Goal: Information Seeking & Learning: Learn about a topic

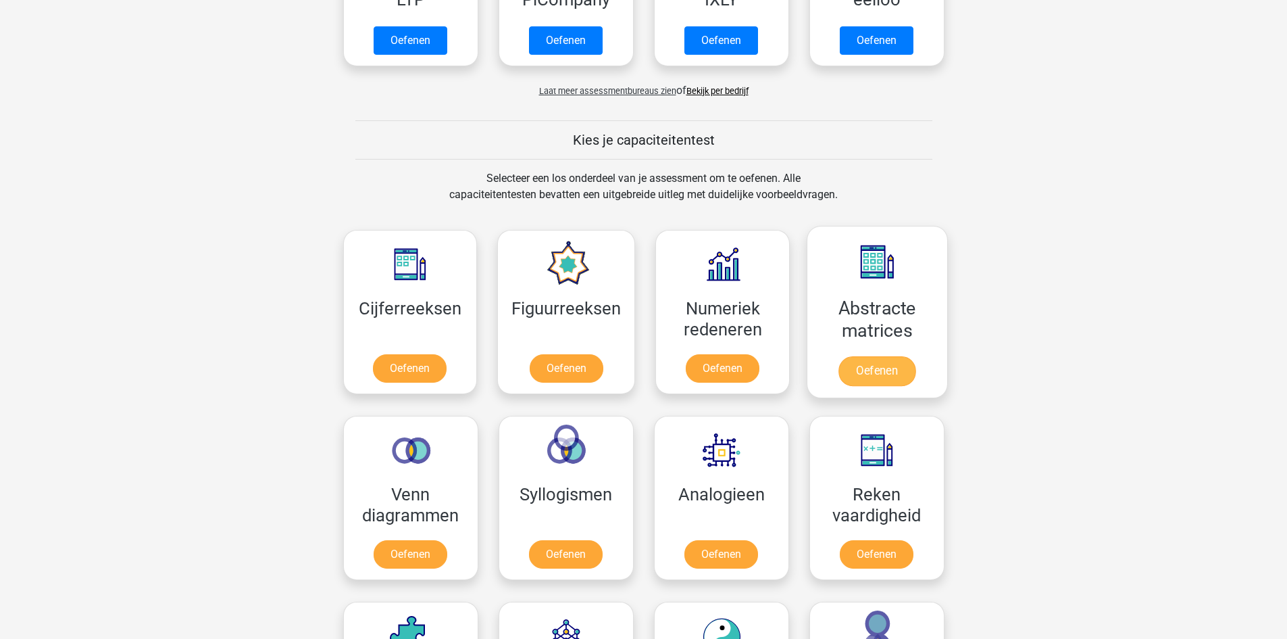
scroll to position [541, 0]
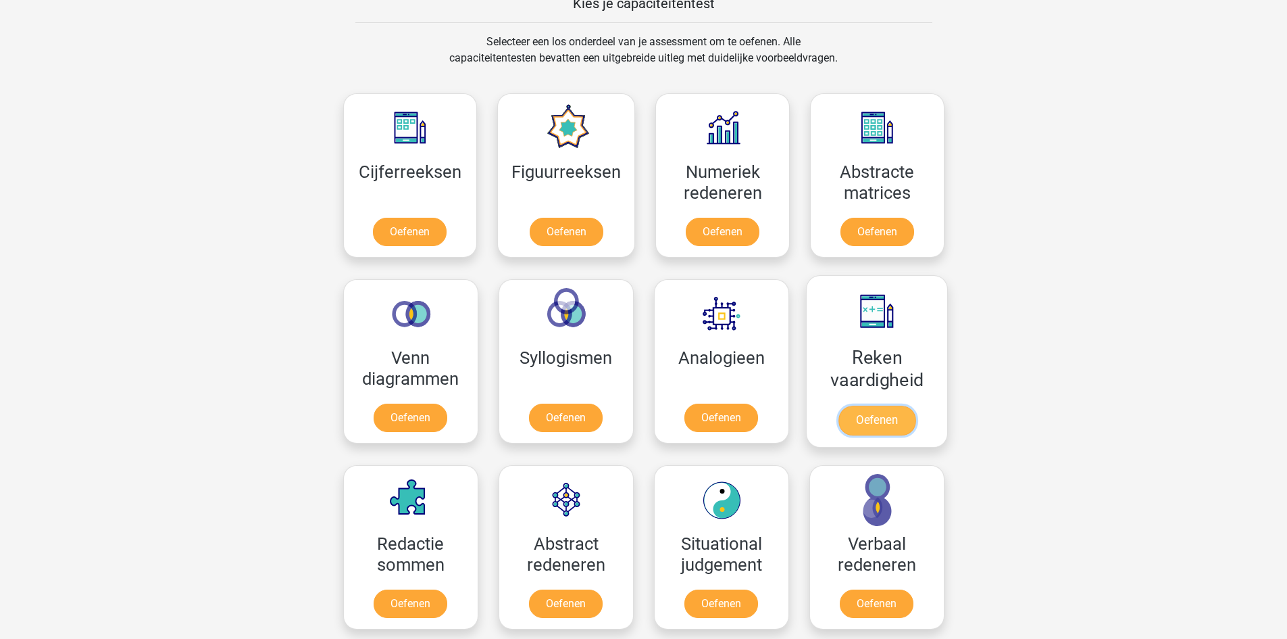
click at [878, 406] on link "Oefenen" at bounding box center [876, 421] width 77 height 30
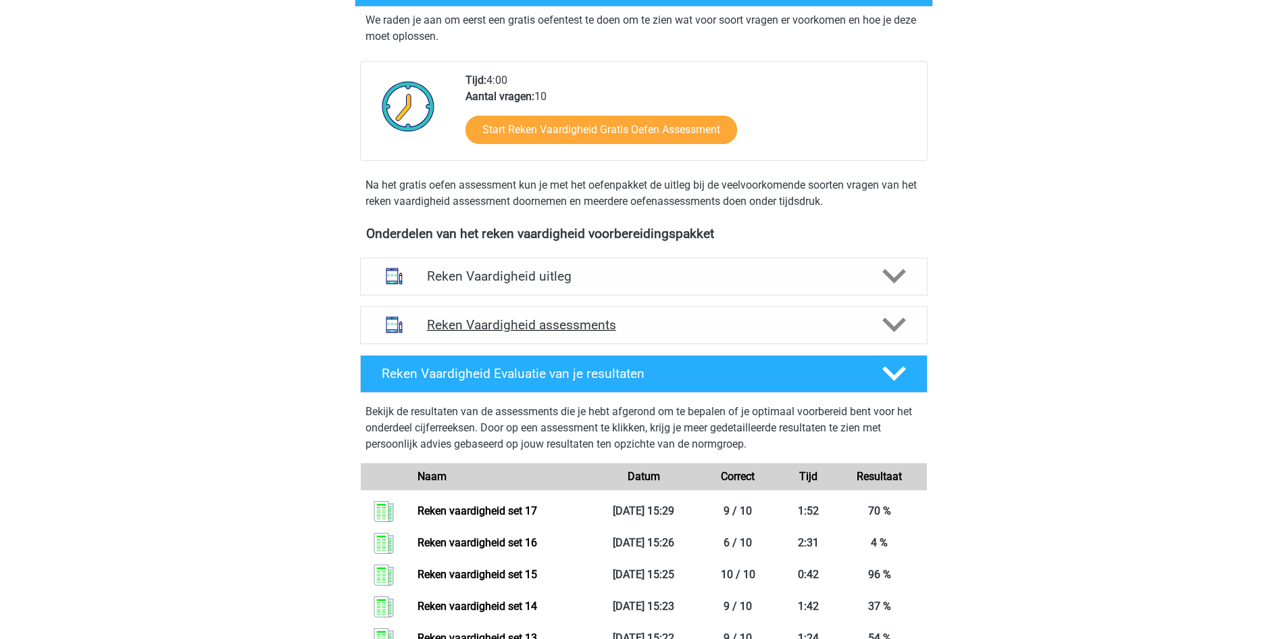
click at [610, 315] on div "Reken Vaardigheid assessments" at bounding box center [644, 325] width 568 height 38
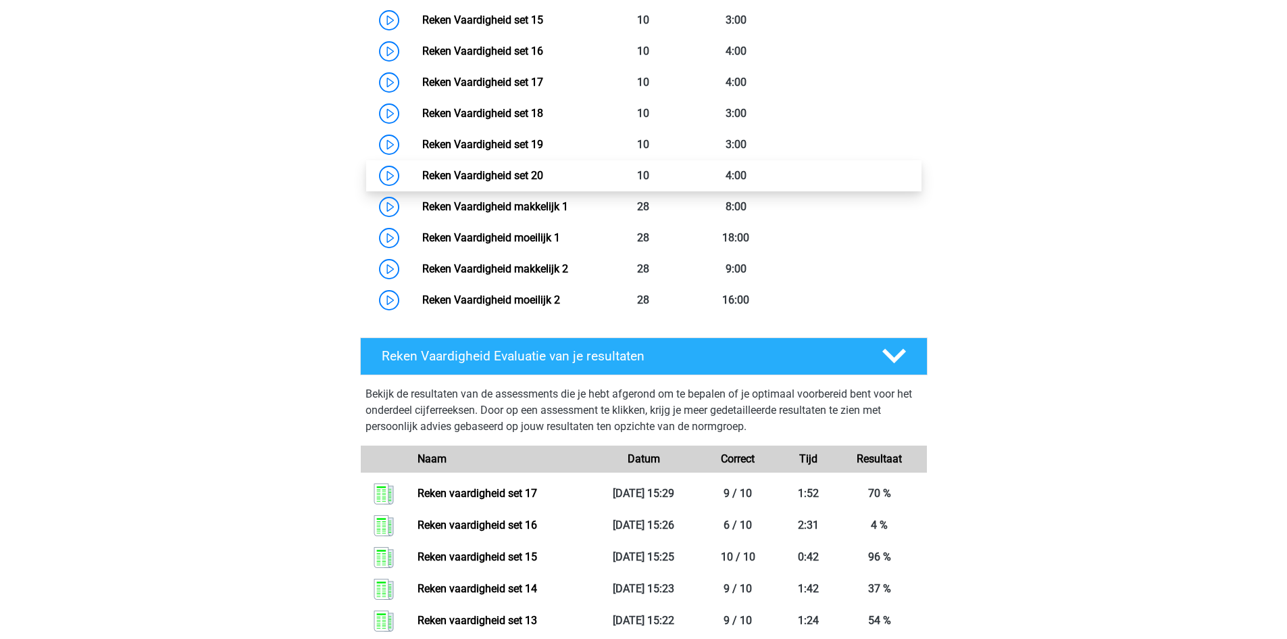
scroll to position [1081, 0]
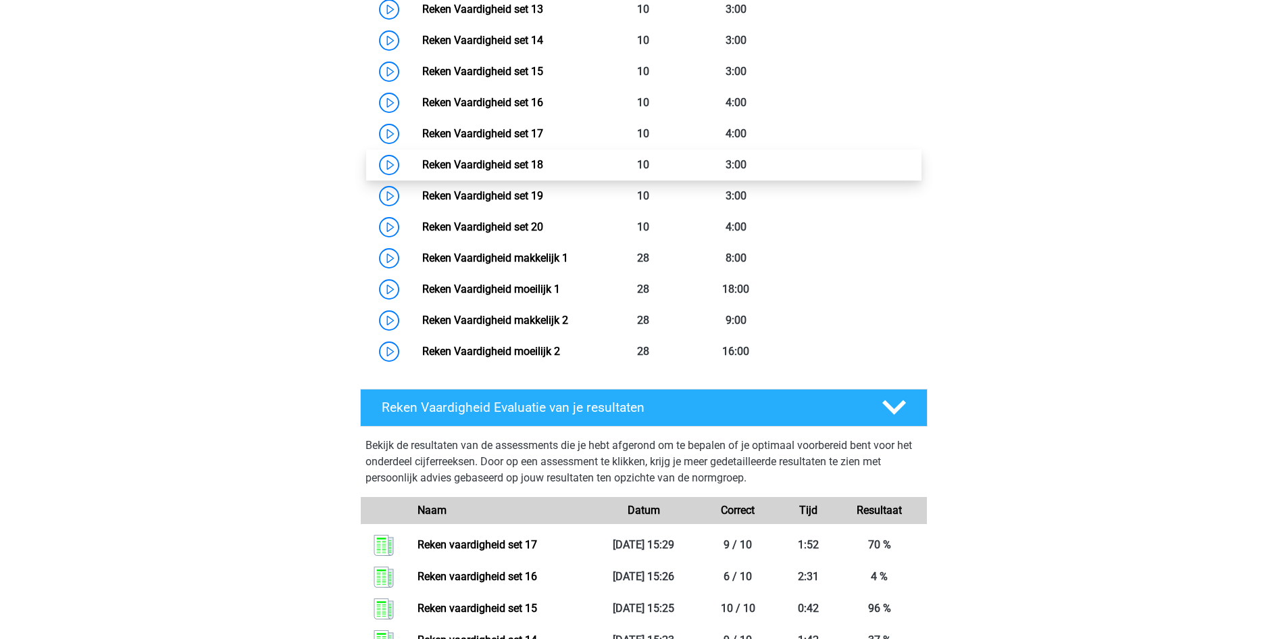
click at [520, 162] on link "Reken Vaardigheid set 18" at bounding box center [482, 164] width 121 height 13
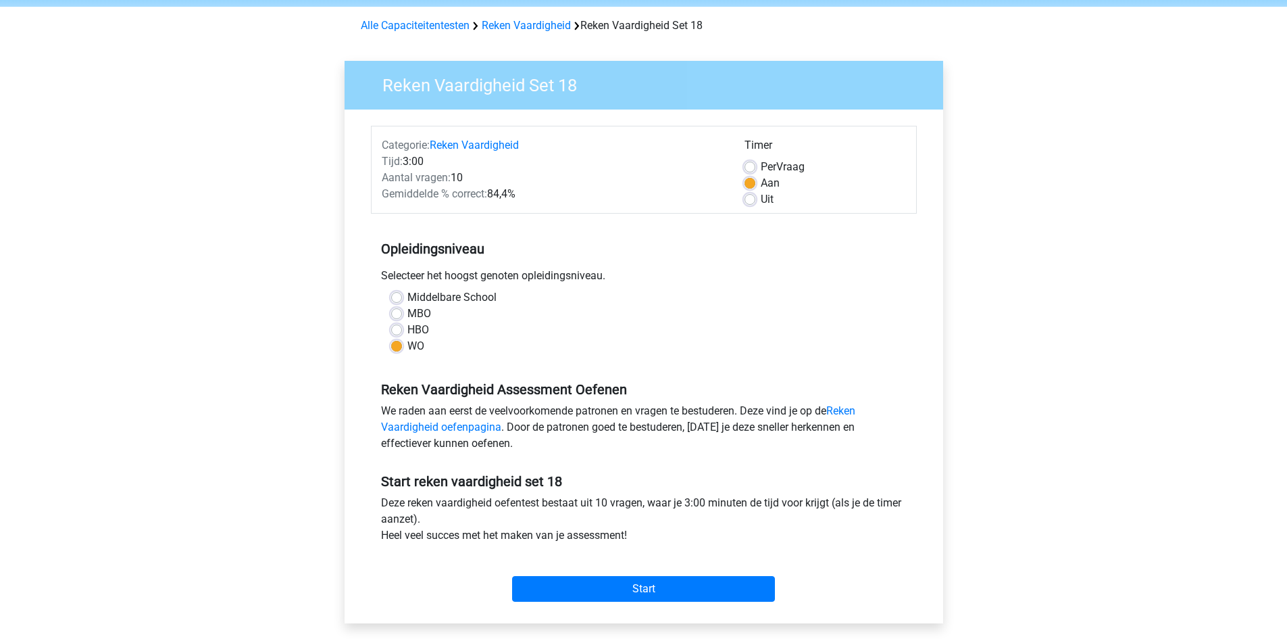
scroll to position [270, 0]
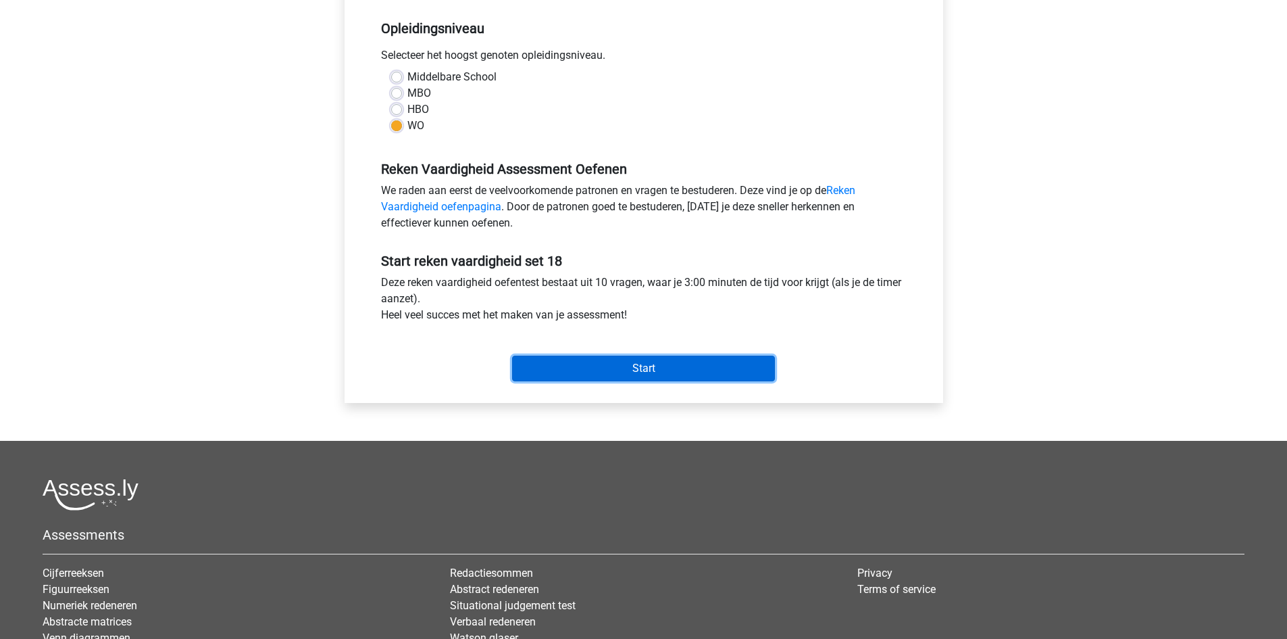
click at [691, 368] on input "Start" at bounding box center [643, 368] width 263 height 26
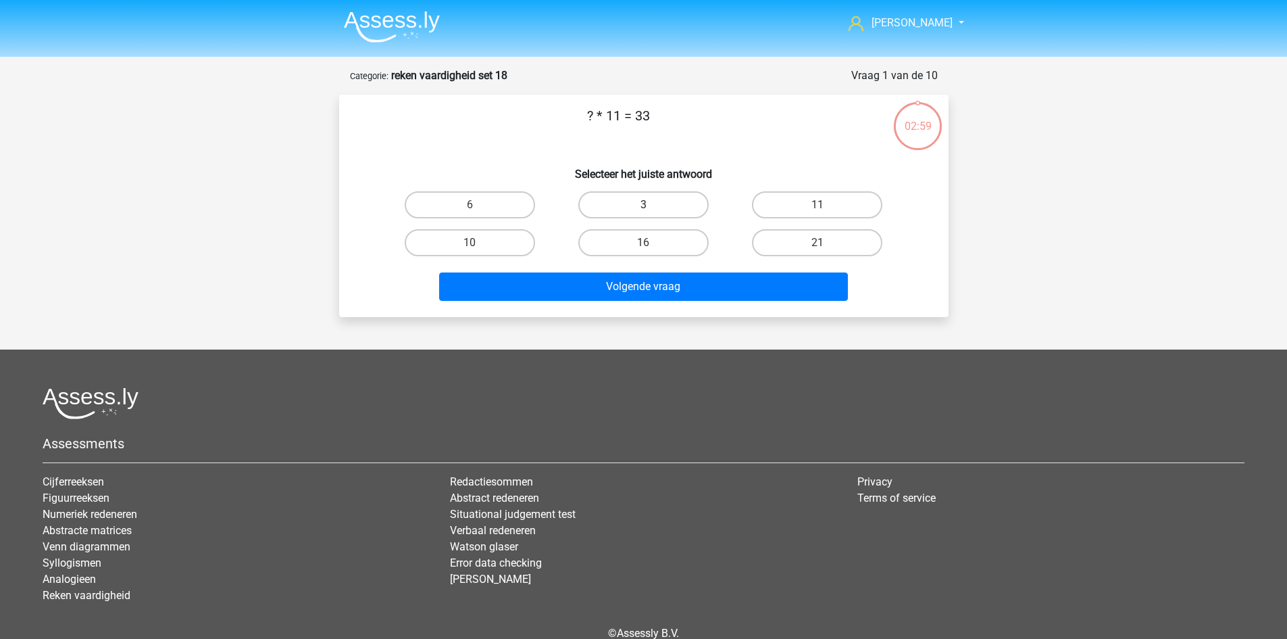
click at [627, 206] on label "3" at bounding box center [644, 204] width 130 height 27
click at [643, 206] on input "3" at bounding box center [647, 209] width 9 height 9
radio input "true"
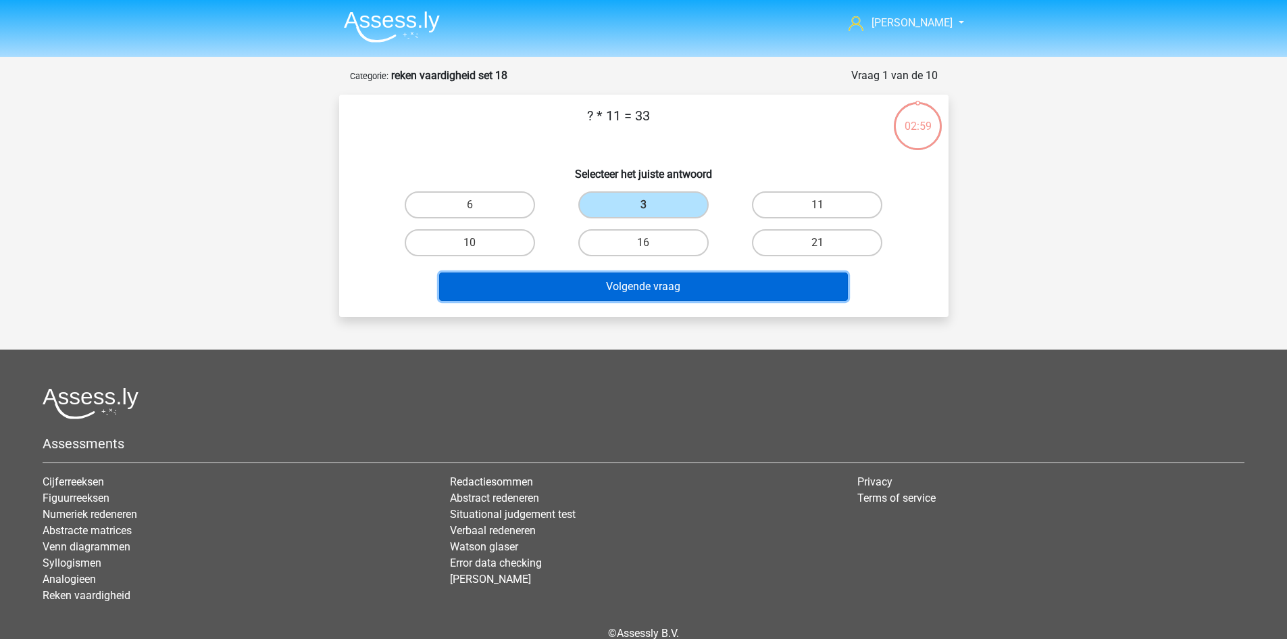
click at [628, 288] on button "Volgende vraag" at bounding box center [643, 286] width 409 height 28
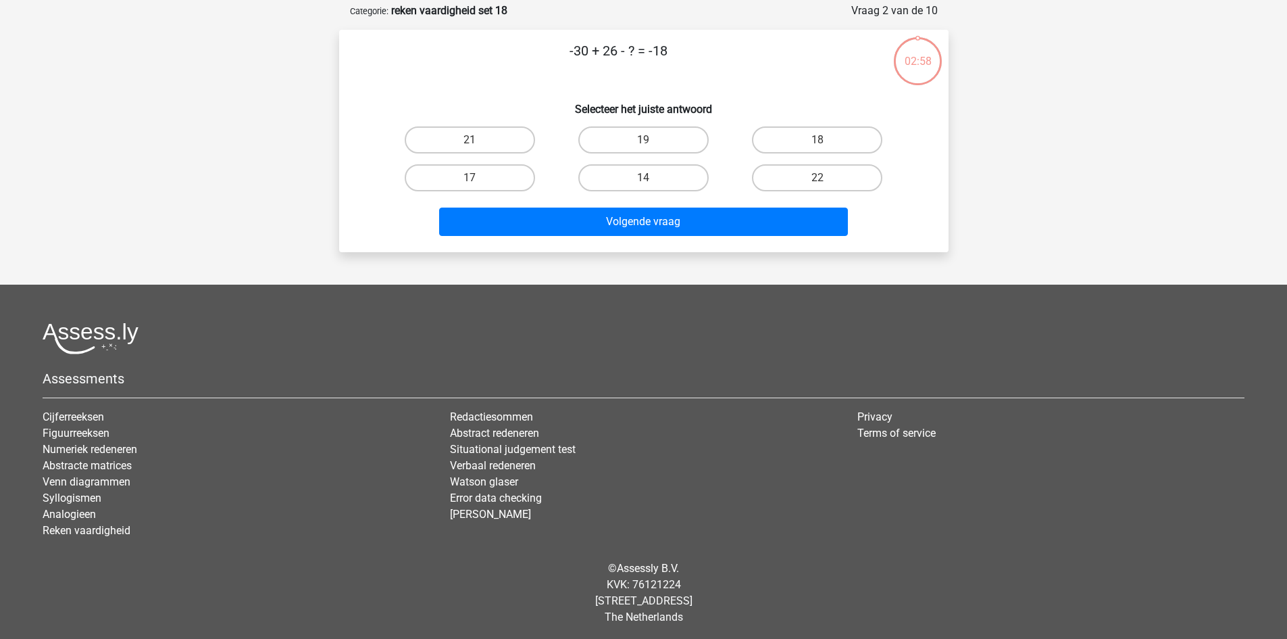
scroll to position [68, 0]
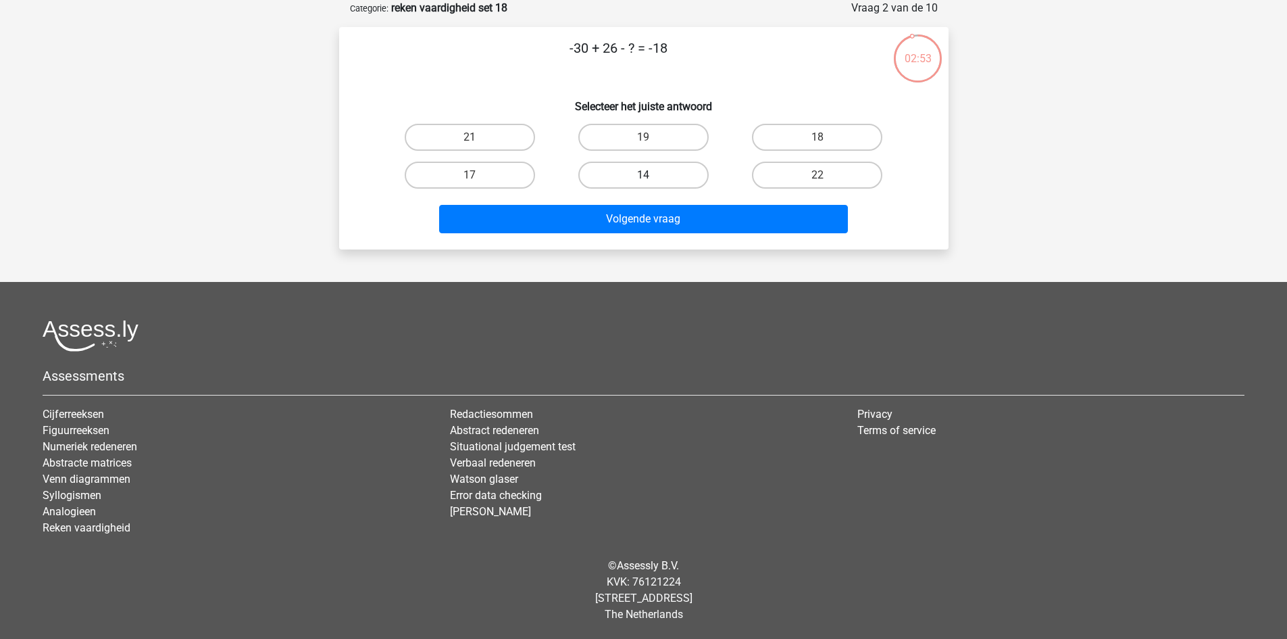
click at [633, 178] on label "14" at bounding box center [644, 175] width 130 height 27
click at [643, 178] on input "14" at bounding box center [647, 179] width 9 height 9
radio input "true"
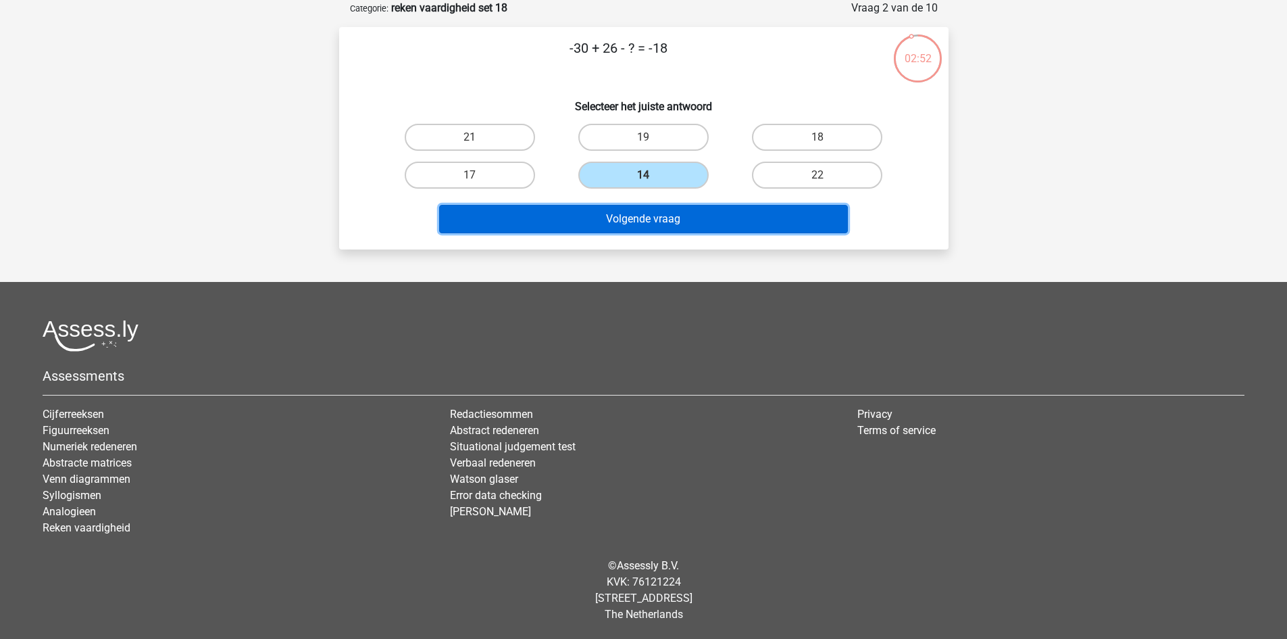
click at [647, 224] on button "Volgende vraag" at bounding box center [643, 219] width 409 height 28
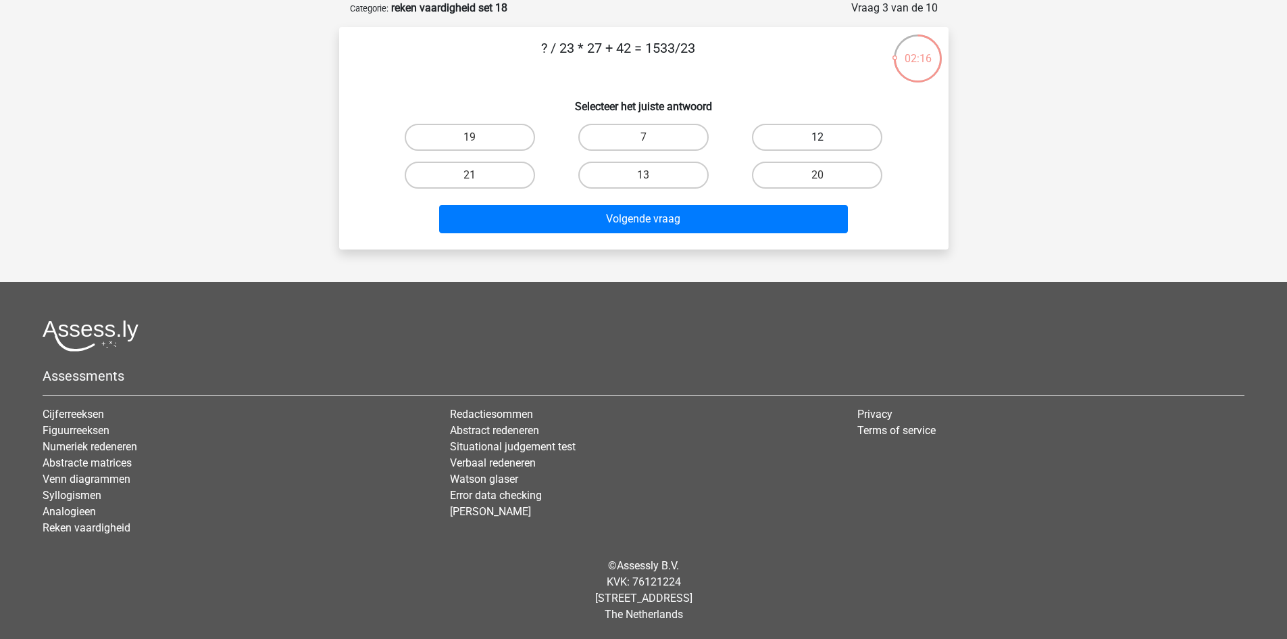
click at [779, 136] on label "12" at bounding box center [817, 137] width 130 height 27
click at [818, 137] on input "12" at bounding box center [822, 141] width 9 height 9
radio input "true"
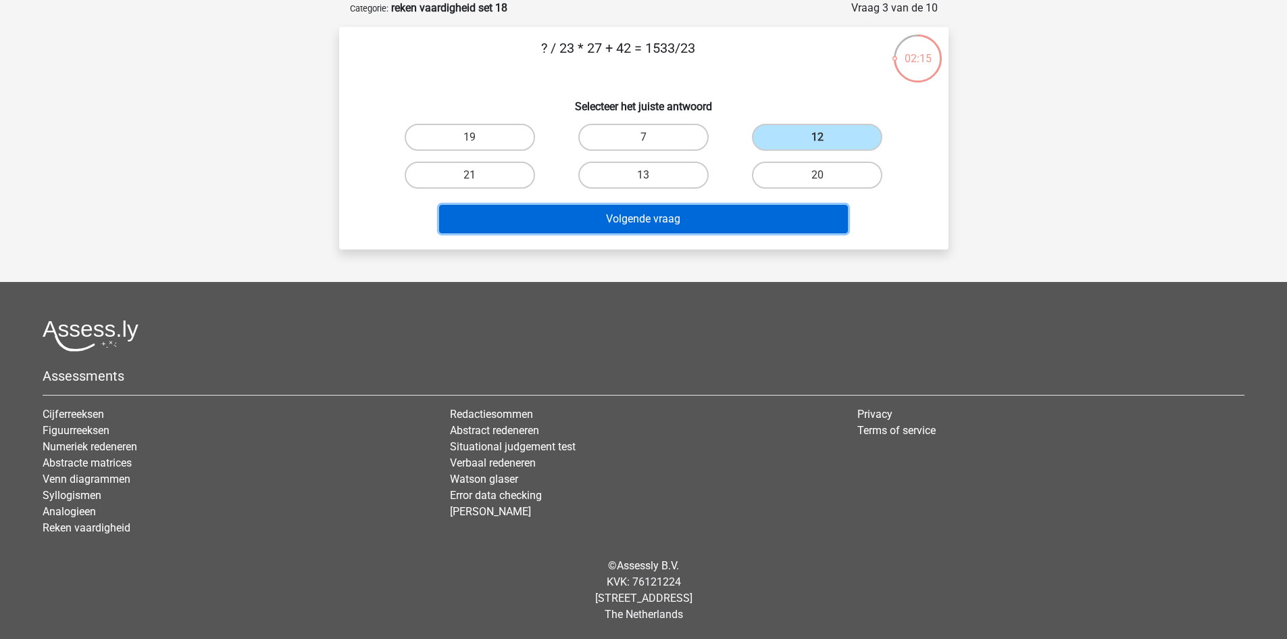
click at [740, 210] on button "Volgende vraag" at bounding box center [643, 219] width 409 height 28
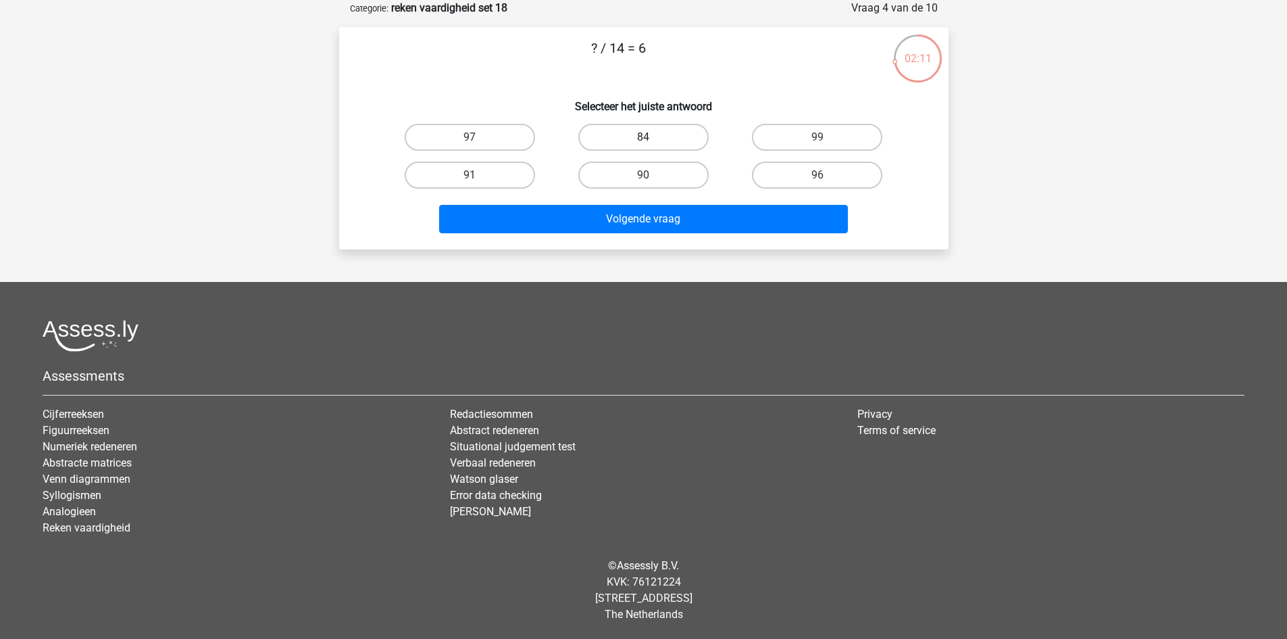
click at [664, 140] on label "84" at bounding box center [644, 137] width 130 height 27
click at [652, 140] on input "84" at bounding box center [647, 141] width 9 height 9
radio input "true"
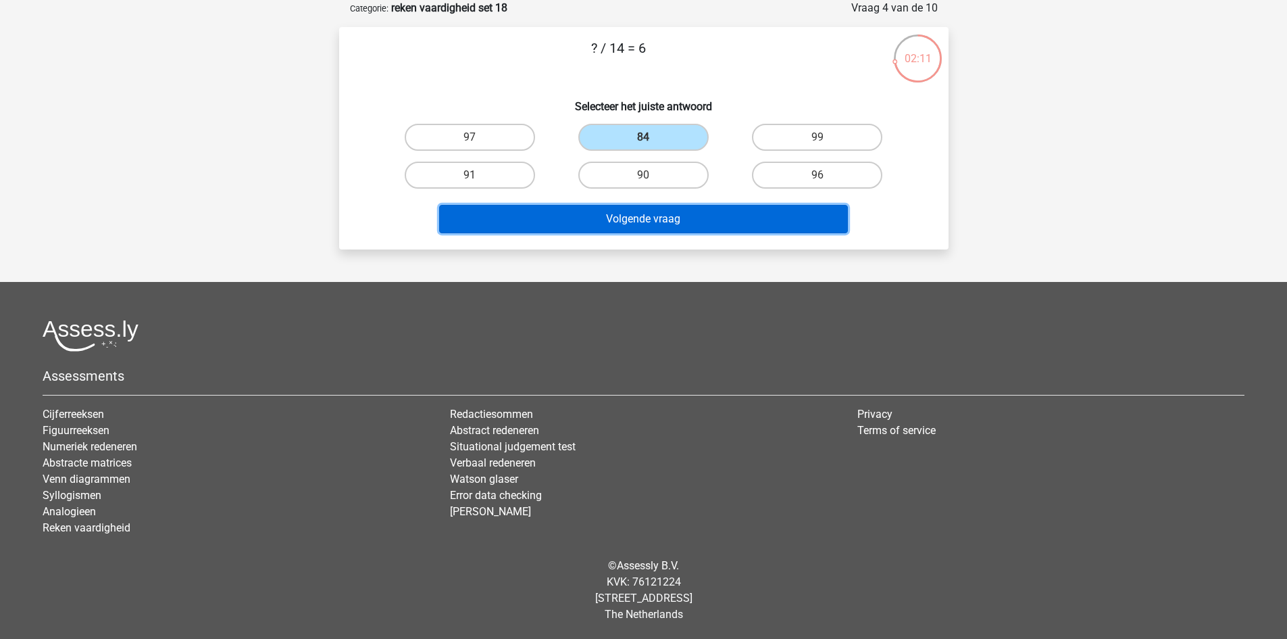
click at [674, 218] on button "Volgende vraag" at bounding box center [643, 219] width 409 height 28
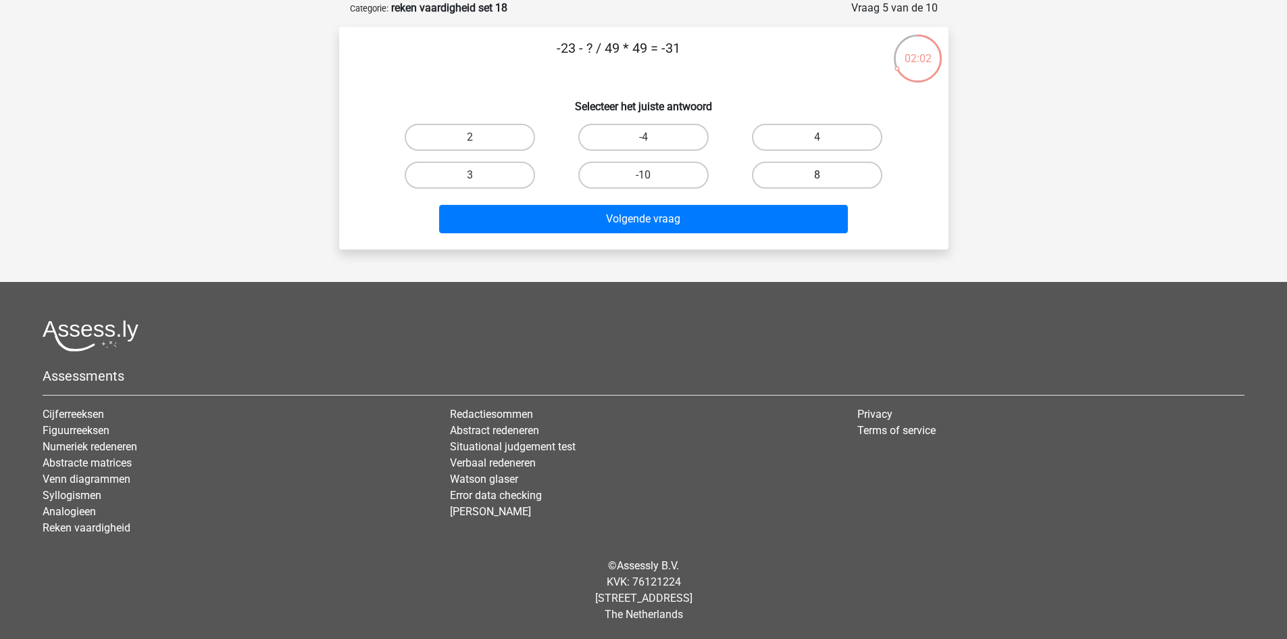
click at [814, 181] on label "8" at bounding box center [817, 175] width 130 height 27
click at [818, 181] on input "8" at bounding box center [822, 179] width 9 height 9
radio input "true"
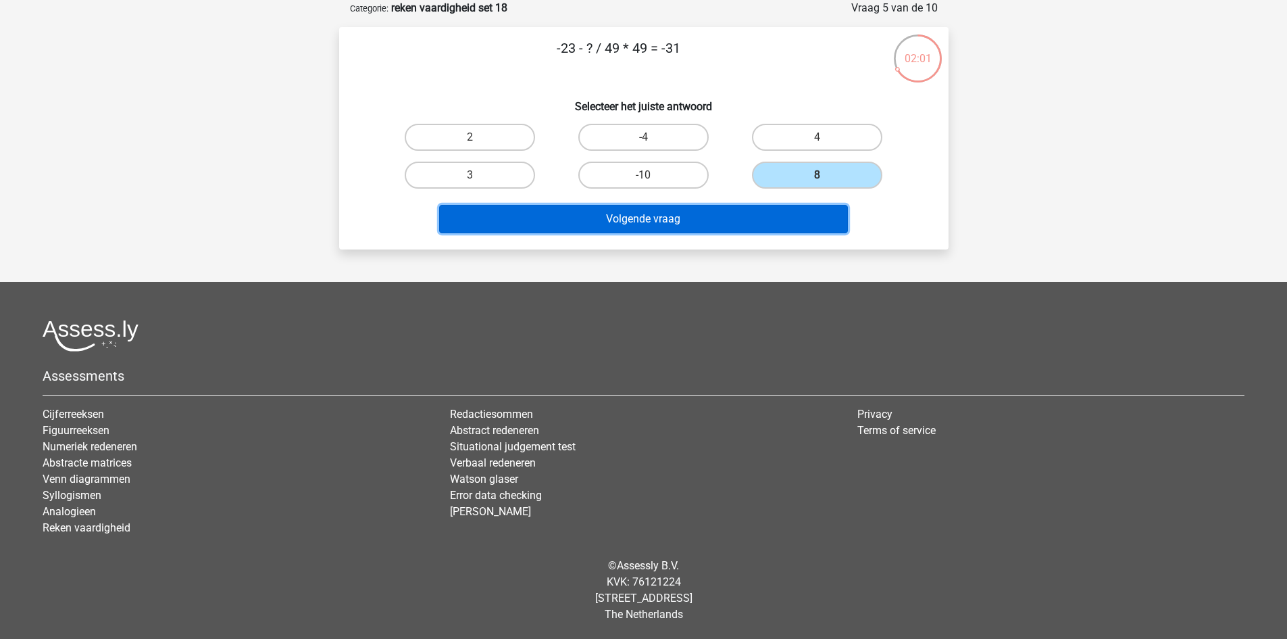
click at [758, 216] on button "Volgende vraag" at bounding box center [643, 219] width 409 height 28
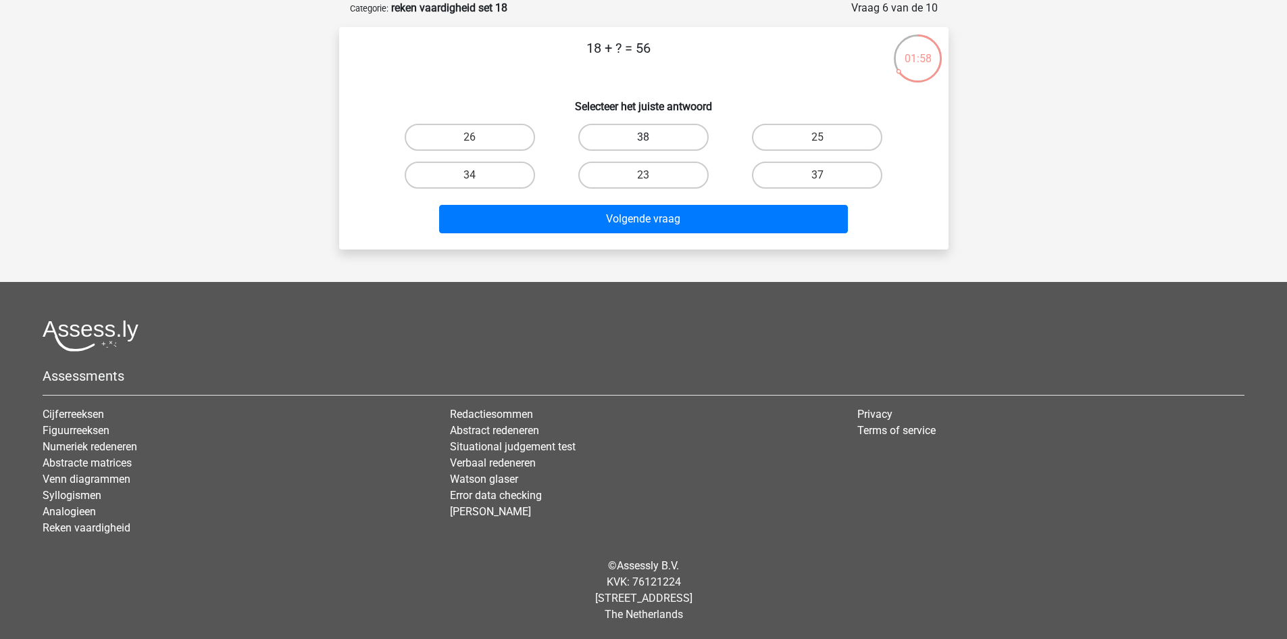
click at [664, 141] on label "38" at bounding box center [644, 137] width 130 height 27
click at [652, 141] on input "38" at bounding box center [647, 141] width 9 height 9
radio input "true"
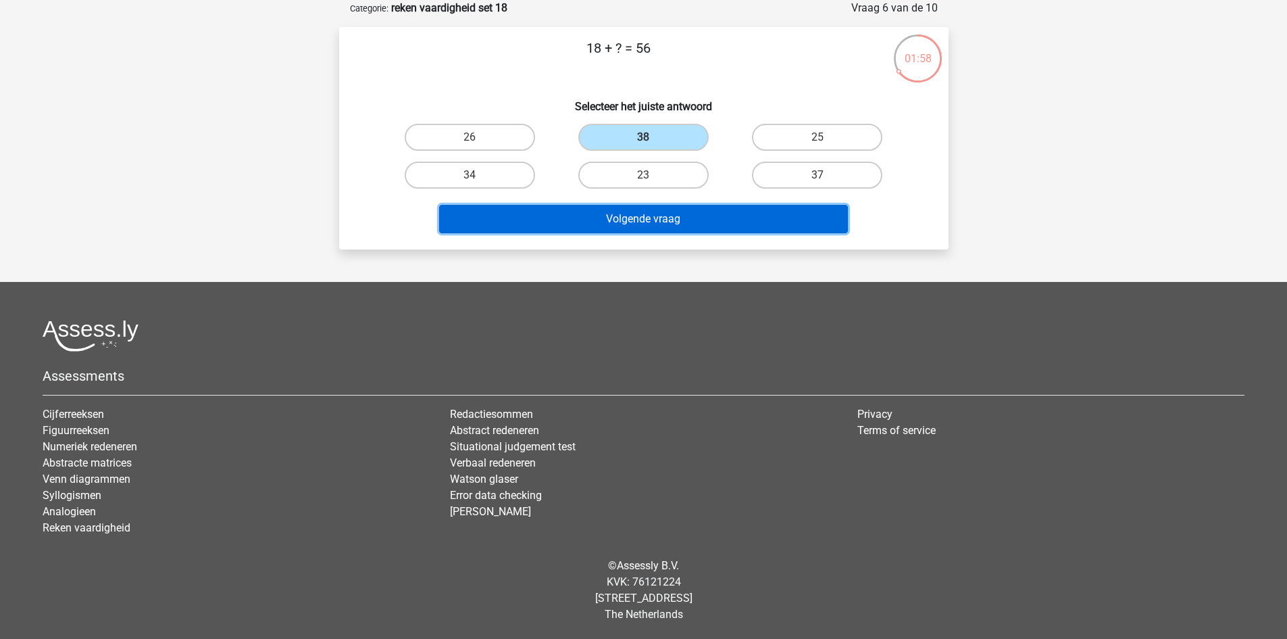
click at [683, 223] on button "Volgende vraag" at bounding box center [643, 219] width 409 height 28
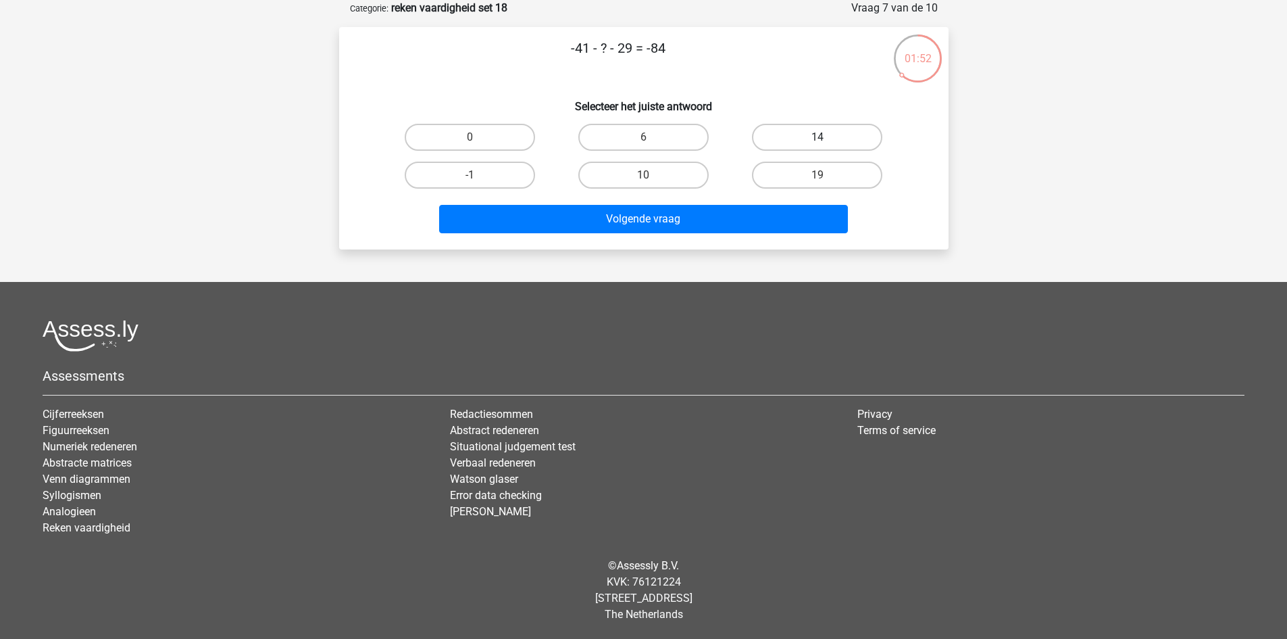
click at [793, 133] on label "14" at bounding box center [817, 137] width 130 height 27
click at [818, 137] on input "14" at bounding box center [822, 141] width 9 height 9
radio input "true"
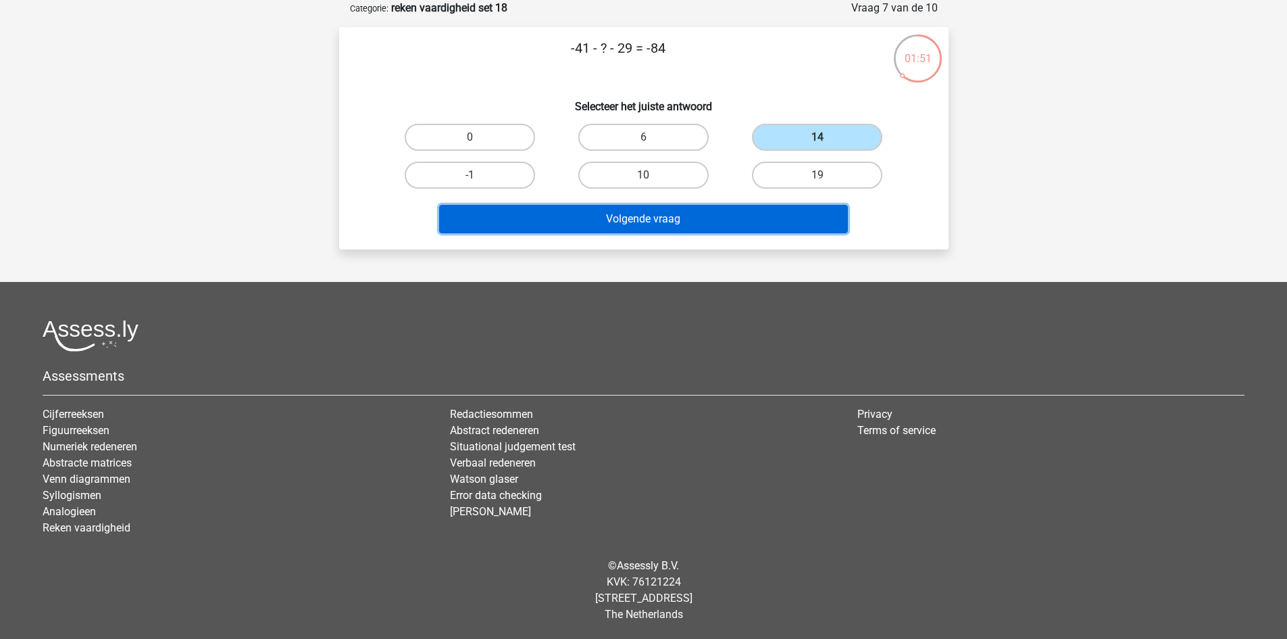
click at [711, 208] on button "Volgende vraag" at bounding box center [643, 219] width 409 height 28
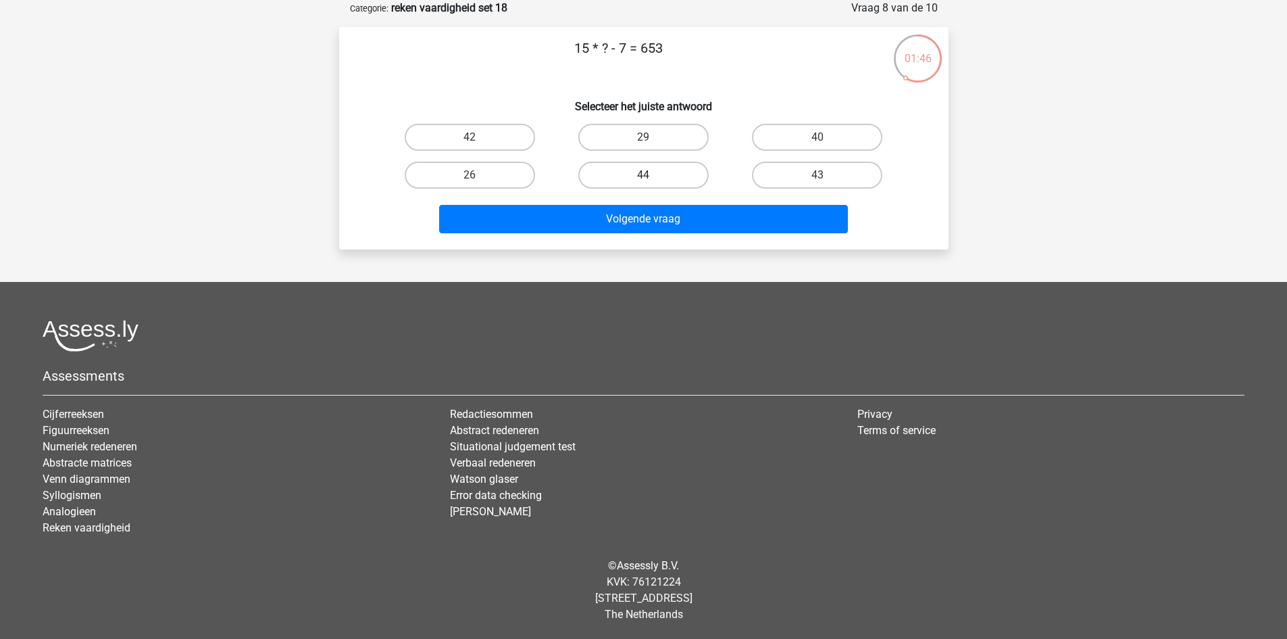
click at [618, 176] on label "44" at bounding box center [644, 175] width 130 height 27
click at [643, 176] on input "44" at bounding box center [647, 179] width 9 height 9
radio input "true"
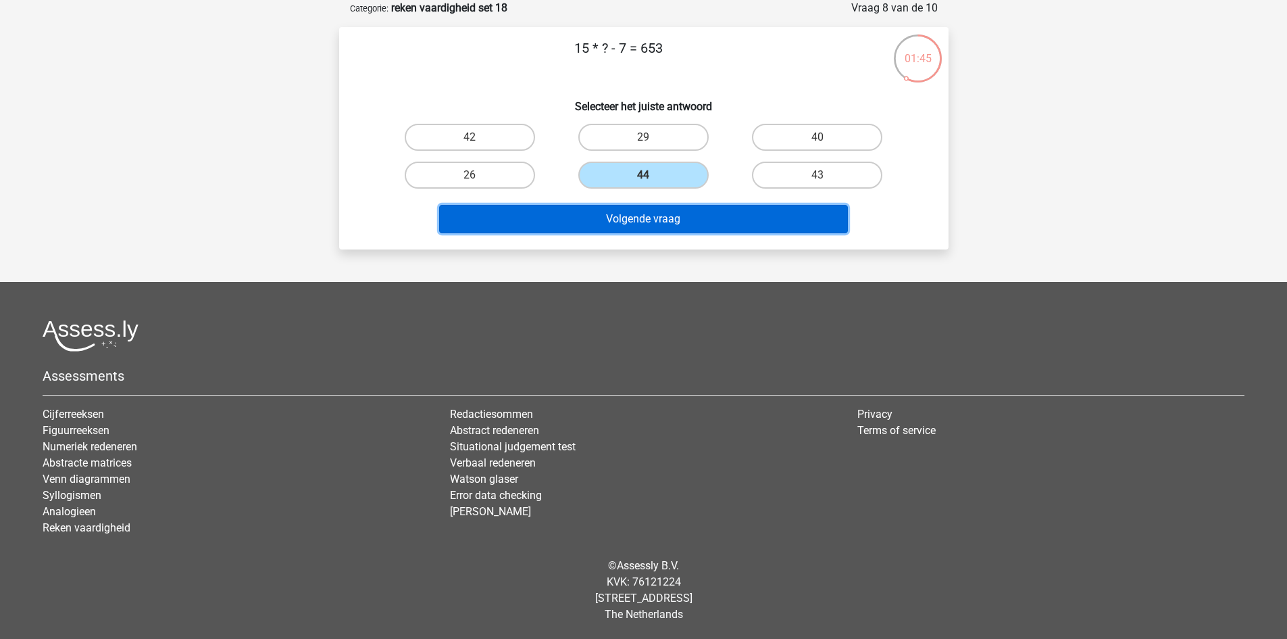
click at [621, 209] on button "Volgende vraag" at bounding box center [643, 219] width 409 height 28
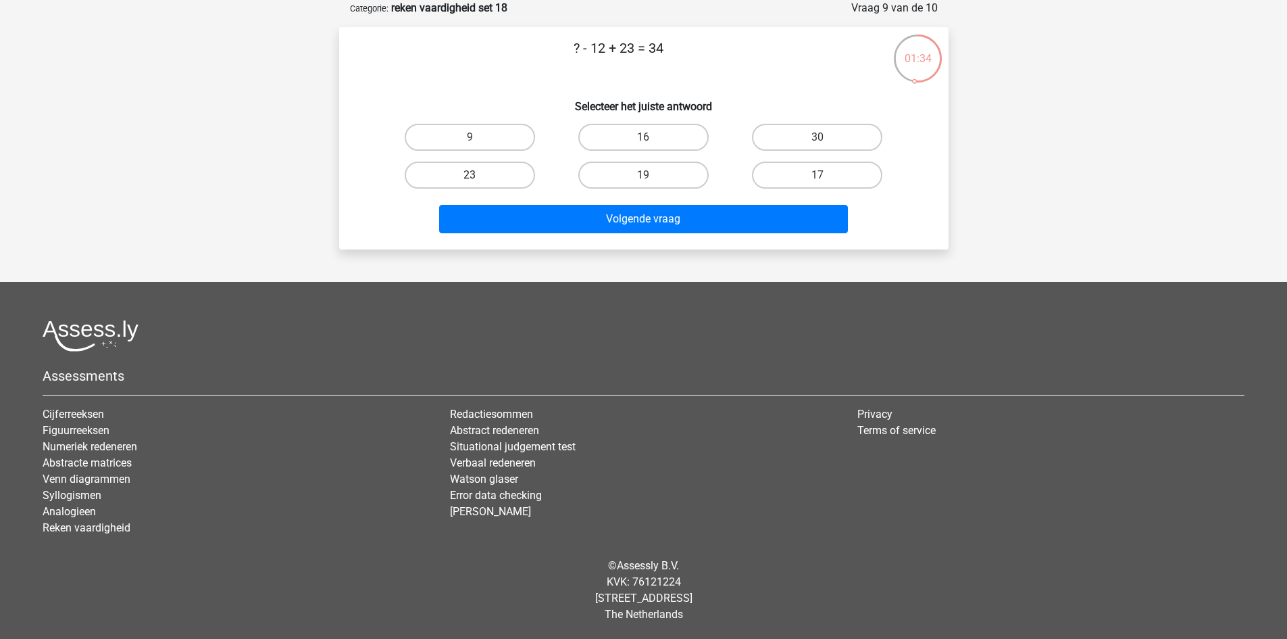
click at [529, 170] on label "23" at bounding box center [470, 175] width 130 height 27
click at [479, 175] on input "23" at bounding box center [474, 179] width 9 height 9
radio input "true"
drag, startPoint x: 563, startPoint y: 197, endPoint x: 570, endPoint y: 199, distance: 7.7
click at [569, 199] on div "Volgende vraag" at bounding box center [644, 216] width 566 height 45
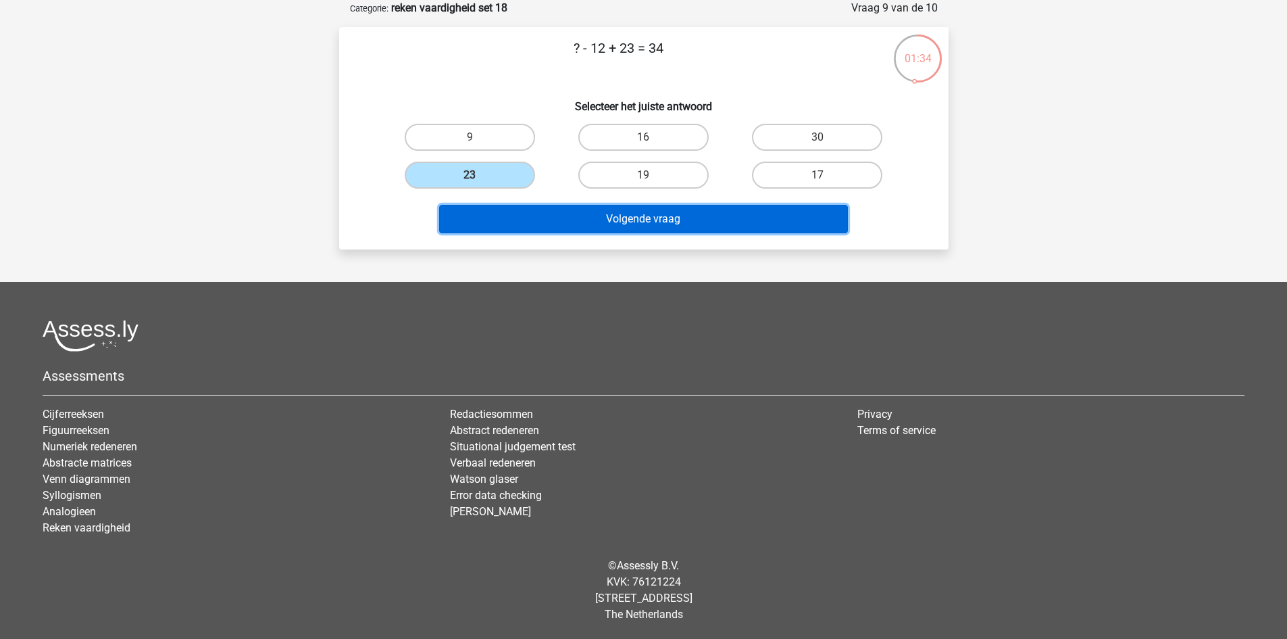
click at [573, 208] on button "Volgende vraag" at bounding box center [643, 219] width 409 height 28
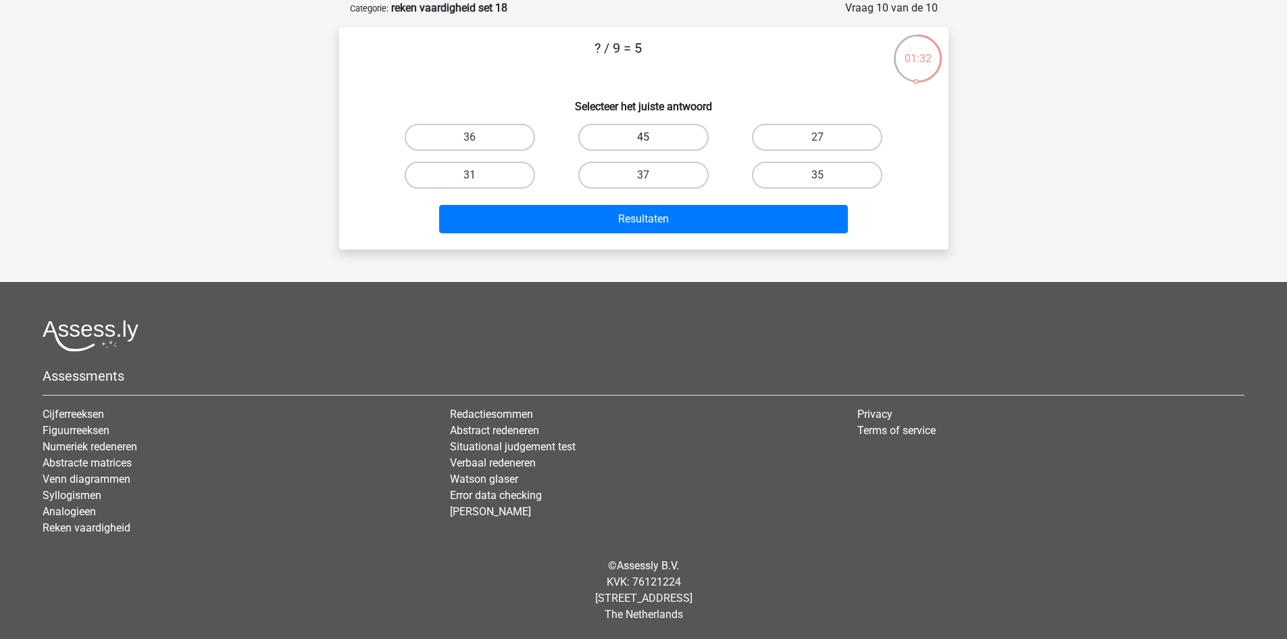
click at [651, 132] on label "45" at bounding box center [644, 137] width 130 height 27
click at [651, 137] on input "45" at bounding box center [647, 141] width 9 height 9
radio input "true"
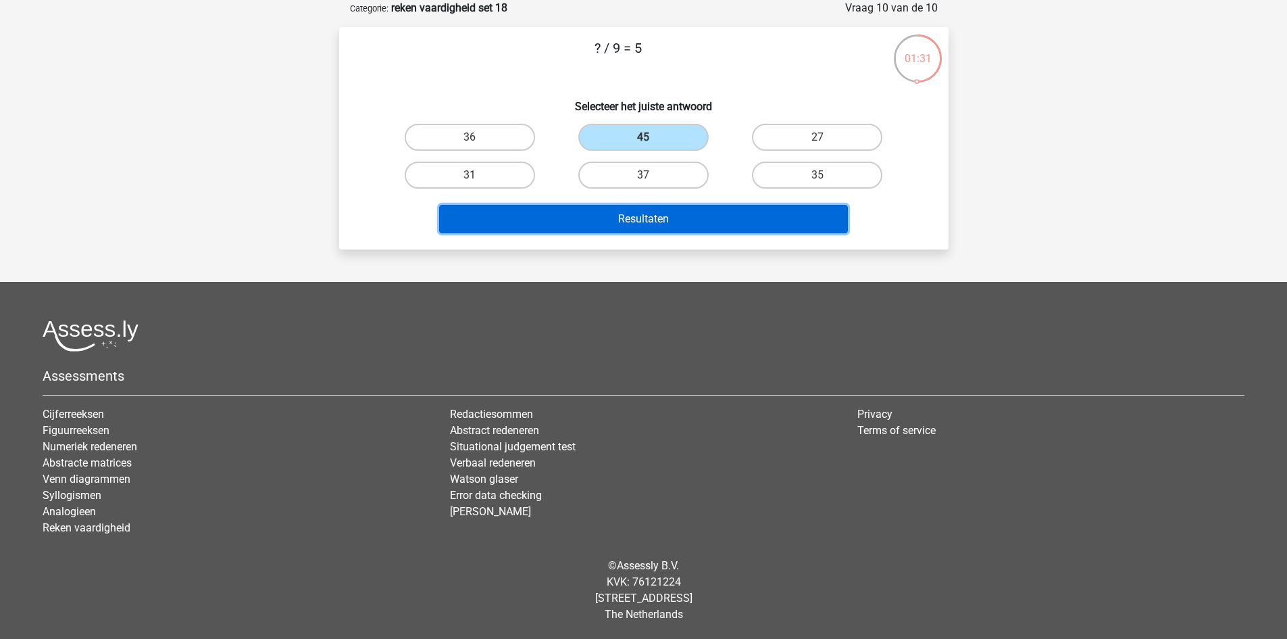
click at [659, 220] on button "Resultaten" at bounding box center [643, 219] width 409 height 28
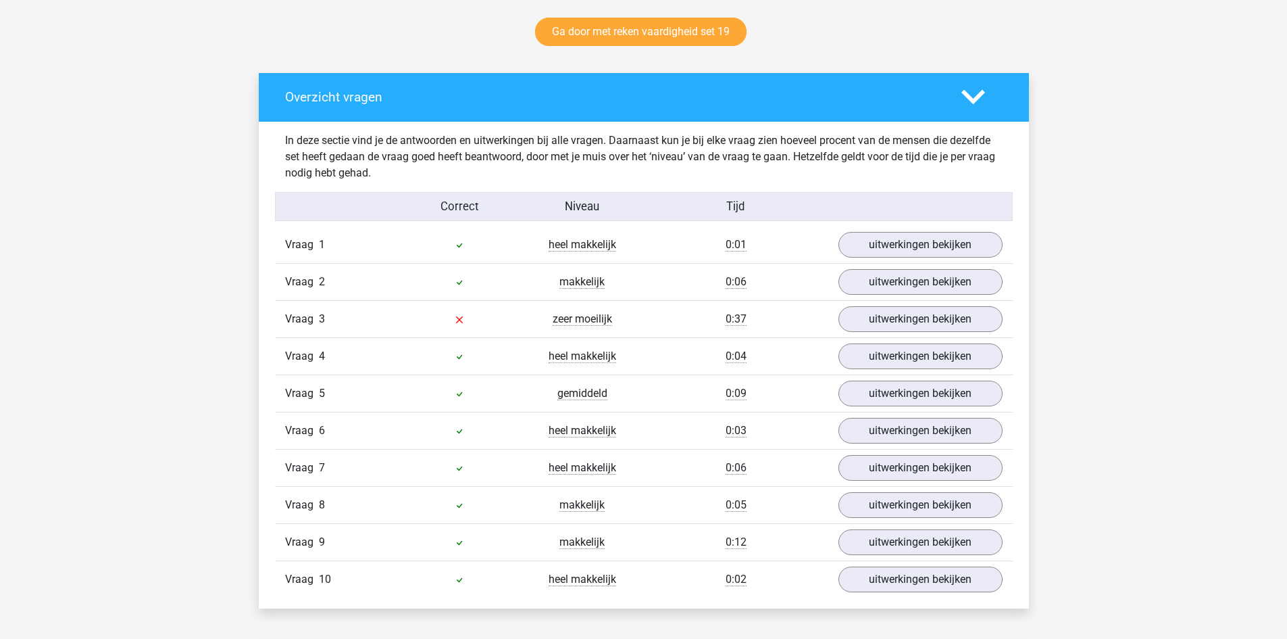
scroll to position [811, 0]
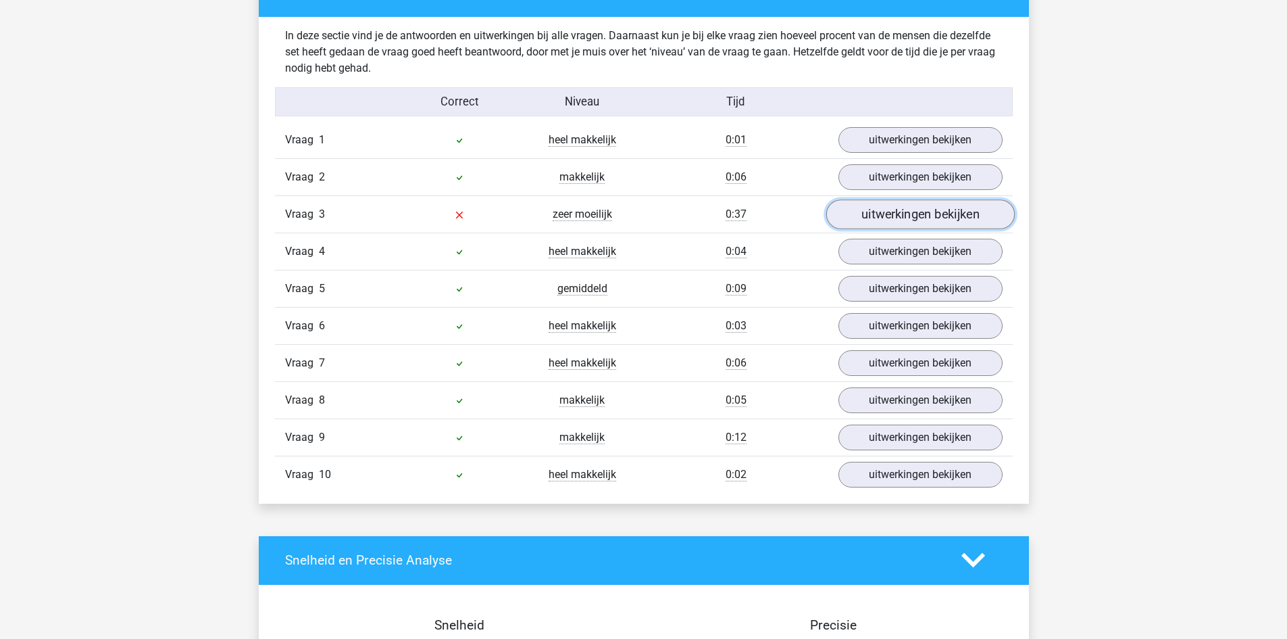
click at [875, 214] on link "uitwerkingen bekijken" at bounding box center [920, 214] width 189 height 30
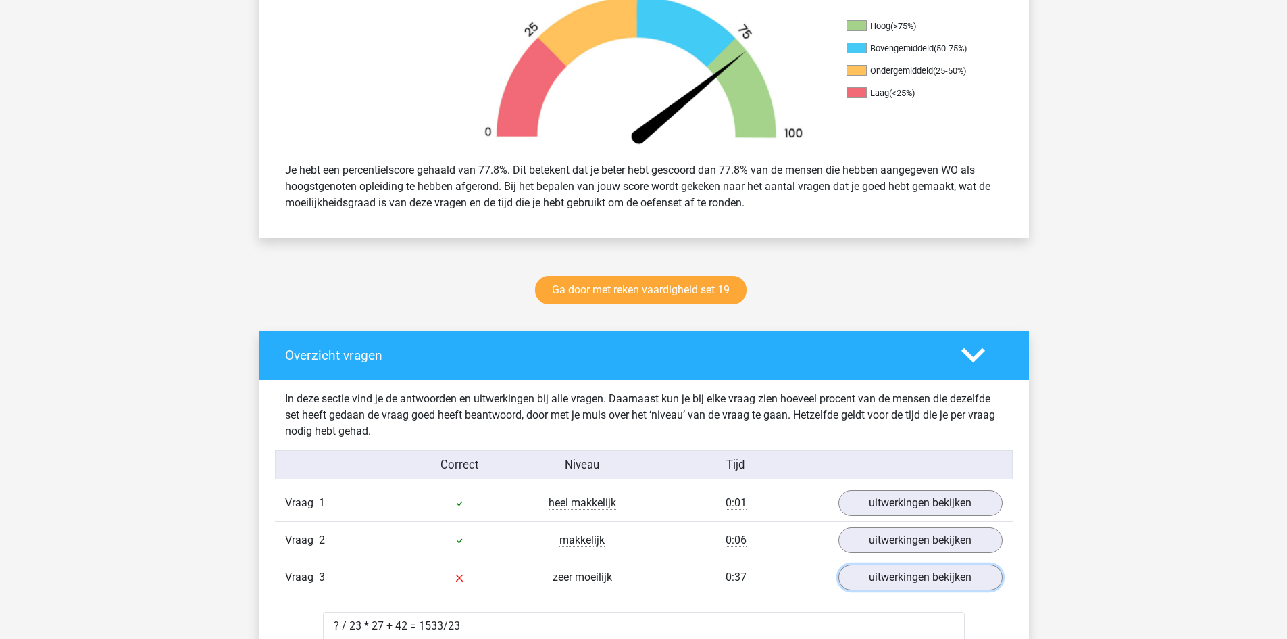
scroll to position [541, 0]
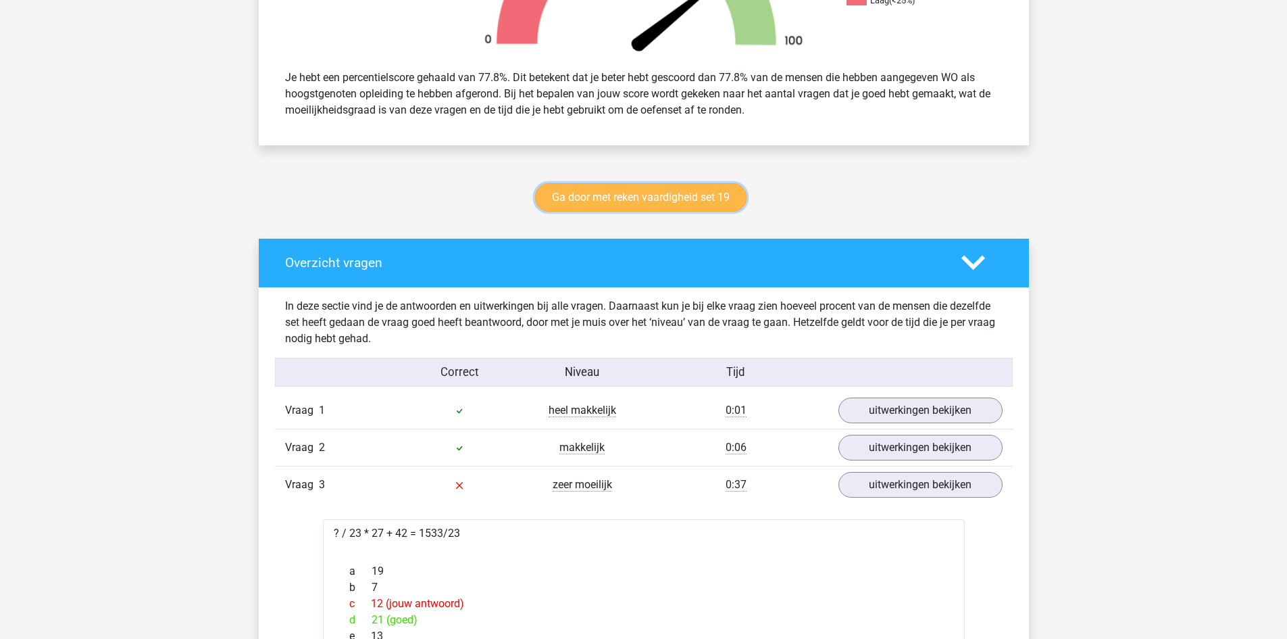
click at [691, 197] on link "Ga door met reken vaardigheid set 19" at bounding box center [641, 197] width 212 height 28
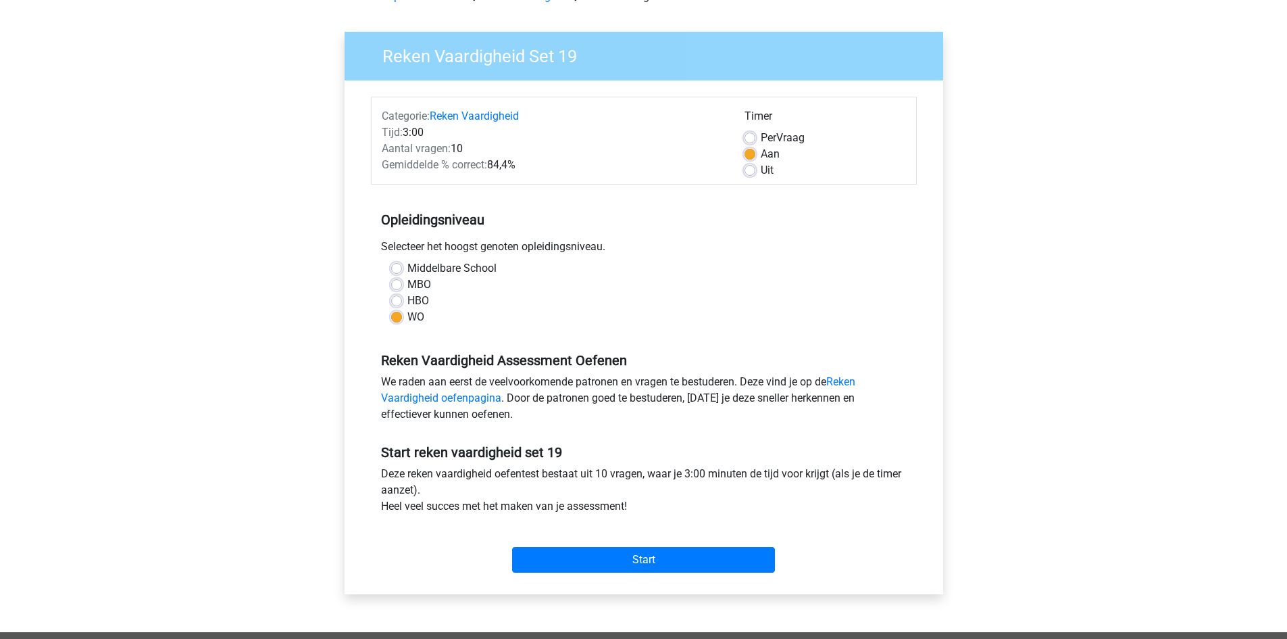
scroll to position [203, 0]
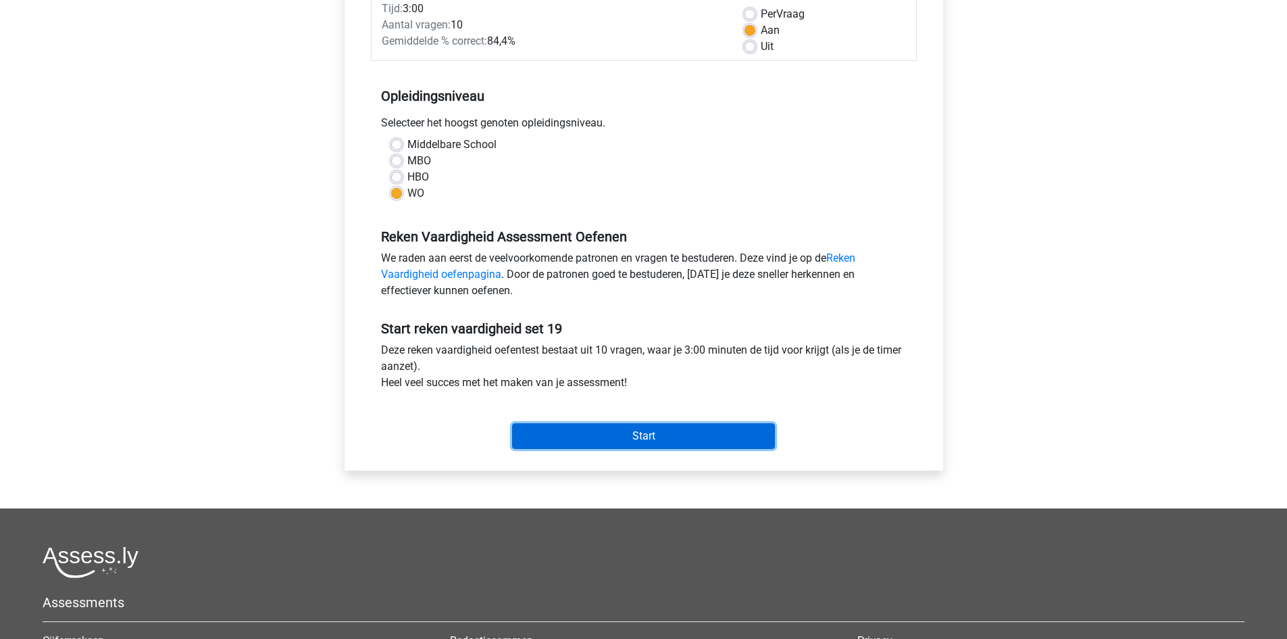
click at [651, 426] on input "Start" at bounding box center [643, 436] width 263 height 26
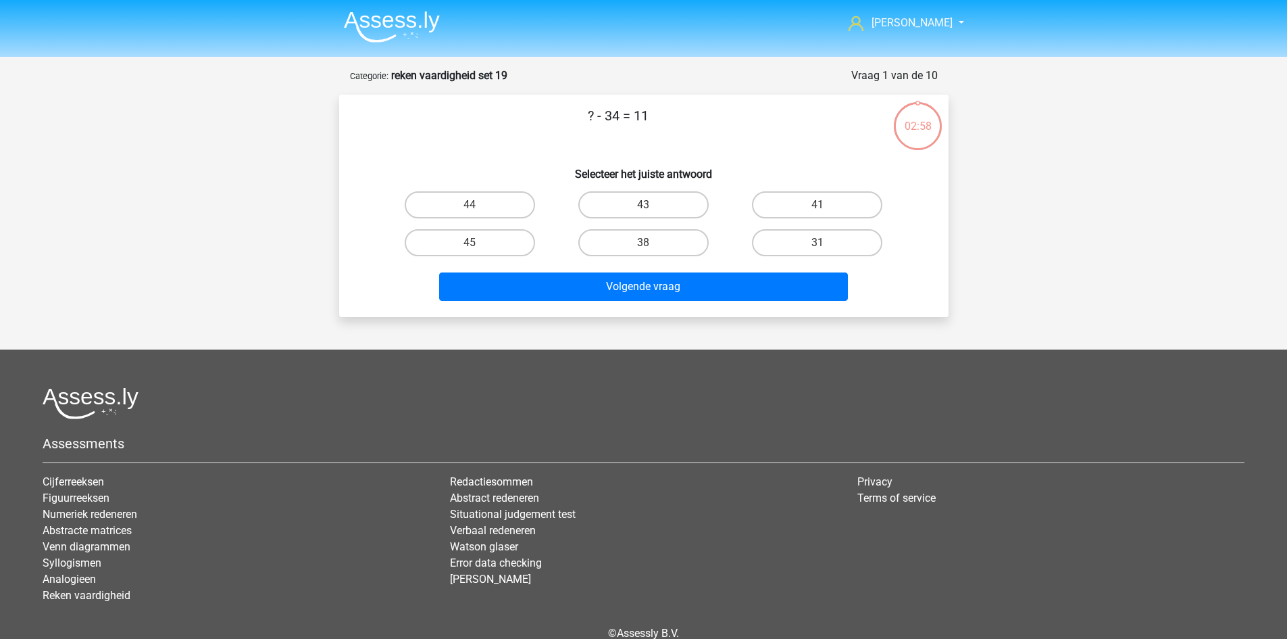
drag, startPoint x: 477, startPoint y: 253, endPoint x: 495, endPoint y: 260, distance: 19.7
click at [477, 253] on label "45" at bounding box center [470, 242] width 130 height 27
click at [477, 251] on input "45" at bounding box center [474, 247] width 9 height 9
radio input "true"
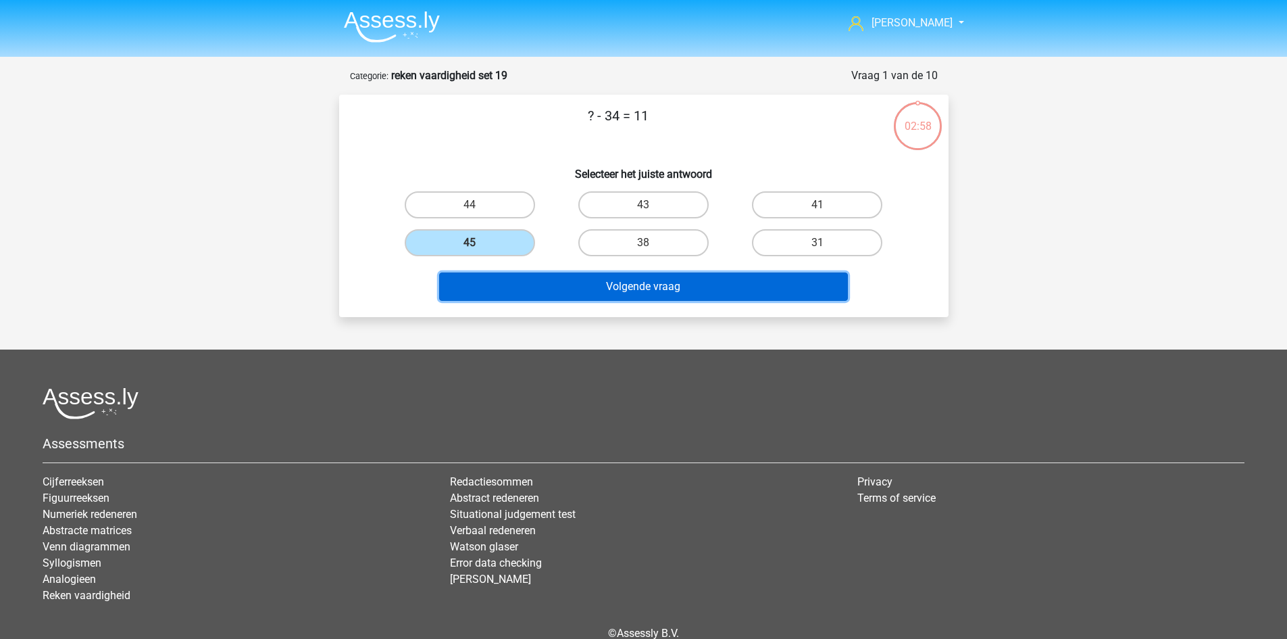
click at [604, 298] on button "Volgende vraag" at bounding box center [643, 286] width 409 height 28
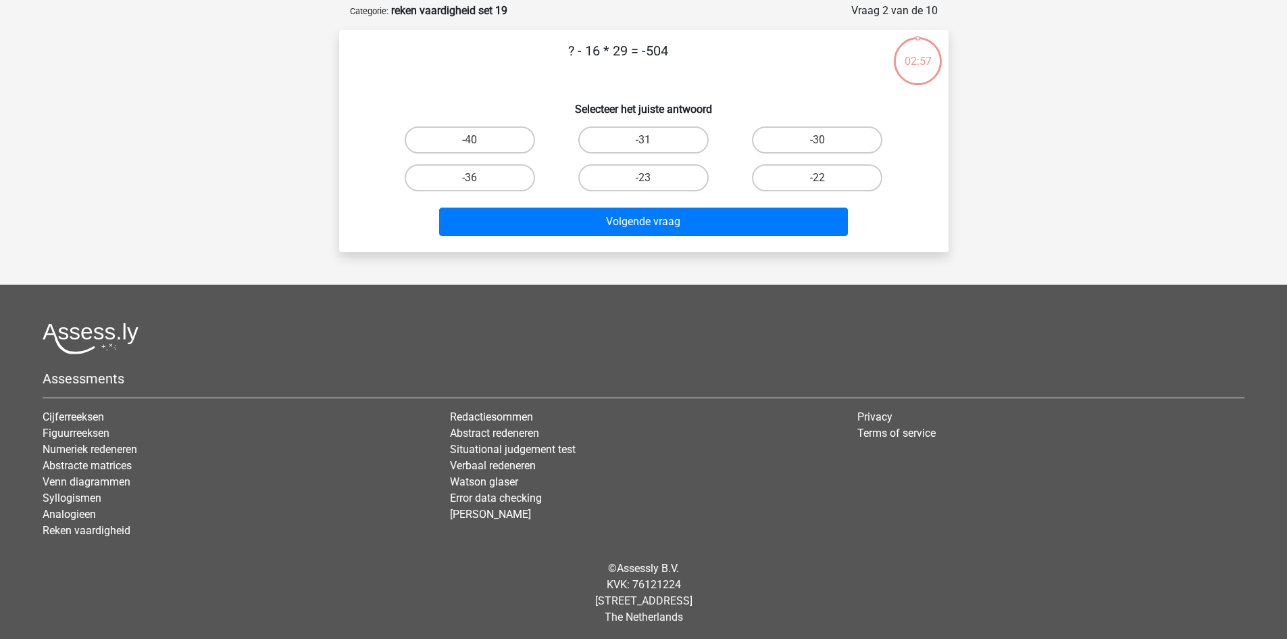
scroll to position [68, 0]
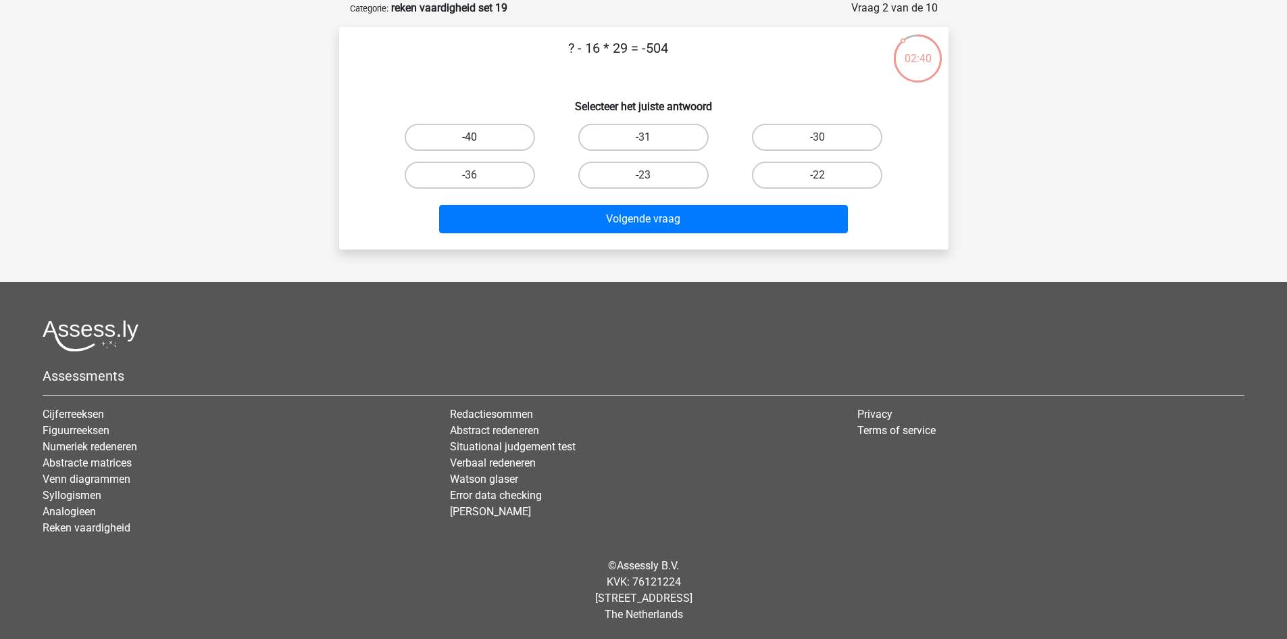
click at [504, 130] on label "-40" at bounding box center [470, 137] width 130 height 27
click at [479, 137] on input "-40" at bounding box center [474, 141] width 9 height 9
radio input "true"
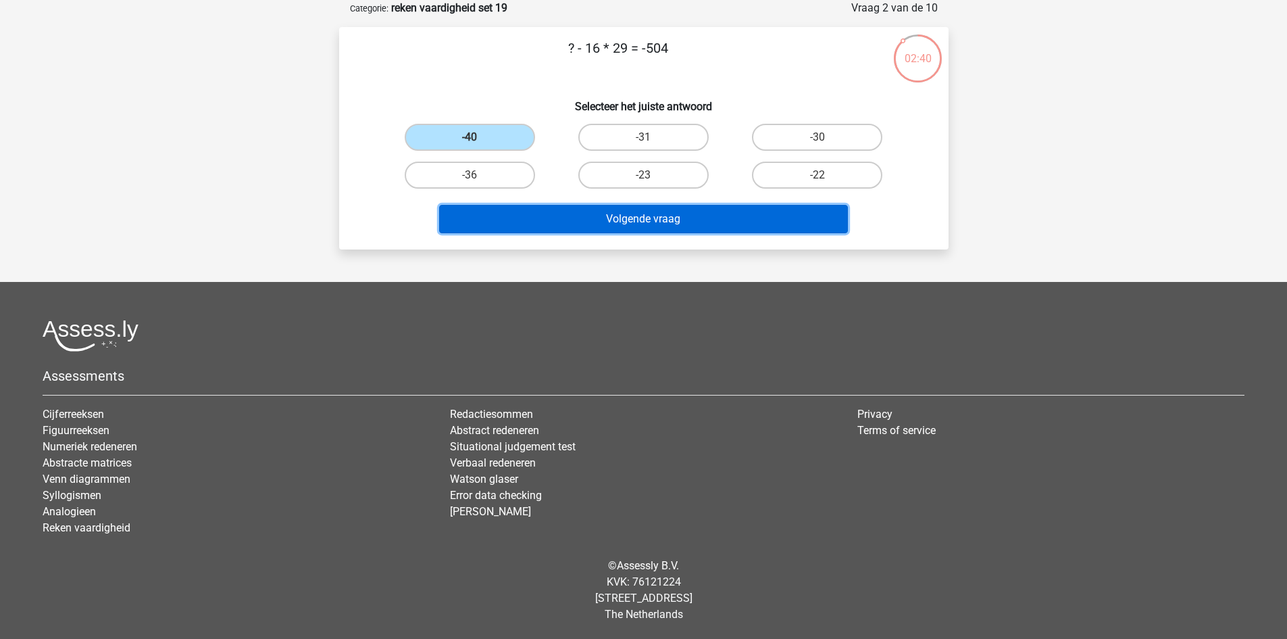
click at [635, 224] on button "Volgende vraag" at bounding box center [643, 219] width 409 height 28
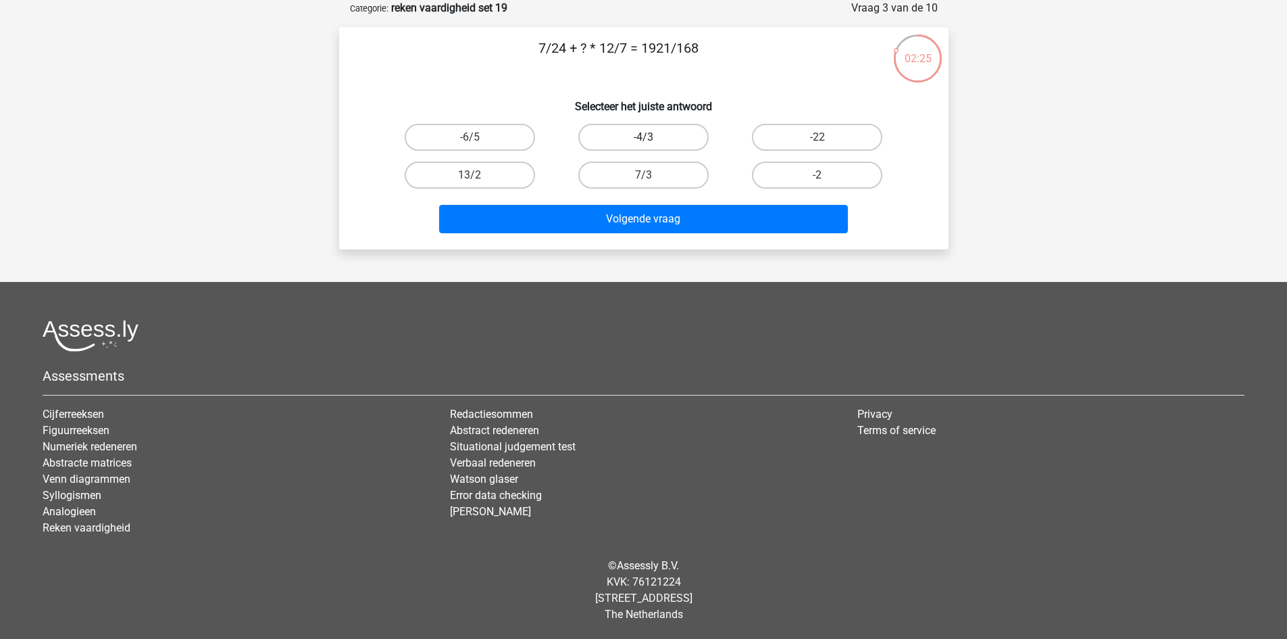
click at [647, 135] on label "-4/3" at bounding box center [644, 137] width 130 height 27
click at [647, 137] on input "-4/3" at bounding box center [647, 141] width 9 height 9
radio input "true"
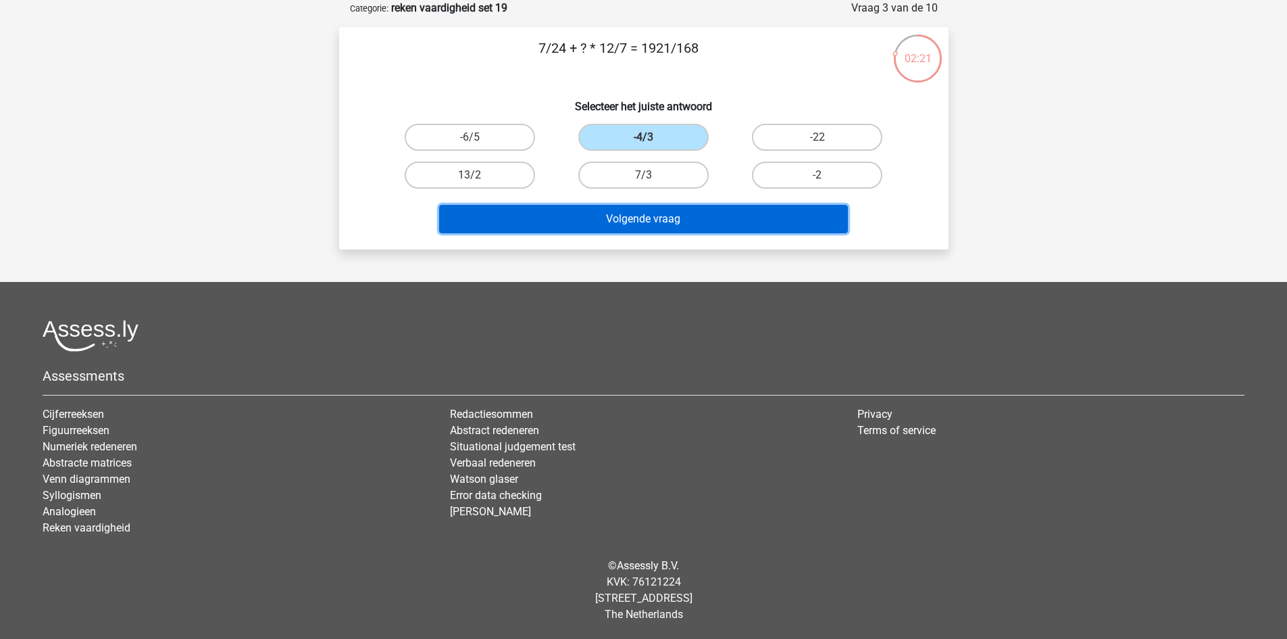
click at [668, 214] on button "Volgende vraag" at bounding box center [643, 219] width 409 height 28
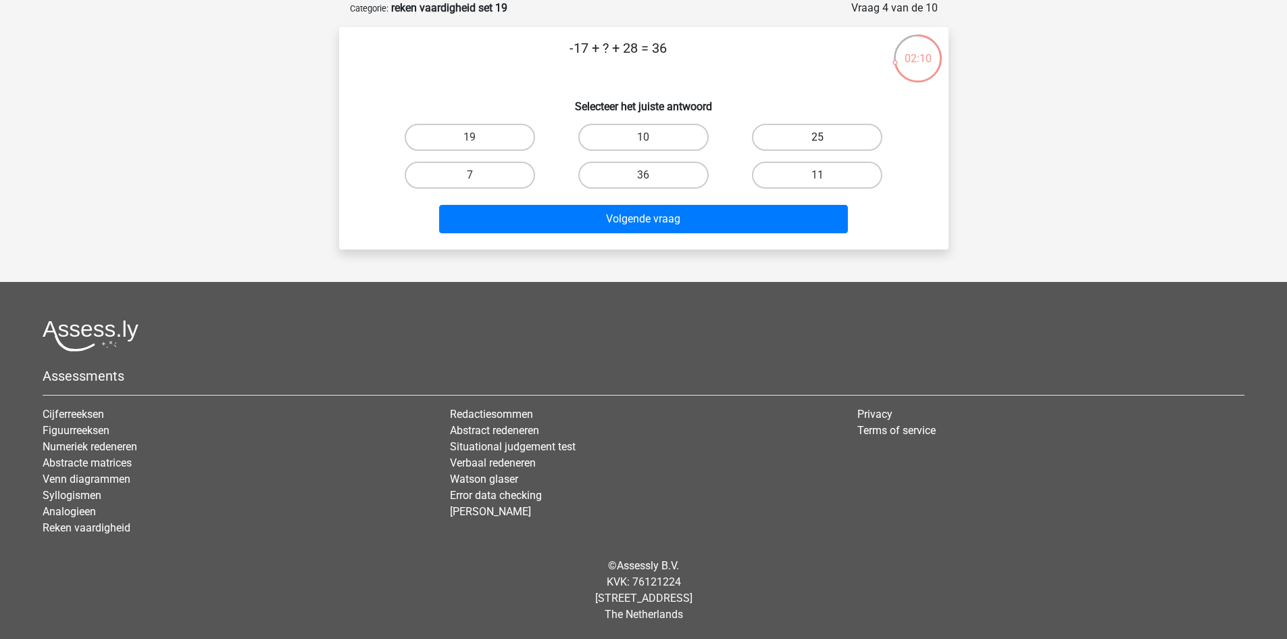
click at [793, 130] on label "25" at bounding box center [817, 137] width 130 height 27
click at [818, 137] on input "25" at bounding box center [822, 141] width 9 height 9
radio input "true"
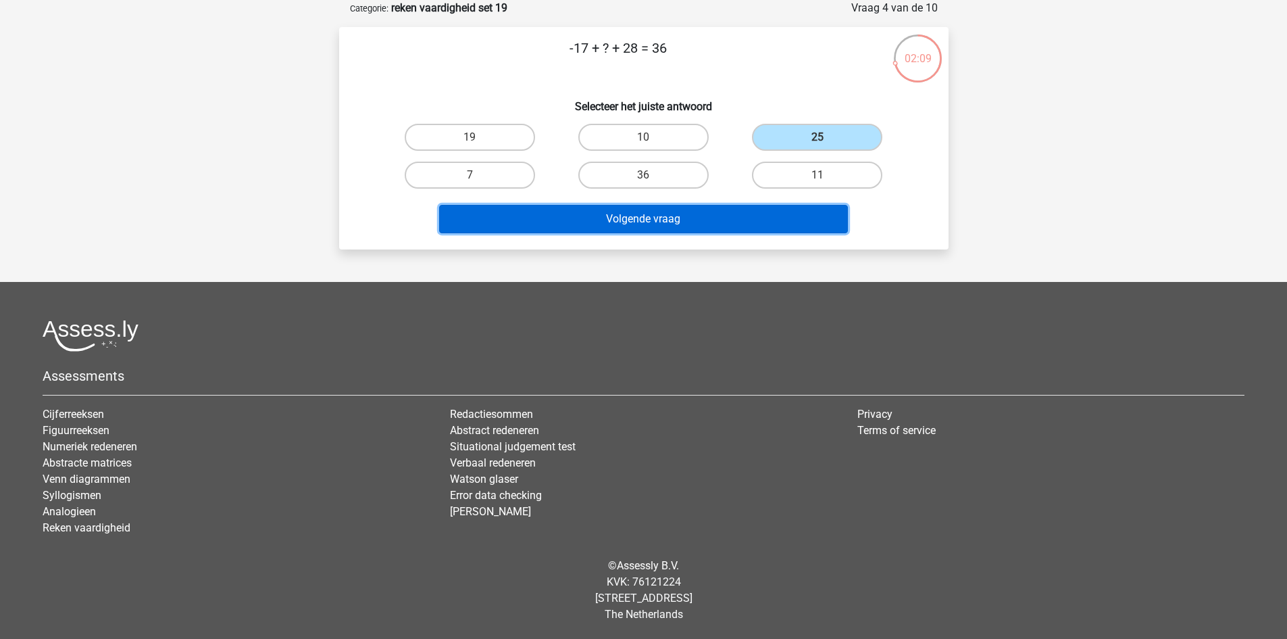
click at [764, 208] on button "Volgende vraag" at bounding box center [643, 219] width 409 height 28
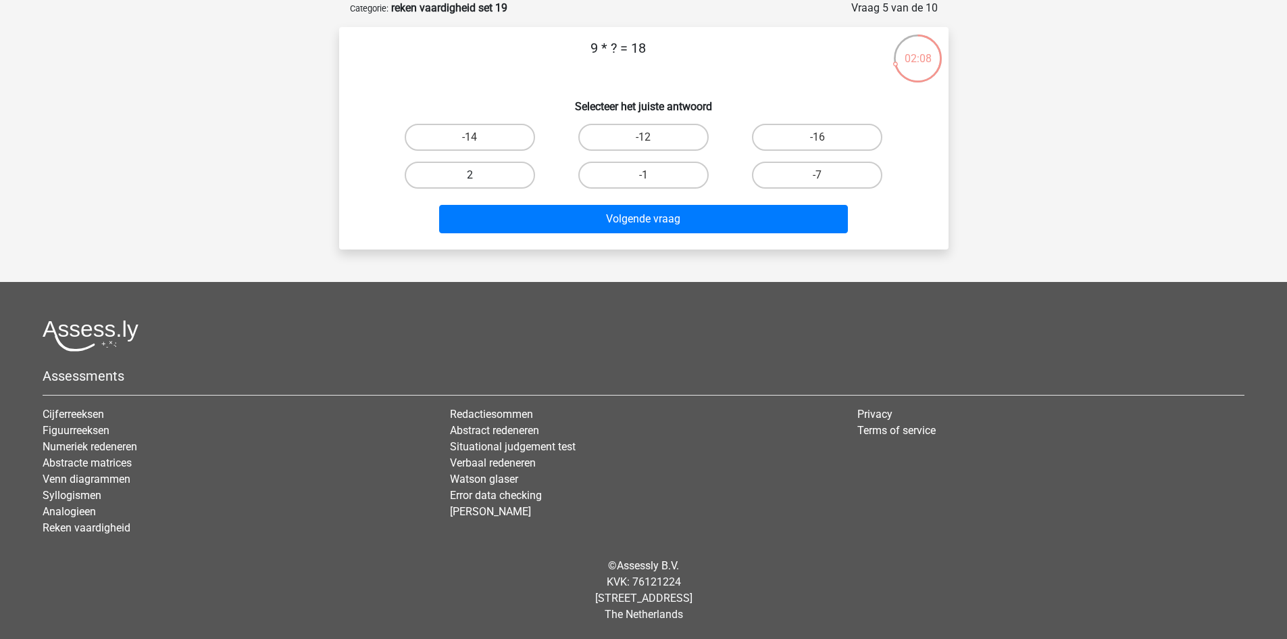
click at [494, 164] on label "2" at bounding box center [470, 175] width 130 height 27
click at [479, 175] on input "2" at bounding box center [474, 179] width 9 height 9
radio input "true"
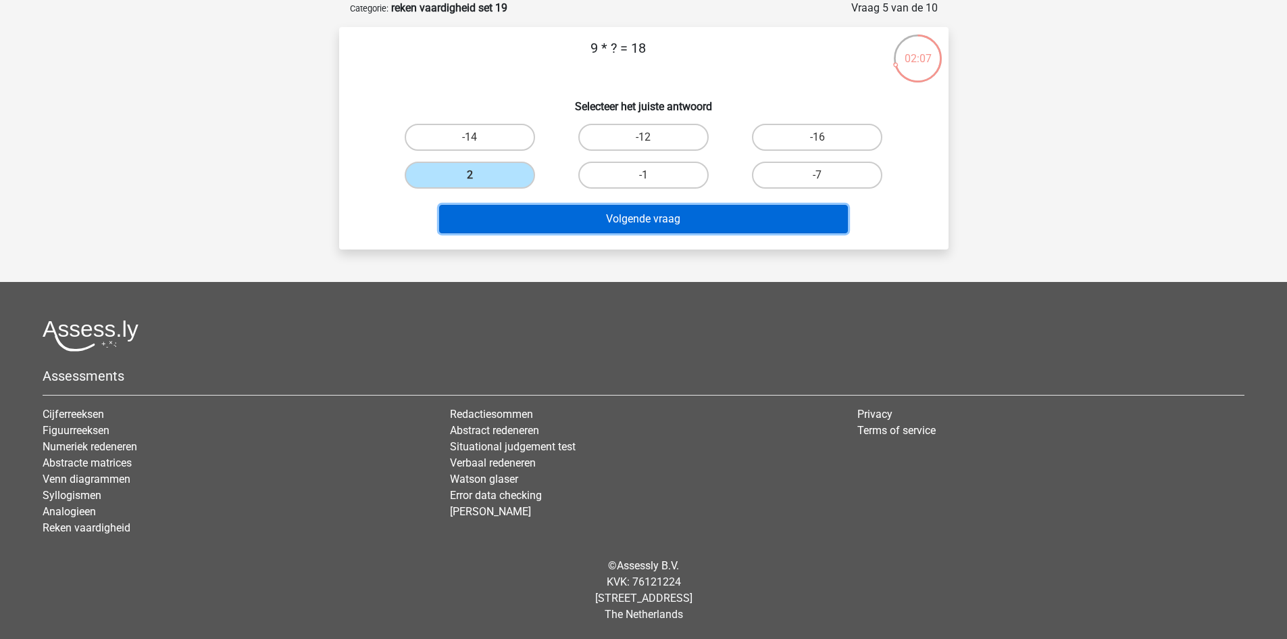
click at [576, 214] on button "Volgende vraag" at bounding box center [643, 219] width 409 height 28
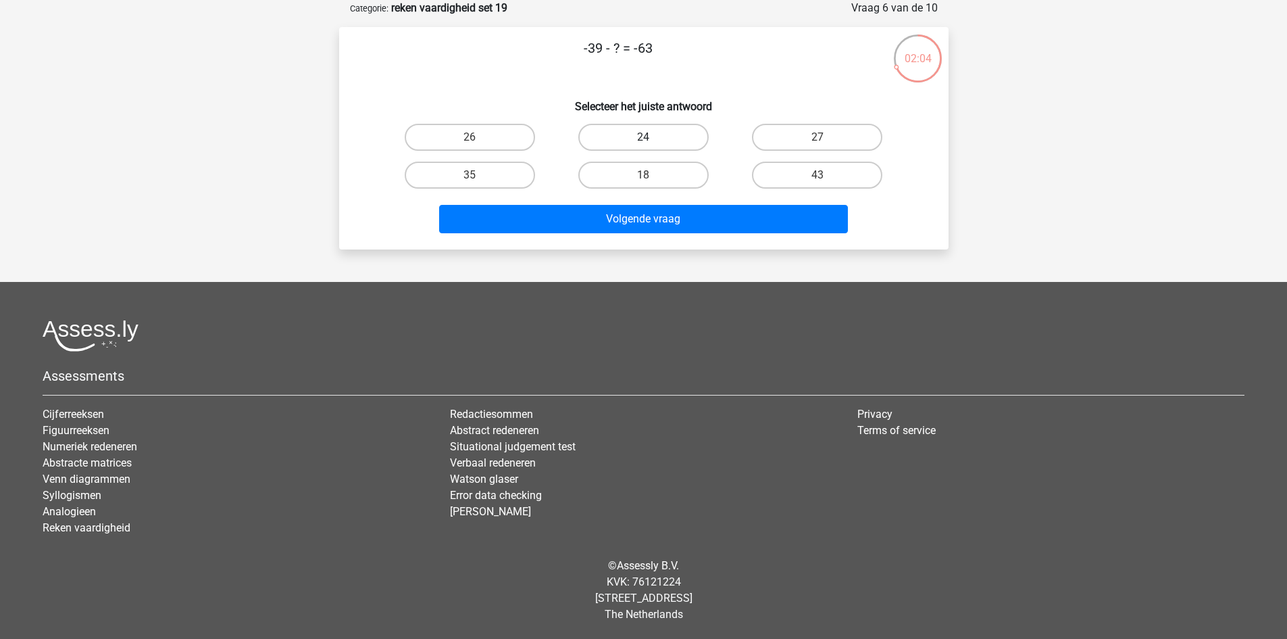
click at [641, 131] on label "24" at bounding box center [644, 137] width 130 height 27
click at [643, 137] on input "24" at bounding box center [647, 141] width 9 height 9
radio input "true"
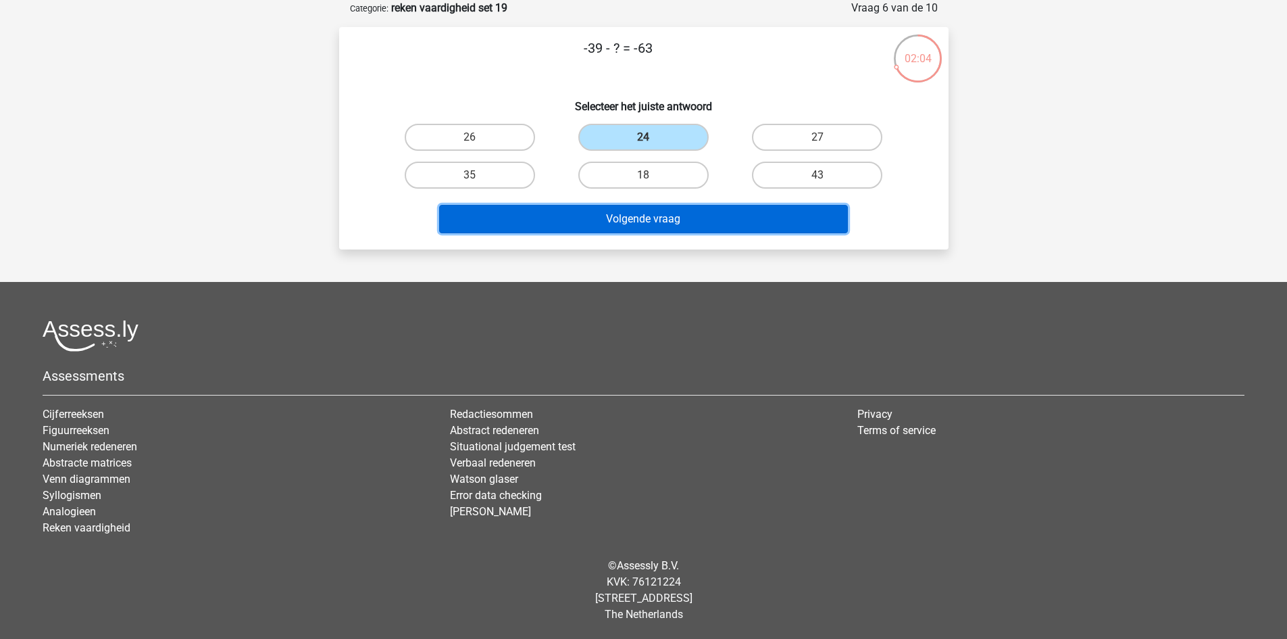
click at [655, 217] on button "Volgende vraag" at bounding box center [643, 219] width 409 height 28
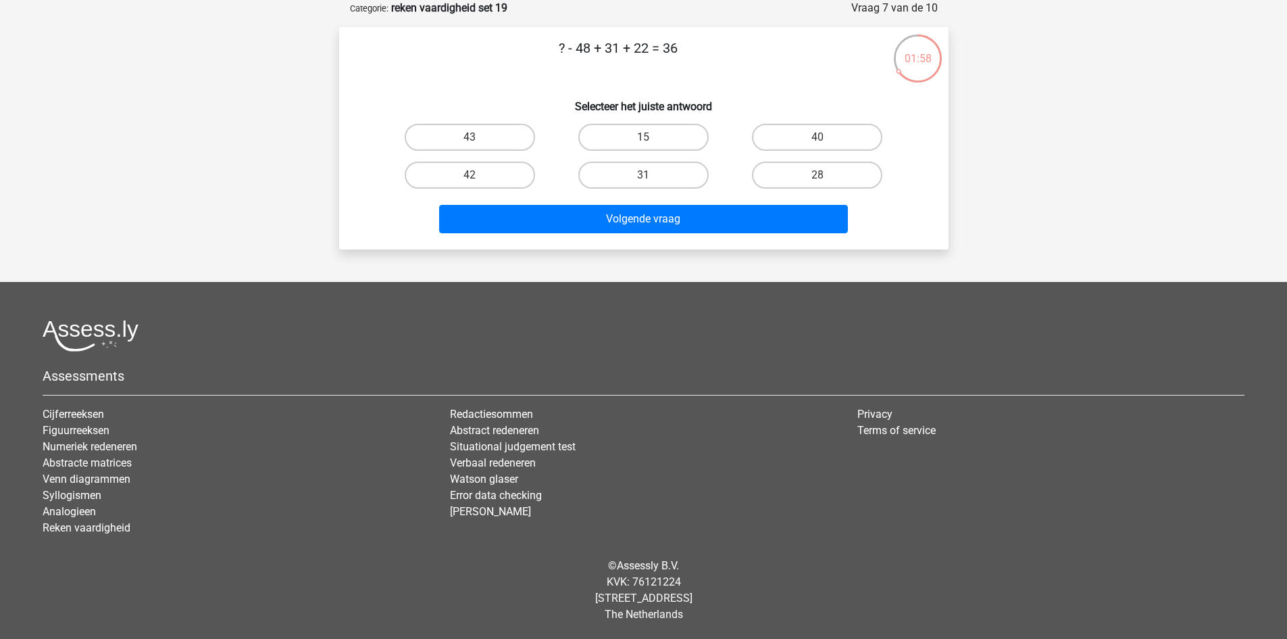
drag, startPoint x: 662, startPoint y: 174, endPoint x: 670, endPoint y: 197, distance: 24.4
click at [662, 174] on label "31" at bounding box center [644, 175] width 130 height 27
click at [652, 175] on input "31" at bounding box center [647, 179] width 9 height 9
radio input "true"
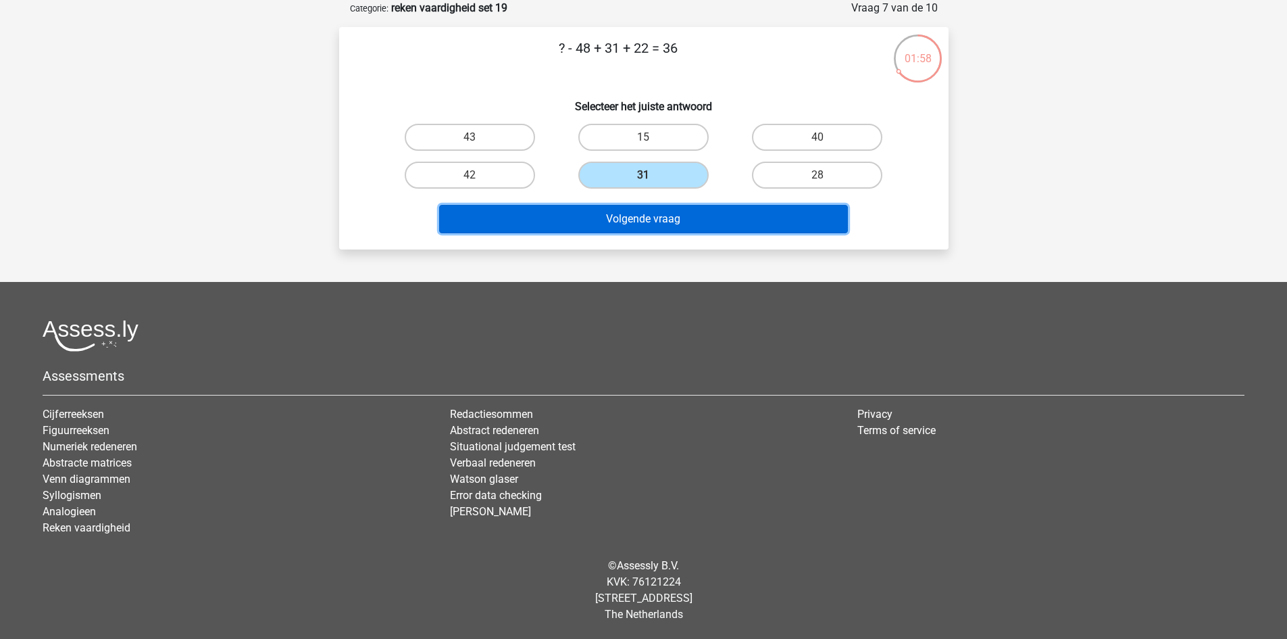
click at [672, 212] on button "Volgende vraag" at bounding box center [643, 219] width 409 height 28
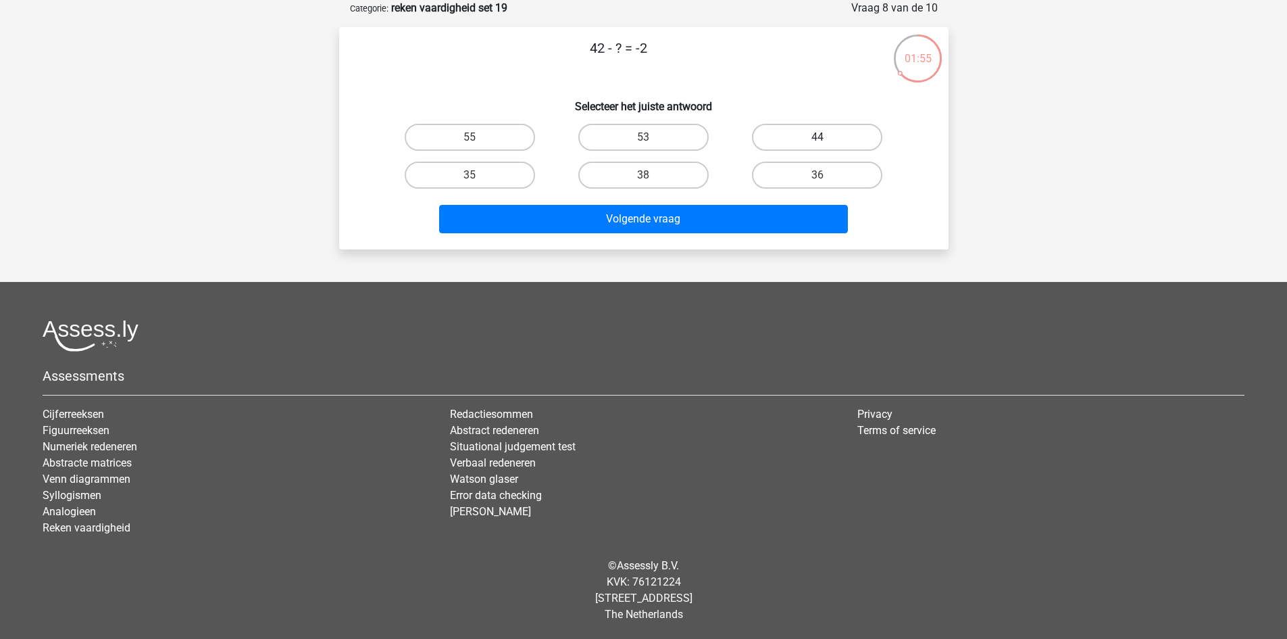
click at [768, 131] on label "44" at bounding box center [817, 137] width 130 height 27
click at [818, 137] on input "44" at bounding box center [822, 141] width 9 height 9
radio input "true"
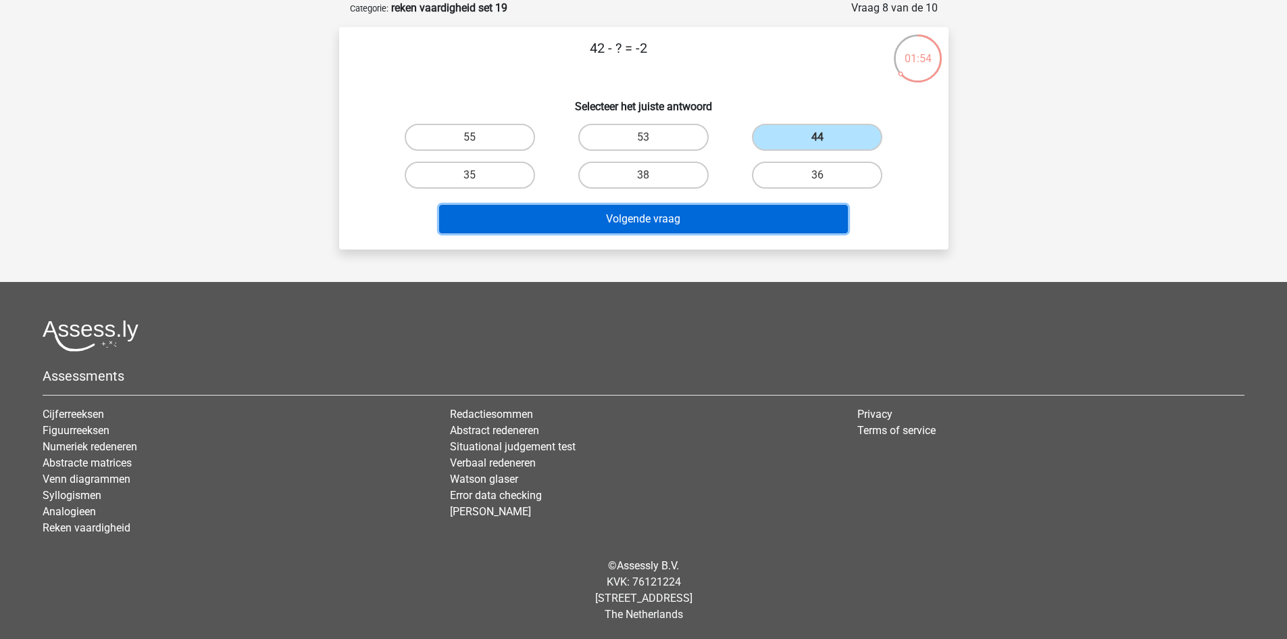
click at [745, 207] on button "Volgende vraag" at bounding box center [643, 219] width 409 height 28
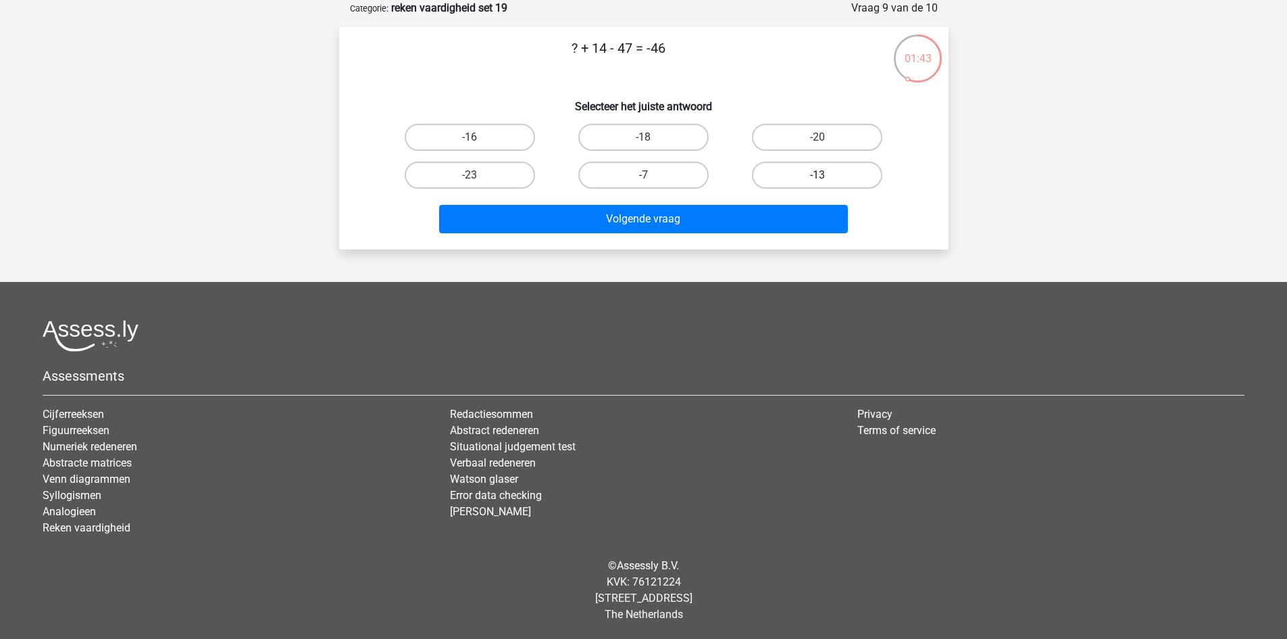
click at [807, 168] on label "-13" at bounding box center [817, 175] width 130 height 27
click at [818, 175] on input "-13" at bounding box center [822, 179] width 9 height 9
radio input "true"
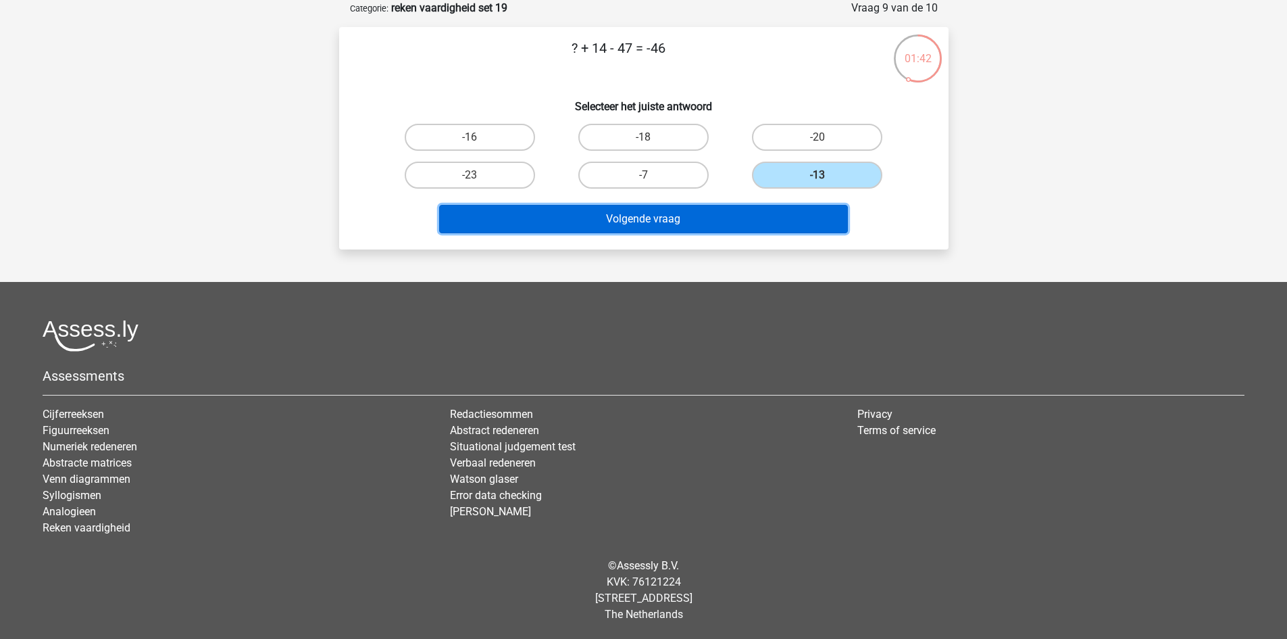
click at [792, 213] on button "Volgende vraag" at bounding box center [643, 219] width 409 height 28
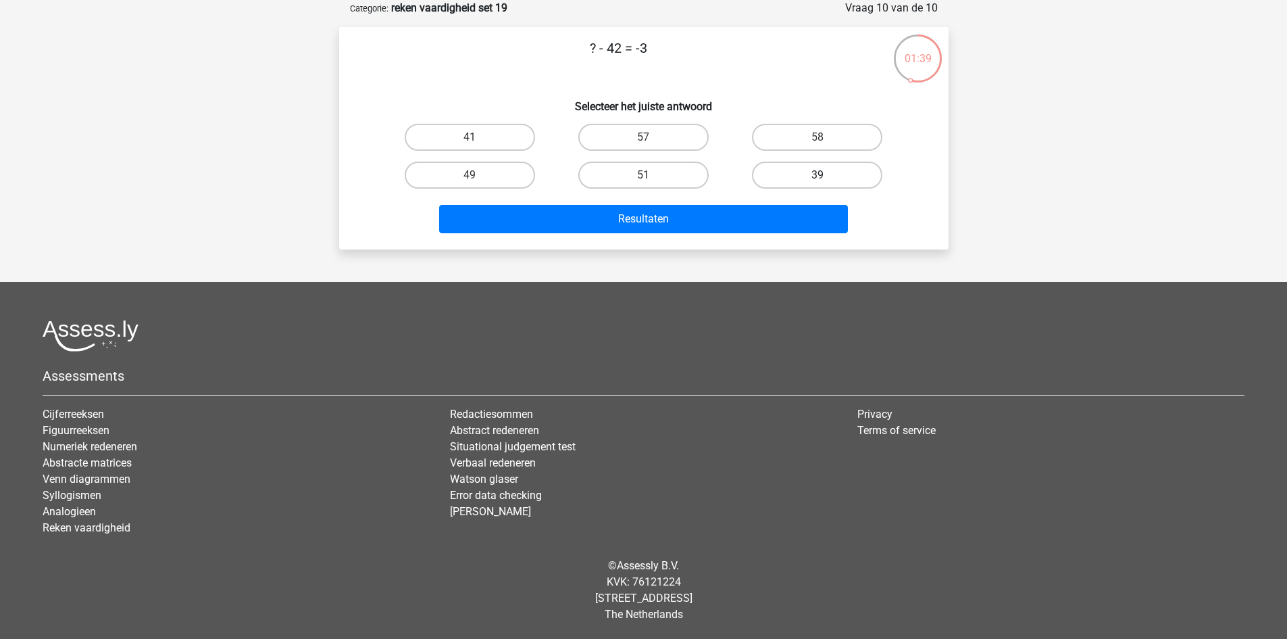
click at [821, 174] on label "39" at bounding box center [817, 175] width 130 height 27
click at [821, 175] on input "39" at bounding box center [822, 179] width 9 height 9
radio input "true"
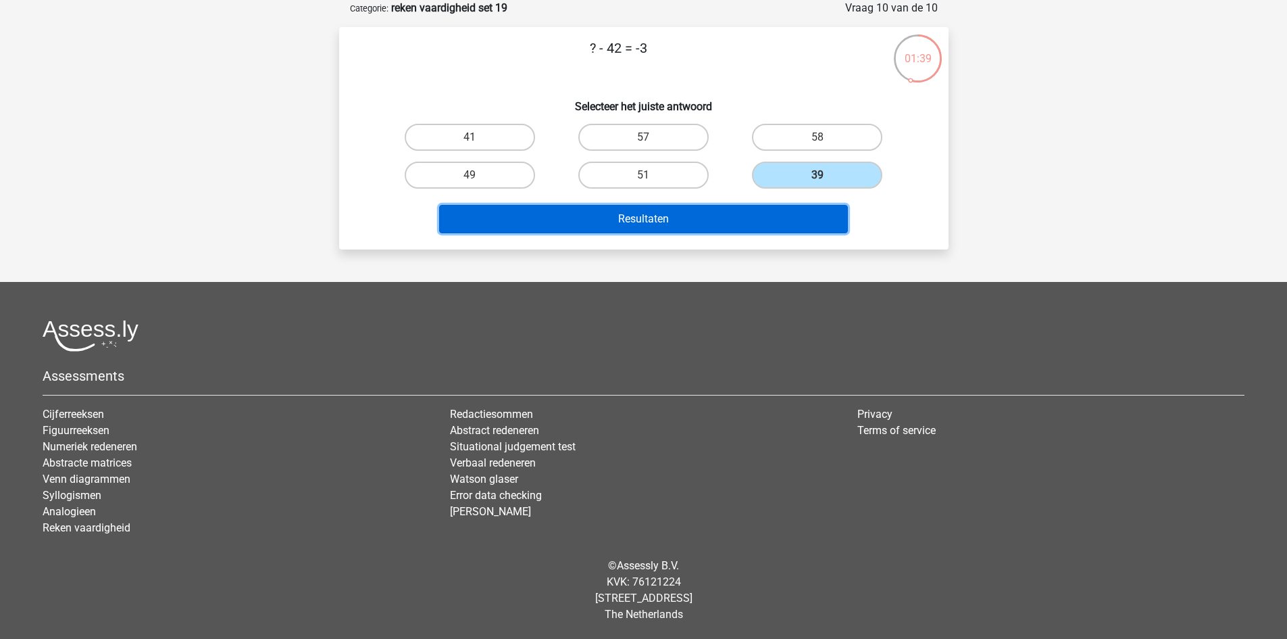
click at [771, 216] on button "Resultaten" at bounding box center [643, 219] width 409 height 28
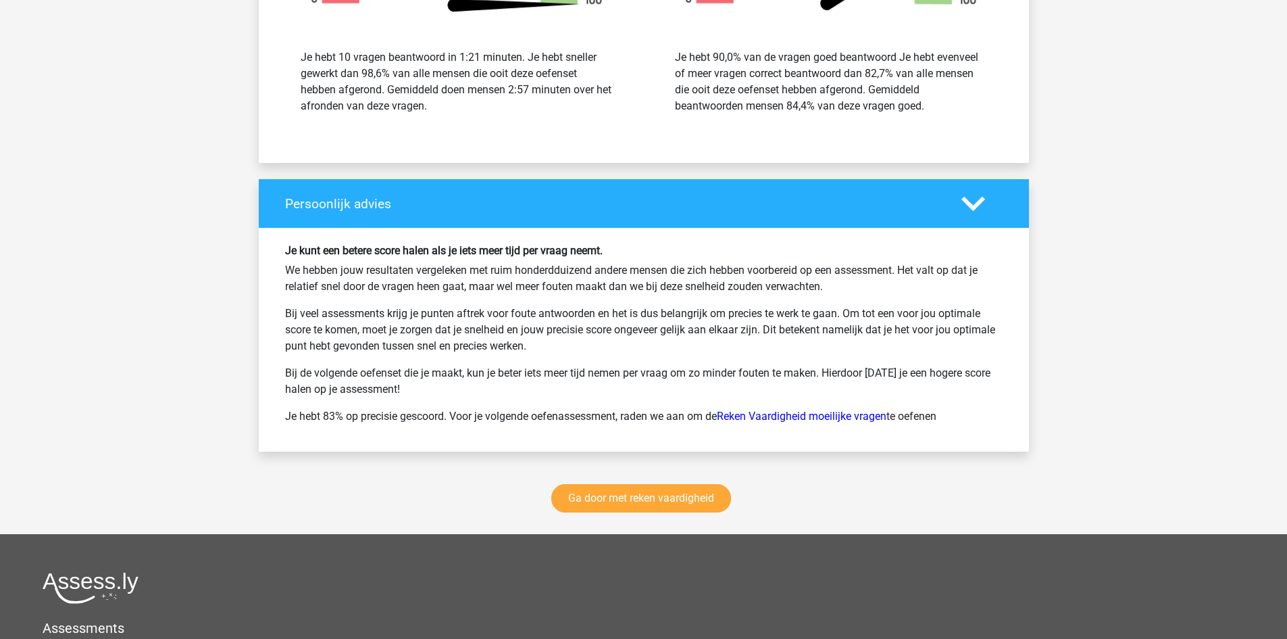
scroll to position [1690, 0]
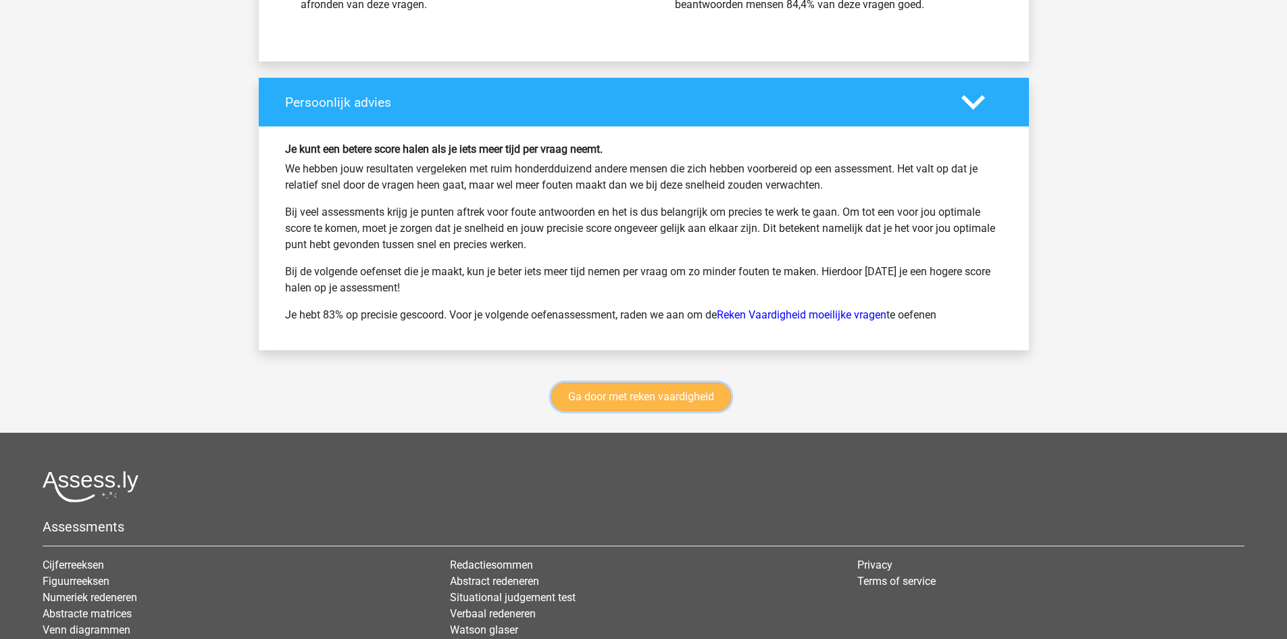
click at [605, 395] on link "Ga door met reken vaardigheid" at bounding box center [641, 397] width 180 height 28
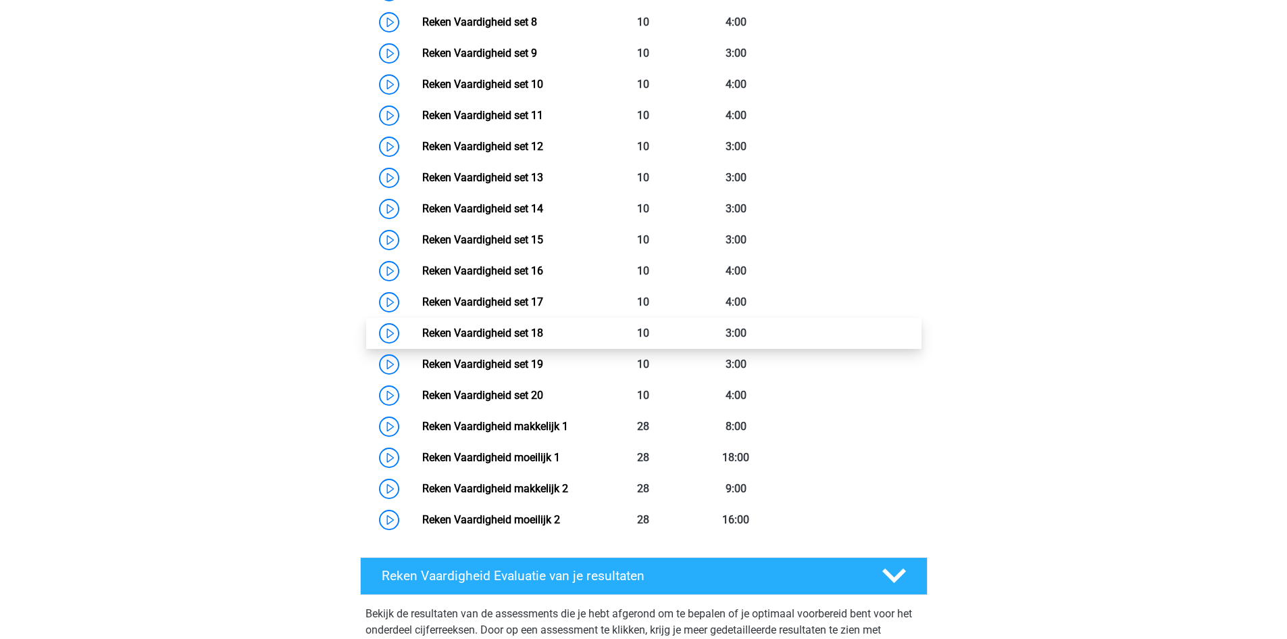
scroll to position [879, 0]
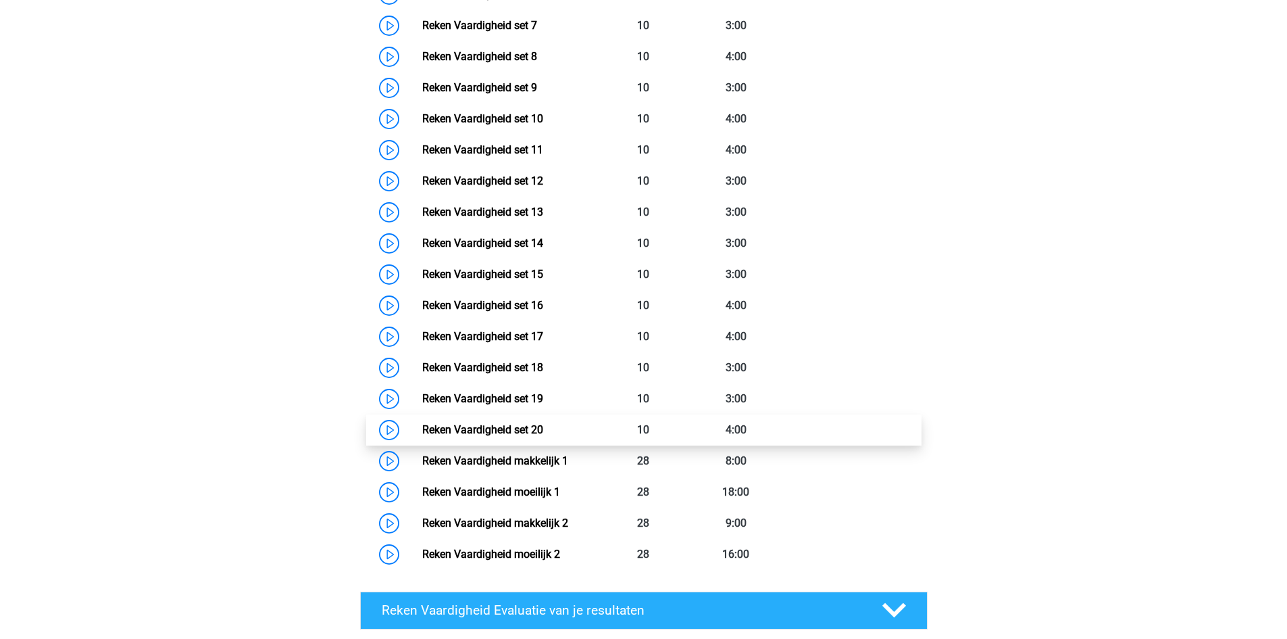
click at [530, 423] on link "Reken Vaardigheid set 20" at bounding box center [482, 429] width 121 height 13
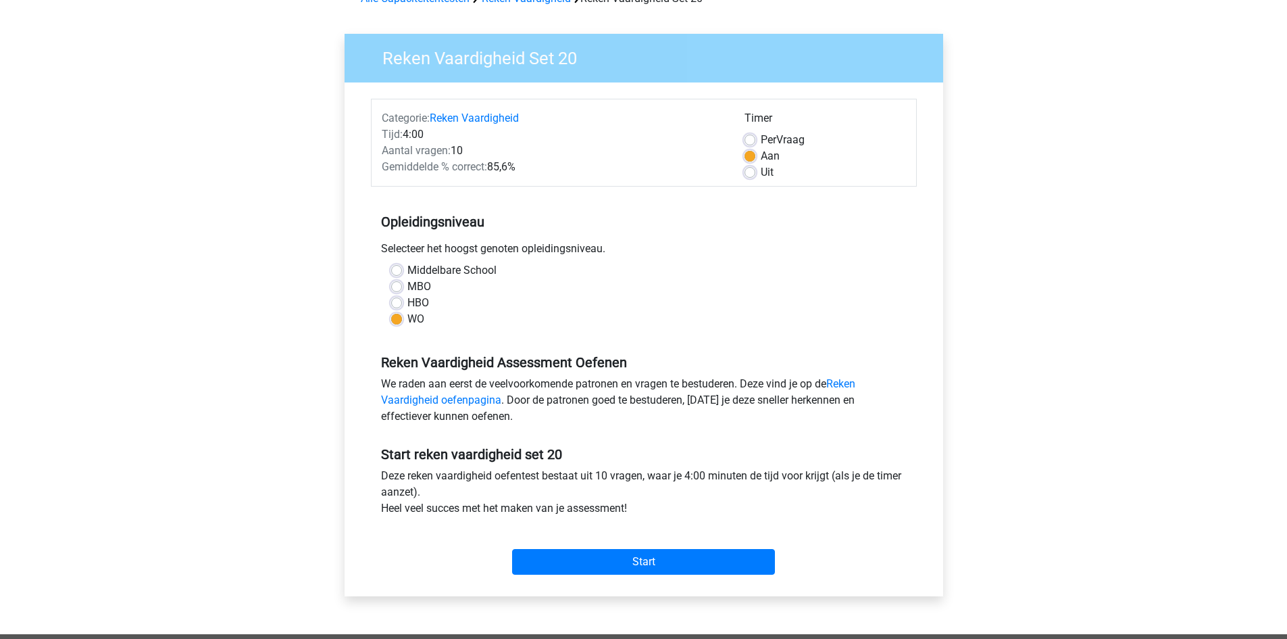
scroll to position [203, 0]
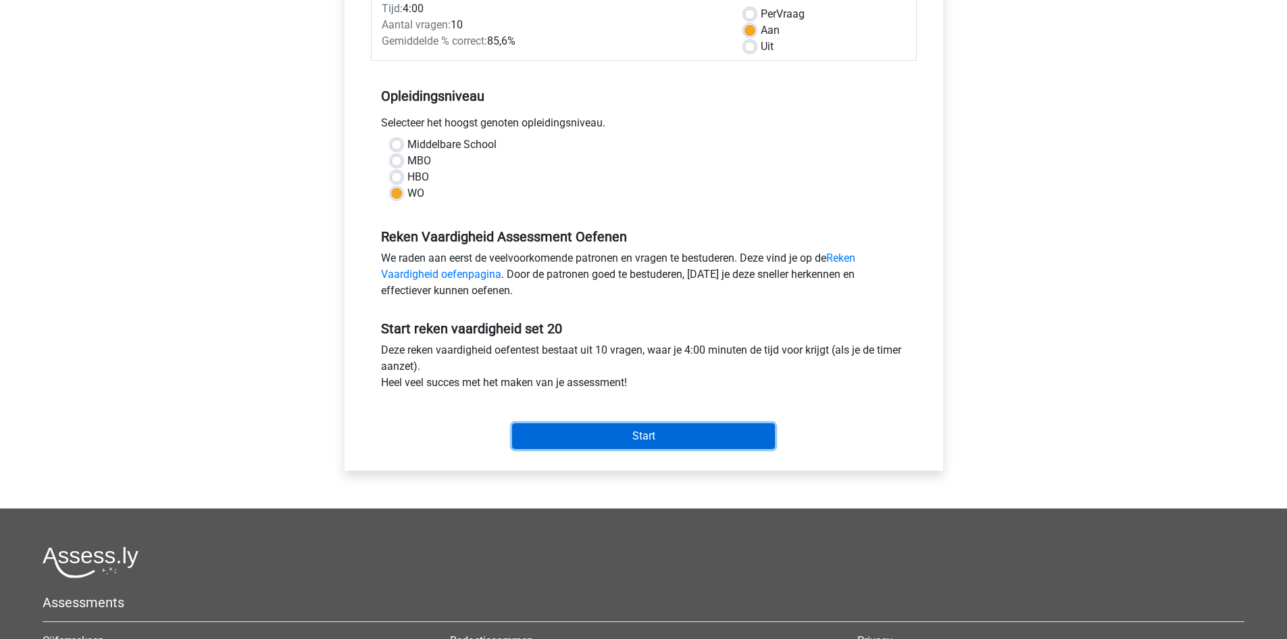
click at [638, 445] on input "Start" at bounding box center [643, 436] width 263 height 26
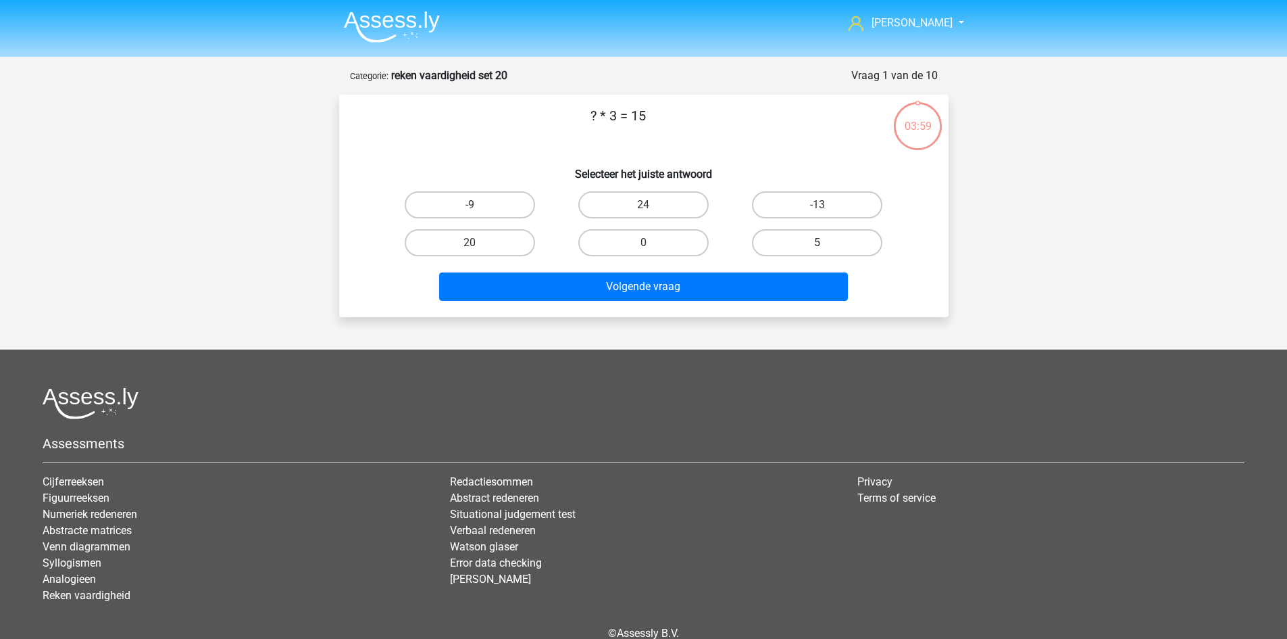
click at [779, 242] on label "5" at bounding box center [817, 242] width 130 height 27
click at [818, 243] on input "5" at bounding box center [822, 247] width 9 height 9
radio input "true"
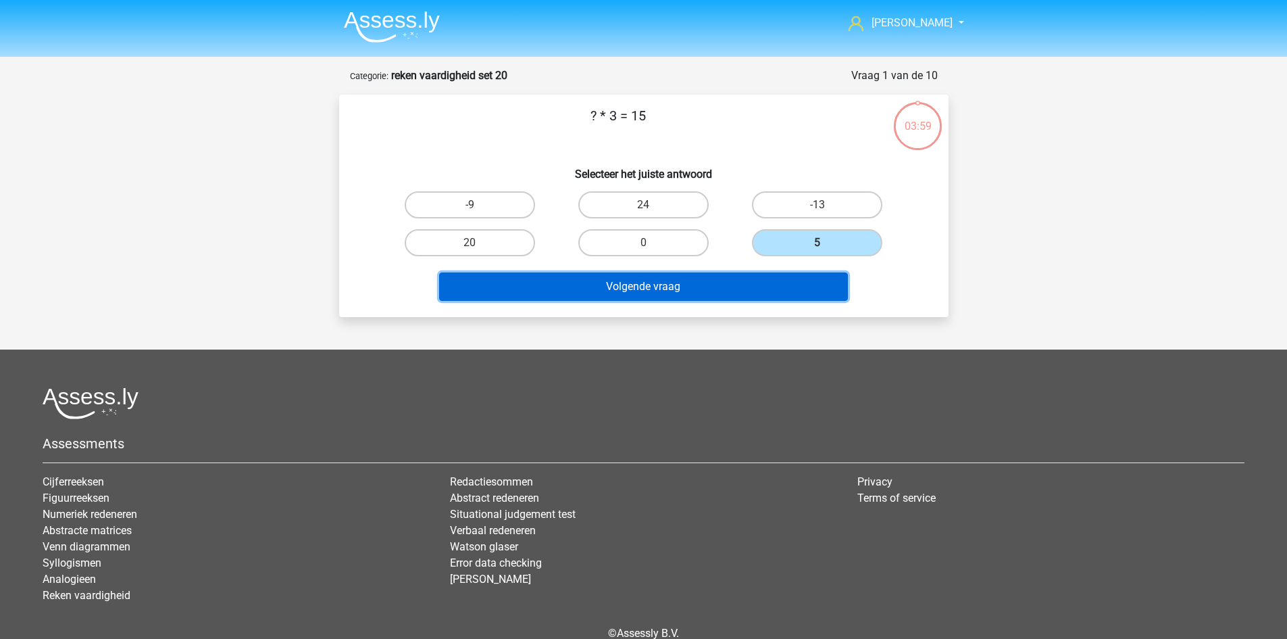
click at [705, 284] on button "Volgende vraag" at bounding box center [643, 286] width 409 height 28
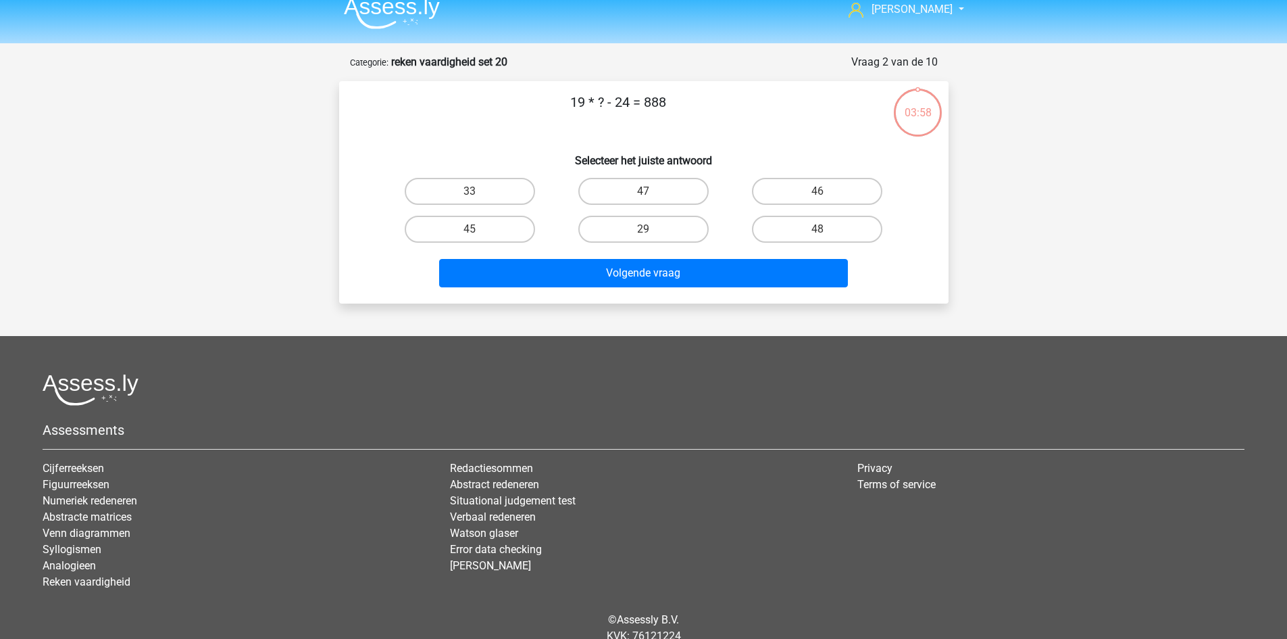
scroll to position [68, 0]
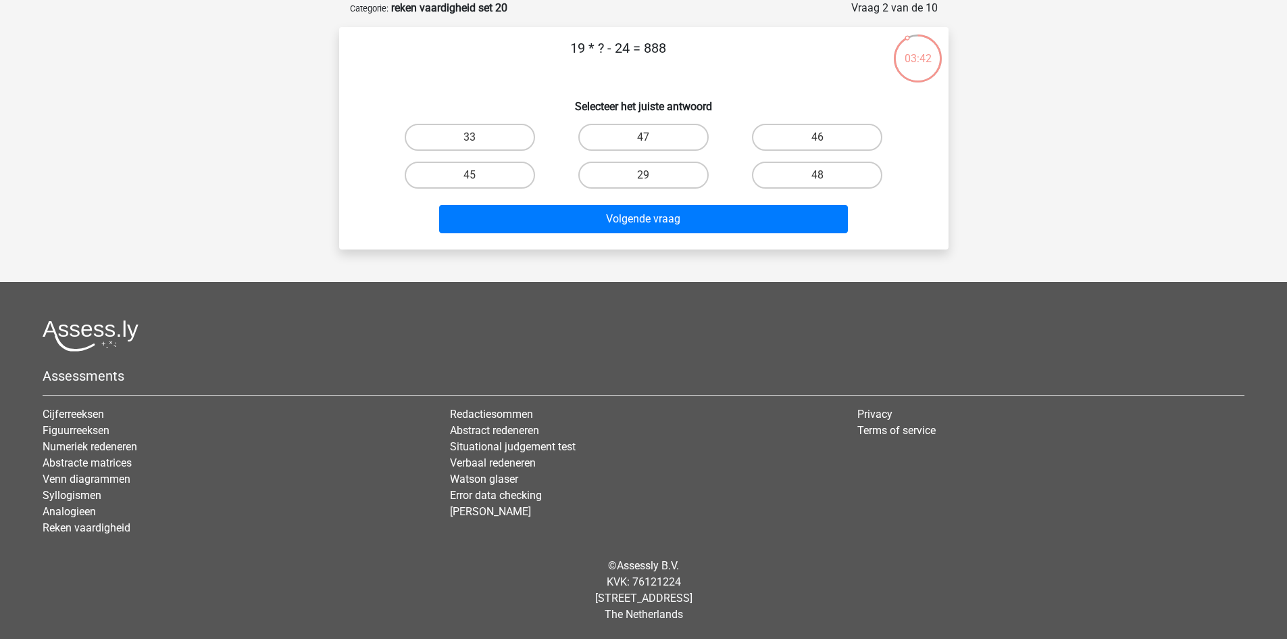
click at [765, 160] on div "48" at bounding box center [818, 175] width 174 height 38
click at [764, 176] on label "48" at bounding box center [817, 175] width 130 height 27
click at [818, 176] on input "48" at bounding box center [822, 179] width 9 height 9
radio input "true"
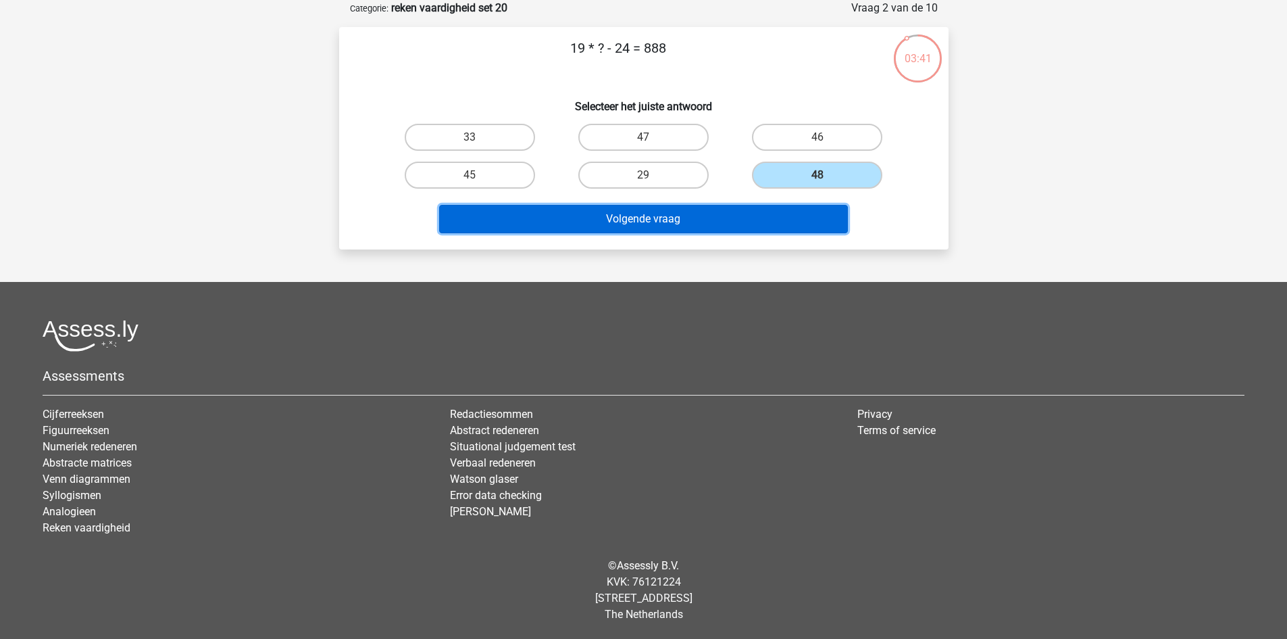
click at [741, 217] on button "Volgende vraag" at bounding box center [643, 219] width 409 height 28
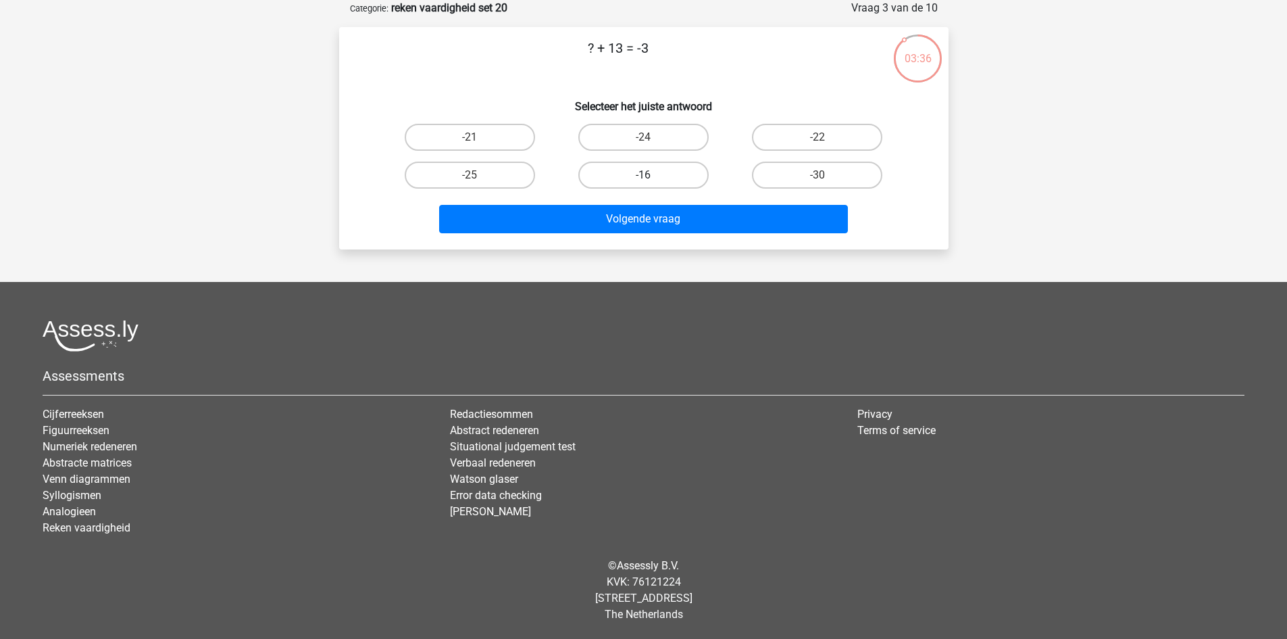
click at [599, 174] on label "-16" at bounding box center [644, 175] width 130 height 27
click at [643, 175] on input "-16" at bounding box center [647, 179] width 9 height 9
radio input "true"
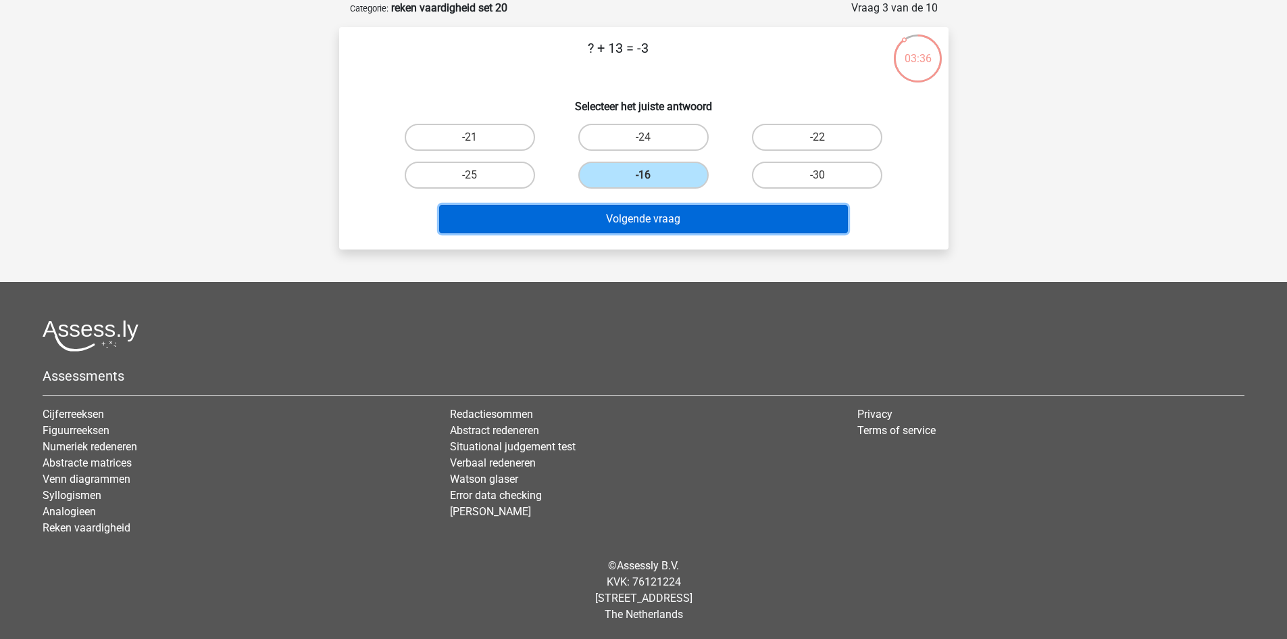
click at [617, 219] on button "Volgende vraag" at bounding box center [643, 219] width 409 height 28
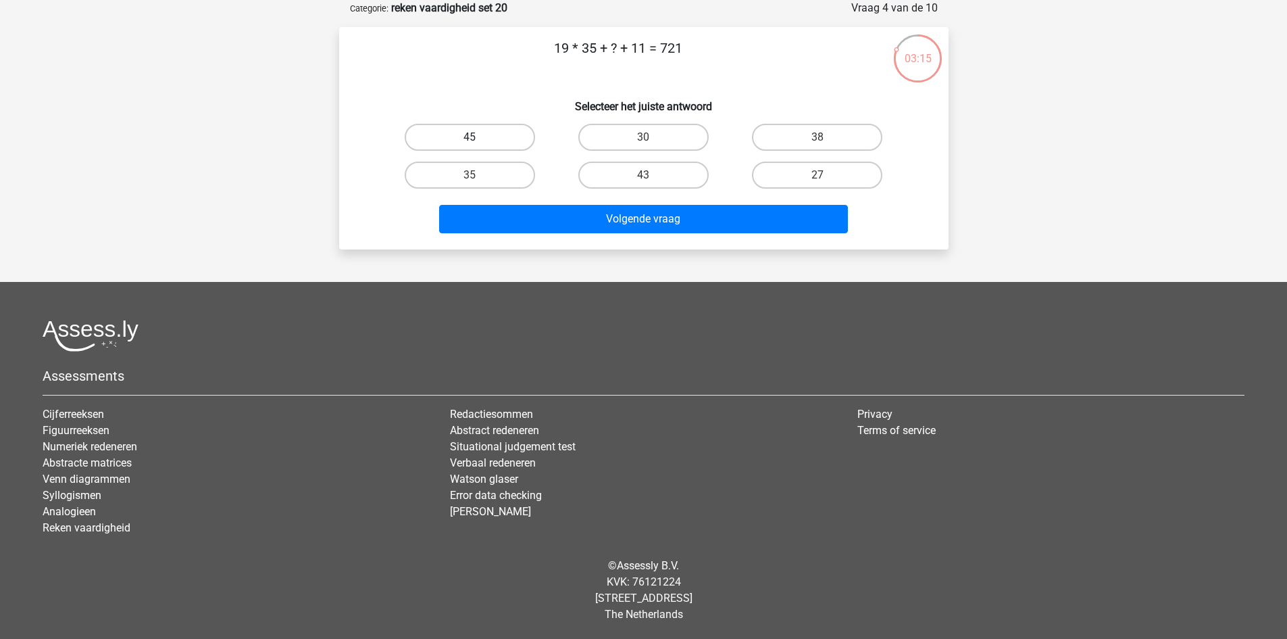
click at [493, 130] on label "45" at bounding box center [470, 137] width 130 height 27
click at [479, 137] on input "45" at bounding box center [474, 141] width 9 height 9
radio input "true"
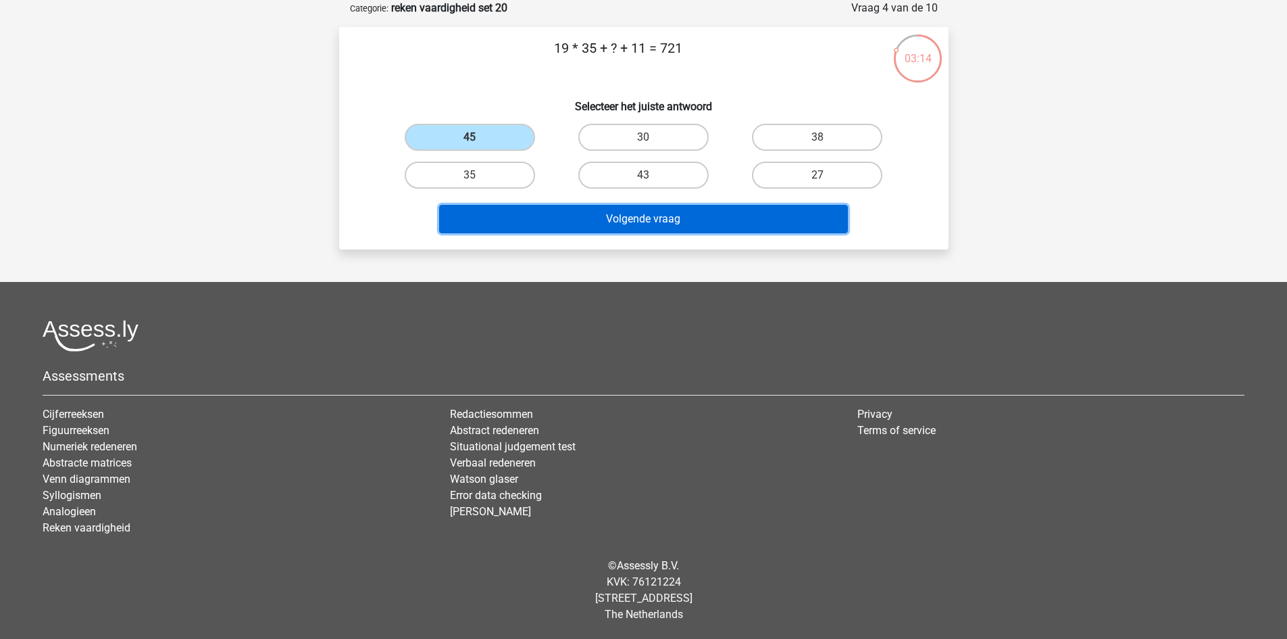
click at [660, 220] on button "Volgende vraag" at bounding box center [643, 219] width 409 height 28
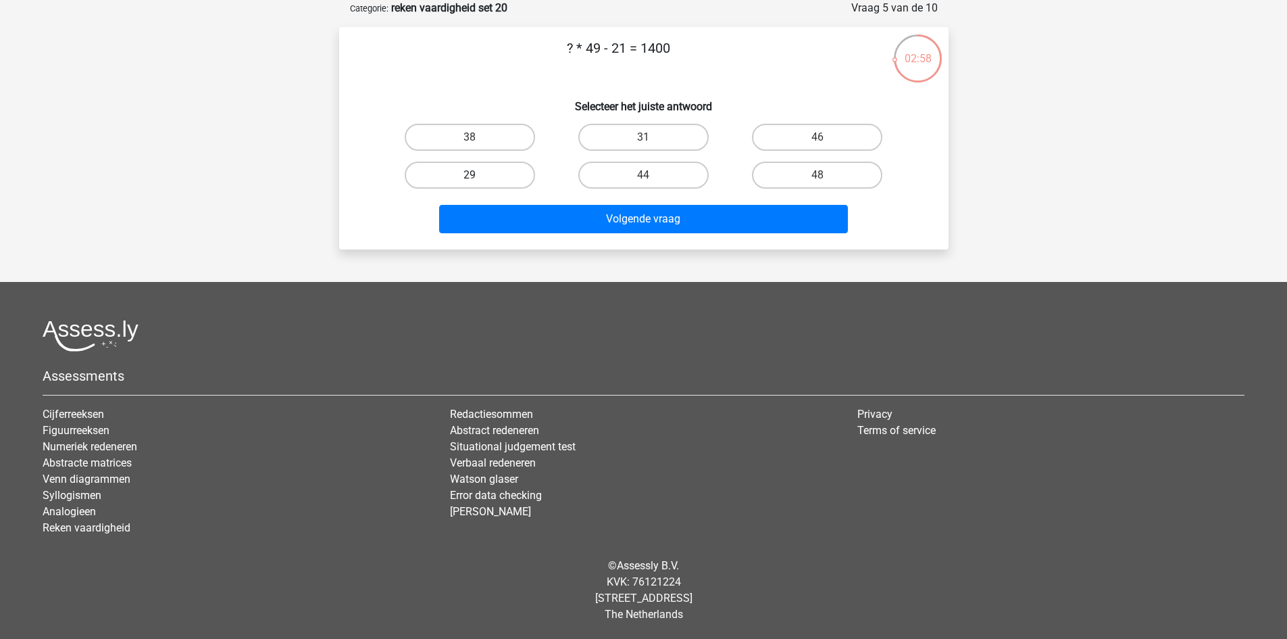
click at [510, 178] on label "29" at bounding box center [470, 175] width 130 height 27
click at [479, 178] on input "29" at bounding box center [474, 179] width 9 height 9
radio input "true"
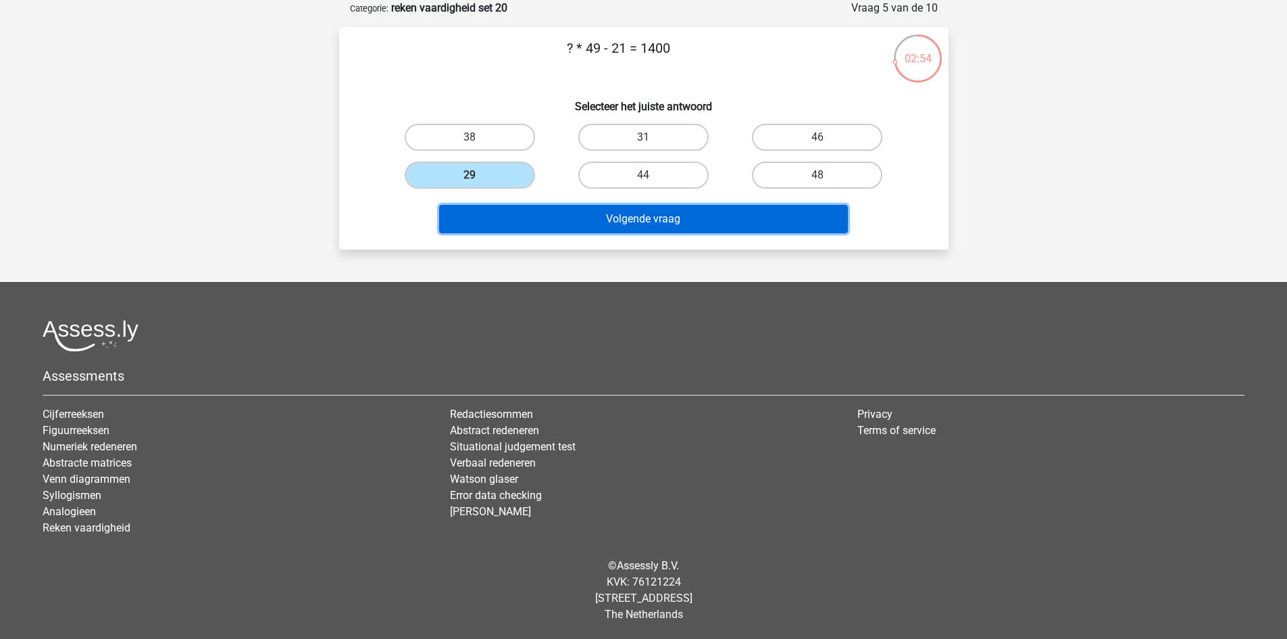
click at [652, 220] on button "Volgende vraag" at bounding box center [643, 219] width 409 height 28
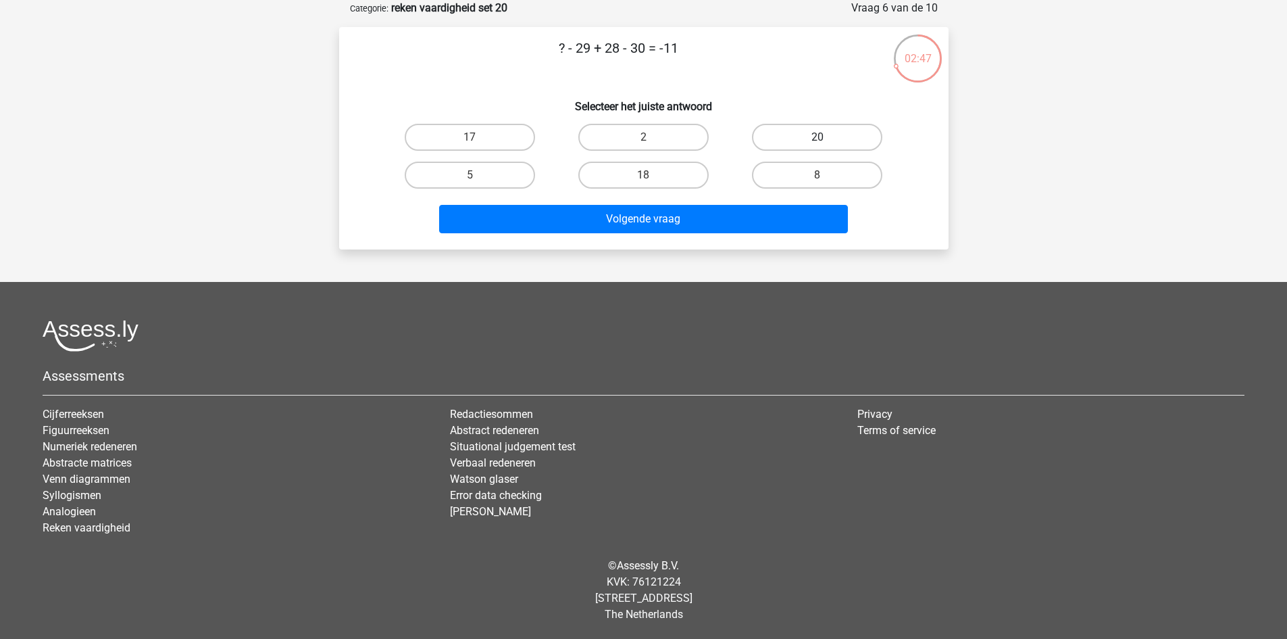
click at [781, 136] on label "20" at bounding box center [817, 137] width 130 height 27
click at [818, 137] on input "20" at bounding box center [822, 141] width 9 height 9
radio input "true"
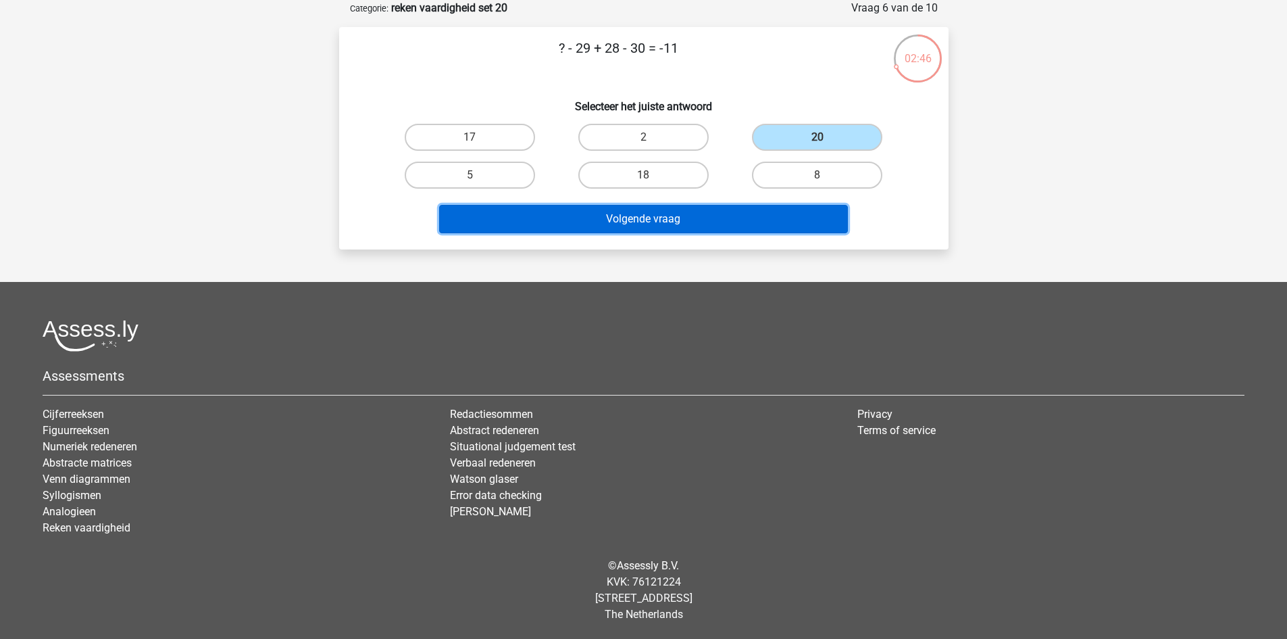
click at [746, 205] on button "Volgende vraag" at bounding box center [643, 219] width 409 height 28
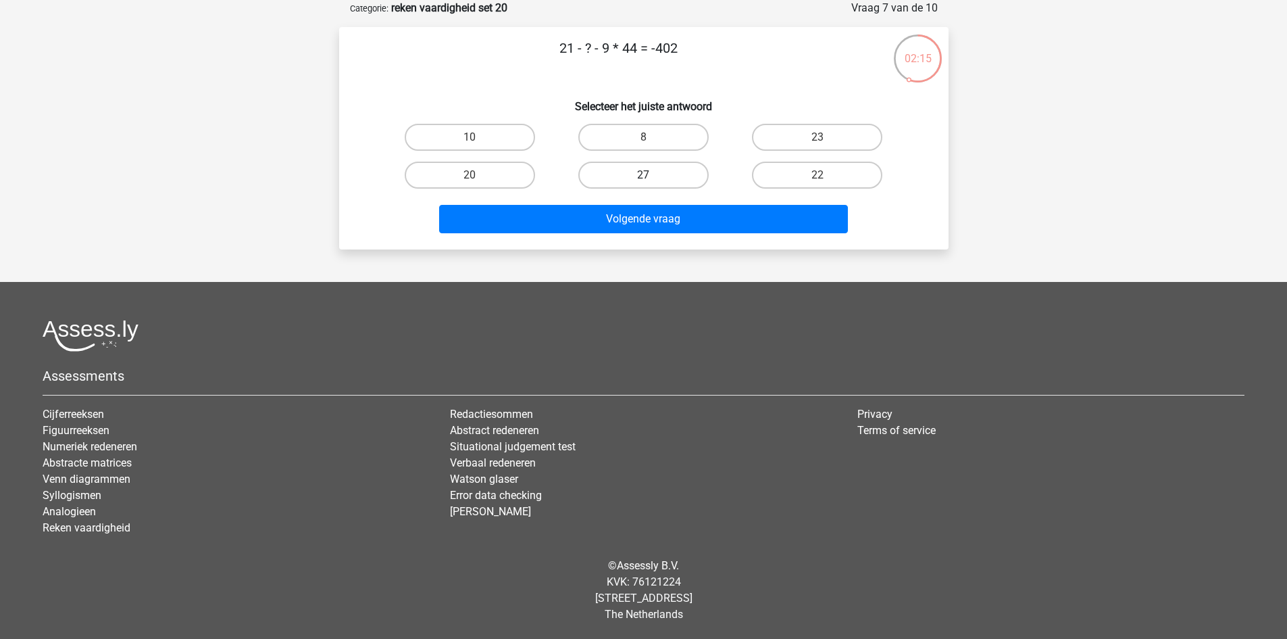
click at [631, 174] on label "27" at bounding box center [644, 175] width 130 height 27
click at [643, 175] on input "27" at bounding box center [647, 179] width 9 height 9
radio input "true"
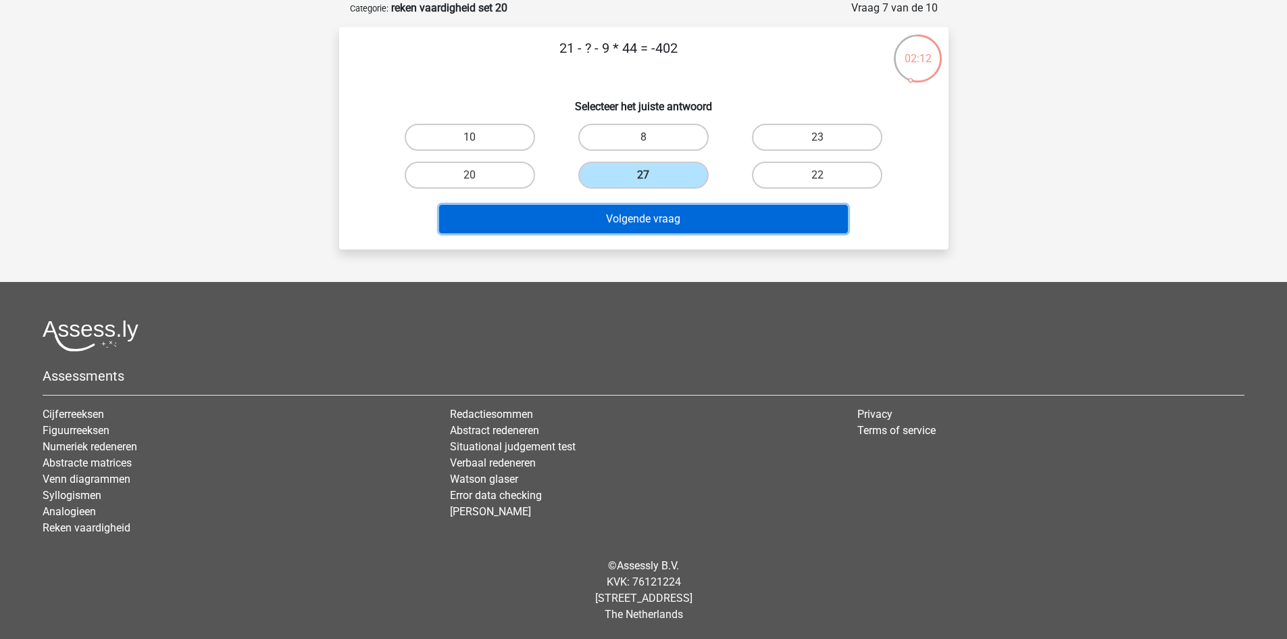
click at [670, 217] on button "Volgende vraag" at bounding box center [643, 219] width 409 height 28
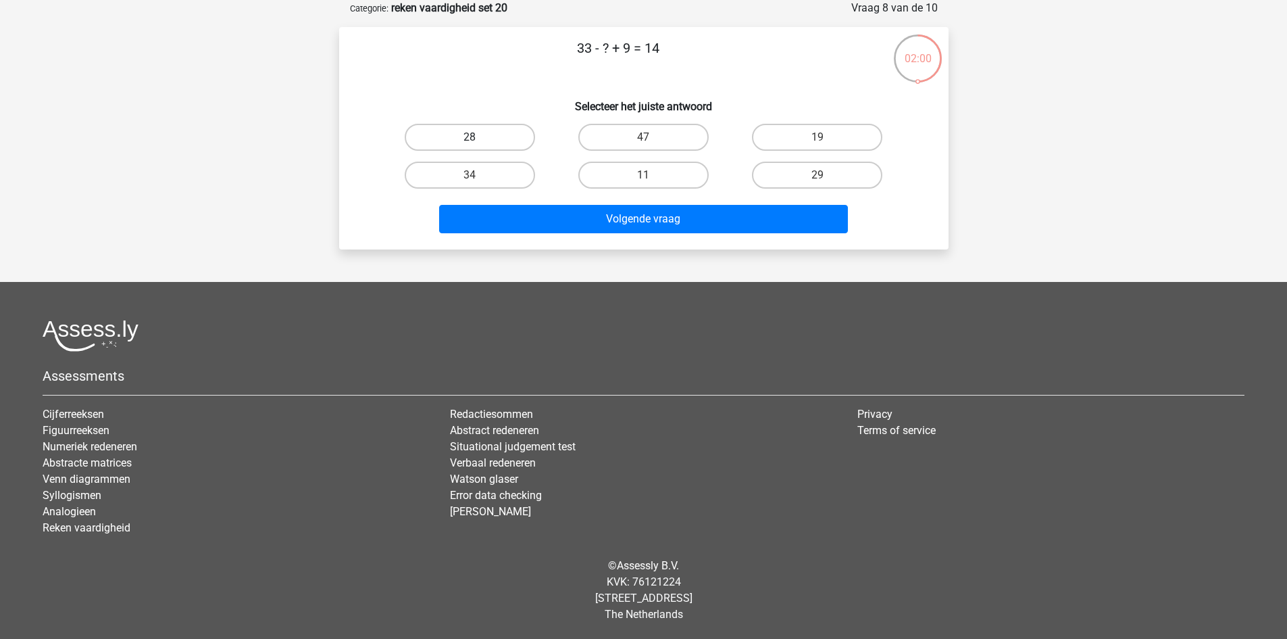
click at [507, 134] on label "28" at bounding box center [470, 137] width 130 height 27
click at [479, 137] on input "28" at bounding box center [474, 141] width 9 height 9
radio input "true"
click at [784, 180] on label "29" at bounding box center [817, 175] width 130 height 27
click at [818, 180] on input "29" at bounding box center [822, 179] width 9 height 9
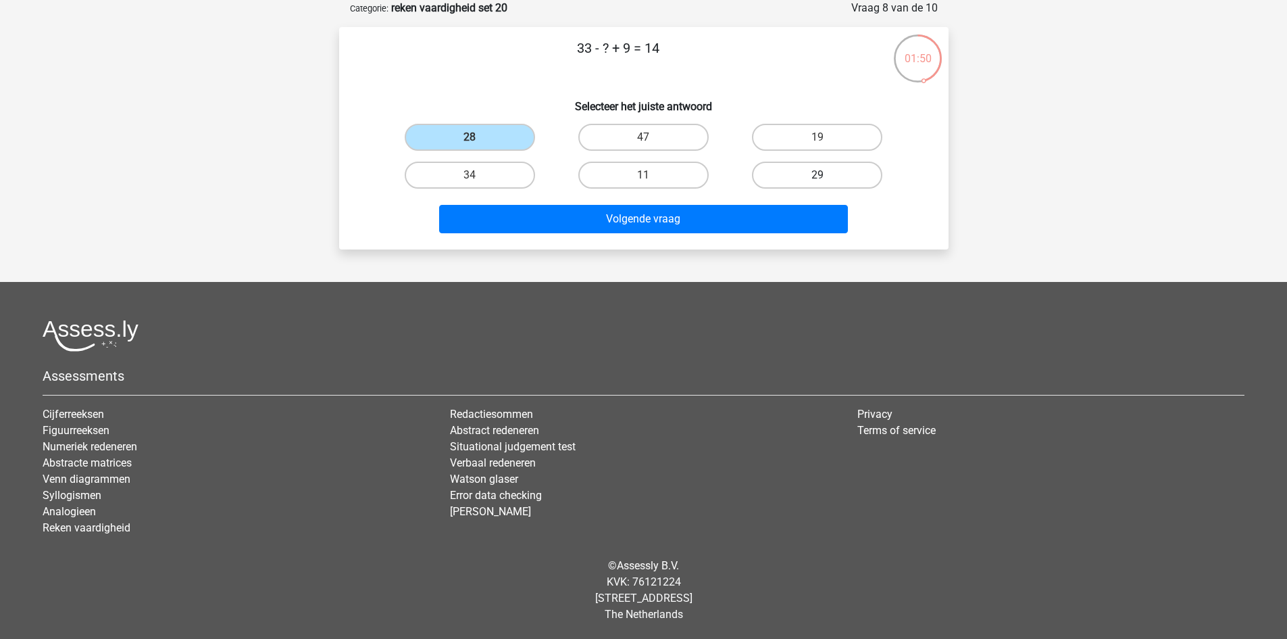
radio input "true"
click at [772, 136] on label "19" at bounding box center [817, 137] width 130 height 27
click at [818, 137] on input "19" at bounding box center [822, 141] width 9 height 9
radio input "true"
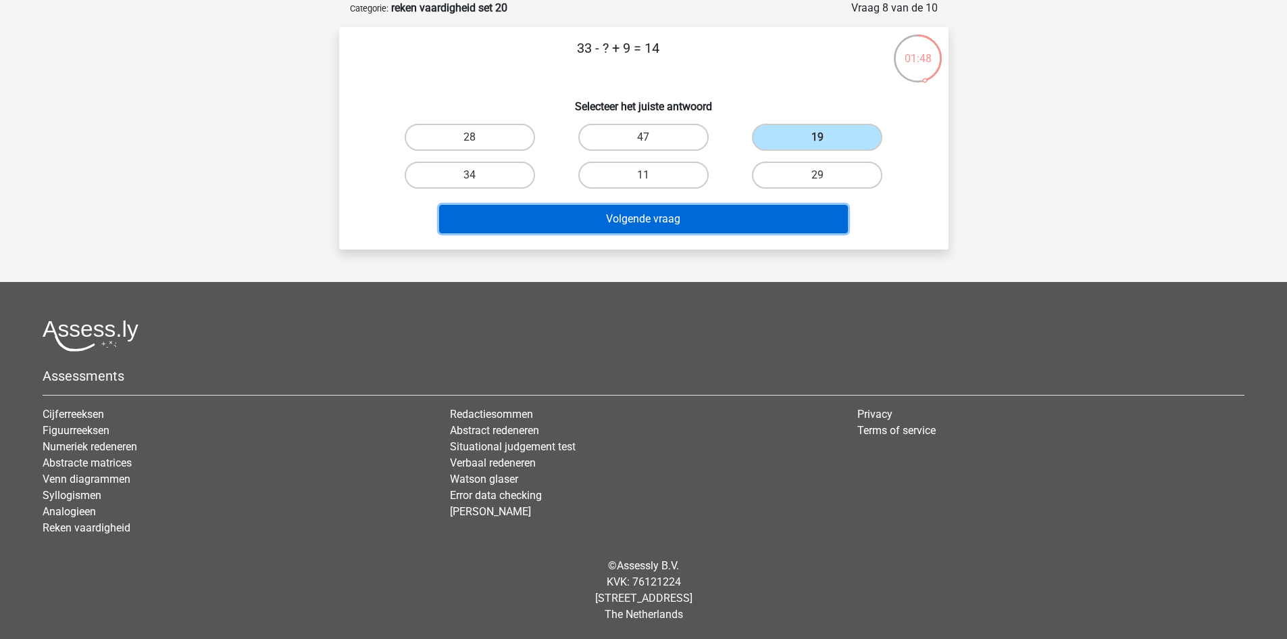
click at [727, 211] on button "Volgende vraag" at bounding box center [643, 219] width 409 height 28
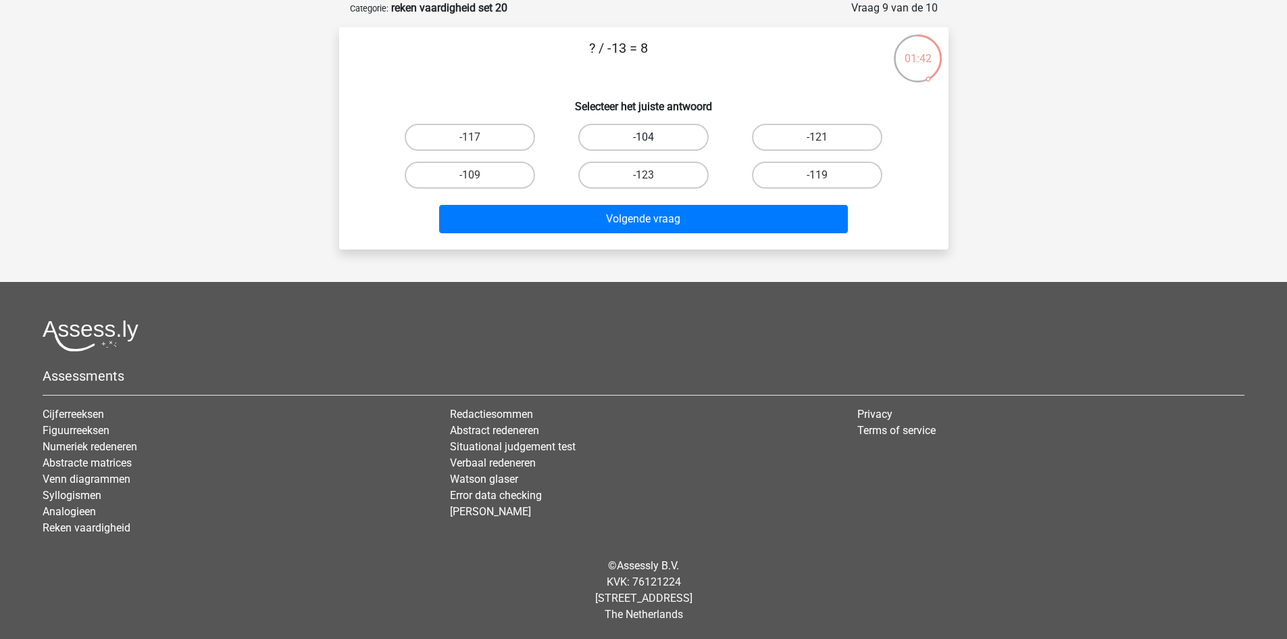
click at [654, 131] on label "-104" at bounding box center [644, 137] width 130 height 27
click at [652, 137] on input "-104" at bounding box center [647, 141] width 9 height 9
radio input "true"
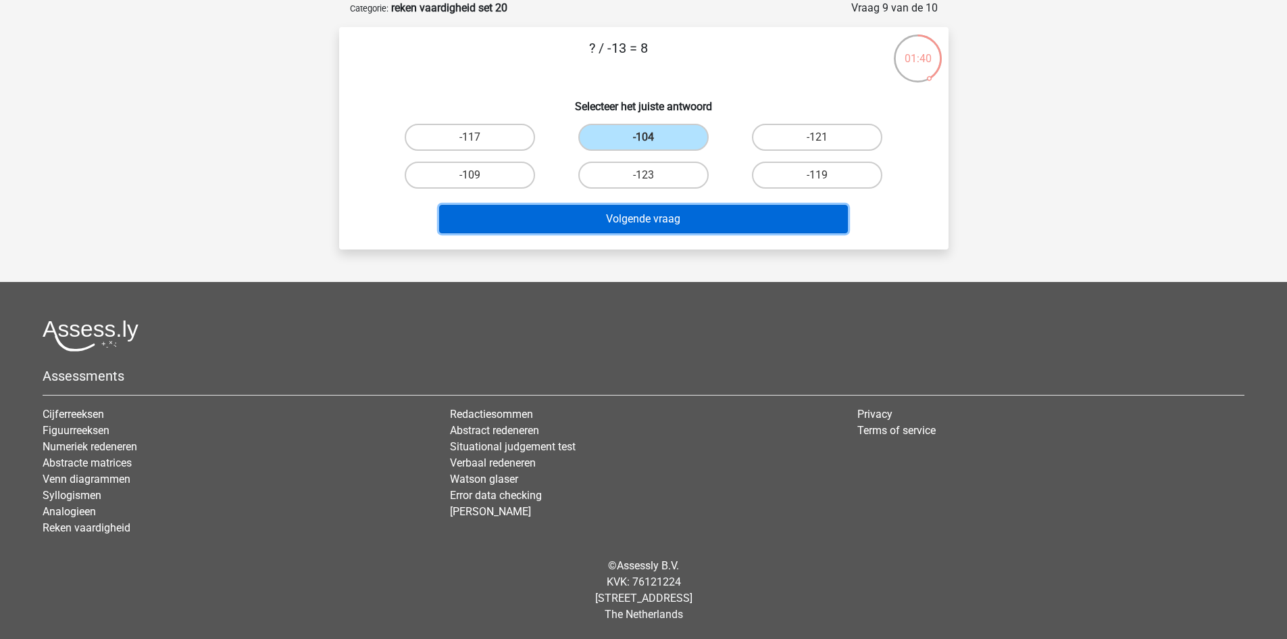
click at [664, 224] on button "Volgende vraag" at bounding box center [643, 219] width 409 height 28
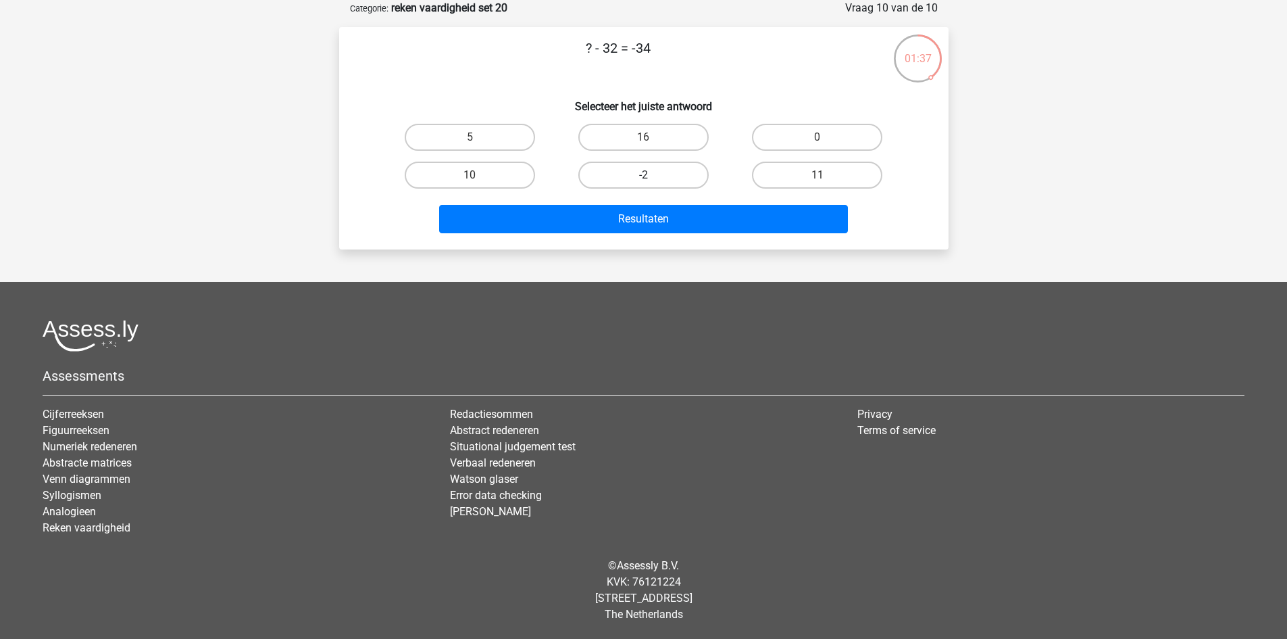
click at [612, 175] on label "-2" at bounding box center [644, 175] width 130 height 27
click at [643, 175] on input "-2" at bounding box center [647, 179] width 9 height 9
radio input "true"
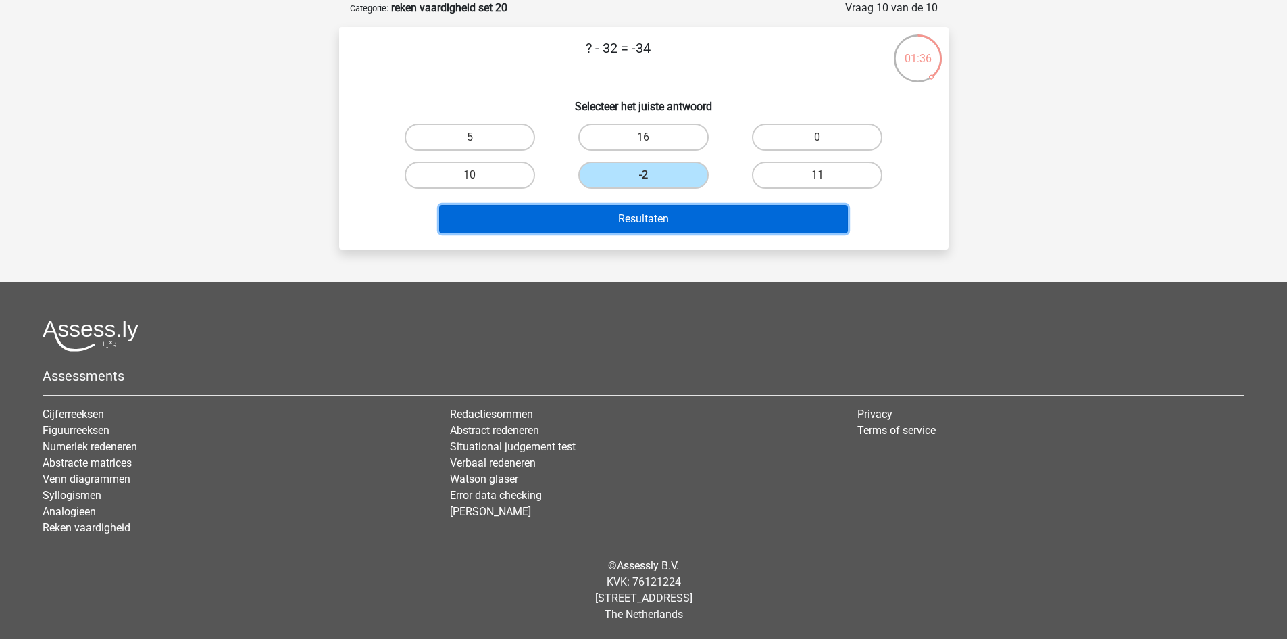
click at [623, 220] on button "Resultaten" at bounding box center [643, 219] width 409 height 28
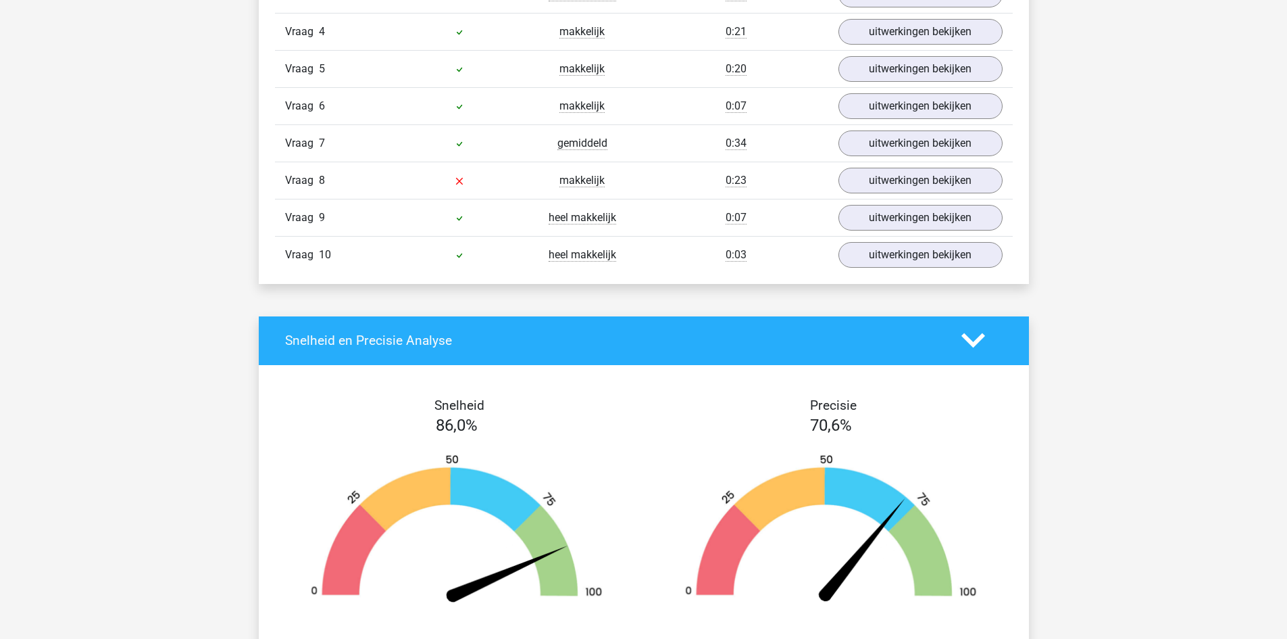
scroll to position [811, 0]
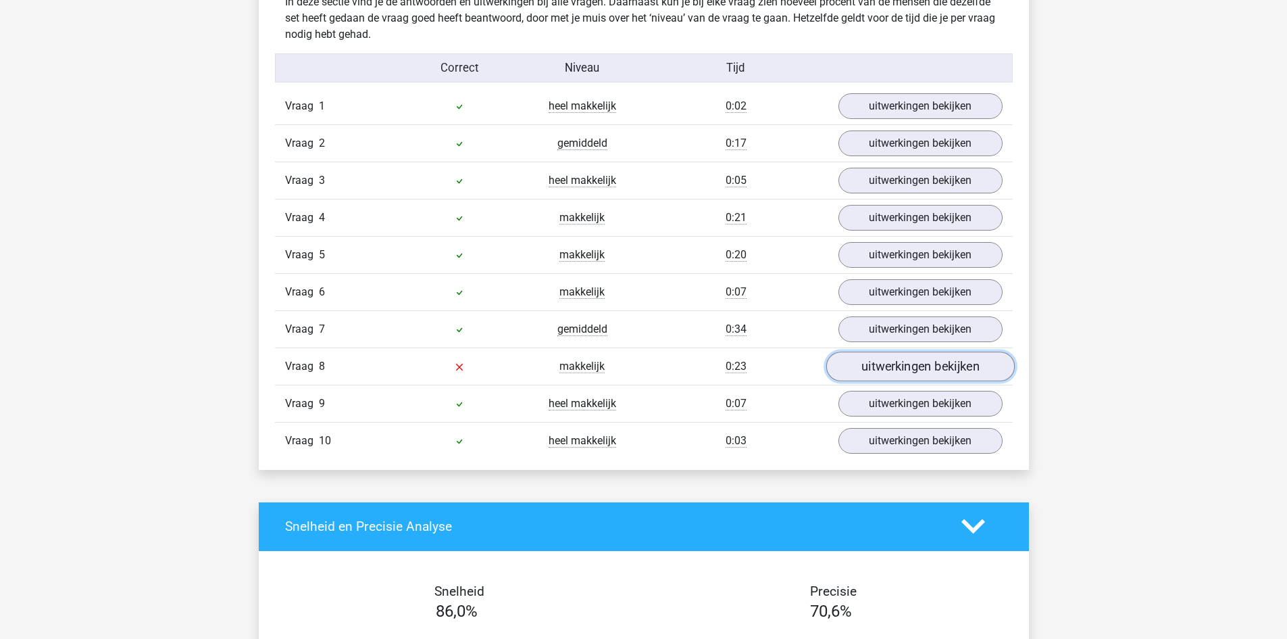
click at [886, 366] on link "uitwerkingen bekijken" at bounding box center [920, 366] width 189 height 30
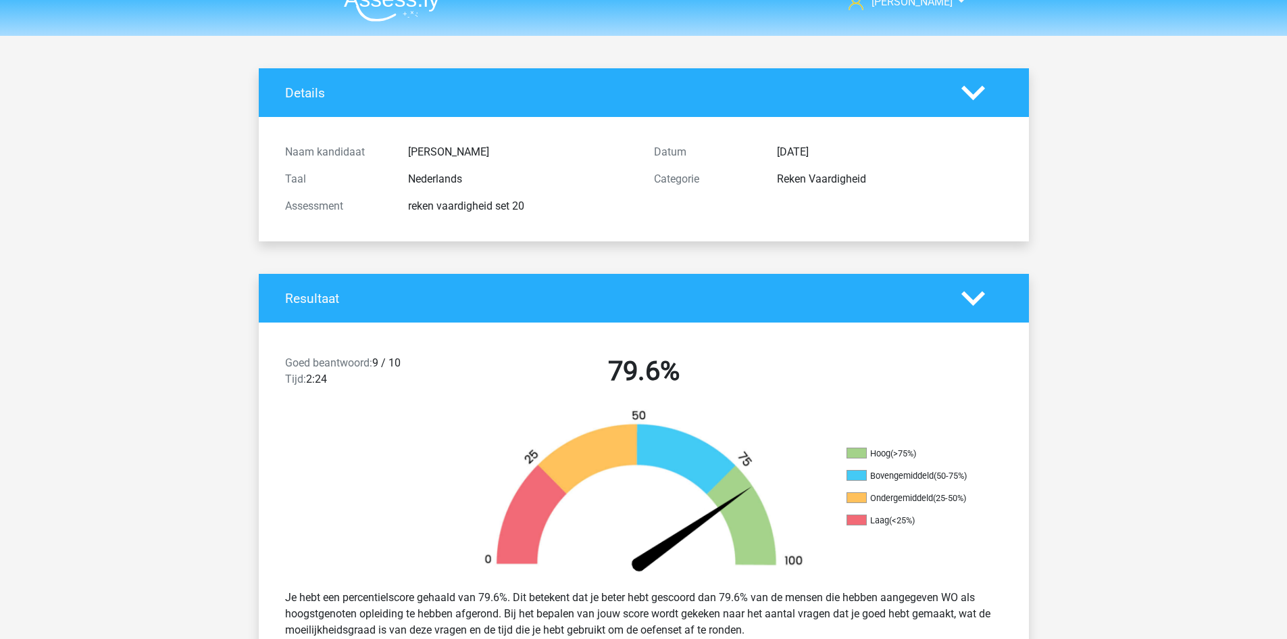
scroll to position [0, 0]
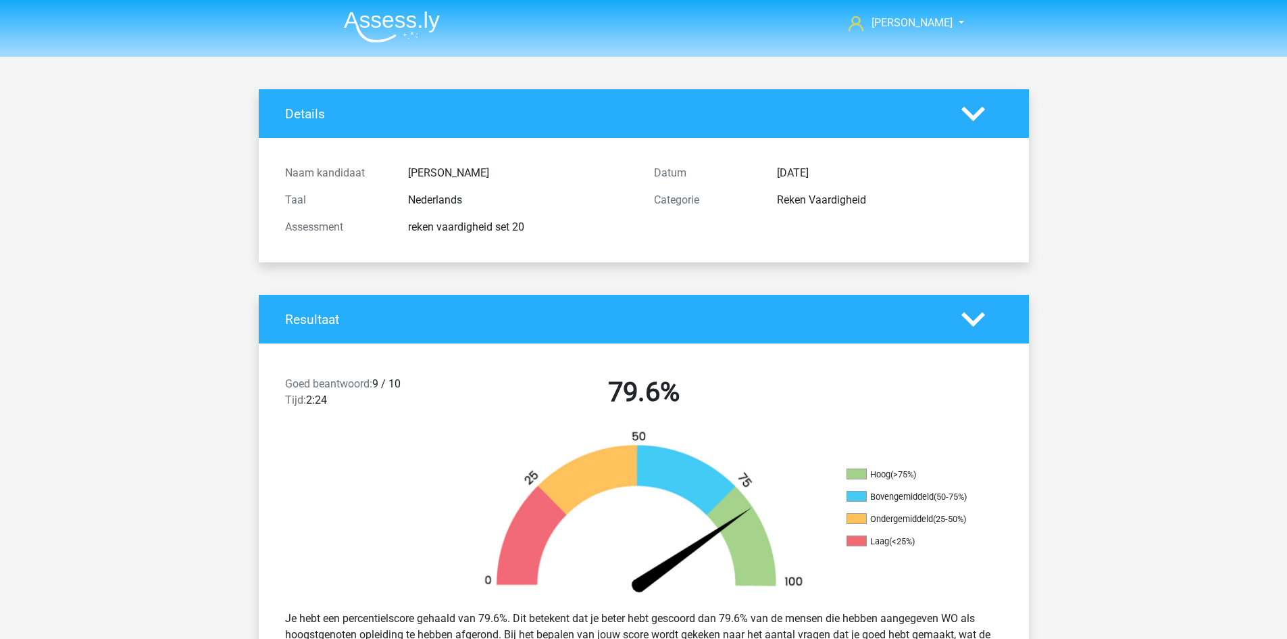
click at [387, 19] on img at bounding box center [392, 27] width 96 height 32
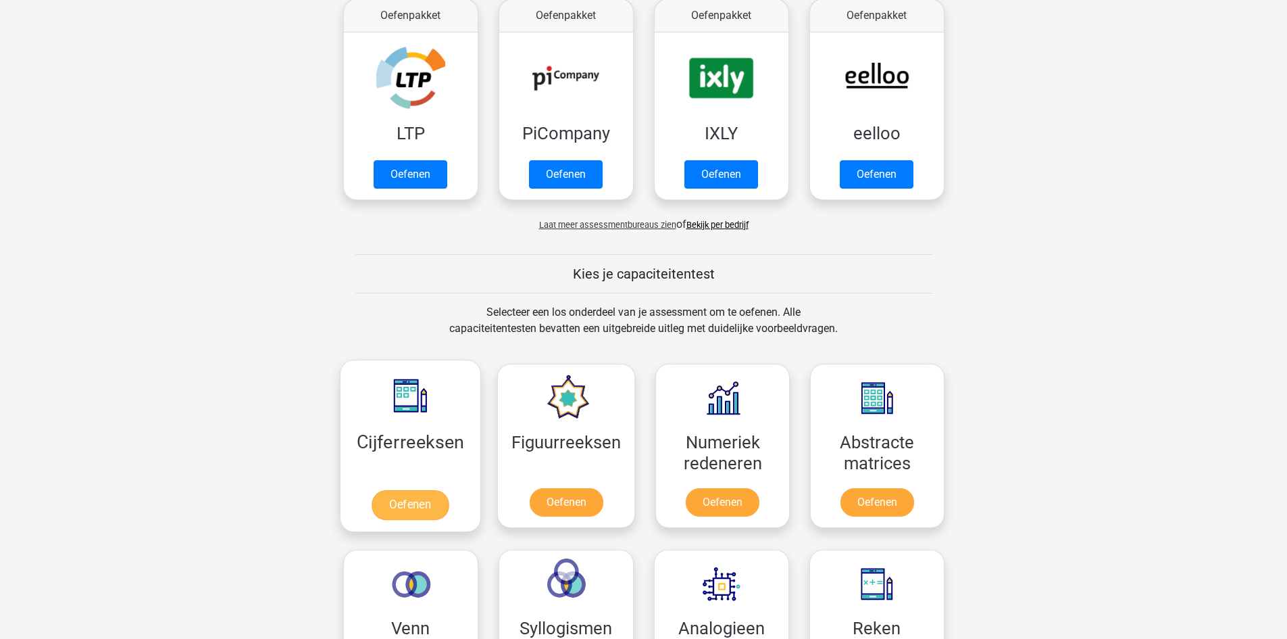
scroll to position [541, 0]
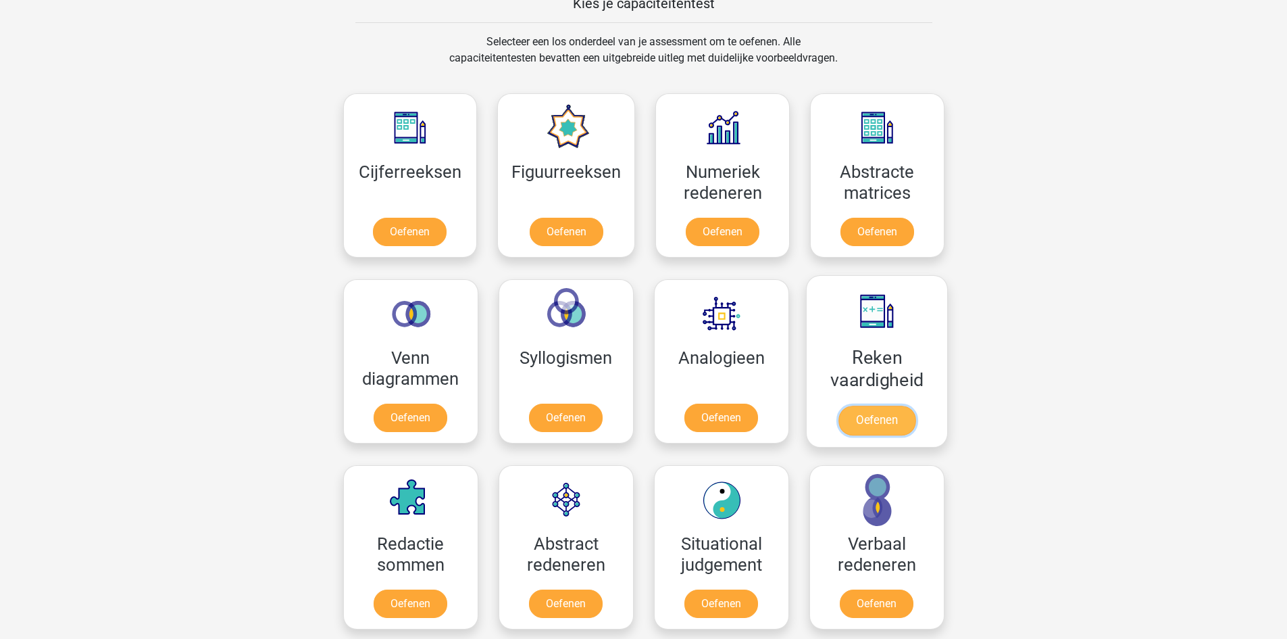
click at [879, 406] on link "Oefenen" at bounding box center [876, 421] width 77 height 30
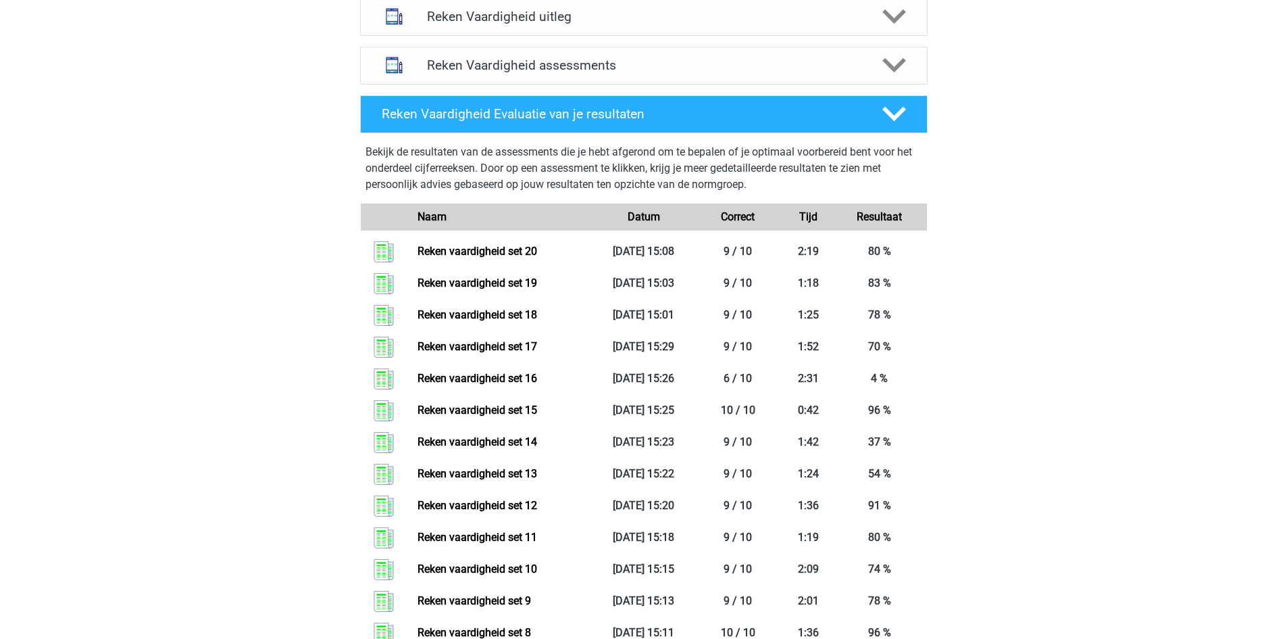
scroll to position [454, 0]
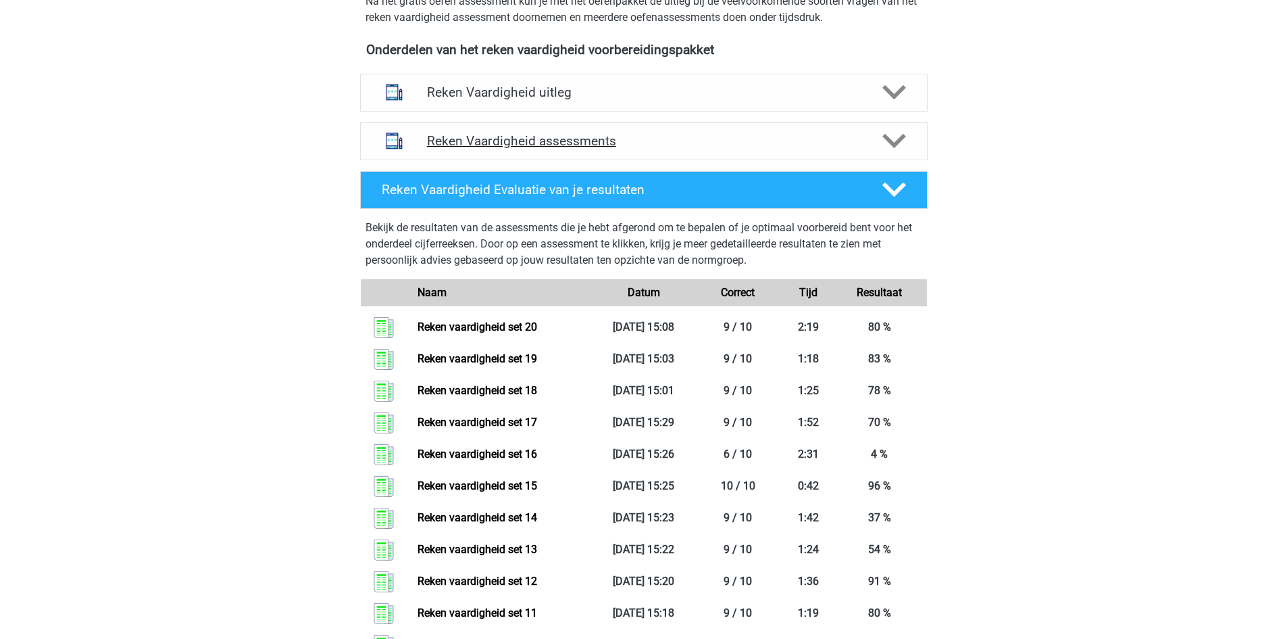
click at [595, 132] on div "Reken Vaardigheid assessments" at bounding box center [644, 141] width 568 height 38
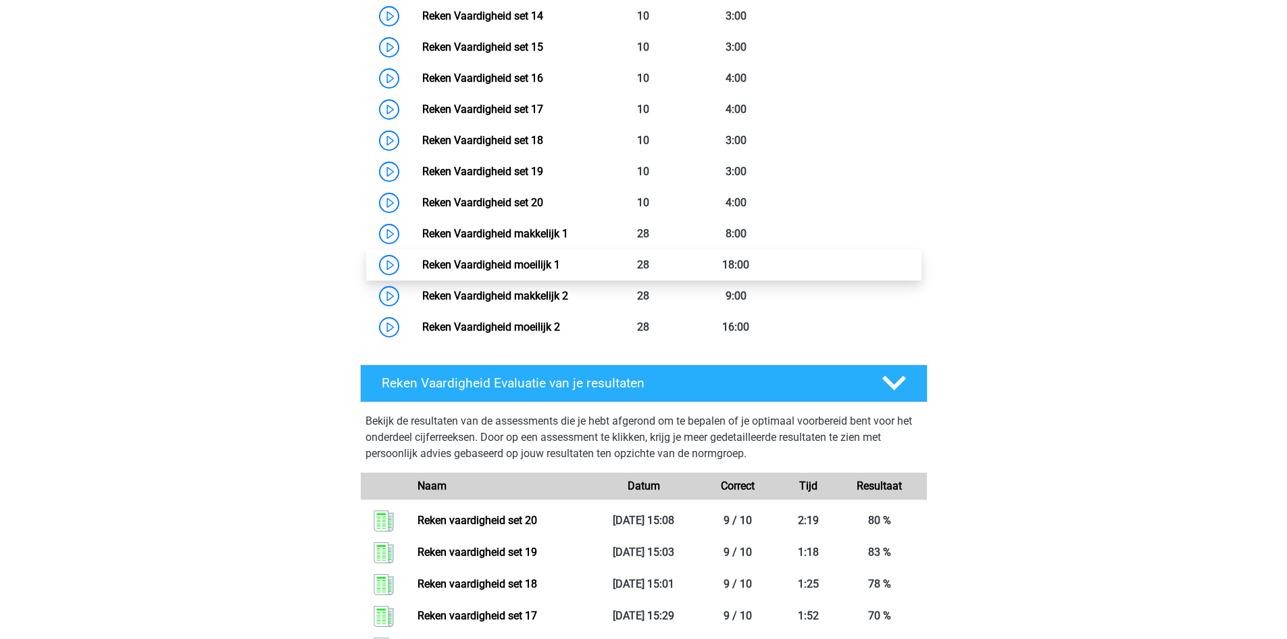
scroll to position [1130, 0]
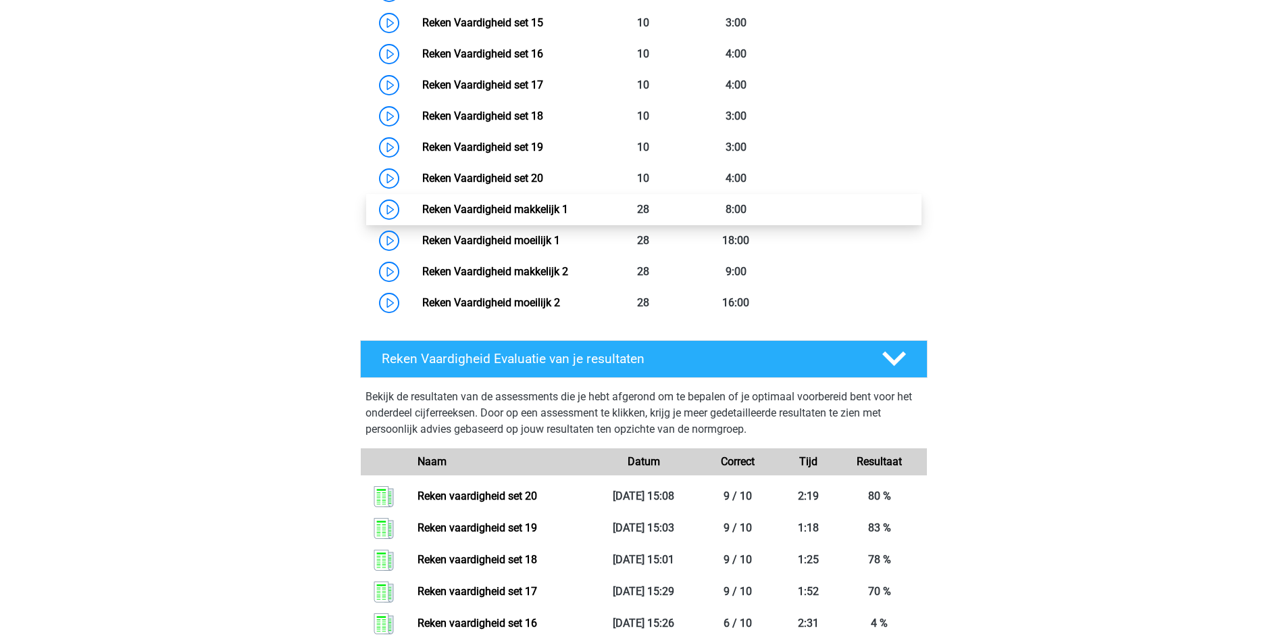
click at [547, 203] on link "Reken Vaardigheid makkelijk 1" at bounding box center [495, 209] width 146 height 13
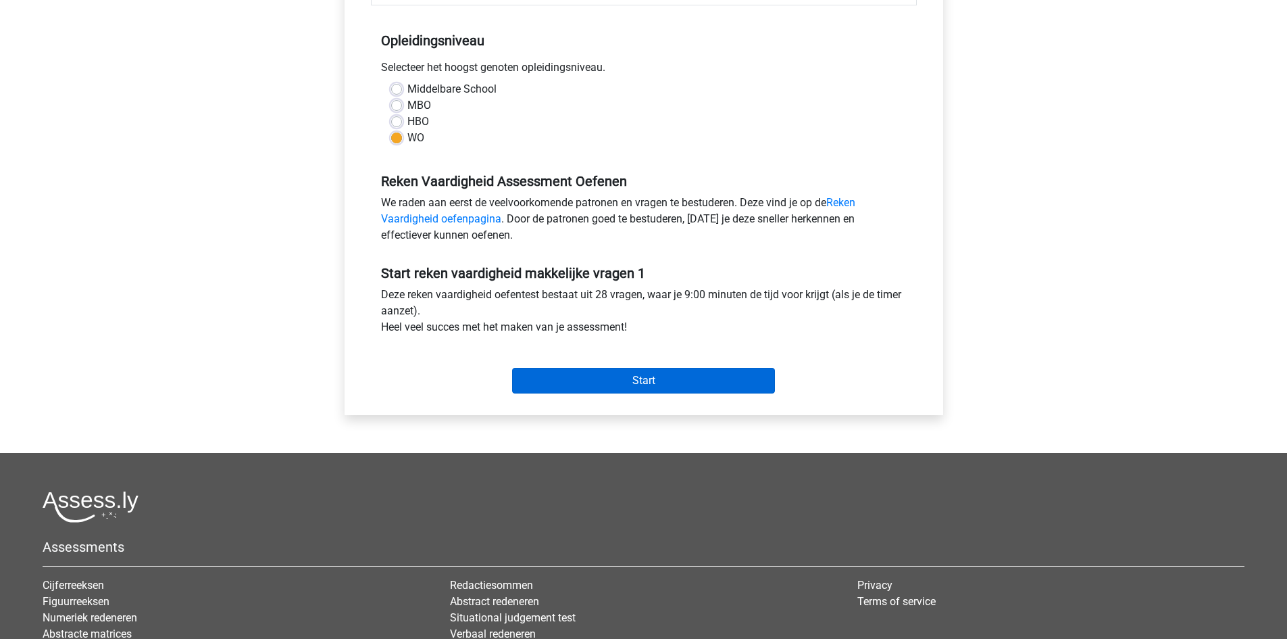
scroll to position [270, 0]
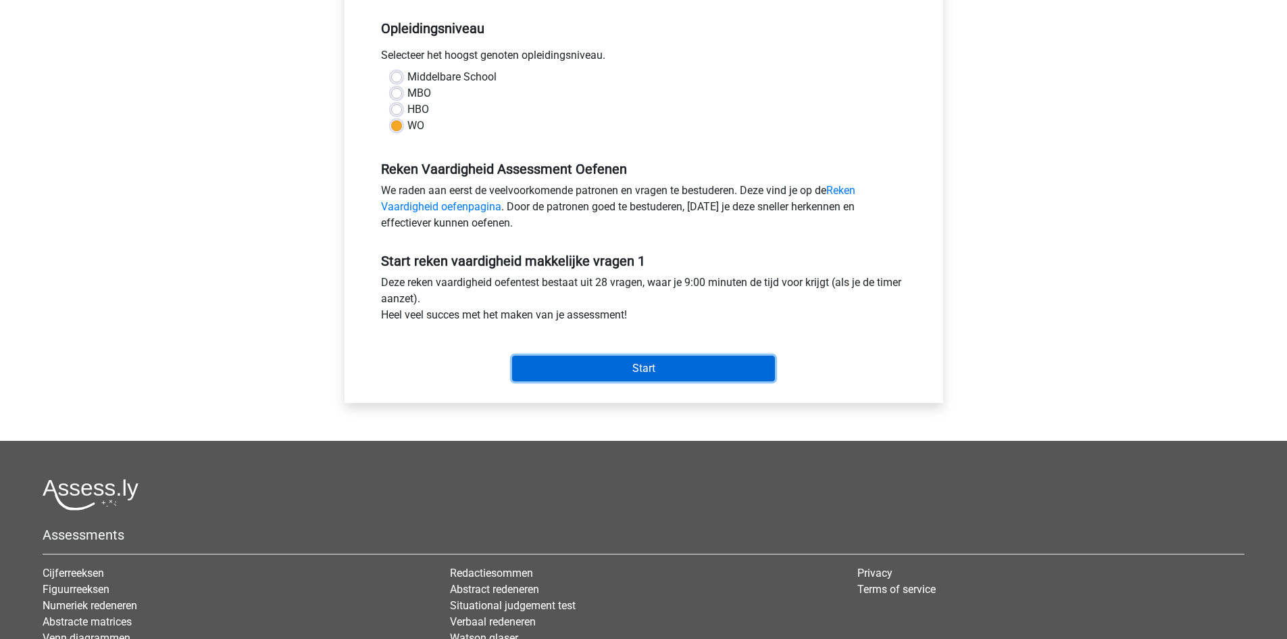
click at [655, 358] on input "Start" at bounding box center [643, 368] width 263 height 26
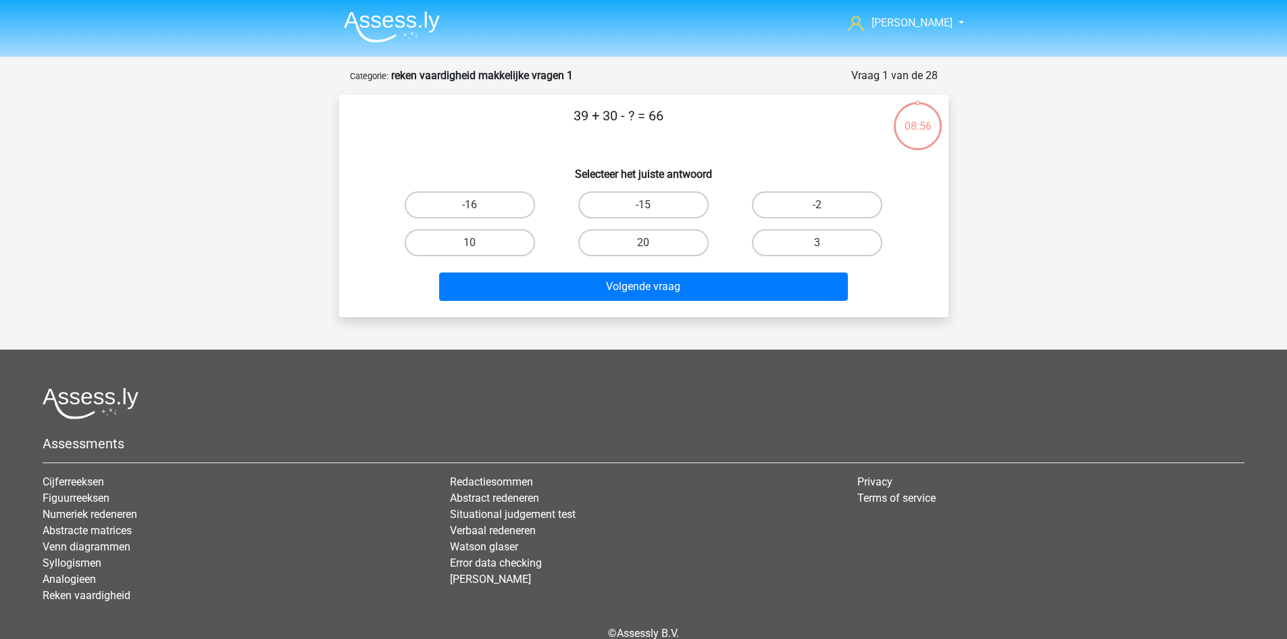
click at [825, 208] on input "-2" at bounding box center [822, 209] width 9 height 9
radio input "true"
click at [814, 244] on label "3" at bounding box center [817, 242] width 130 height 27
click at [818, 244] on input "3" at bounding box center [822, 247] width 9 height 9
radio input "true"
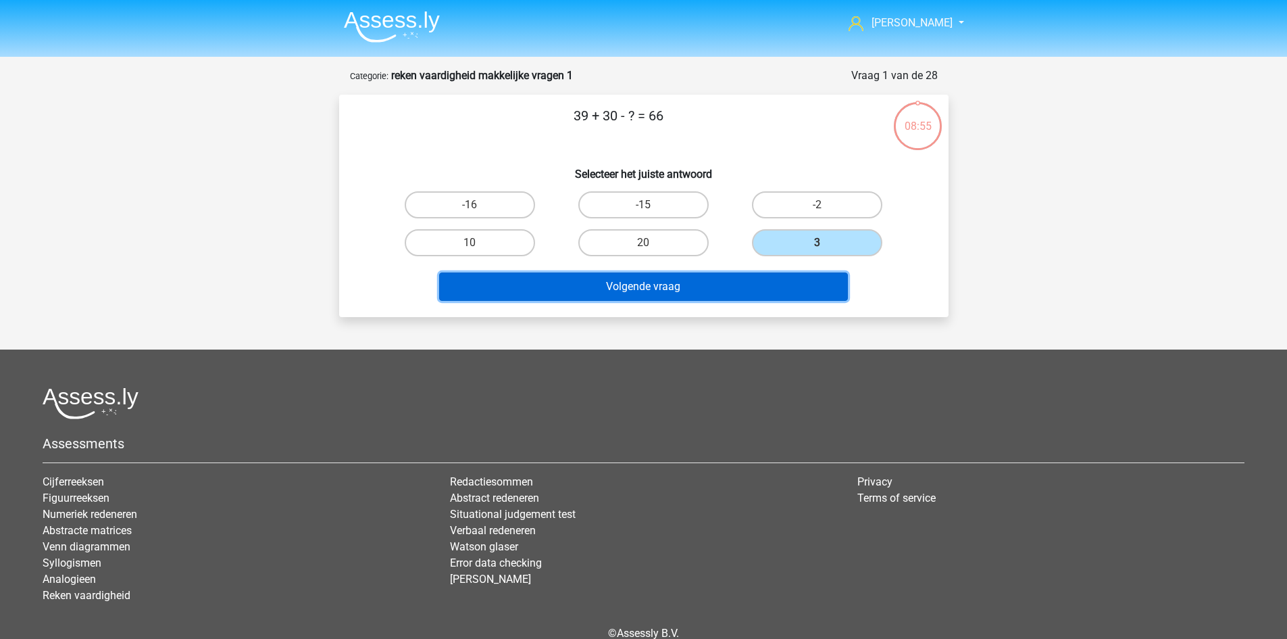
click at [745, 286] on button "Volgende vraag" at bounding box center [643, 286] width 409 height 28
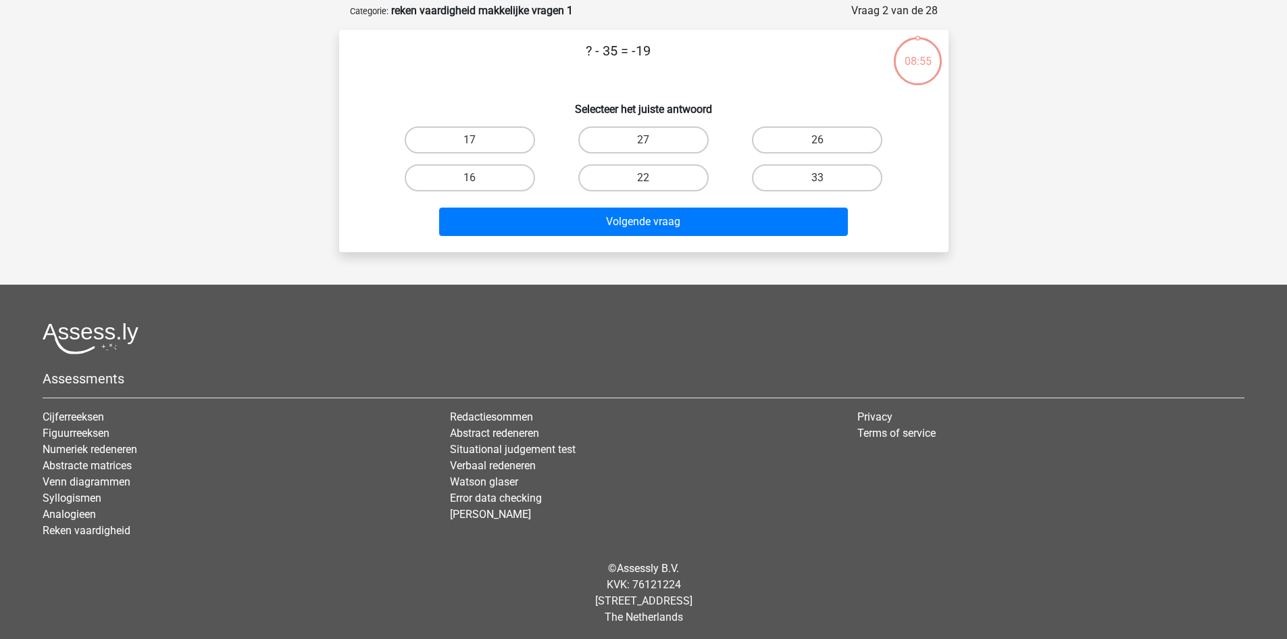
scroll to position [68, 0]
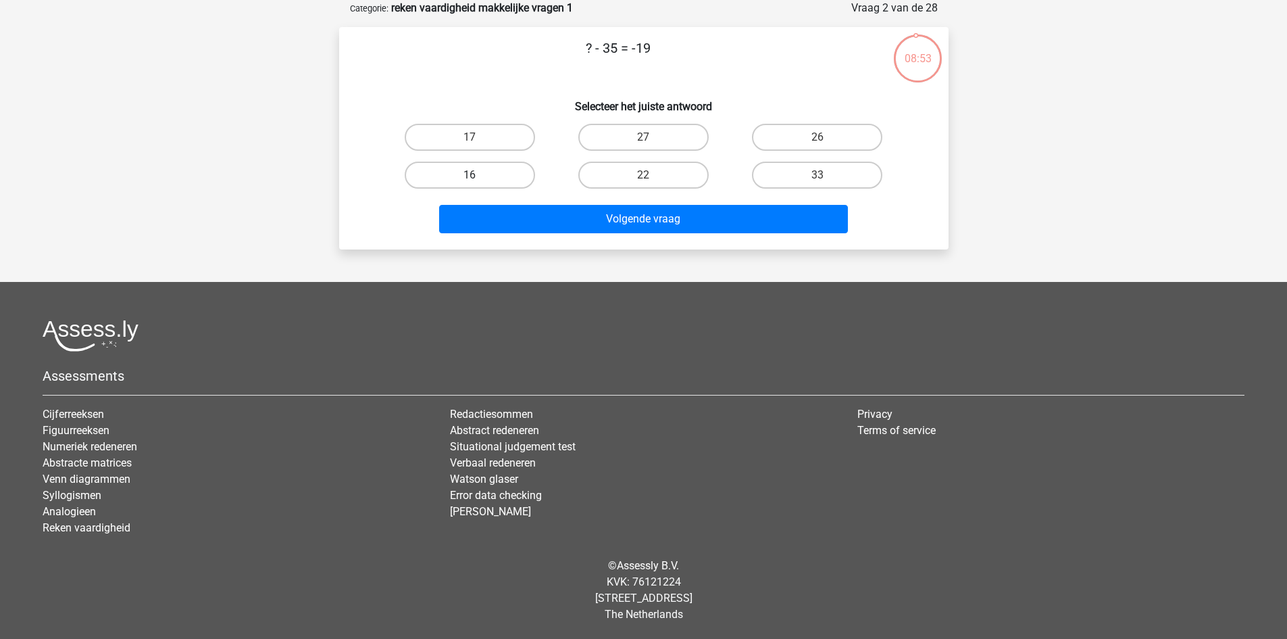
click at [514, 179] on label "16" at bounding box center [470, 175] width 130 height 27
click at [479, 179] on input "16" at bounding box center [474, 179] width 9 height 9
radio input "true"
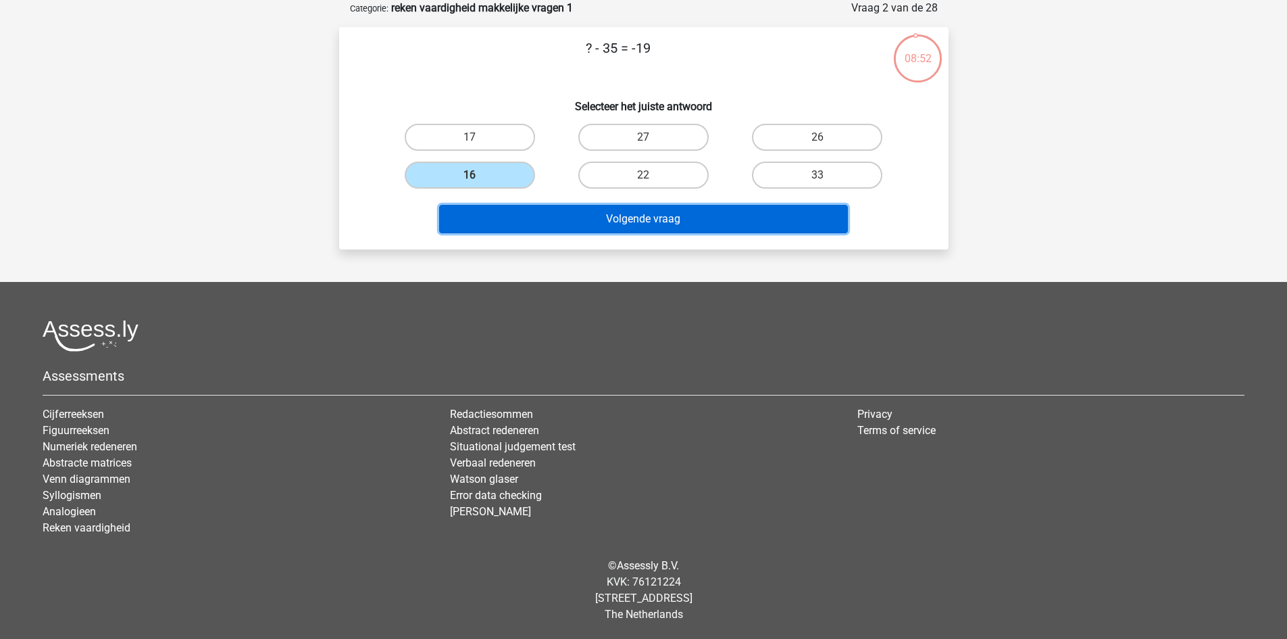
click at [557, 222] on button "Volgende vraag" at bounding box center [643, 219] width 409 height 28
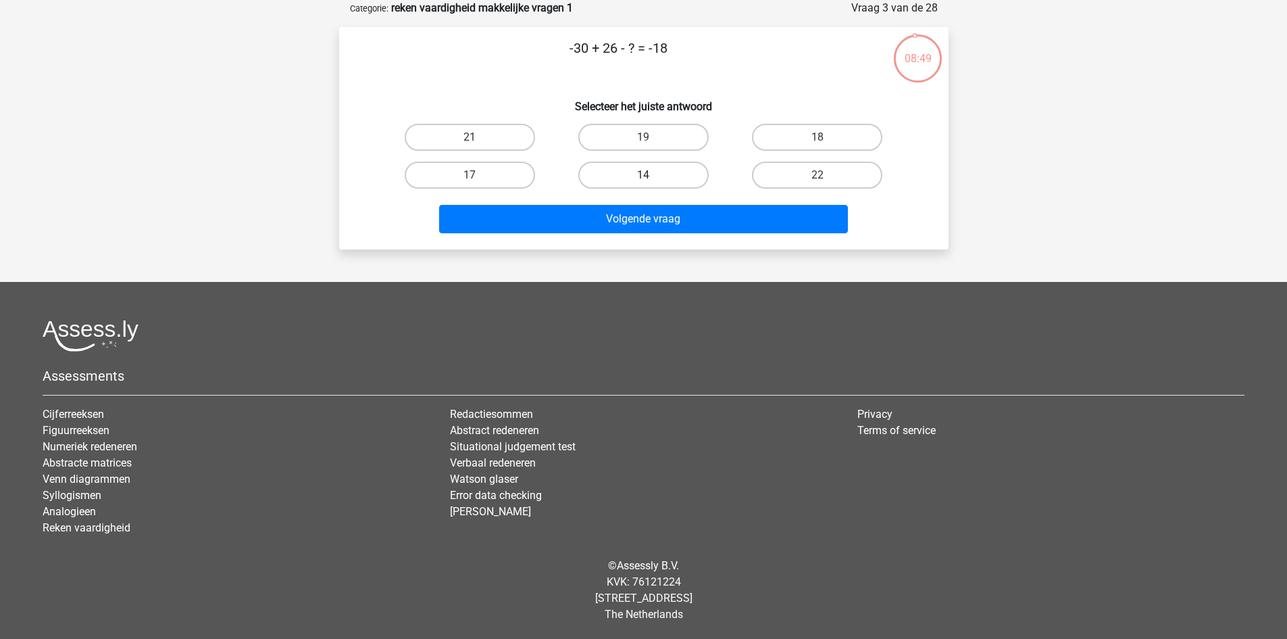
click at [672, 170] on label "14" at bounding box center [644, 175] width 130 height 27
click at [652, 175] on input "14" at bounding box center [647, 179] width 9 height 9
radio input "true"
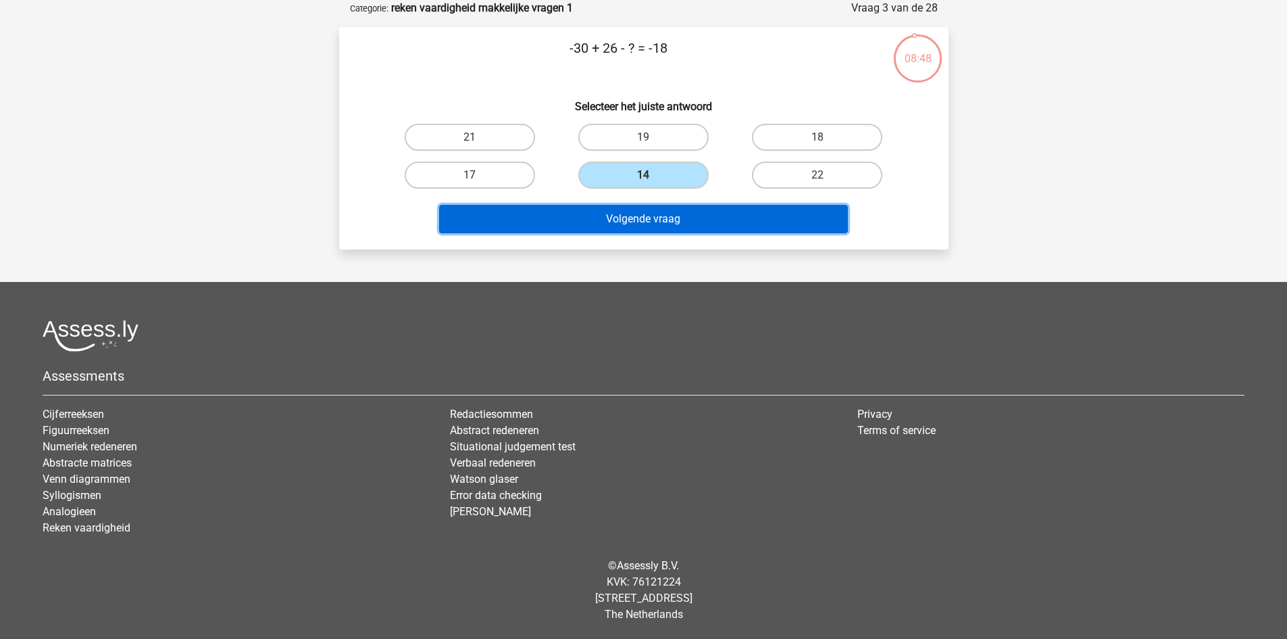
click at [681, 224] on button "Volgende vraag" at bounding box center [643, 219] width 409 height 28
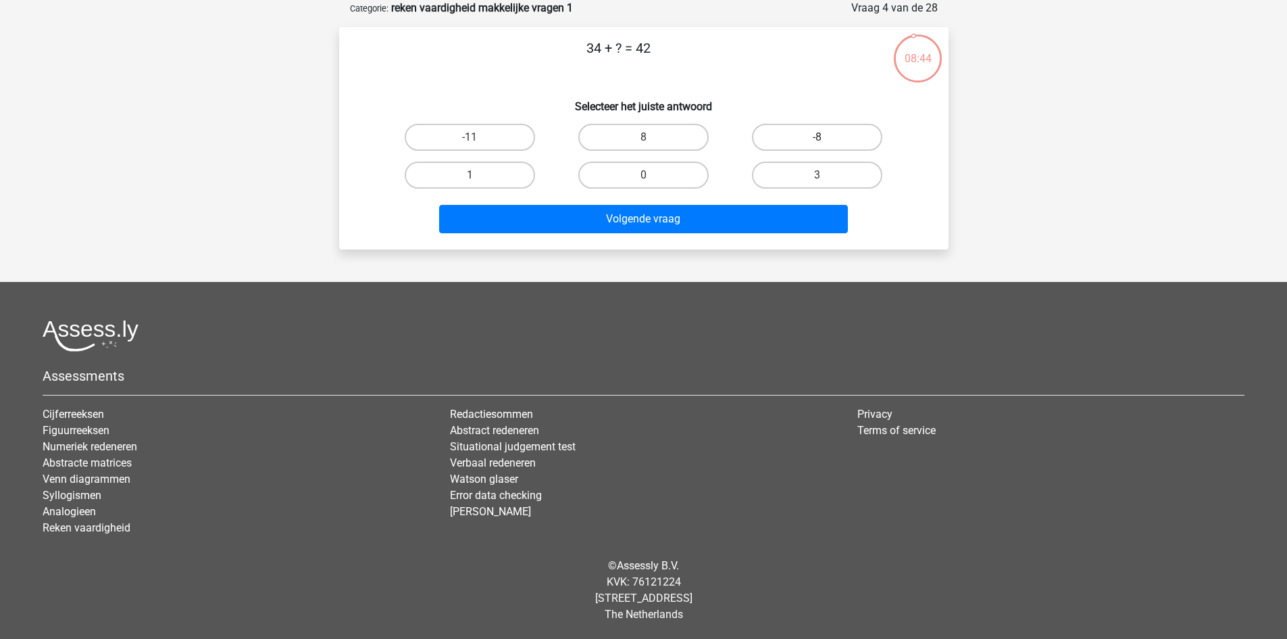
click at [813, 130] on label "-8" at bounding box center [817, 137] width 130 height 27
click at [818, 137] on input "-8" at bounding box center [822, 141] width 9 height 9
radio input "true"
click at [677, 139] on label "8" at bounding box center [644, 137] width 130 height 27
click at [652, 139] on input "8" at bounding box center [647, 141] width 9 height 9
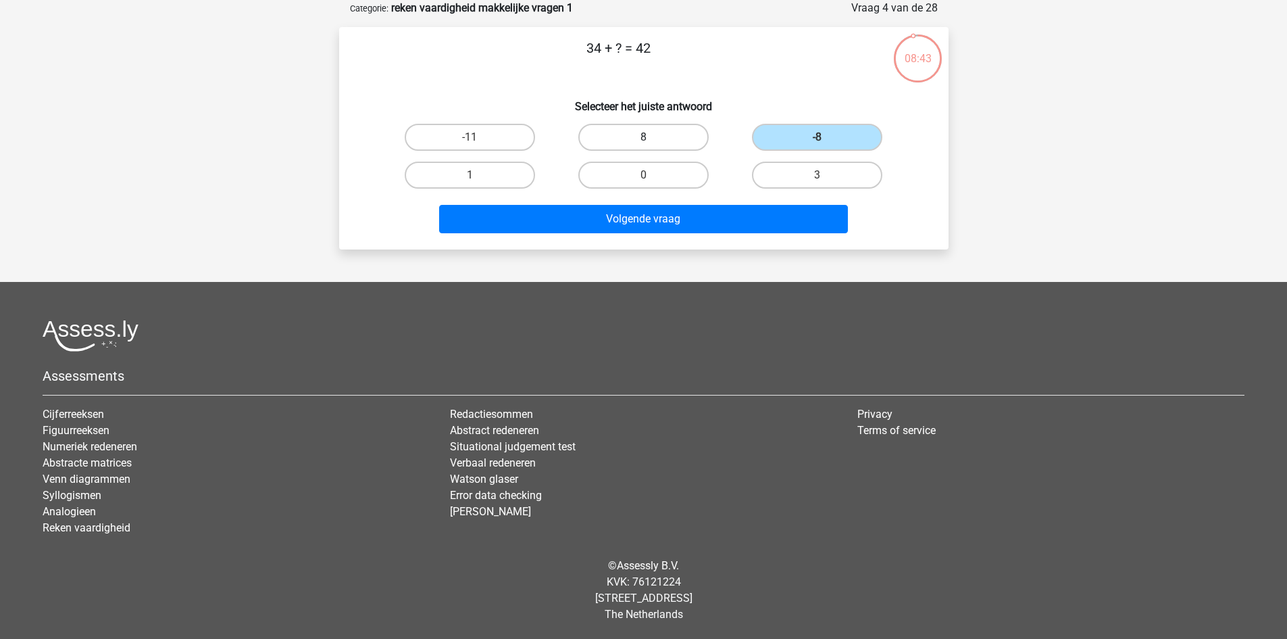
radio input "true"
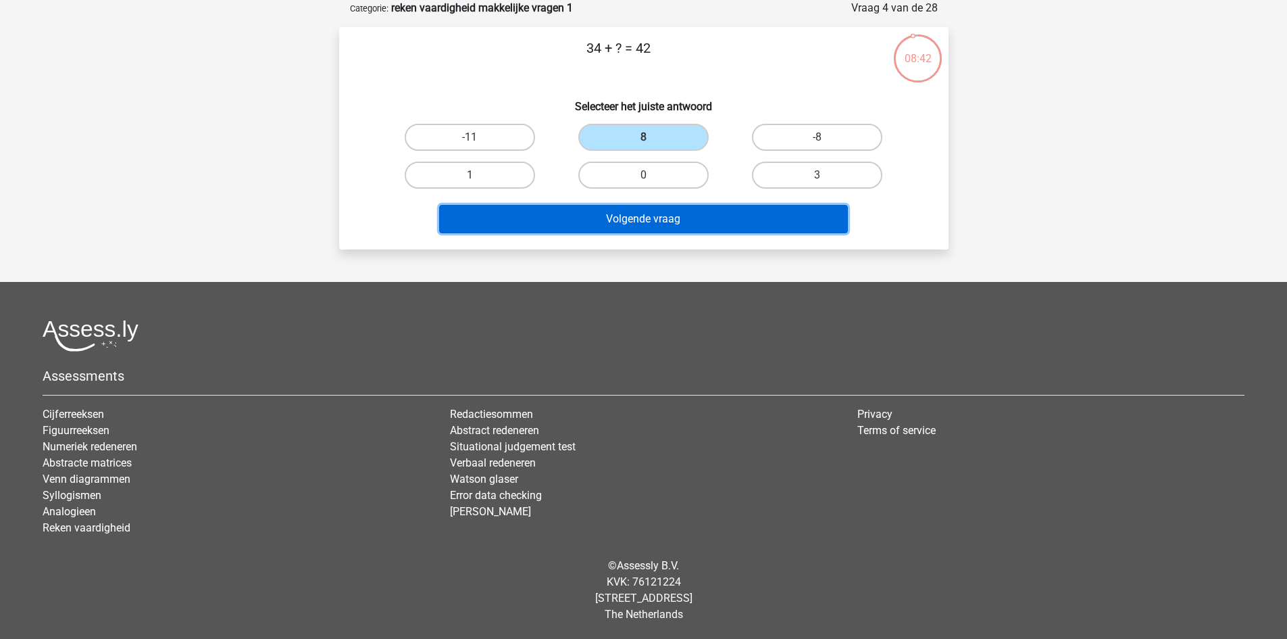
click at [693, 212] on button "Volgende vraag" at bounding box center [643, 219] width 409 height 28
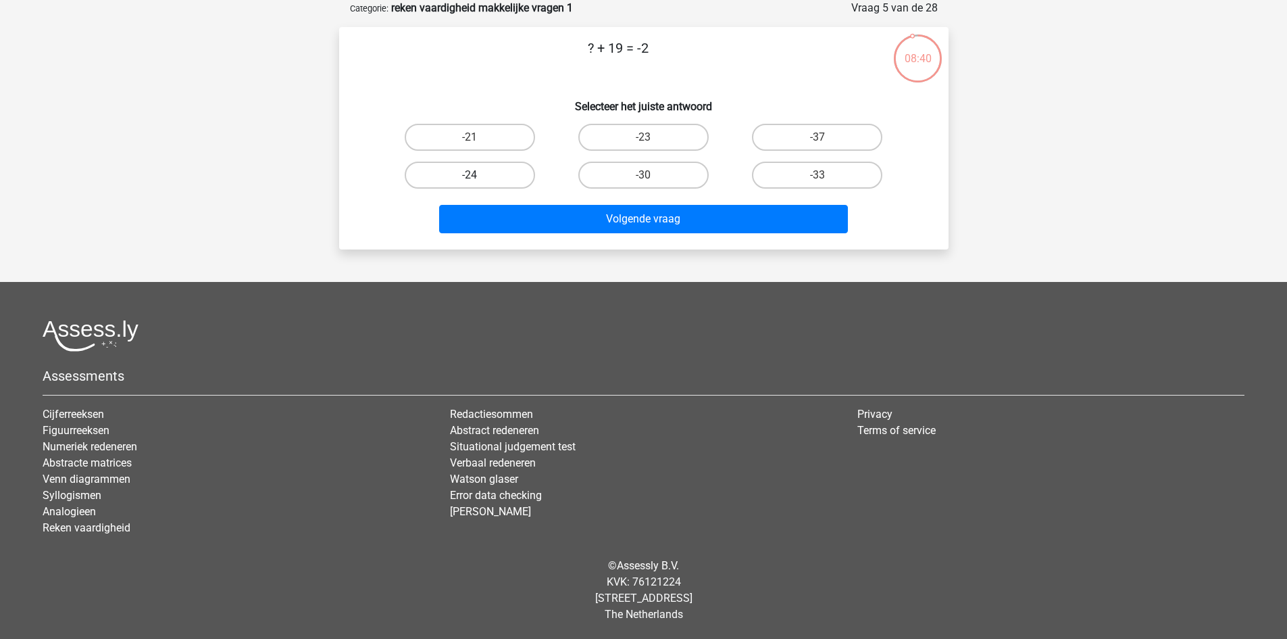
drag, startPoint x: 499, startPoint y: 134, endPoint x: 530, endPoint y: 178, distance: 53.8
click at [499, 134] on label "-21" at bounding box center [470, 137] width 130 height 27
click at [479, 137] on input "-21" at bounding box center [474, 141] width 9 height 9
radio input "true"
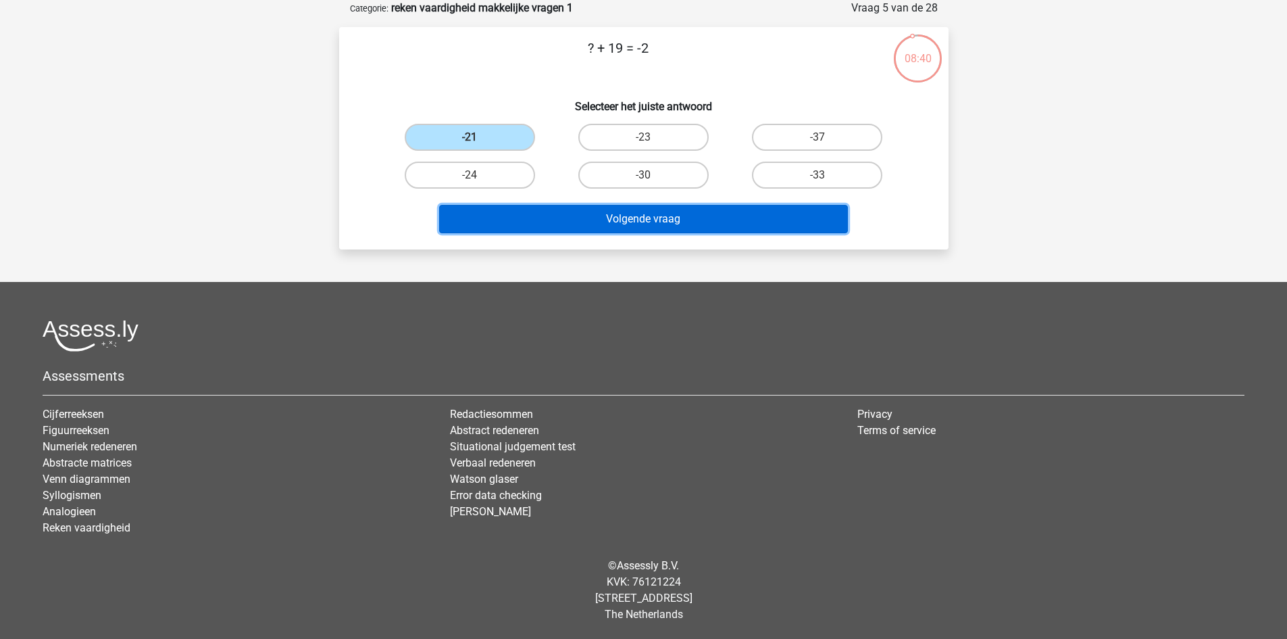
click at [588, 228] on button "Volgende vraag" at bounding box center [643, 219] width 409 height 28
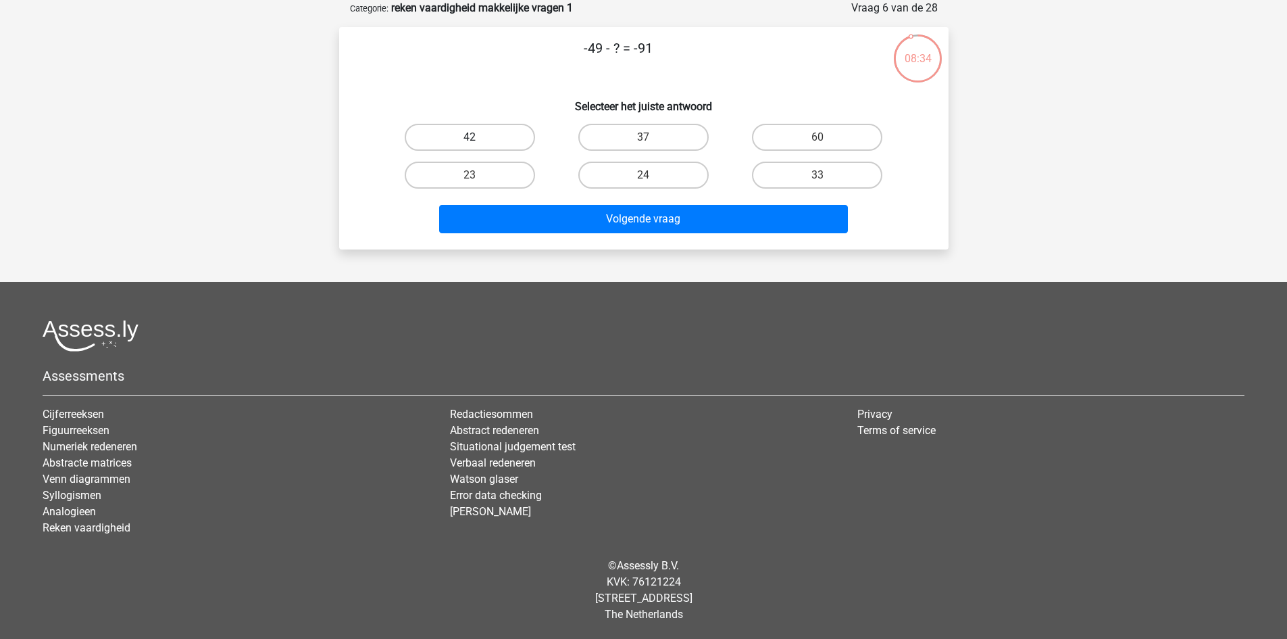
click at [512, 138] on label "42" at bounding box center [470, 137] width 130 height 27
click at [479, 138] on input "42" at bounding box center [474, 141] width 9 height 9
radio input "true"
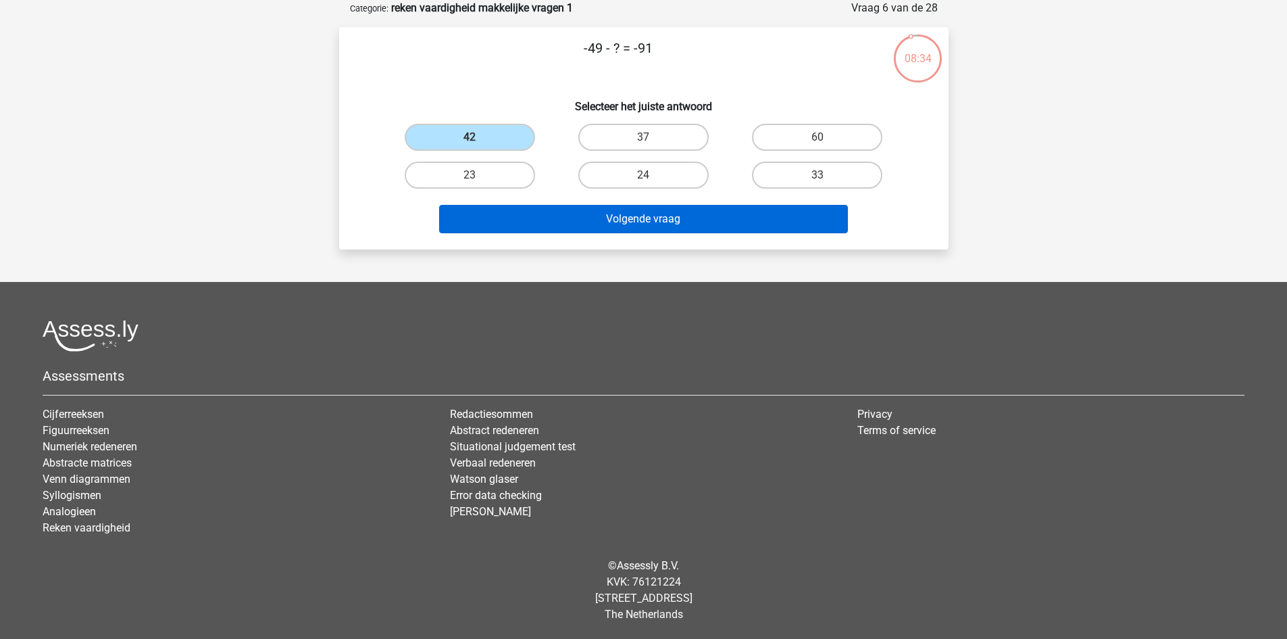
drag, startPoint x: 585, startPoint y: 199, endPoint x: 588, endPoint y: 213, distance: 13.8
click at [585, 201] on div "Volgende vraag" at bounding box center [644, 216] width 566 height 45
click at [591, 221] on button "Volgende vraag" at bounding box center [643, 219] width 409 height 28
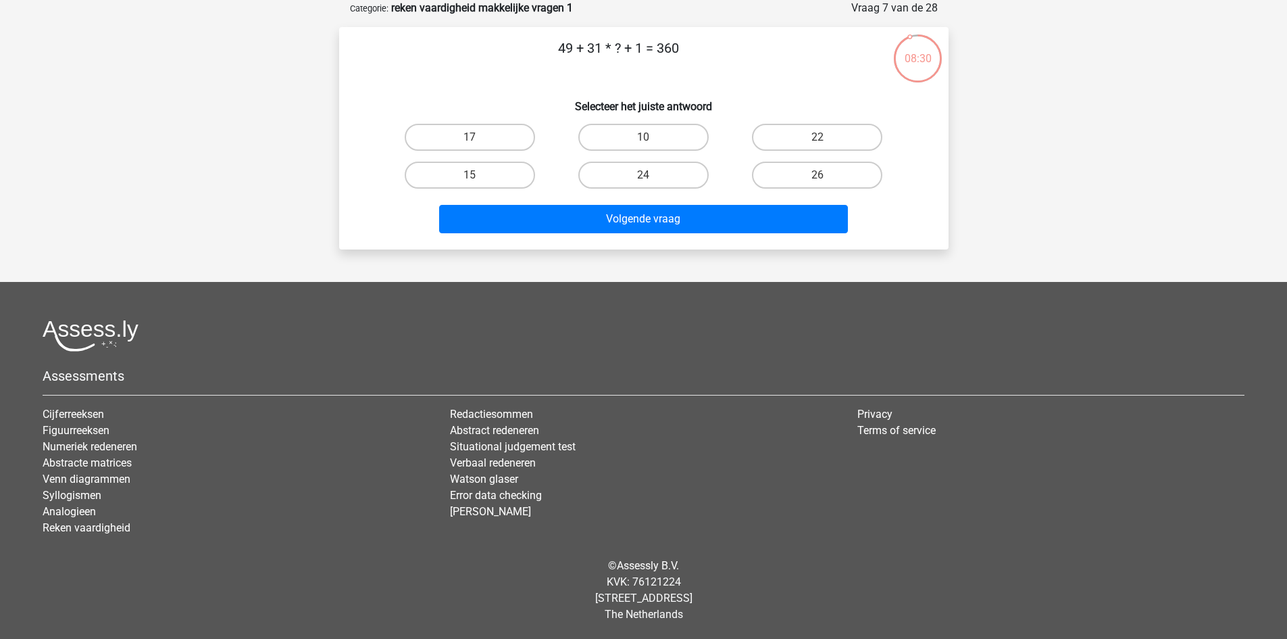
click at [652, 152] on div "10" at bounding box center [644, 137] width 174 height 38
click at [649, 138] on input "10" at bounding box center [647, 141] width 9 height 9
radio input "true"
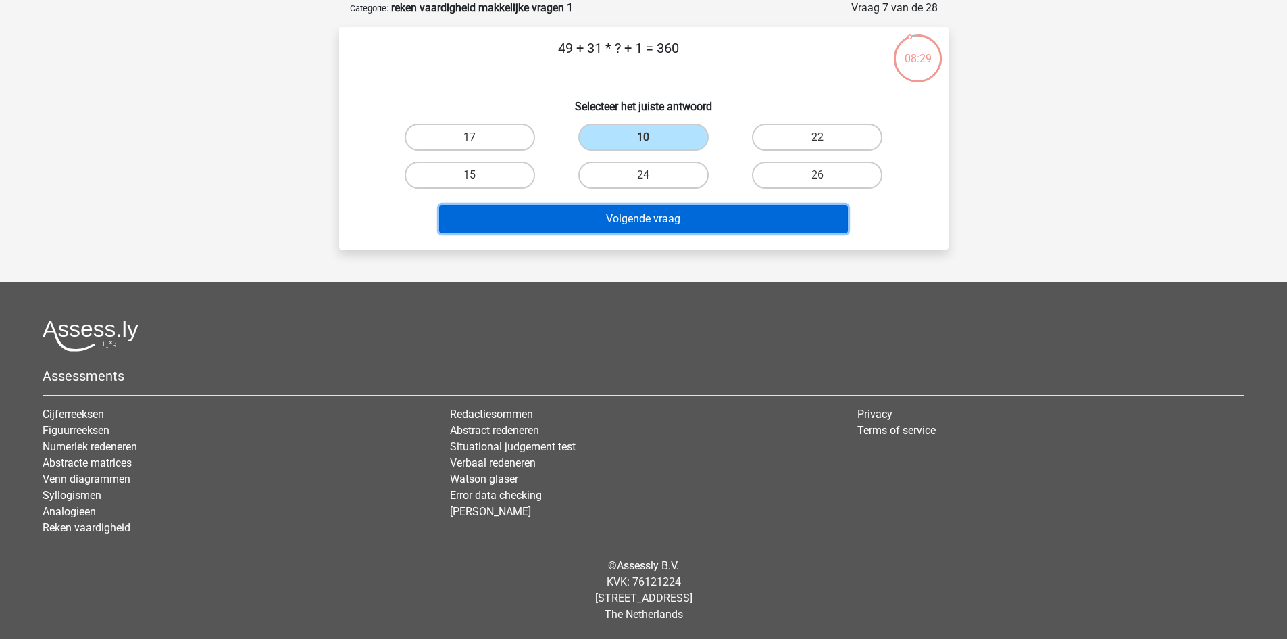
click at [652, 216] on button "Volgende vraag" at bounding box center [643, 219] width 409 height 28
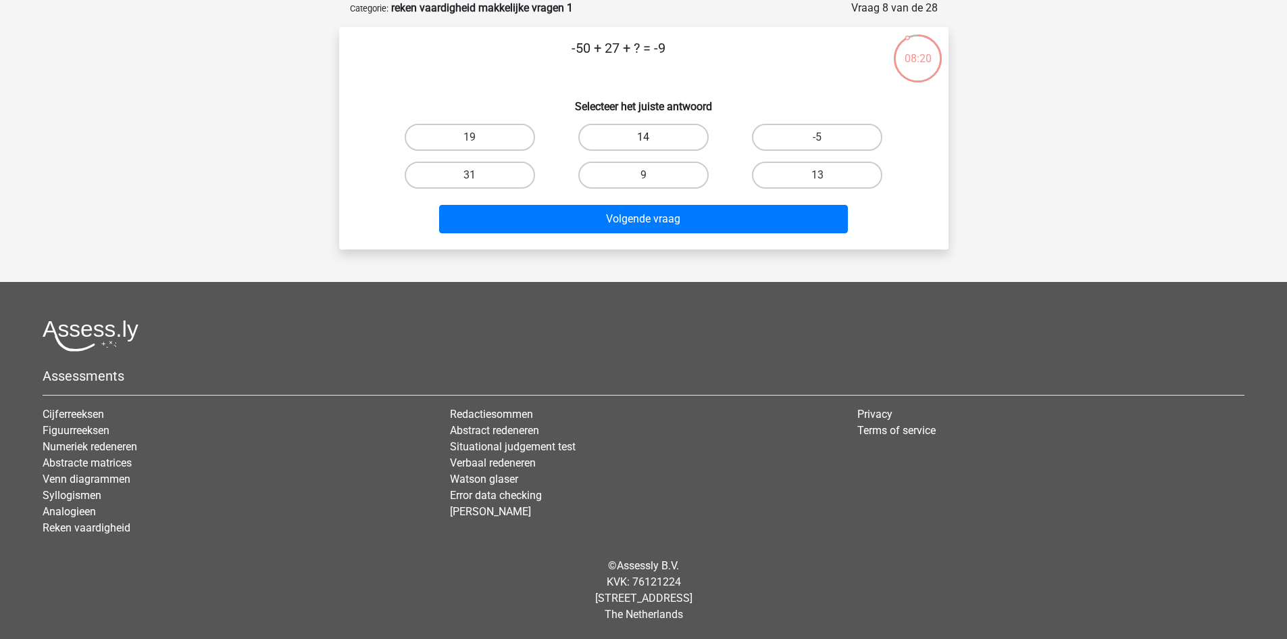
click at [620, 141] on label "14" at bounding box center [644, 137] width 130 height 27
click at [643, 141] on input "14" at bounding box center [647, 141] width 9 height 9
radio input "true"
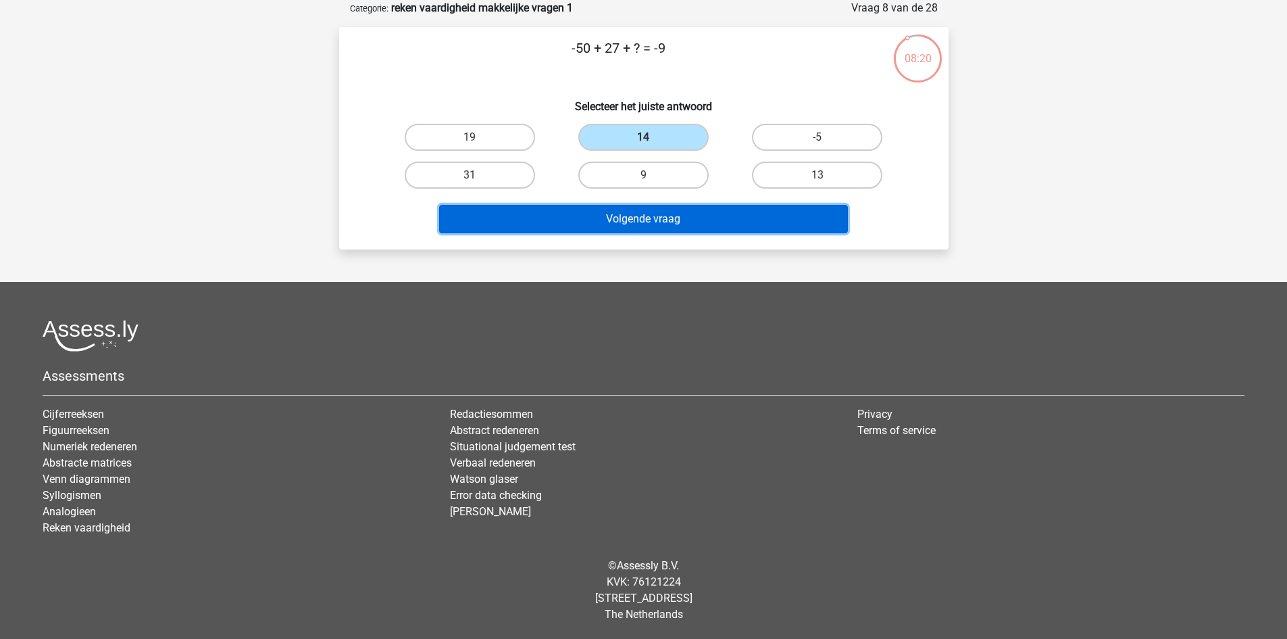
click at [634, 212] on button "Volgende vraag" at bounding box center [643, 219] width 409 height 28
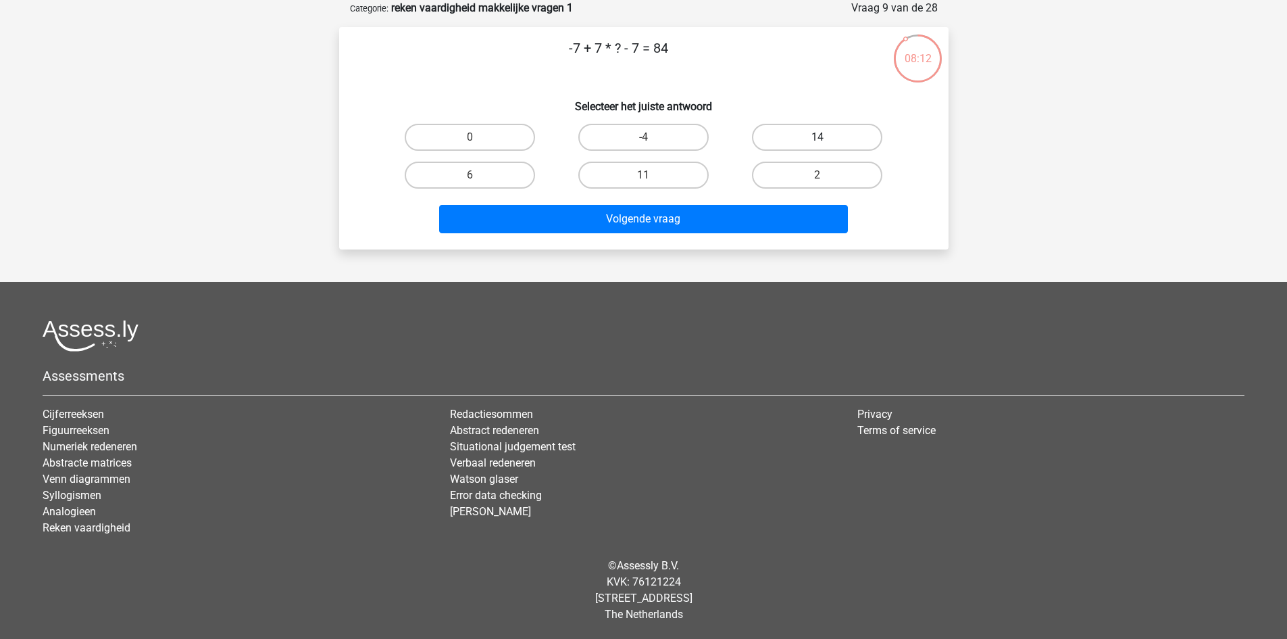
click at [797, 128] on label "14" at bounding box center [817, 137] width 130 height 27
click at [818, 137] on input "14" at bounding box center [822, 141] width 9 height 9
radio input "true"
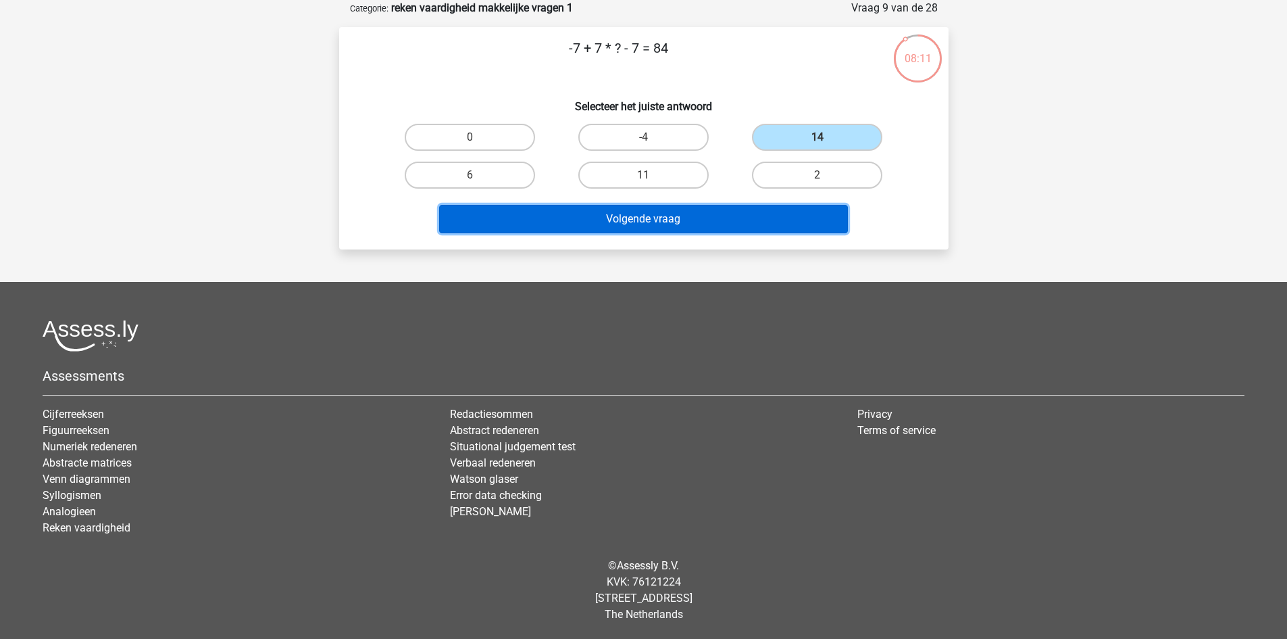
click at [712, 215] on button "Volgende vraag" at bounding box center [643, 219] width 409 height 28
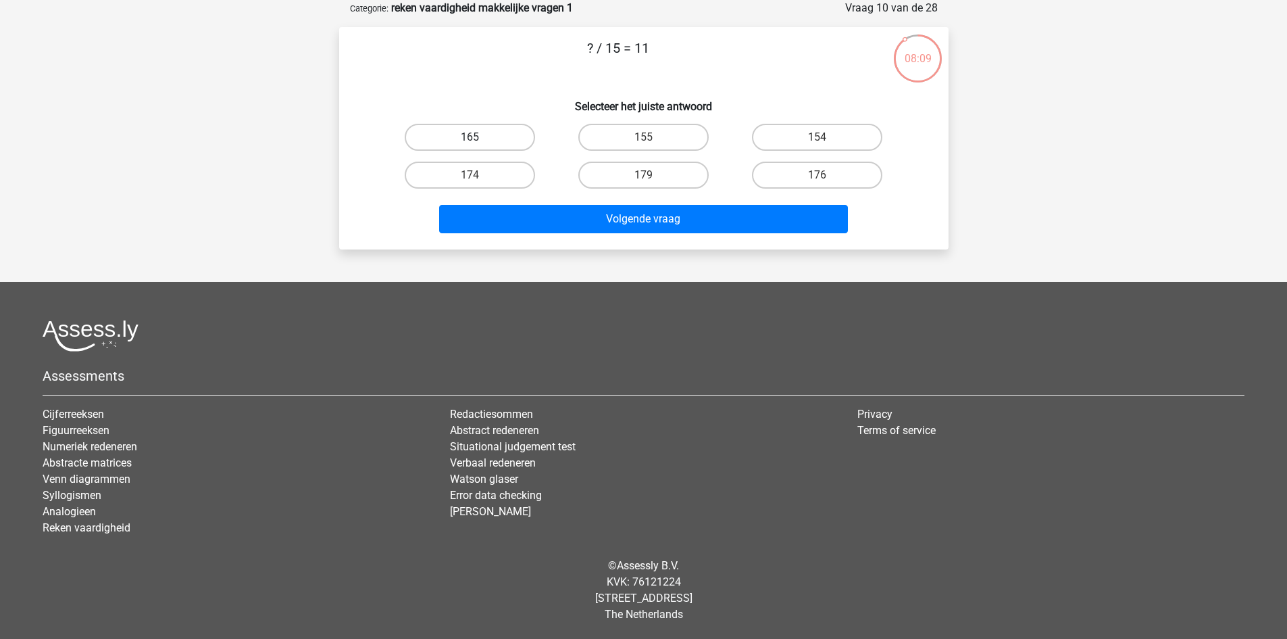
click at [472, 130] on label "165" at bounding box center [470, 137] width 130 height 27
click at [472, 137] on input "165" at bounding box center [474, 141] width 9 height 9
radio input "true"
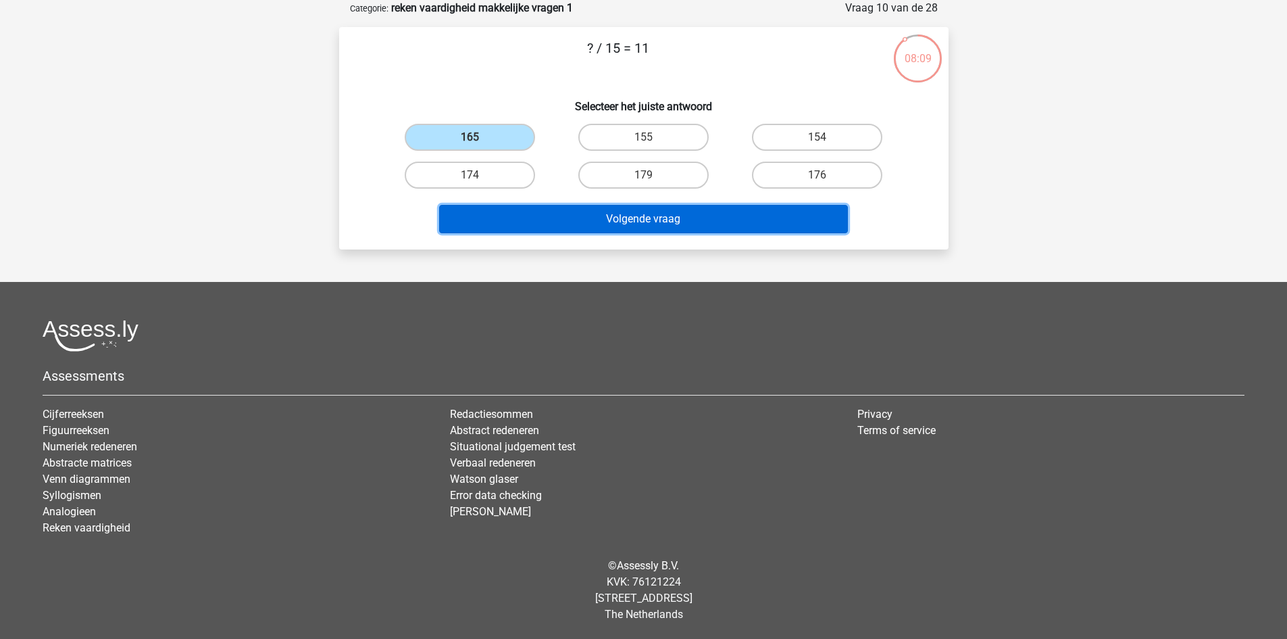
click at [597, 219] on button "Volgende vraag" at bounding box center [643, 219] width 409 height 28
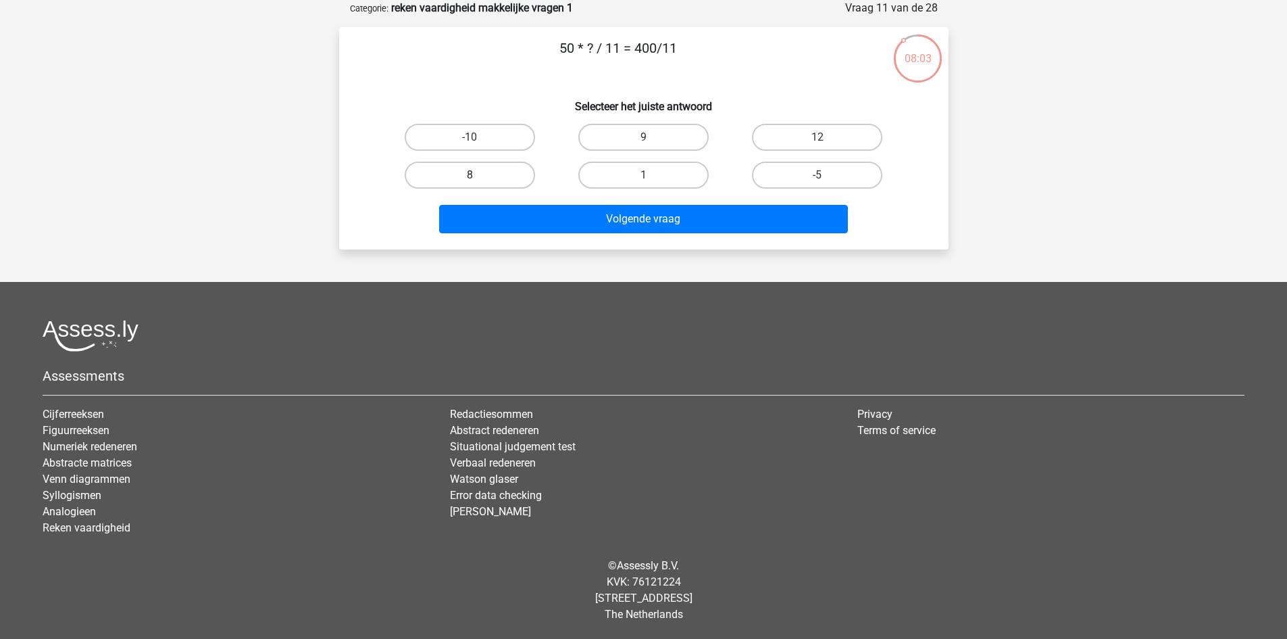
click at [500, 182] on label "8" at bounding box center [470, 175] width 130 height 27
click at [479, 182] on input "8" at bounding box center [474, 179] width 9 height 9
radio input "true"
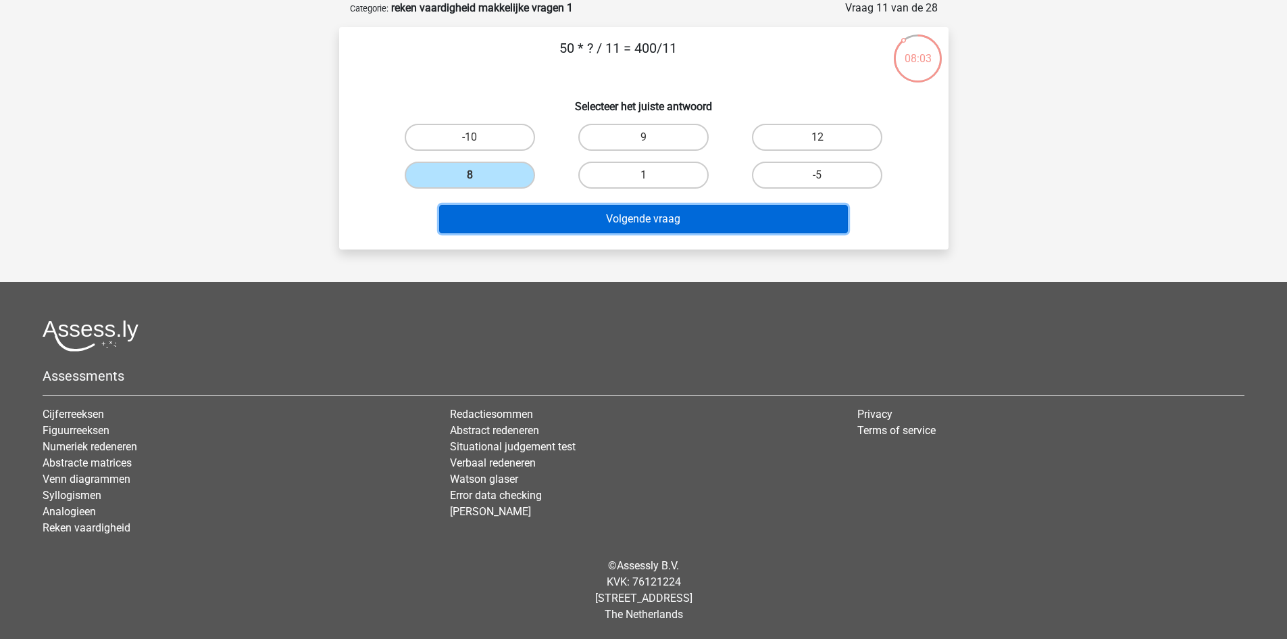
click at [608, 224] on button "Volgende vraag" at bounding box center [643, 219] width 409 height 28
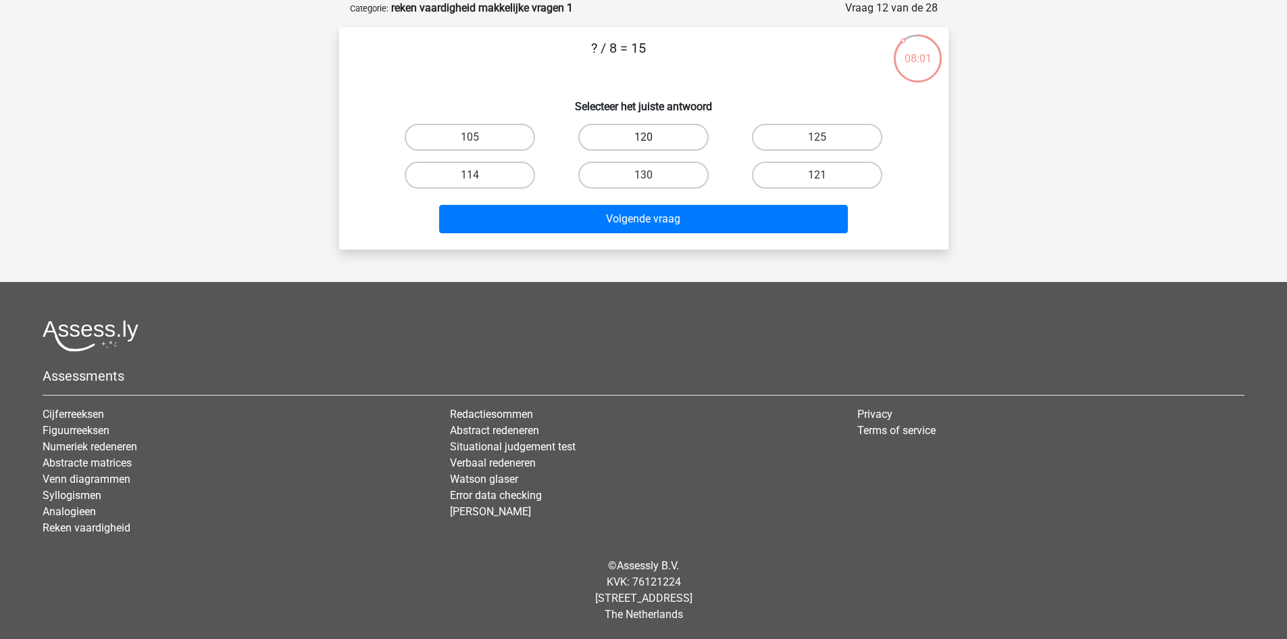
click at [627, 143] on label "120" at bounding box center [644, 137] width 130 height 27
click at [643, 143] on input "120" at bounding box center [647, 141] width 9 height 9
radio input "true"
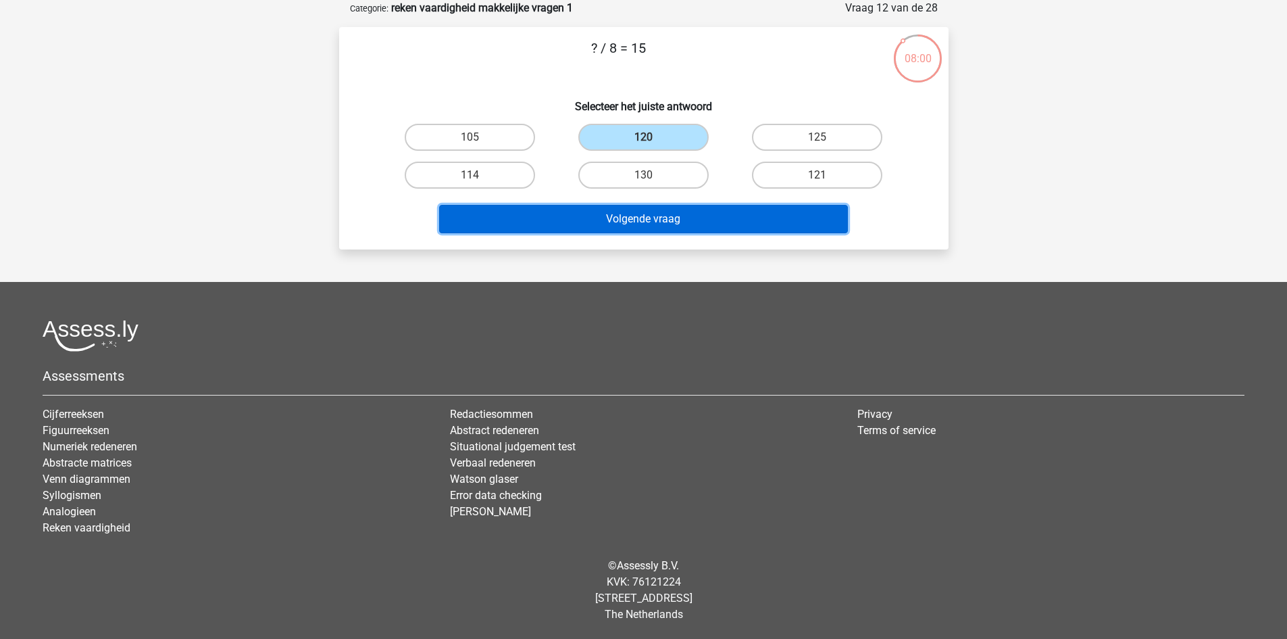
click at [635, 223] on button "Volgende vraag" at bounding box center [643, 219] width 409 height 28
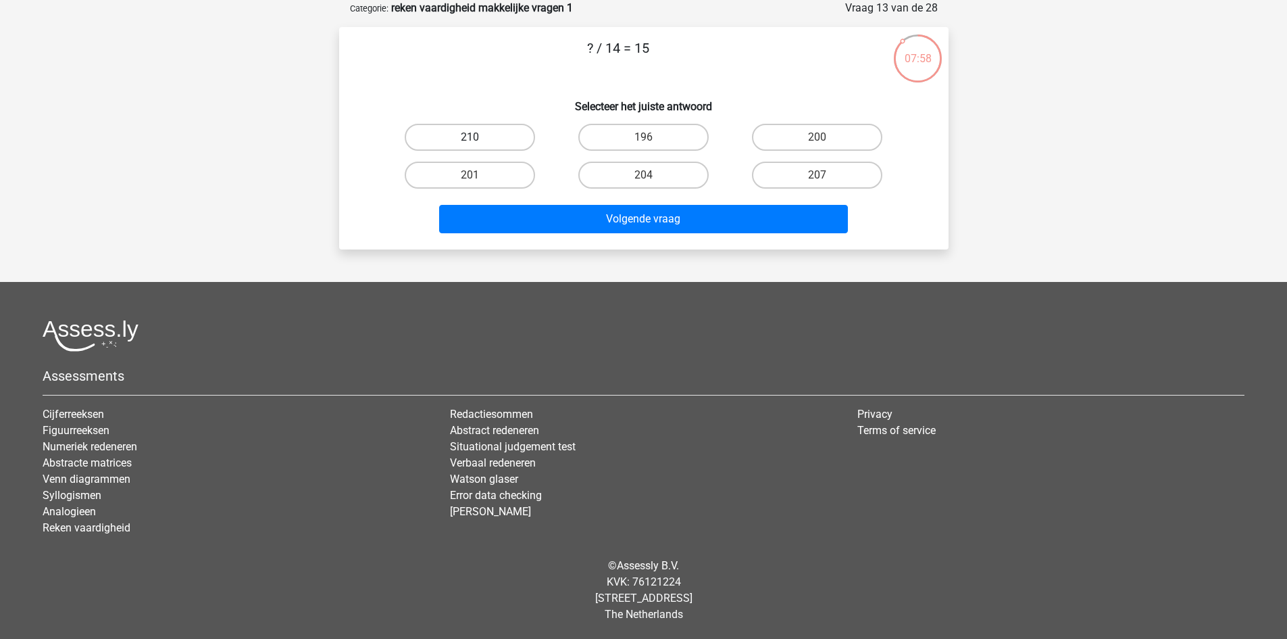
drag, startPoint x: 512, startPoint y: 141, endPoint x: 550, endPoint y: 197, distance: 68.2
click at [512, 141] on label "210" at bounding box center [470, 137] width 130 height 27
click at [479, 141] on input "210" at bounding box center [474, 141] width 9 height 9
radio input "true"
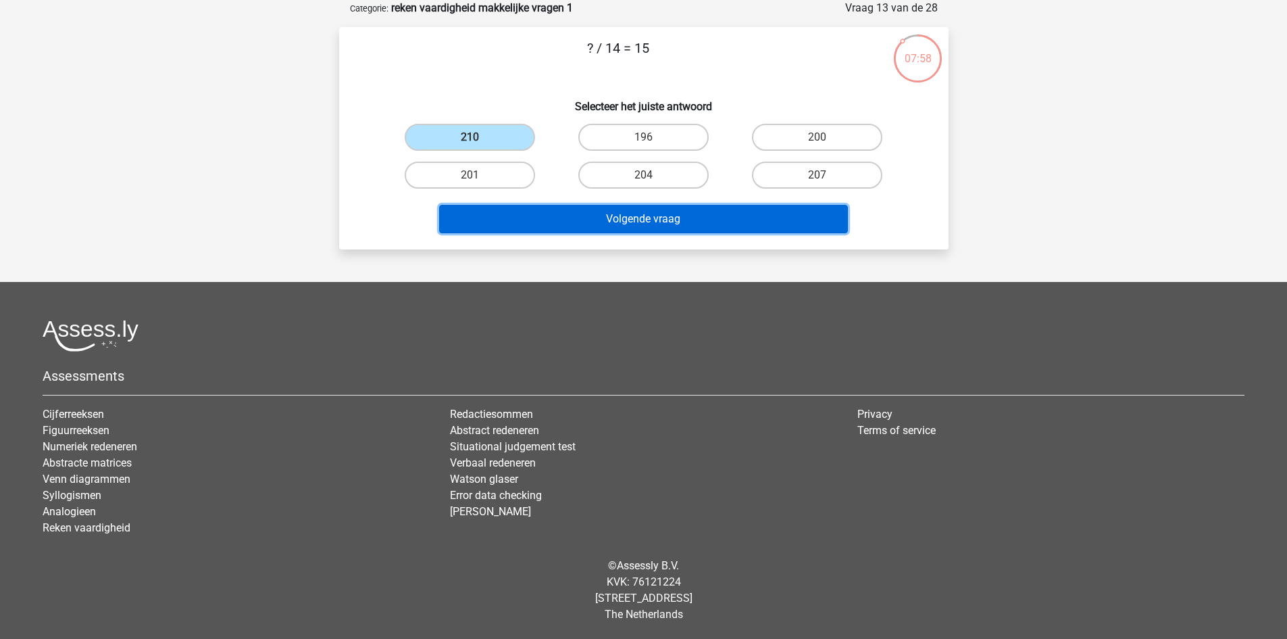
click at [562, 214] on button "Volgende vraag" at bounding box center [643, 219] width 409 height 28
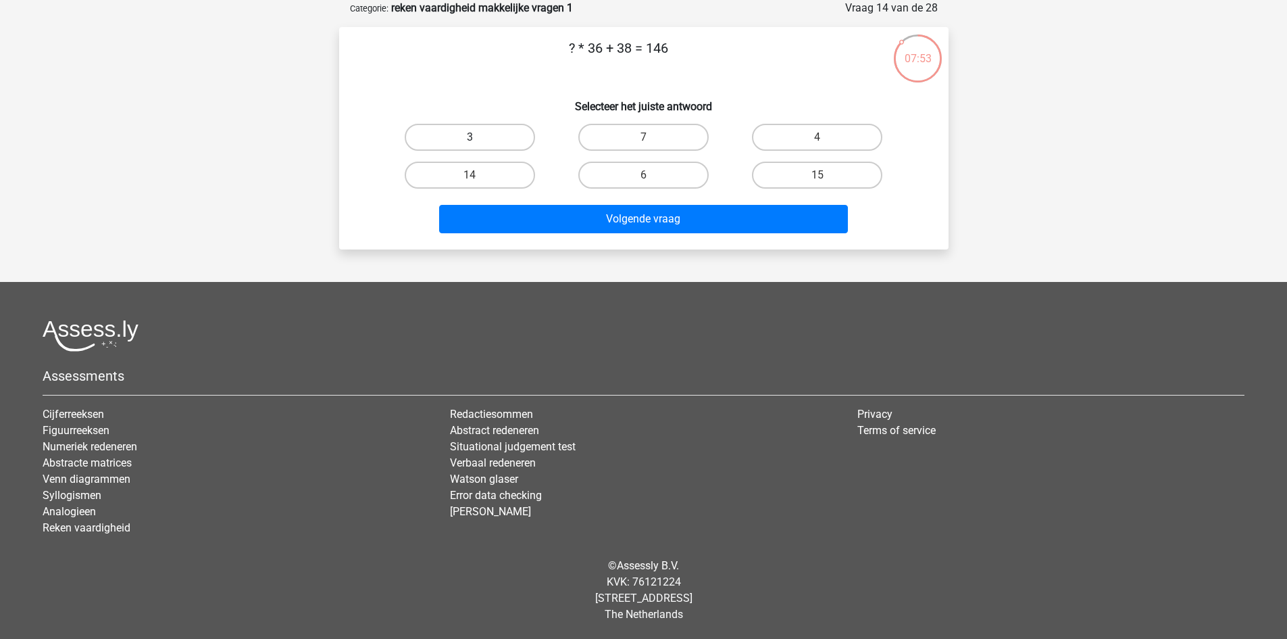
click at [505, 137] on label "3" at bounding box center [470, 137] width 130 height 27
click at [479, 137] on input "3" at bounding box center [474, 141] width 9 height 9
radio input "true"
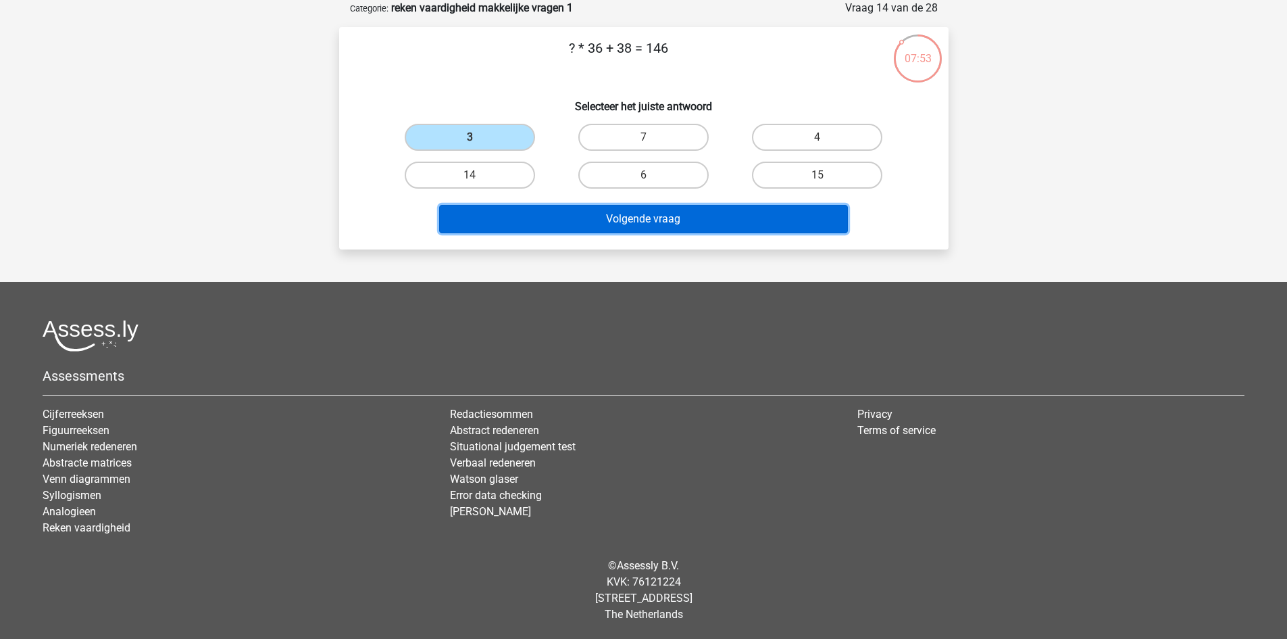
click at [570, 205] on button "Volgende vraag" at bounding box center [643, 219] width 409 height 28
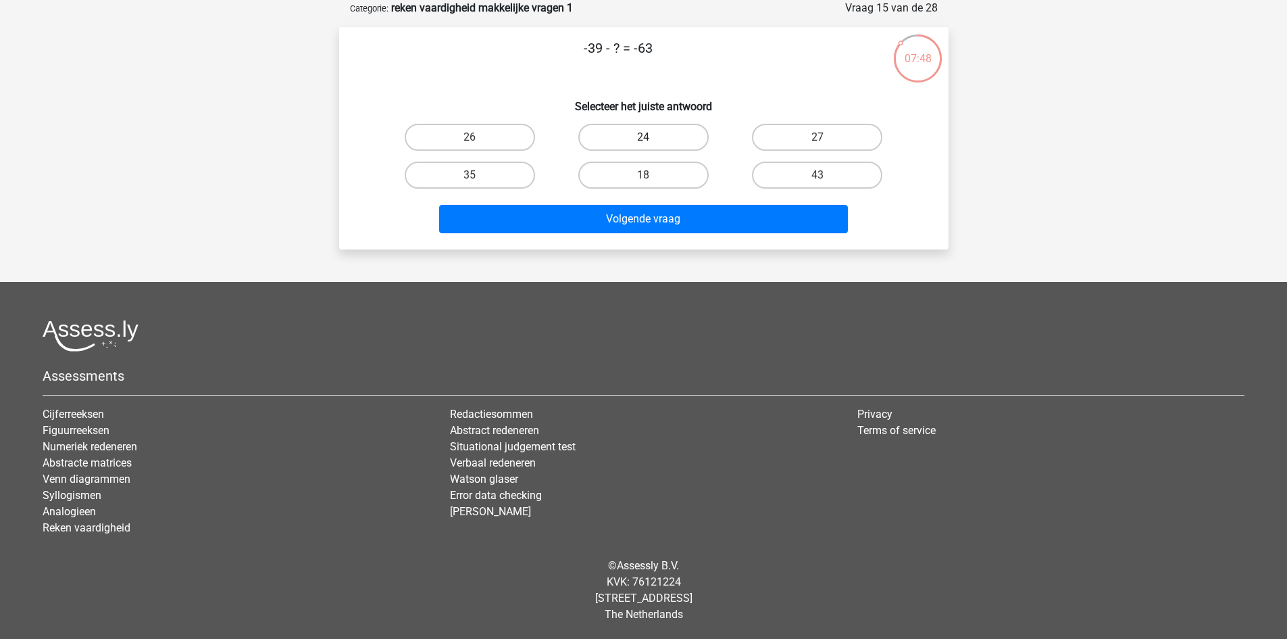
click at [628, 141] on label "24" at bounding box center [644, 137] width 130 height 27
click at [643, 141] on input "24" at bounding box center [647, 141] width 9 height 9
radio input "true"
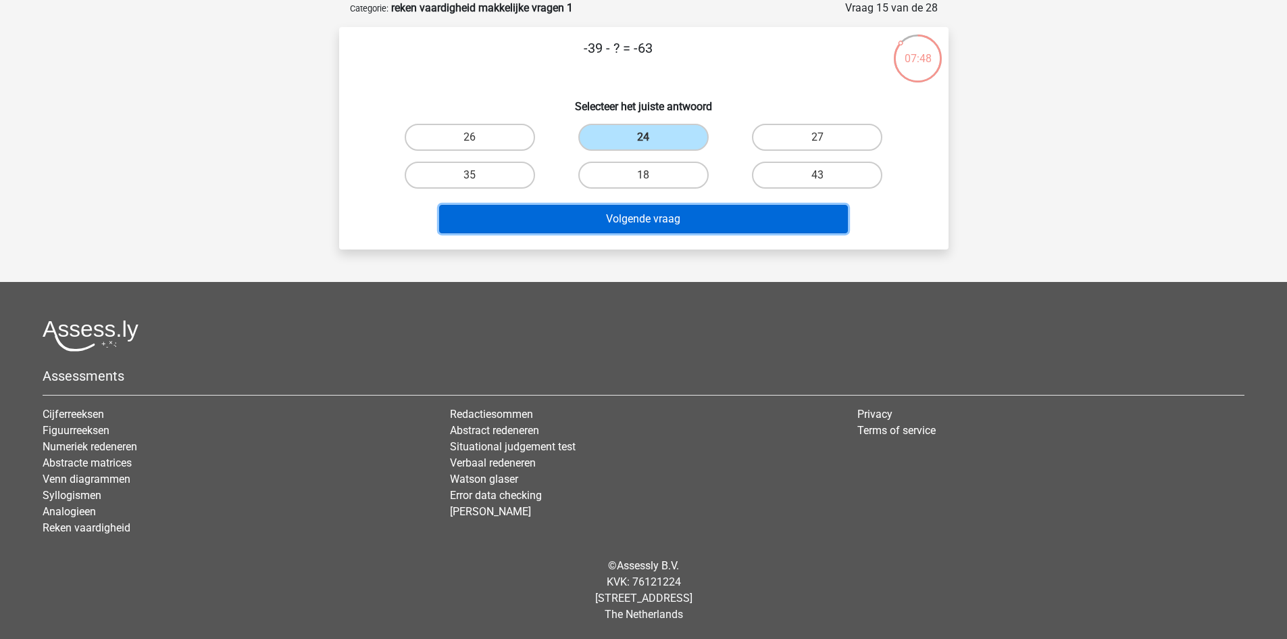
click at [620, 222] on button "Volgende vraag" at bounding box center [643, 219] width 409 height 28
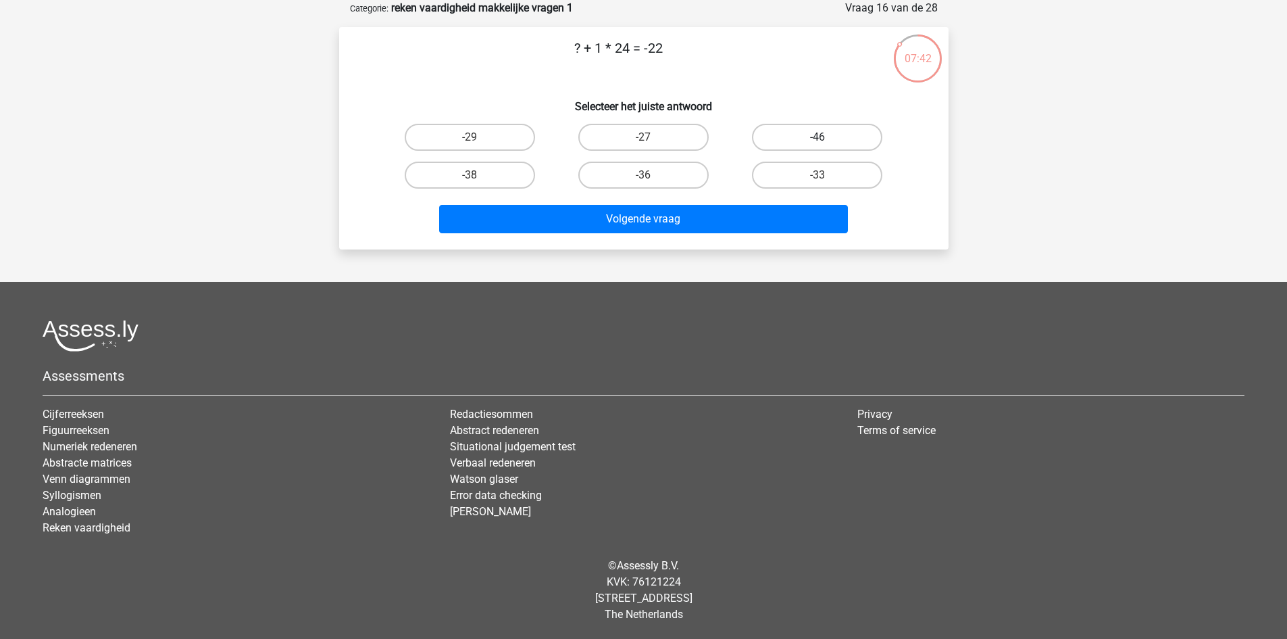
click at [797, 139] on label "-46" at bounding box center [817, 137] width 130 height 27
click at [818, 139] on input "-46" at bounding box center [822, 141] width 9 height 9
radio input "true"
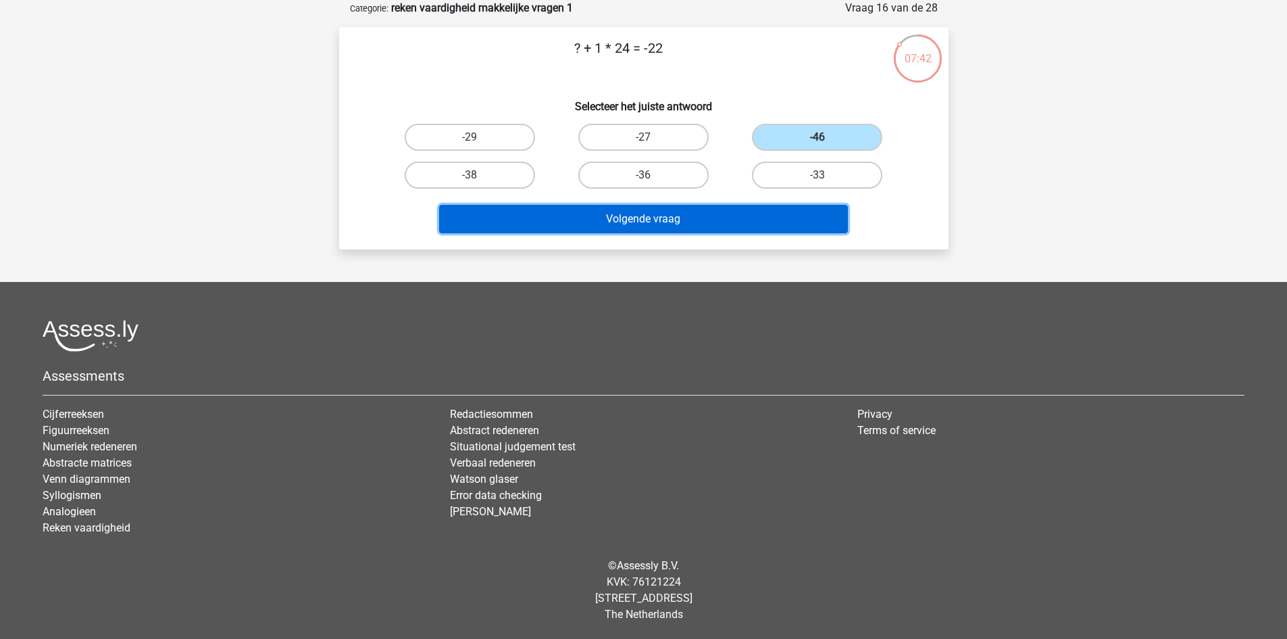
click at [740, 232] on button "Volgende vraag" at bounding box center [643, 219] width 409 height 28
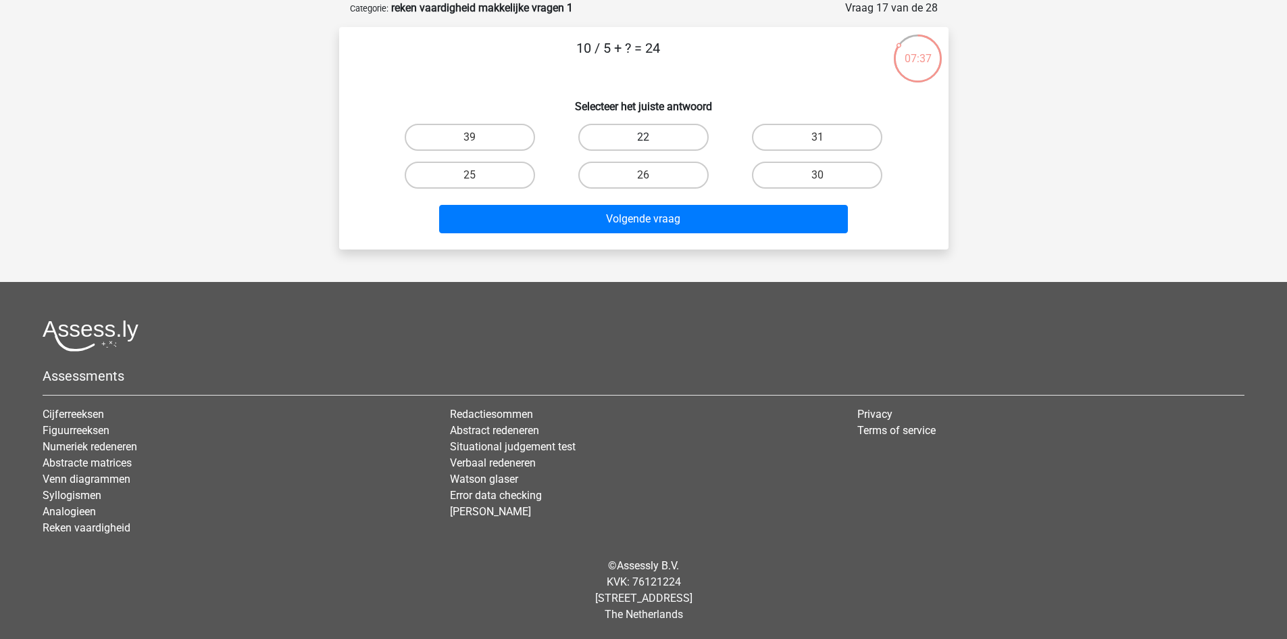
click at [657, 137] on label "22" at bounding box center [644, 137] width 130 height 27
click at [652, 137] on input "22" at bounding box center [647, 141] width 9 height 9
radio input "true"
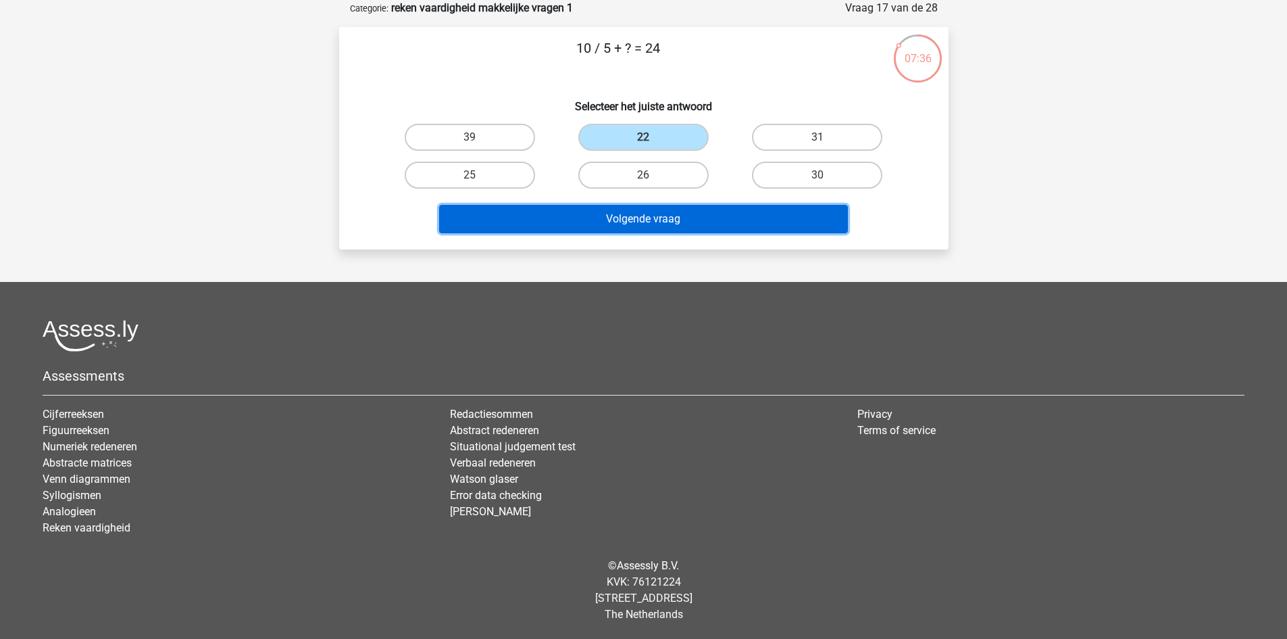
click at [666, 222] on button "Volgende vraag" at bounding box center [643, 219] width 409 height 28
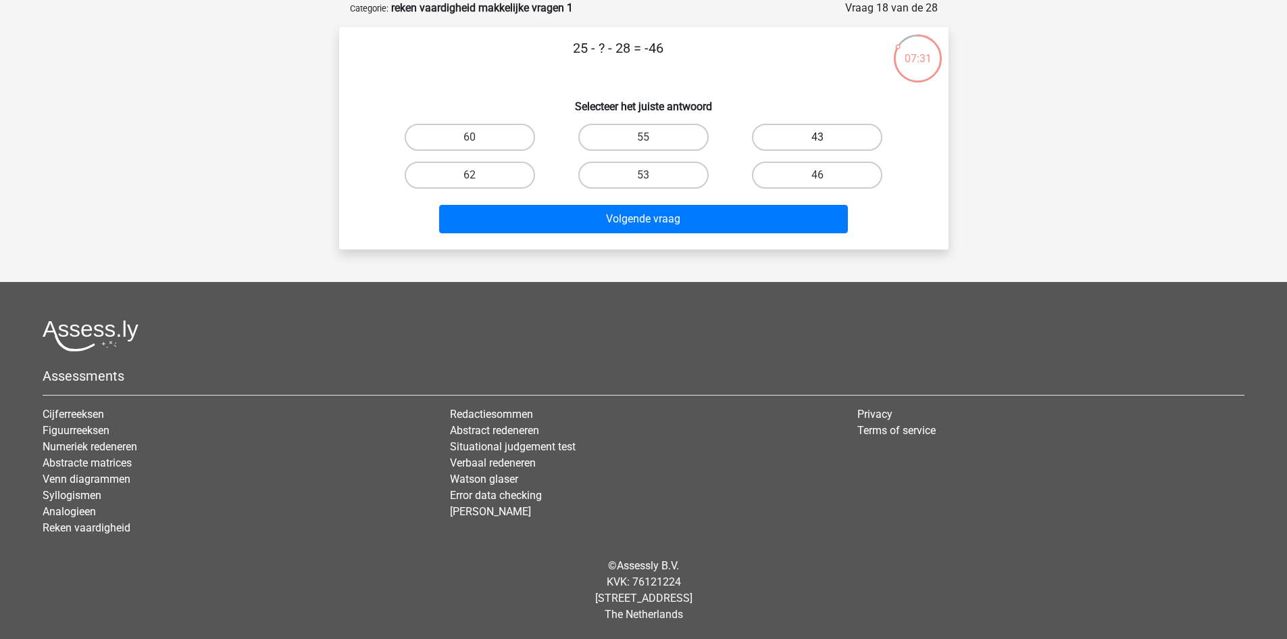
click at [808, 141] on label "43" at bounding box center [817, 137] width 130 height 27
click at [818, 141] on input "43" at bounding box center [822, 141] width 9 height 9
radio input "true"
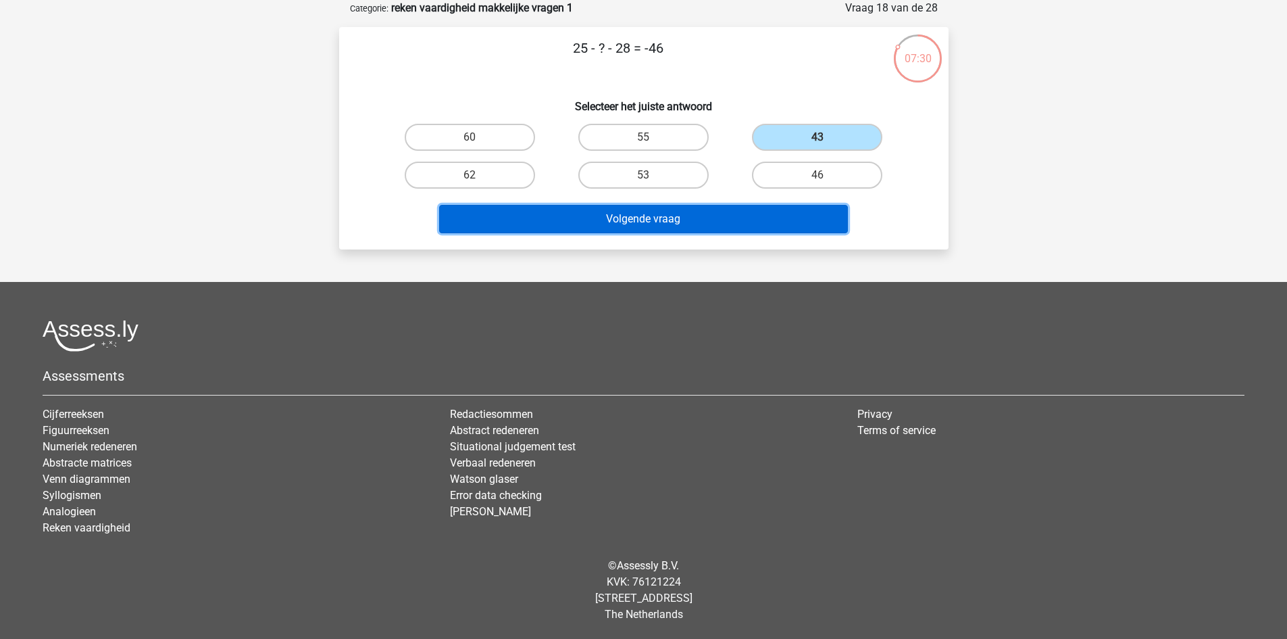
click at [677, 214] on button "Volgende vraag" at bounding box center [643, 219] width 409 height 28
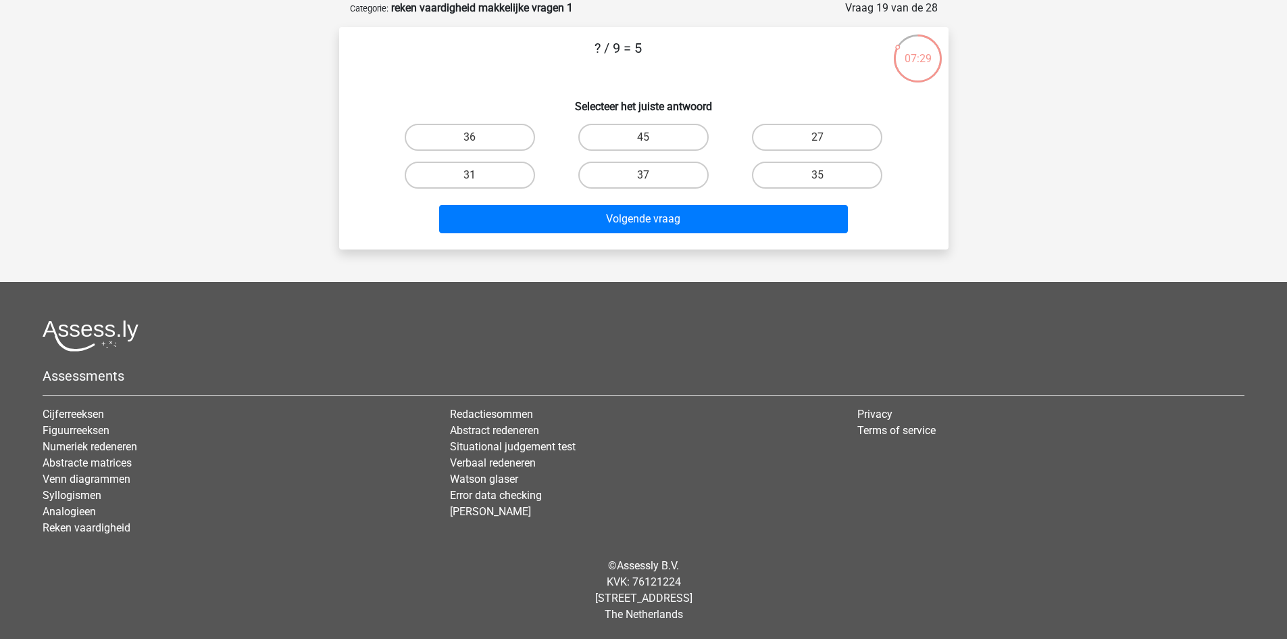
click at [647, 137] on input "45" at bounding box center [647, 141] width 9 height 9
radio input "true"
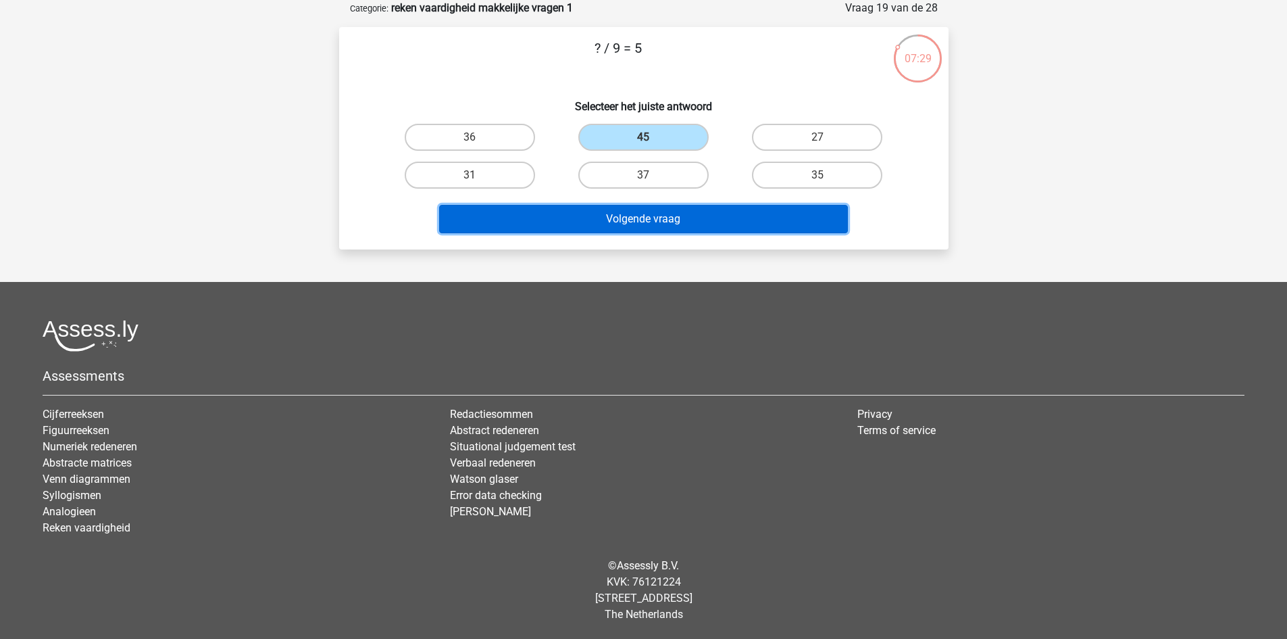
click at [644, 219] on button "Volgende vraag" at bounding box center [643, 219] width 409 height 28
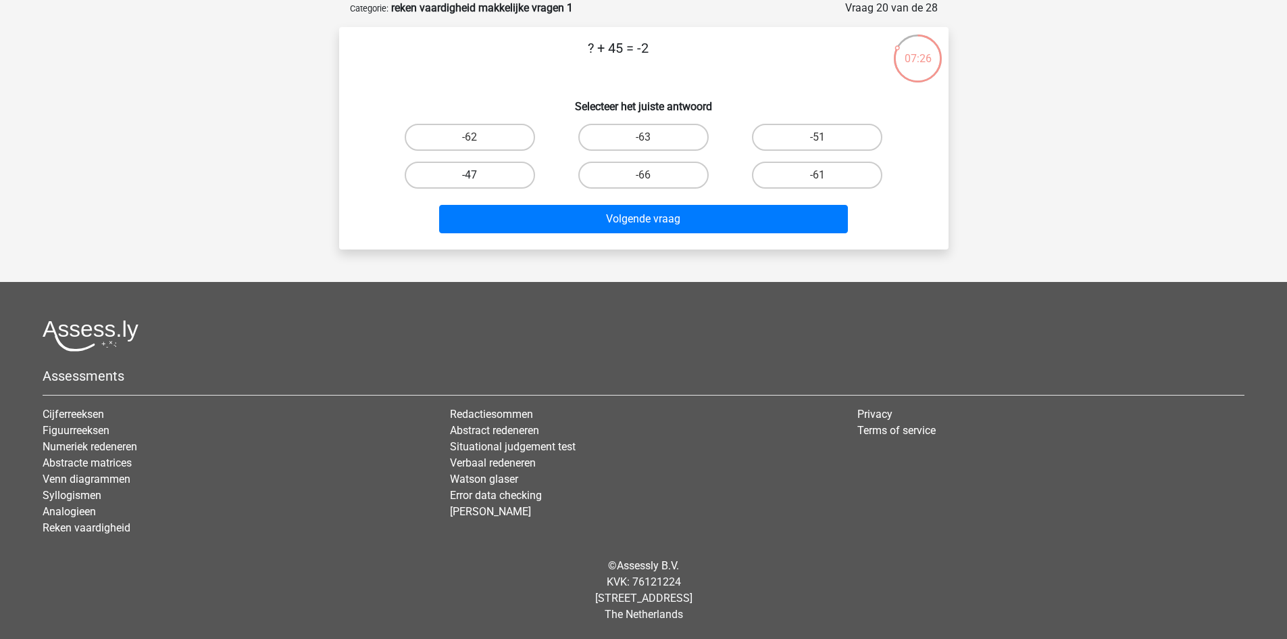
click at [511, 174] on label "-47" at bounding box center [470, 175] width 130 height 27
click at [479, 175] on input "-47" at bounding box center [474, 179] width 9 height 9
radio input "true"
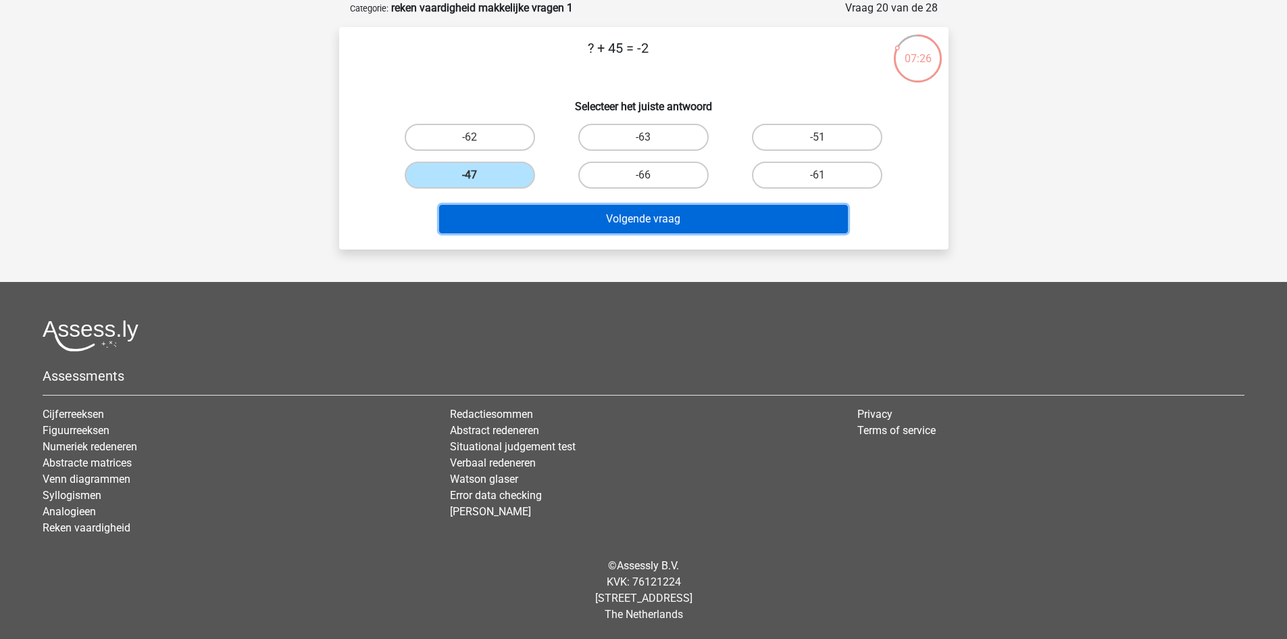
click at [593, 220] on button "Volgende vraag" at bounding box center [643, 219] width 409 height 28
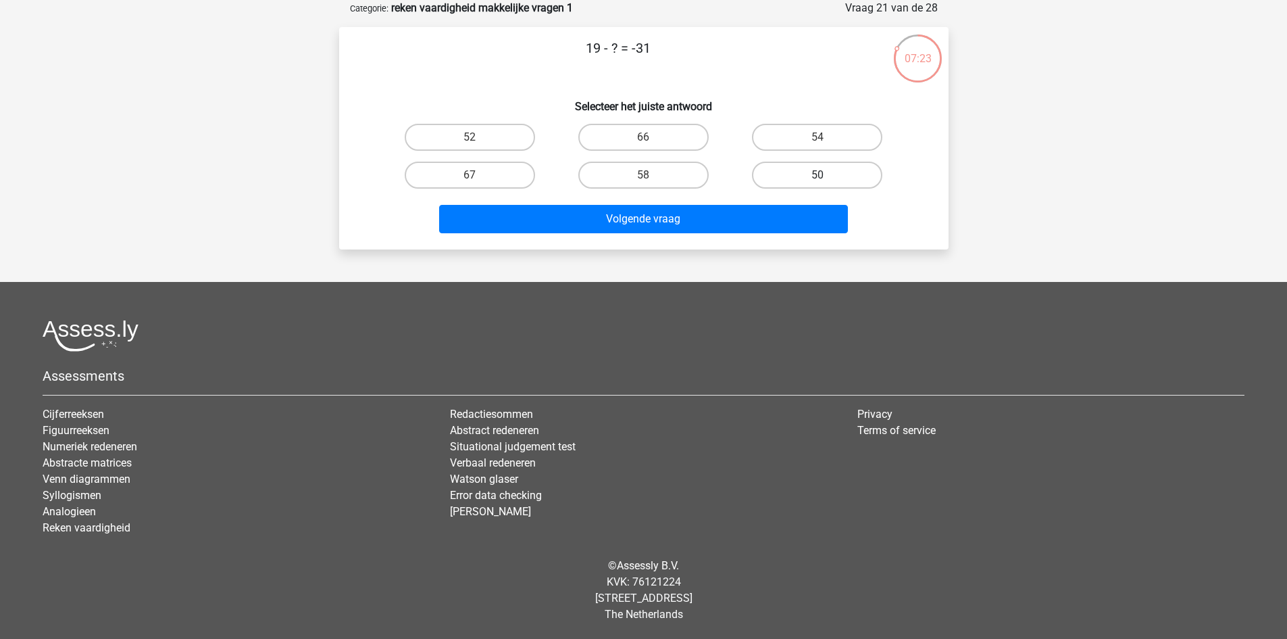
click at [793, 169] on label "50" at bounding box center [817, 175] width 130 height 27
click at [818, 175] on input "50" at bounding box center [822, 179] width 9 height 9
radio input "true"
click at [749, 203] on div "Volgende vraag" at bounding box center [644, 216] width 566 height 45
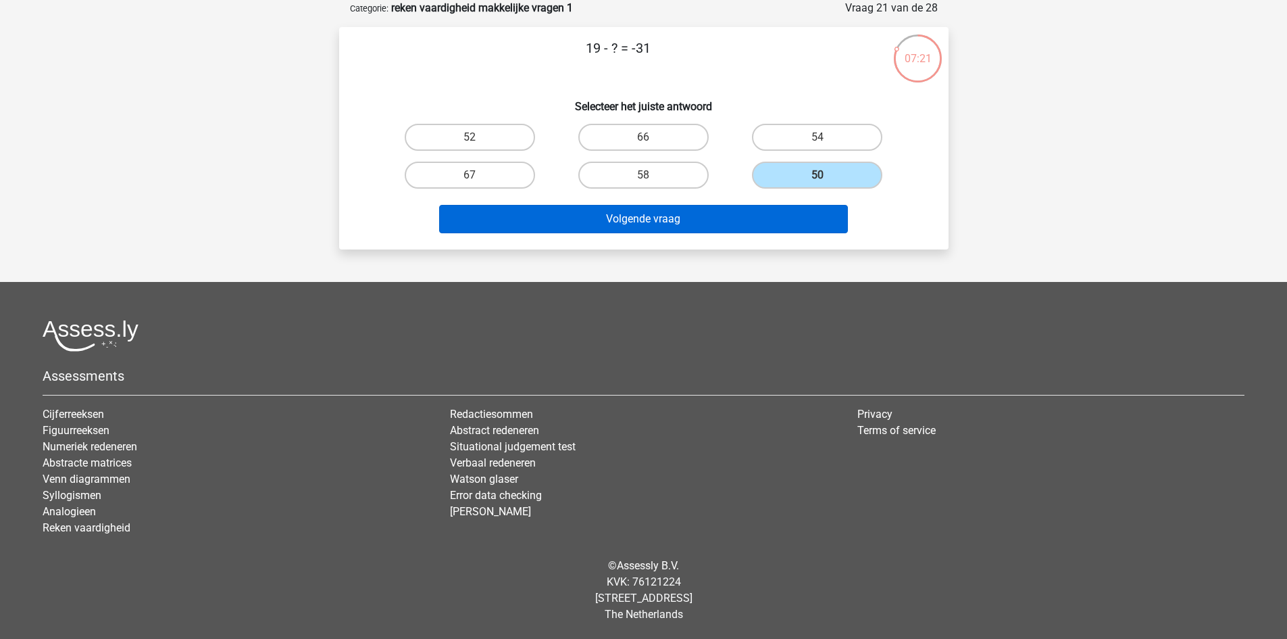
drag, startPoint x: 730, startPoint y: 197, endPoint x: 727, endPoint y: 207, distance: 10.5
click at [727, 201] on div "Volgende vraag" at bounding box center [644, 216] width 566 height 45
click at [725, 220] on button "Volgende vraag" at bounding box center [643, 219] width 409 height 28
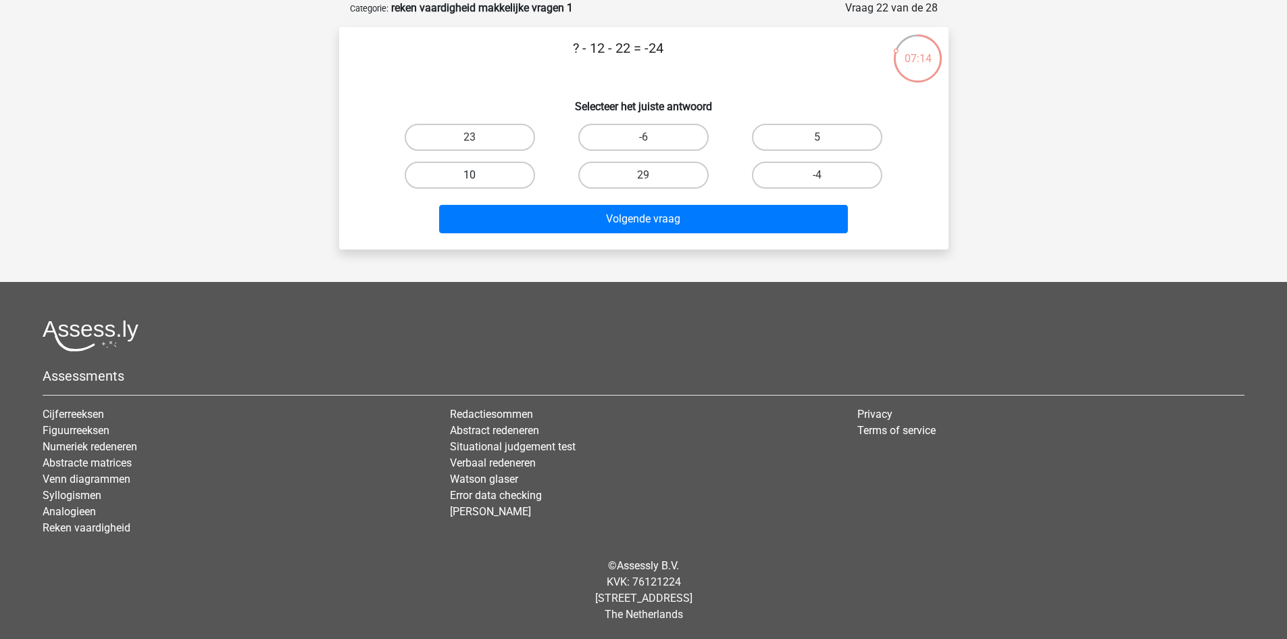
click at [501, 168] on label "10" at bounding box center [470, 175] width 130 height 27
click at [479, 175] on input "10" at bounding box center [474, 179] width 9 height 9
radio input "true"
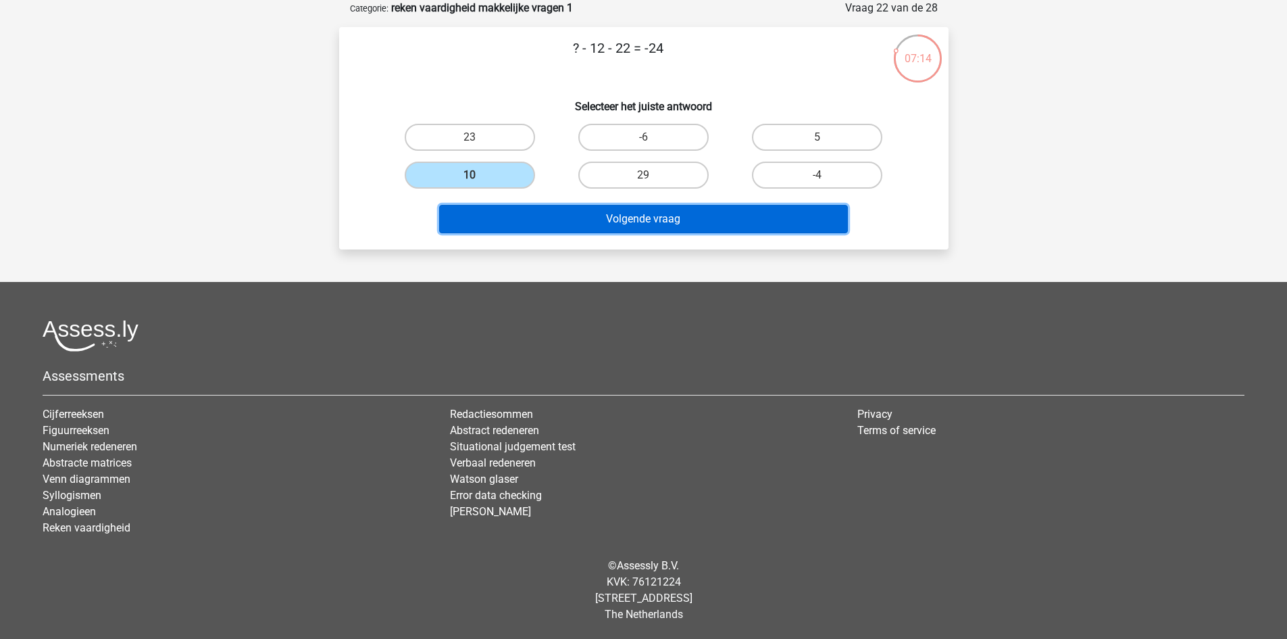
click at [559, 205] on button "Volgende vraag" at bounding box center [643, 219] width 409 height 28
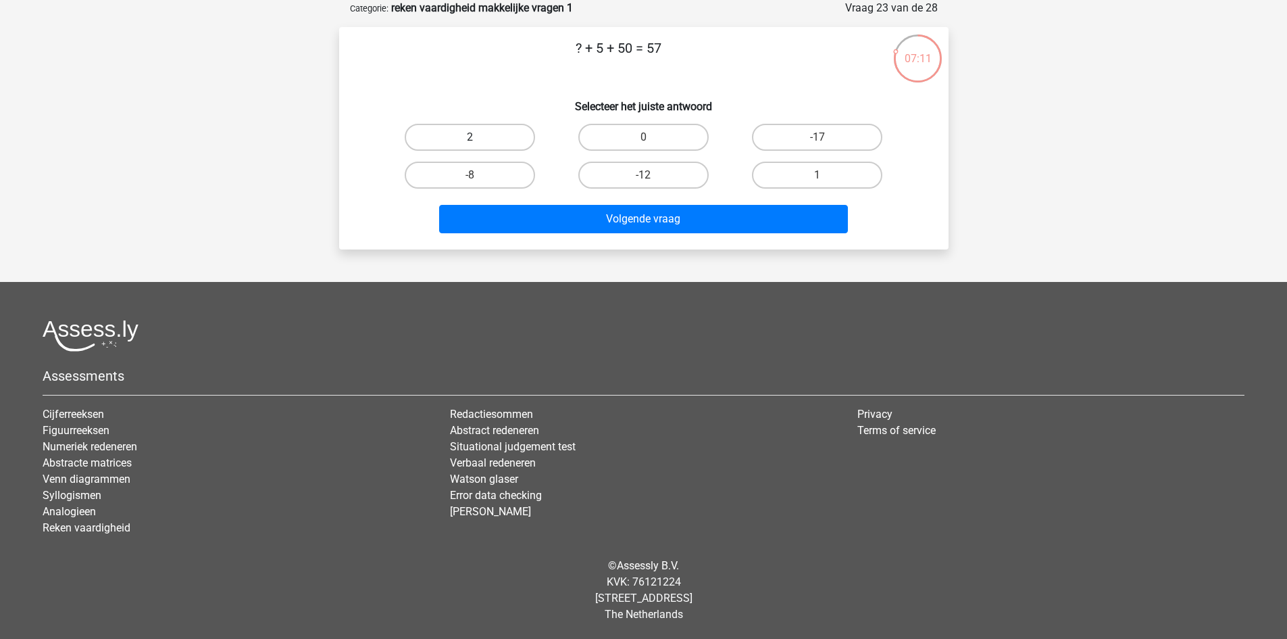
click at [518, 141] on label "2" at bounding box center [470, 137] width 130 height 27
click at [479, 141] on input "2" at bounding box center [474, 141] width 9 height 9
radio input "true"
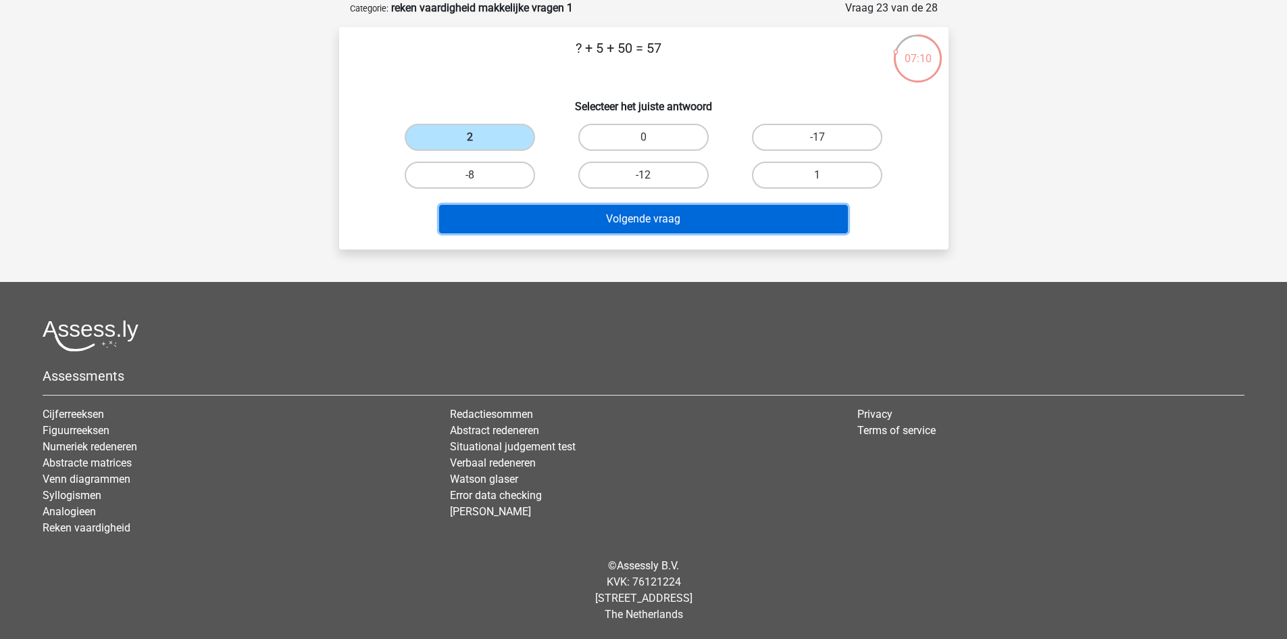
click at [635, 220] on button "Volgende vraag" at bounding box center [643, 219] width 409 height 28
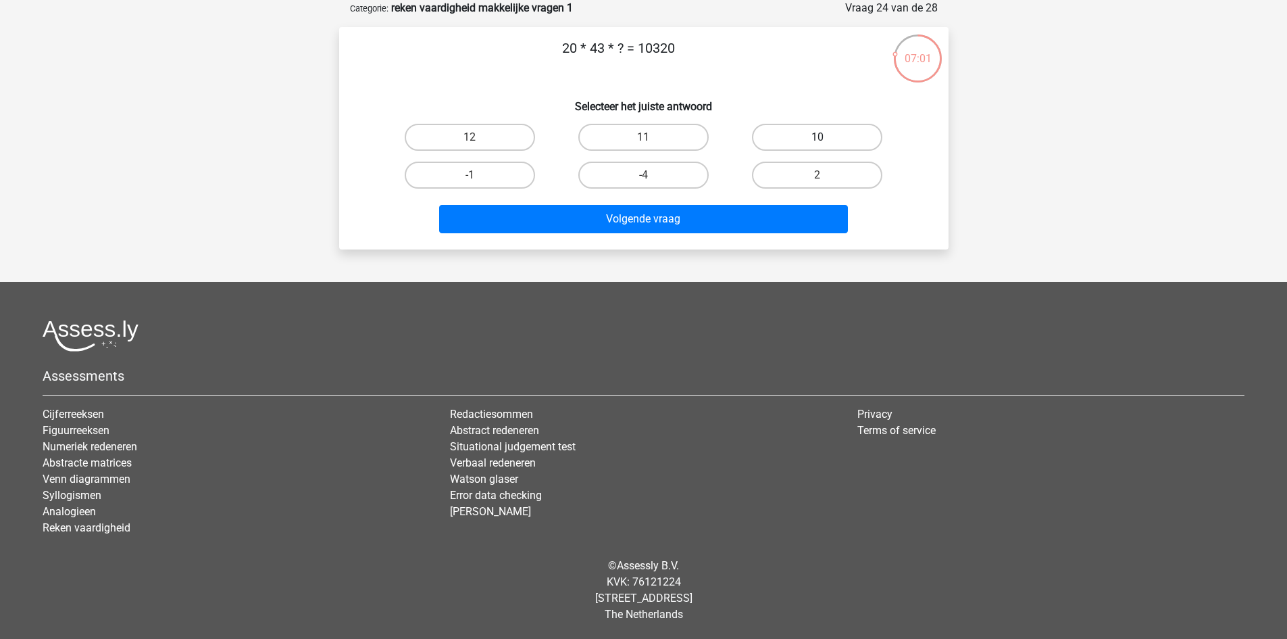
click at [834, 133] on label "10" at bounding box center [817, 137] width 130 height 27
click at [827, 137] on input "10" at bounding box center [822, 141] width 9 height 9
radio input "true"
click at [495, 137] on label "12" at bounding box center [470, 137] width 130 height 27
click at [479, 137] on input "12" at bounding box center [474, 141] width 9 height 9
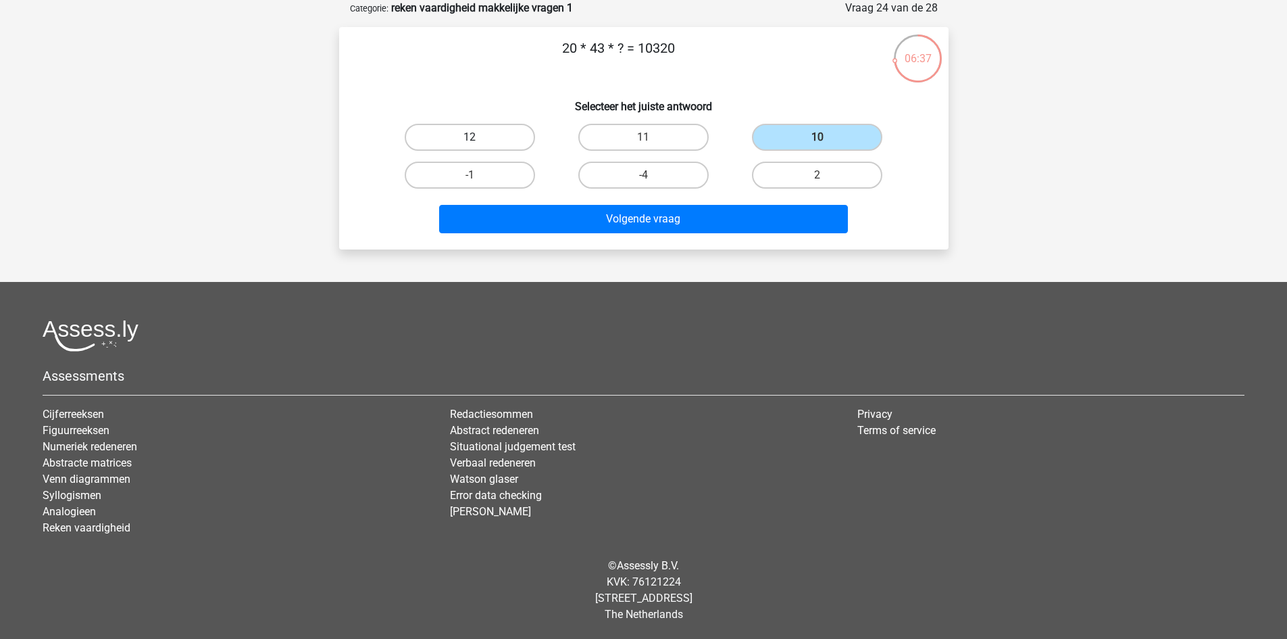
radio input "true"
click at [772, 135] on label "10" at bounding box center [817, 137] width 130 height 27
click at [818, 137] on input "10" at bounding box center [822, 141] width 9 height 9
radio input "true"
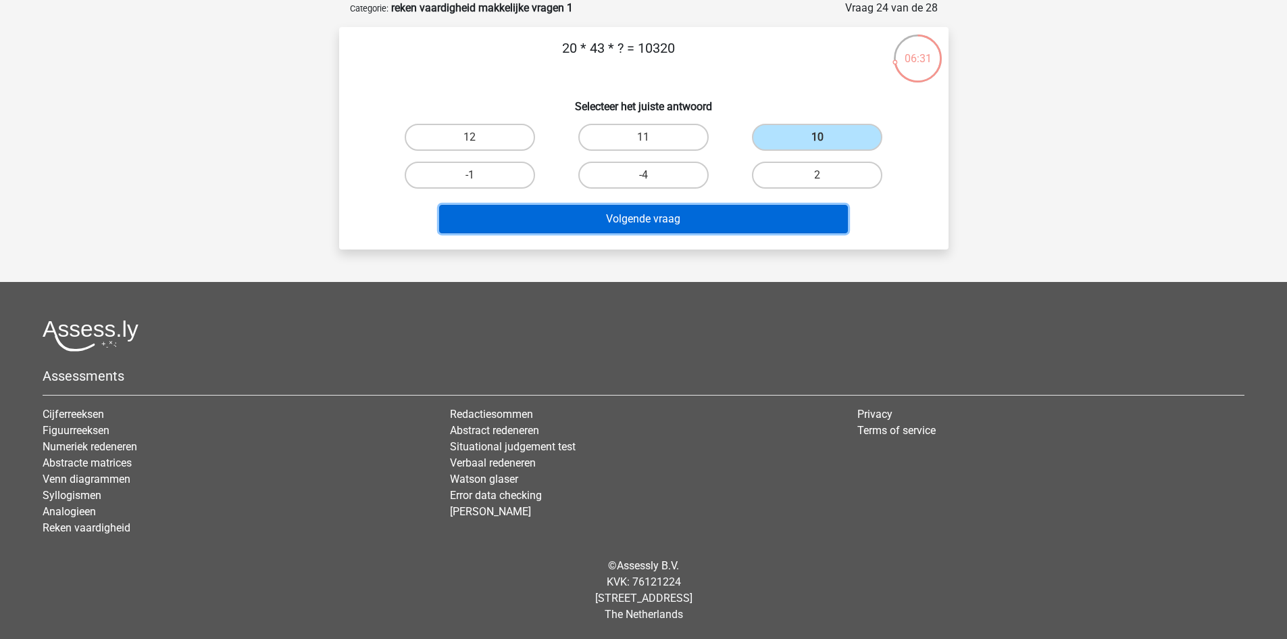
click at [748, 213] on button "Volgende vraag" at bounding box center [643, 219] width 409 height 28
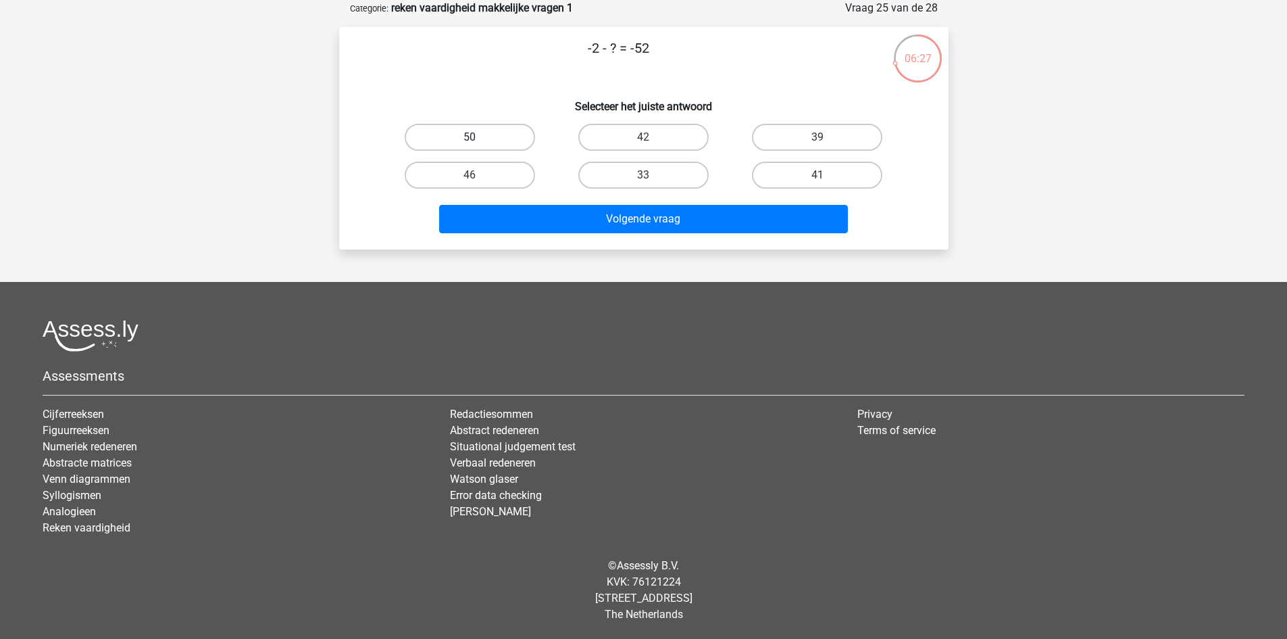
click at [496, 140] on label "50" at bounding box center [470, 137] width 130 height 27
click at [479, 140] on input "50" at bounding box center [474, 141] width 9 height 9
radio input "true"
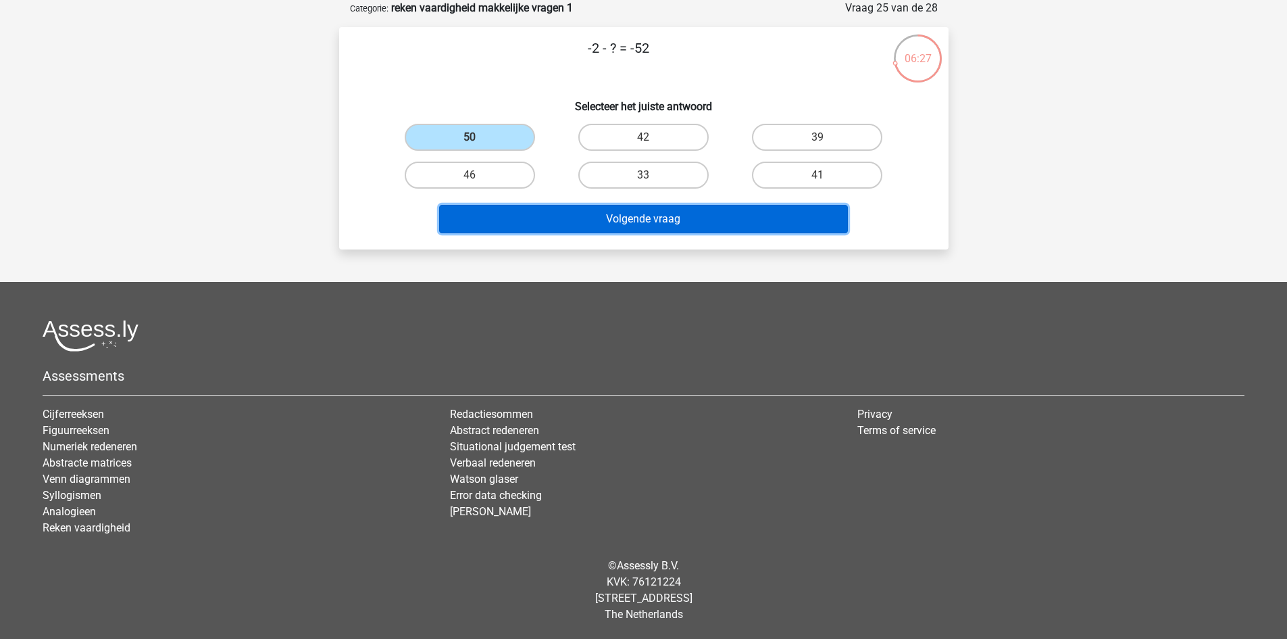
click at [650, 222] on button "Volgende vraag" at bounding box center [643, 219] width 409 height 28
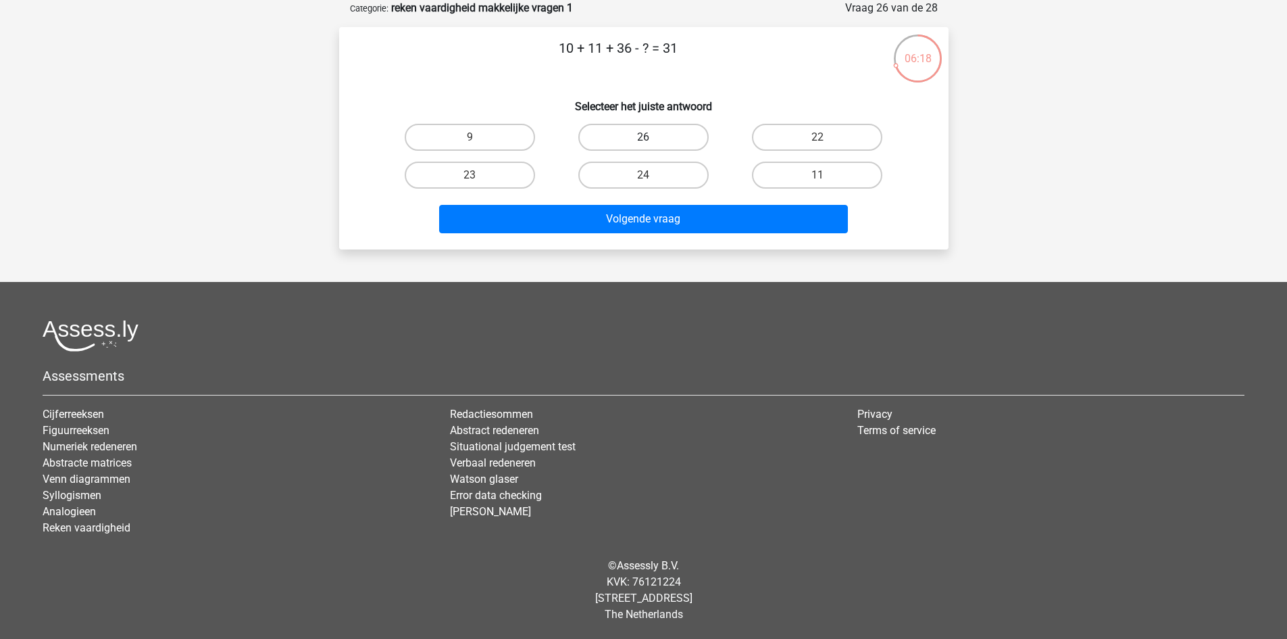
click at [626, 139] on label "26" at bounding box center [644, 137] width 130 height 27
click at [643, 139] on input "26" at bounding box center [647, 141] width 9 height 9
radio input "true"
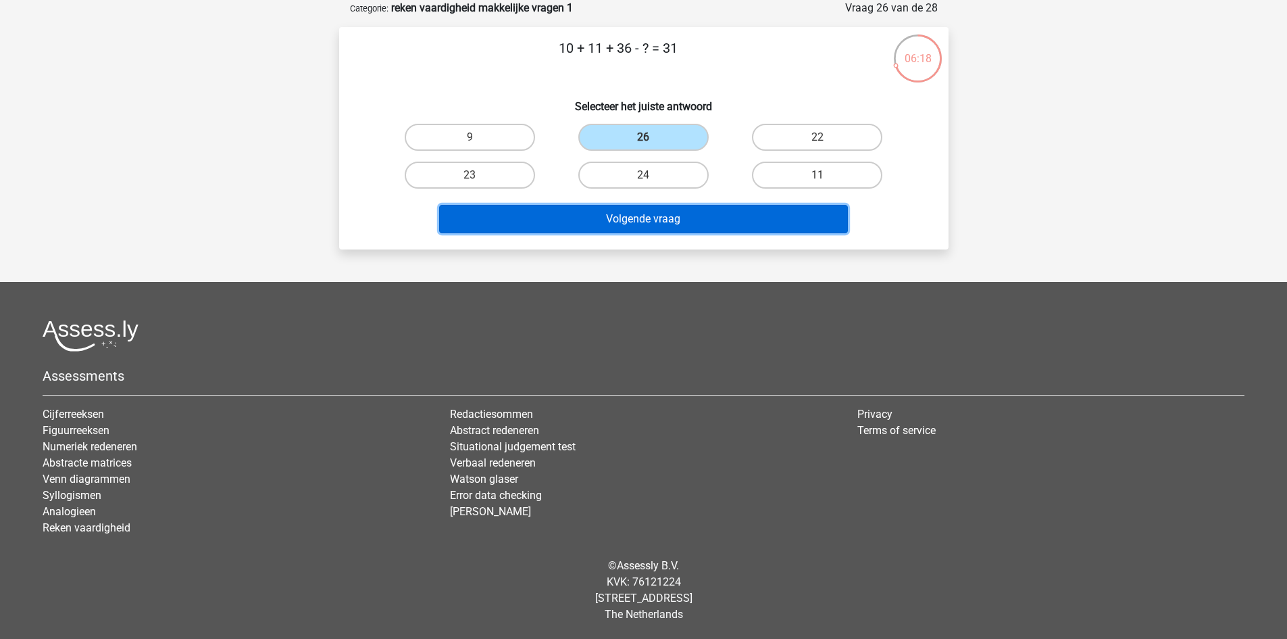
click at [643, 212] on button "Volgende vraag" at bounding box center [643, 219] width 409 height 28
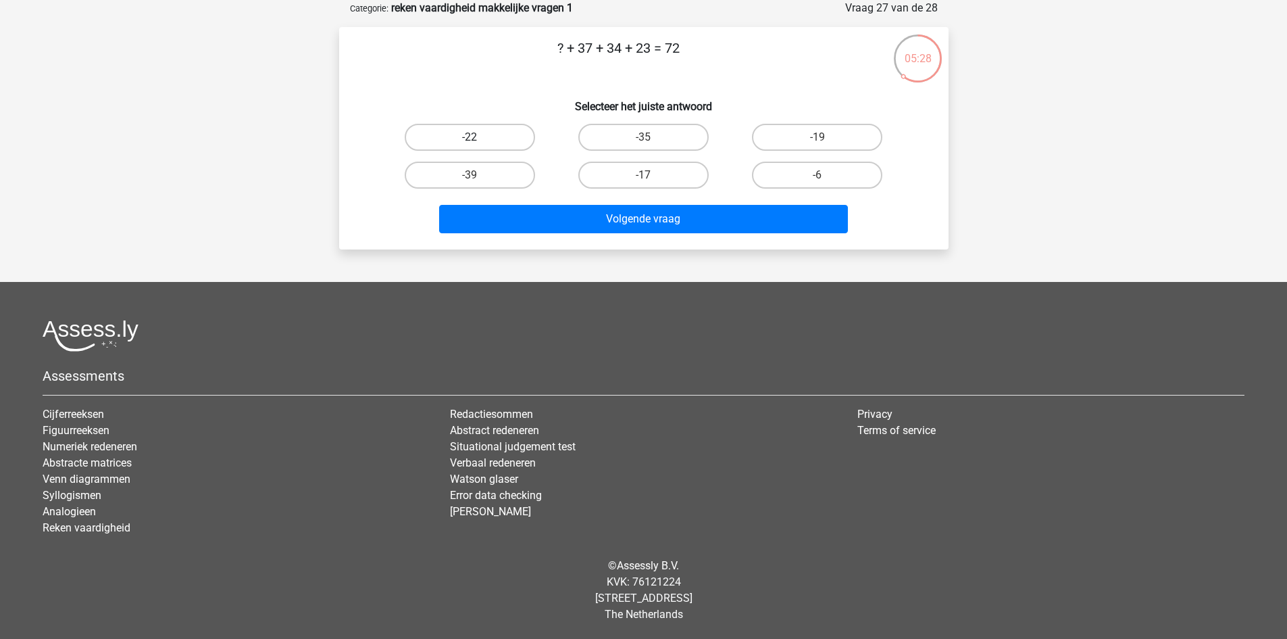
click at [527, 132] on label "-22" at bounding box center [470, 137] width 130 height 27
click at [479, 137] on input "-22" at bounding box center [474, 141] width 9 height 9
radio input "true"
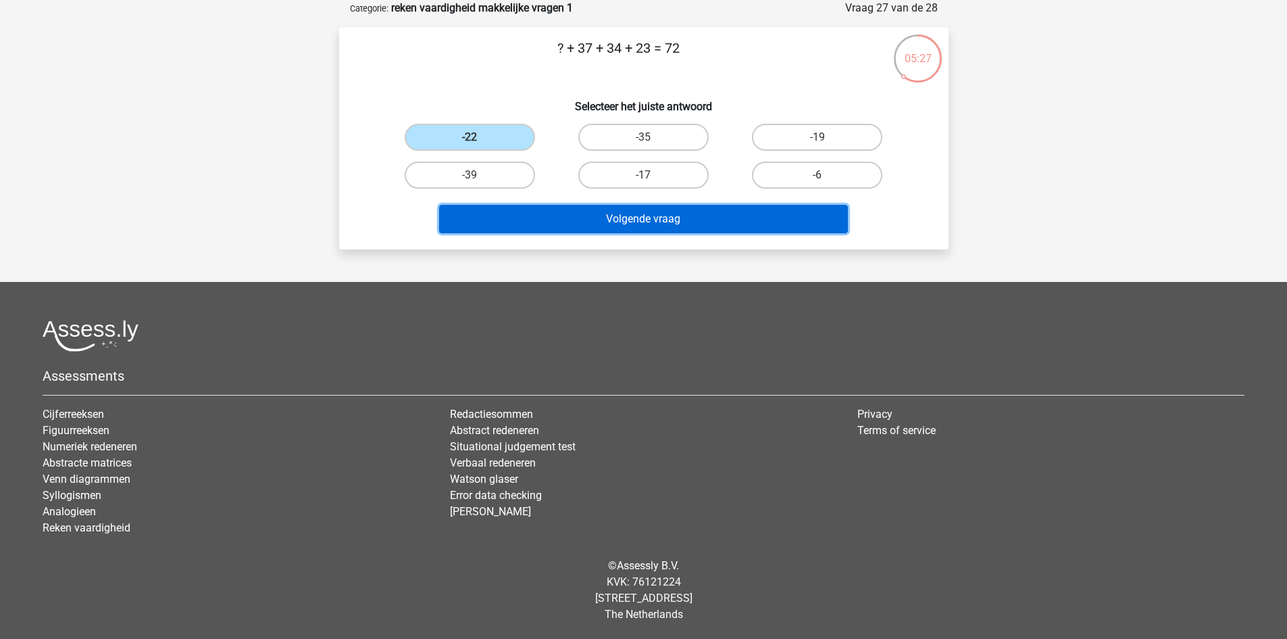
click at [634, 210] on button "Volgende vraag" at bounding box center [643, 219] width 409 height 28
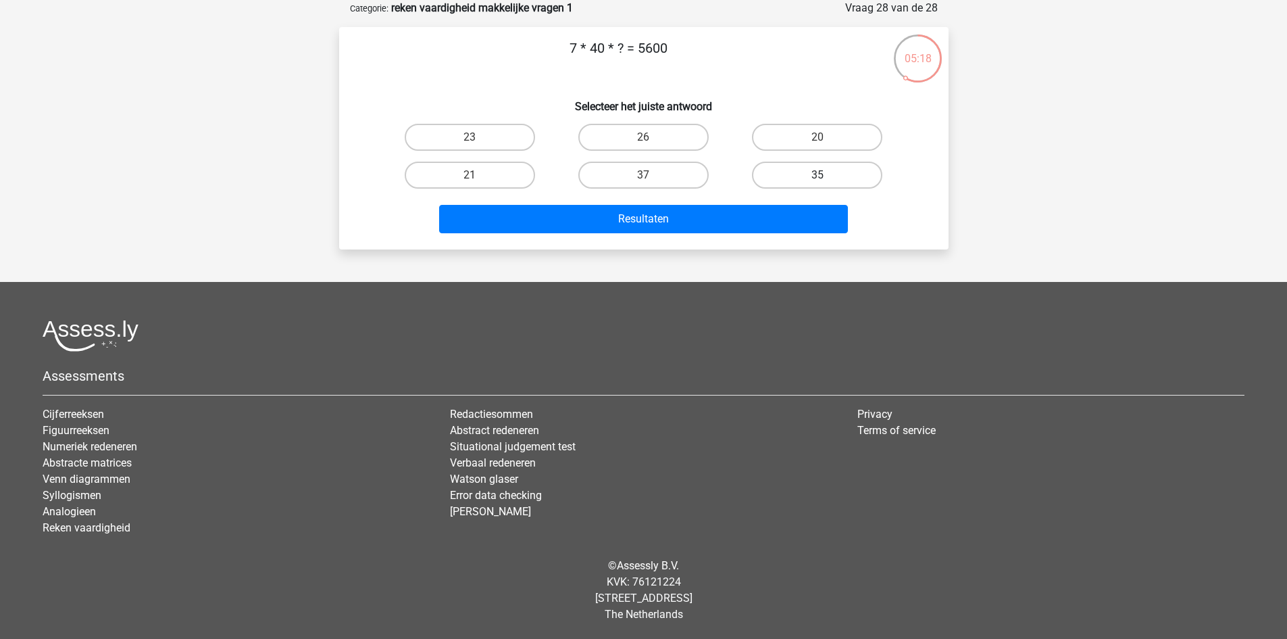
click at [793, 170] on label "35" at bounding box center [817, 175] width 130 height 27
click at [818, 175] on input "35" at bounding box center [822, 179] width 9 height 9
radio input "true"
click at [790, 141] on label "20" at bounding box center [817, 137] width 130 height 27
click at [818, 141] on input "20" at bounding box center [822, 141] width 9 height 9
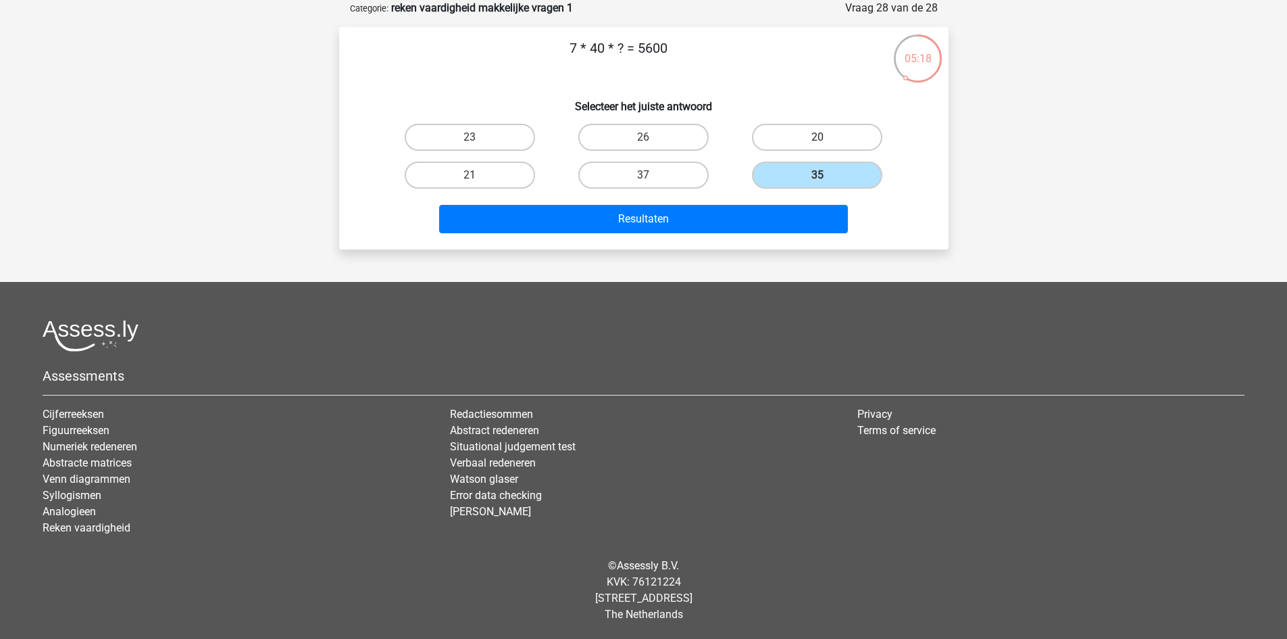
radio input "true"
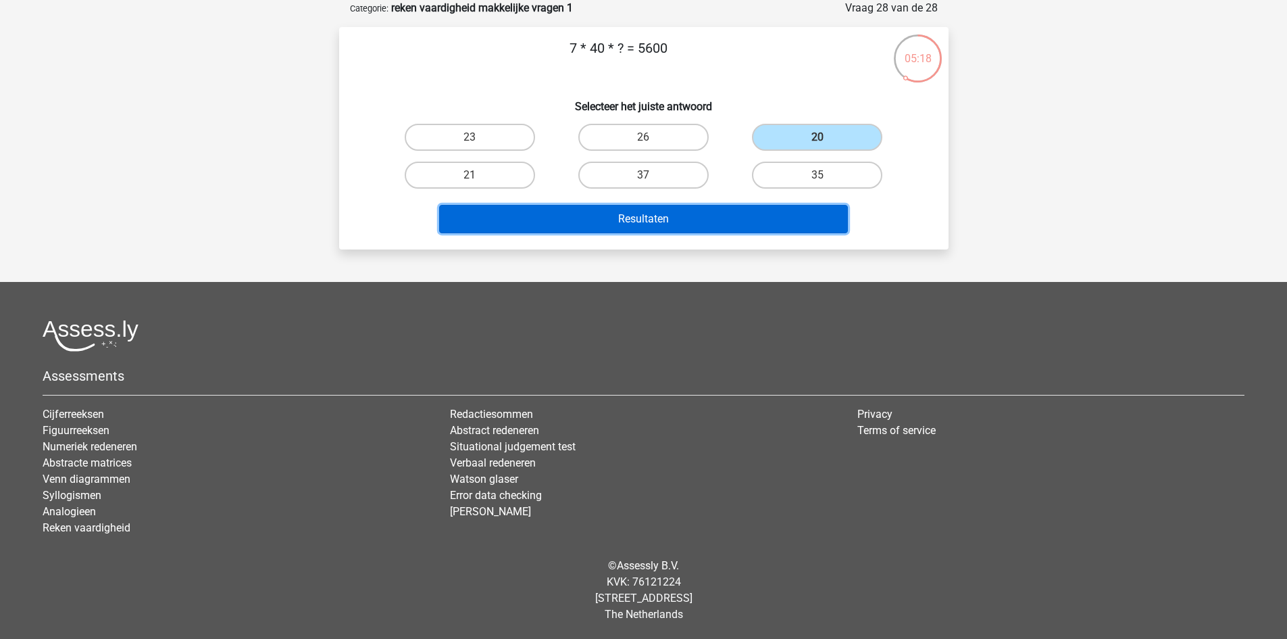
click at [742, 211] on button "Resultaten" at bounding box center [643, 219] width 409 height 28
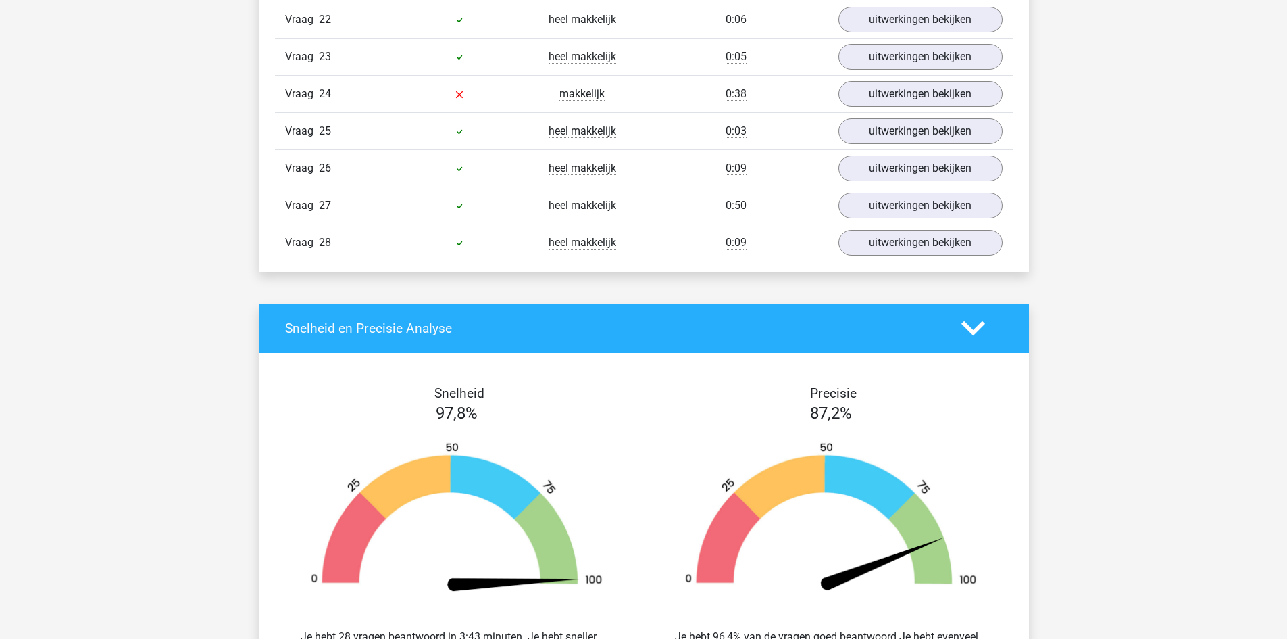
scroll to position [1690, 0]
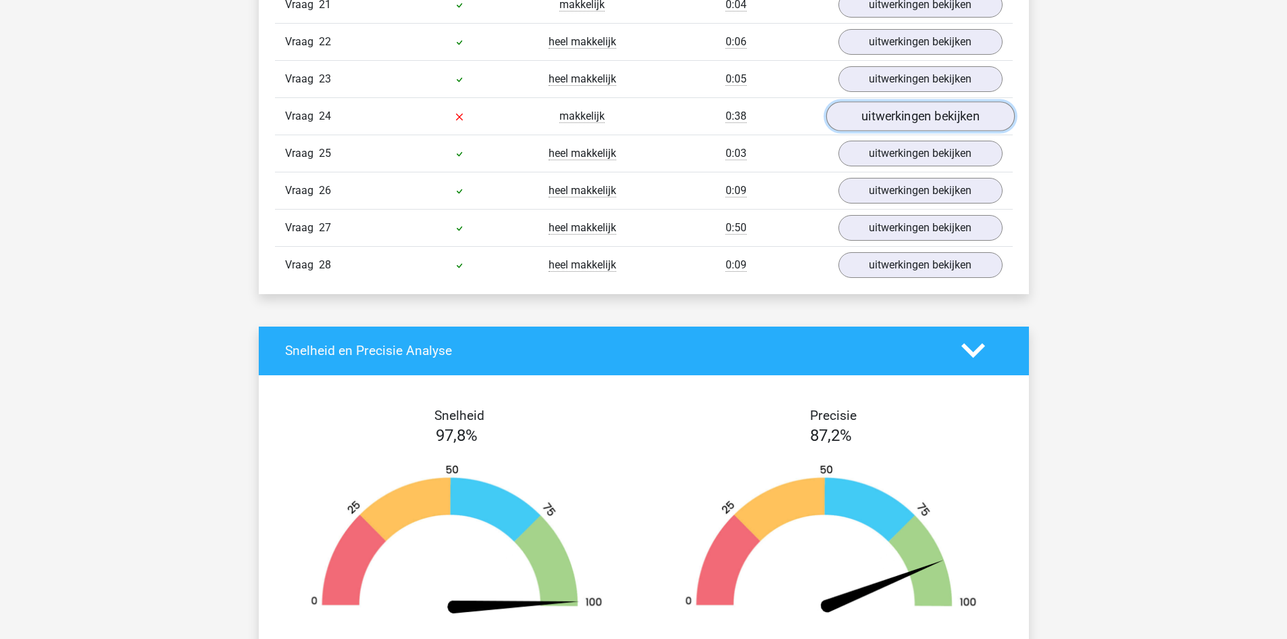
click at [848, 120] on link "uitwerkingen bekijken" at bounding box center [920, 116] width 189 height 30
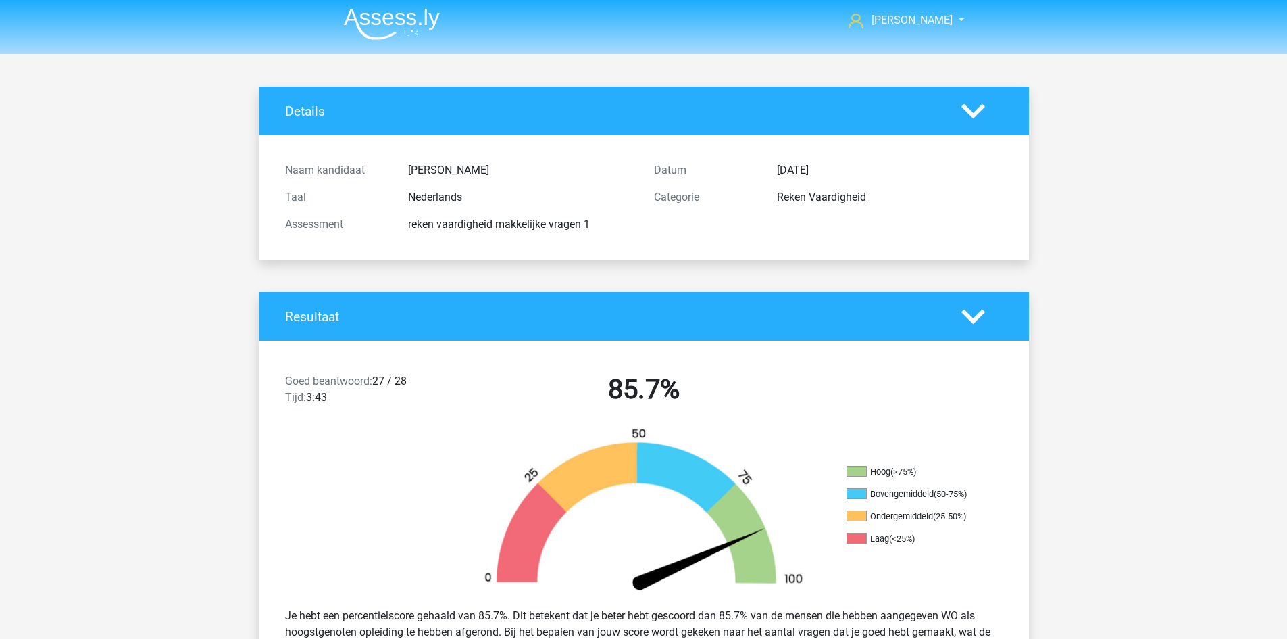
scroll to position [0, 0]
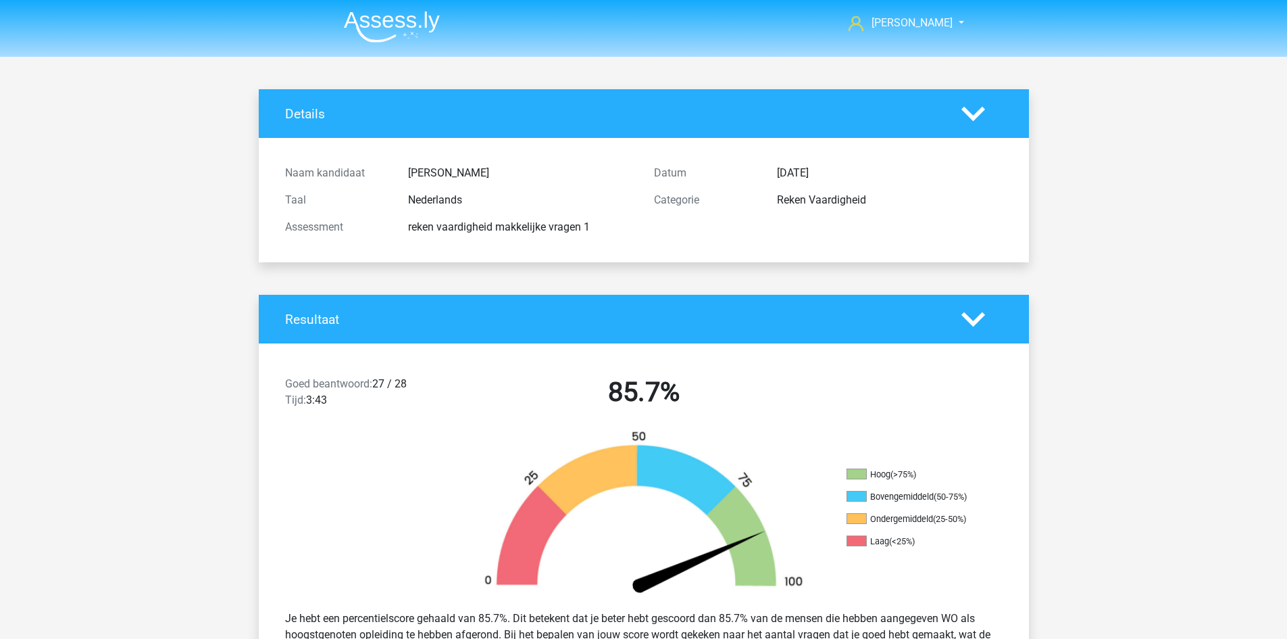
click at [378, 30] on img at bounding box center [392, 27] width 96 height 32
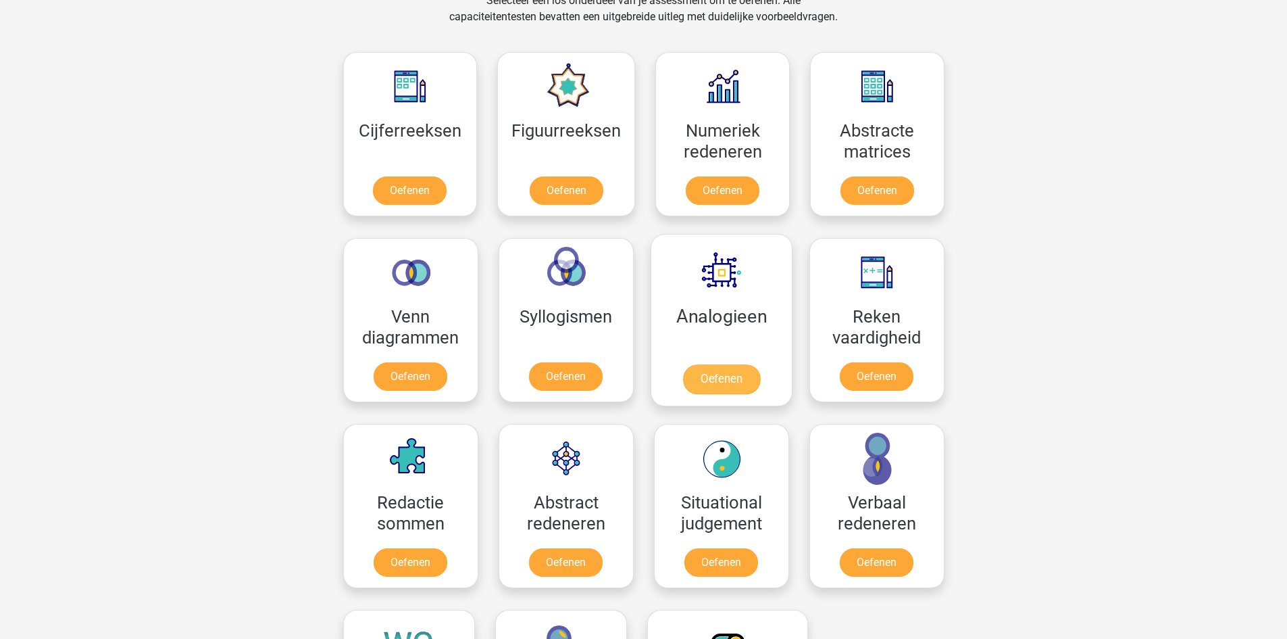
scroll to position [608, 0]
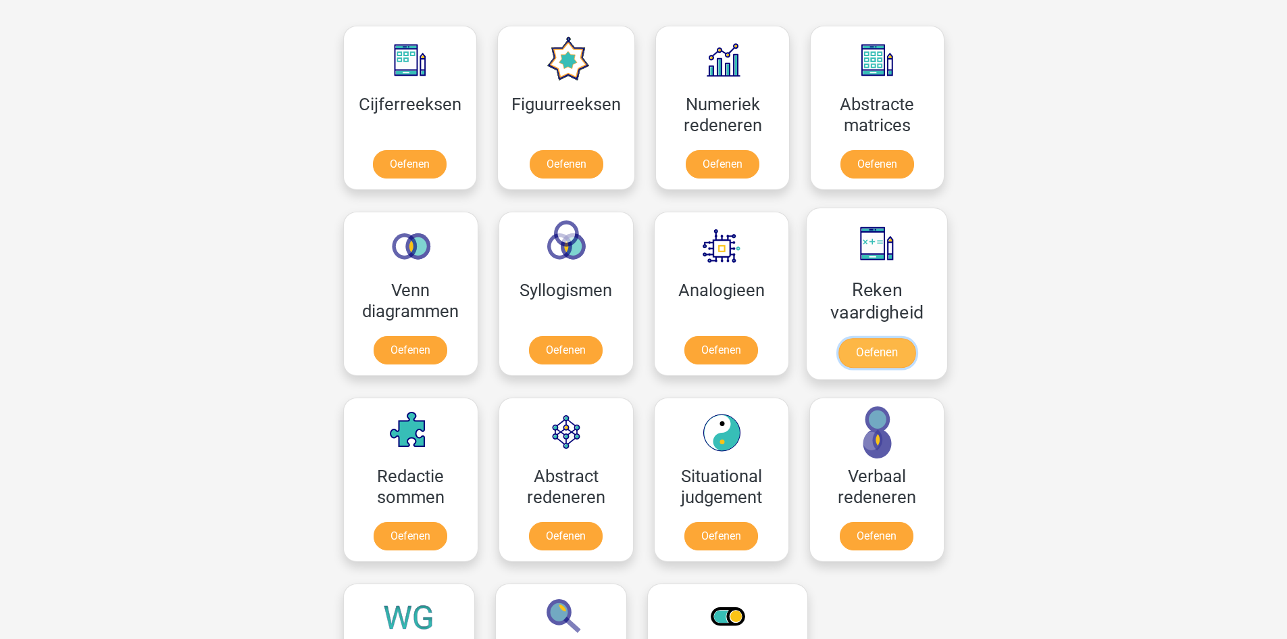
click at [865, 338] on link "Oefenen" at bounding box center [876, 353] width 77 height 30
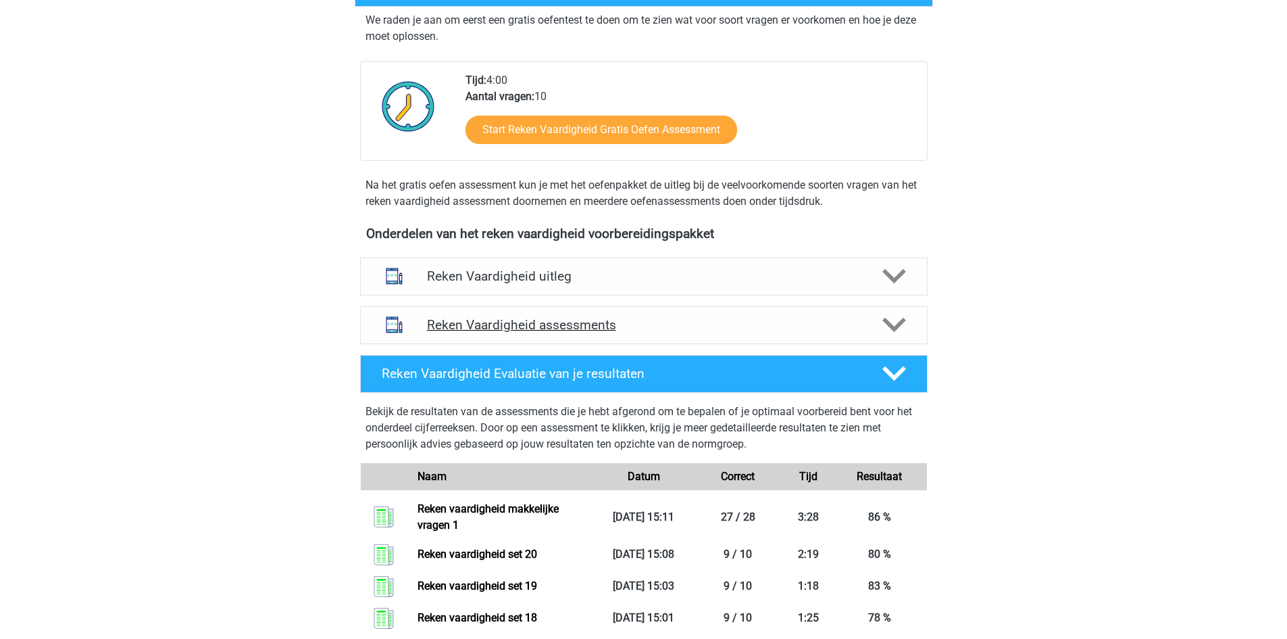
click at [531, 312] on div "Reken Vaardigheid assessments" at bounding box center [644, 325] width 568 height 38
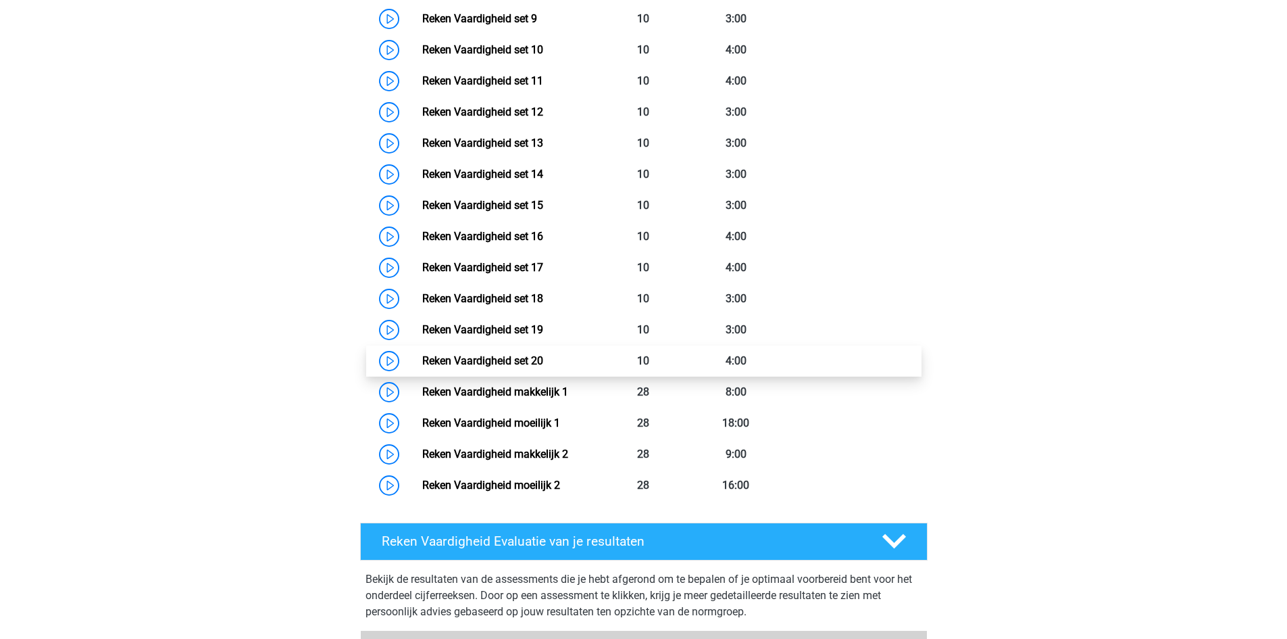
scroll to position [1014, 0]
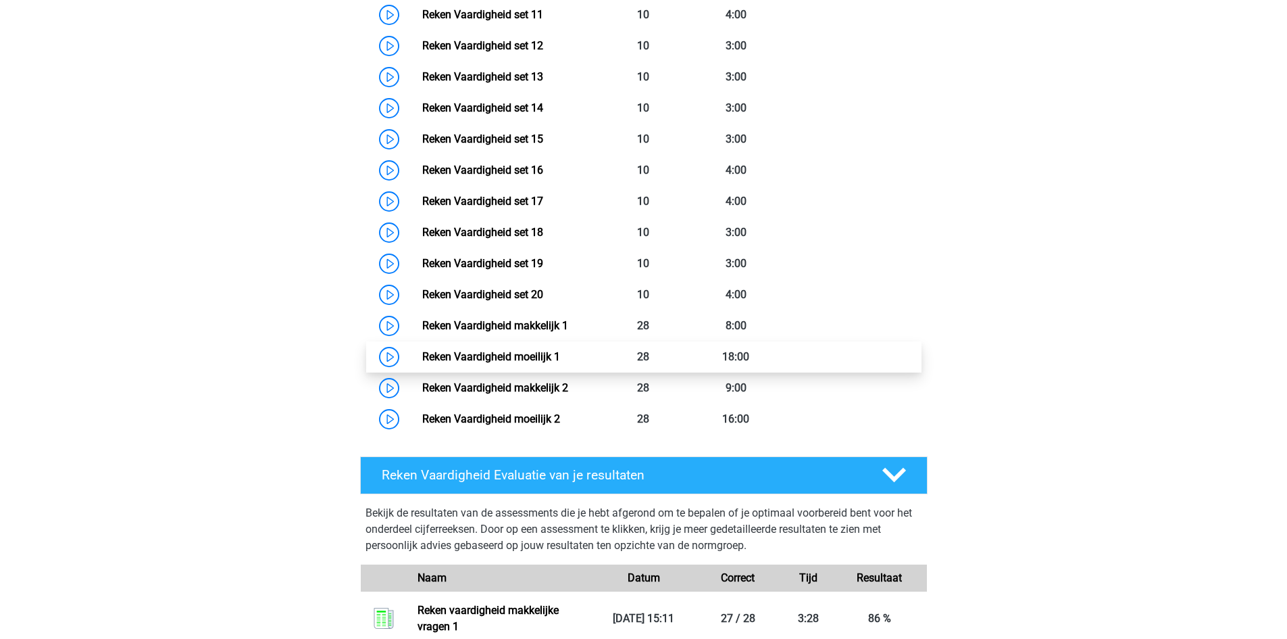
click at [539, 350] on link "Reken Vaardigheid moeilijk 1" at bounding box center [491, 356] width 138 height 13
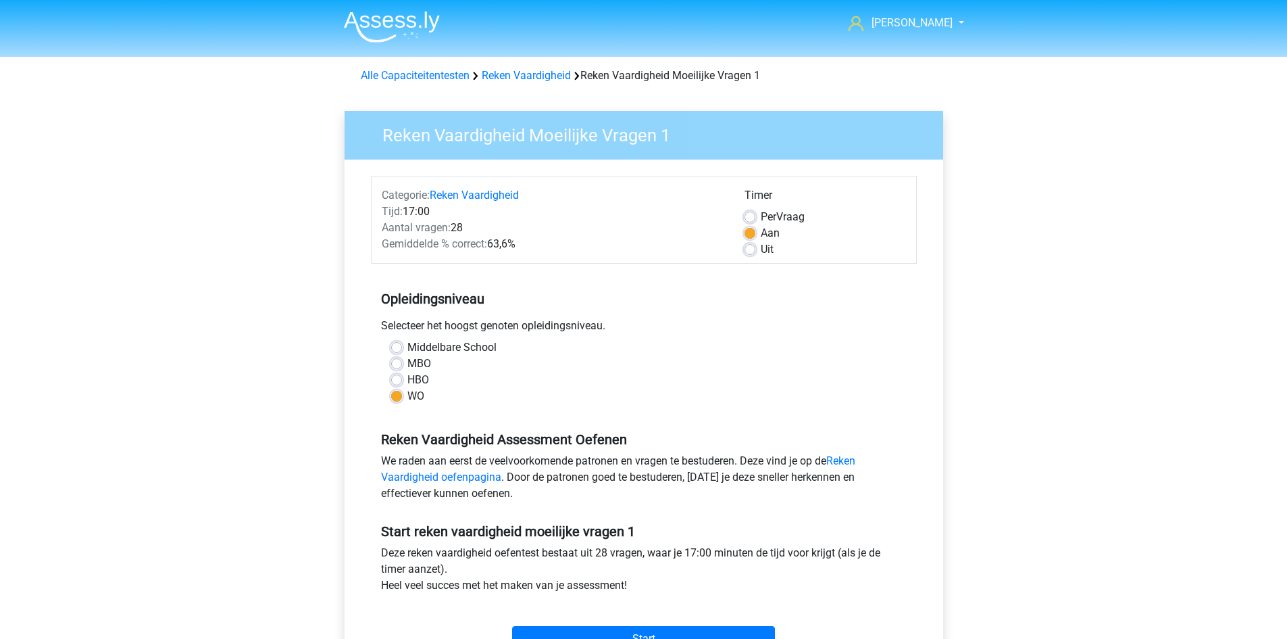
click at [420, 33] on img at bounding box center [392, 27] width 96 height 32
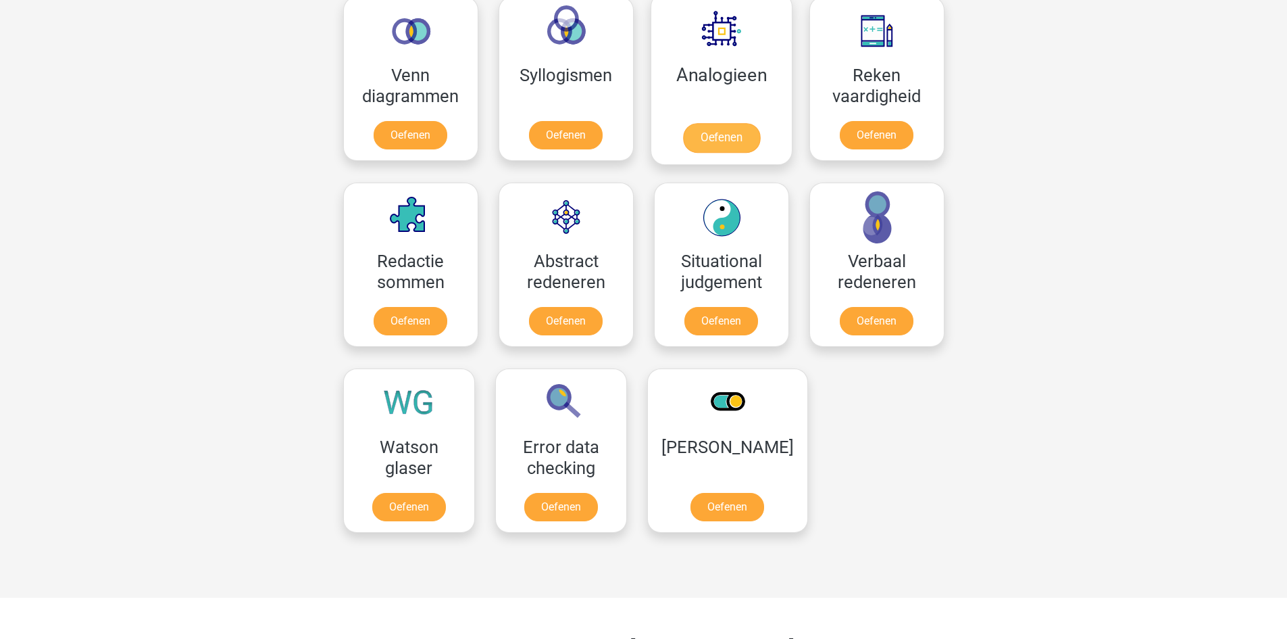
scroll to position [676, 0]
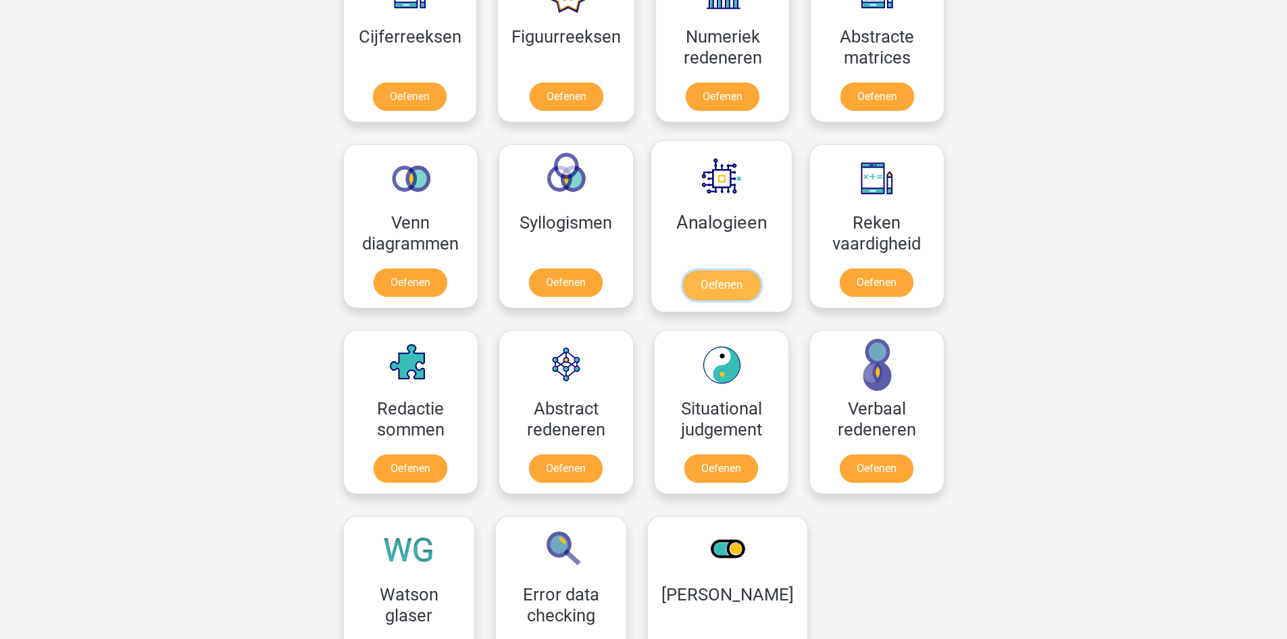
click at [714, 270] on link "Oefenen" at bounding box center [721, 285] width 77 height 30
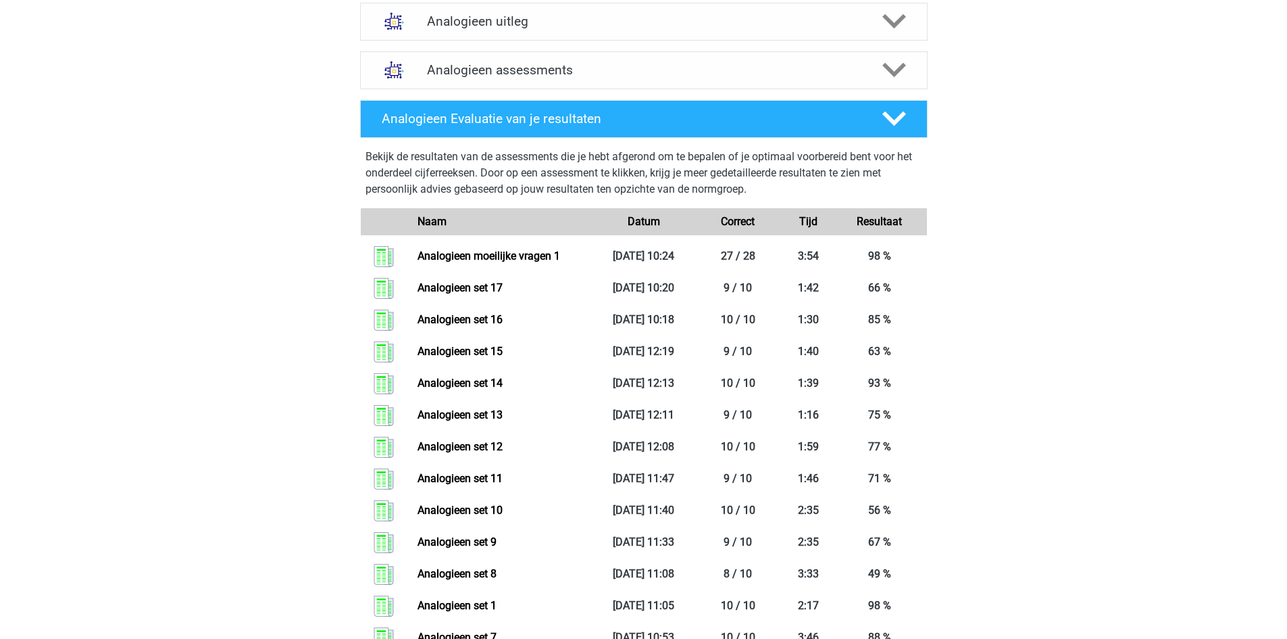
scroll to position [506, 0]
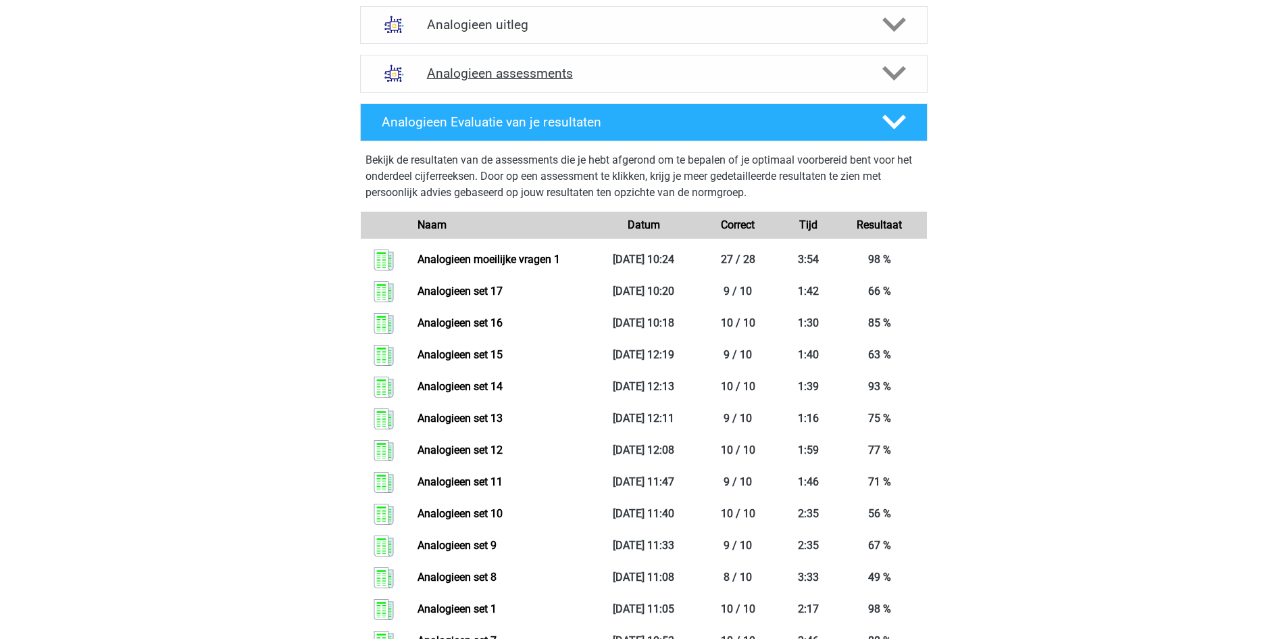
click at [524, 68] on h4 "Analogieen assessments" at bounding box center [644, 74] width 434 height 16
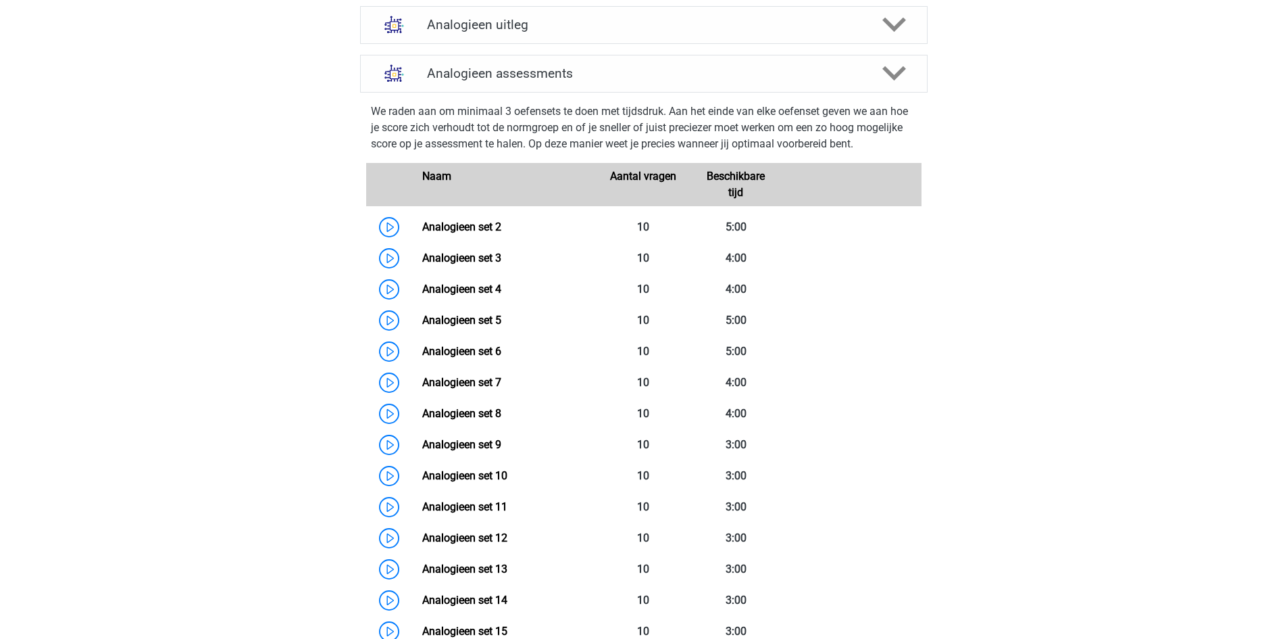
scroll to position [1114, 0]
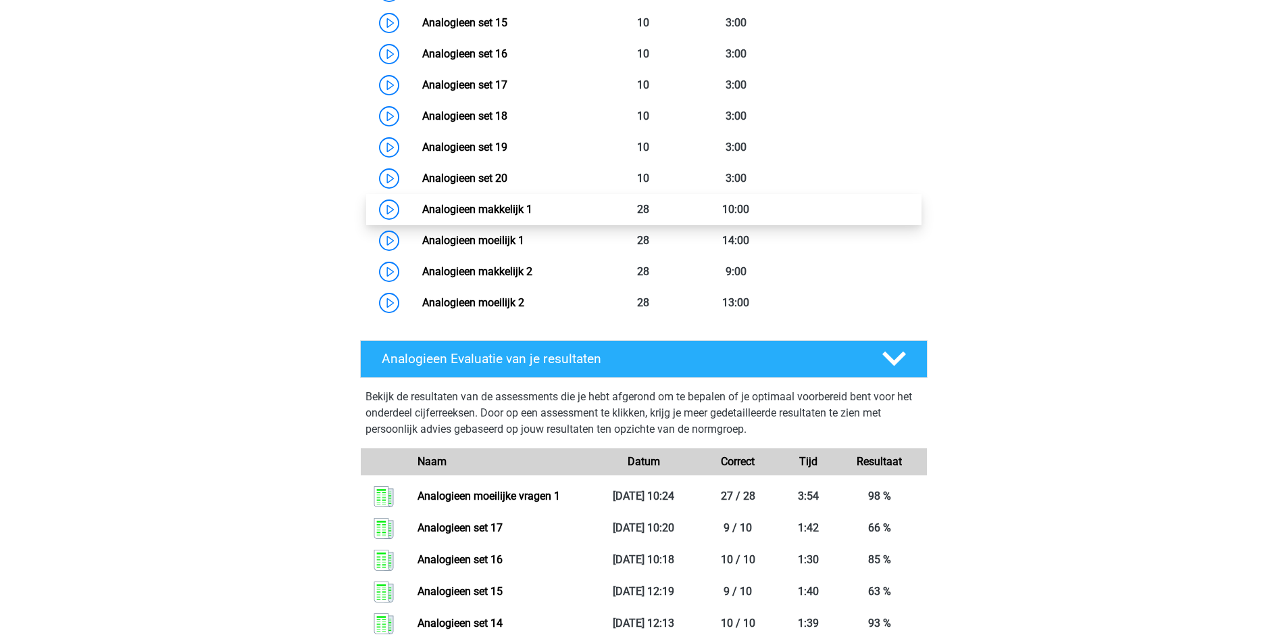
click at [526, 205] on link "Analogieen makkelijk 1" at bounding box center [477, 209] width 110 height 13
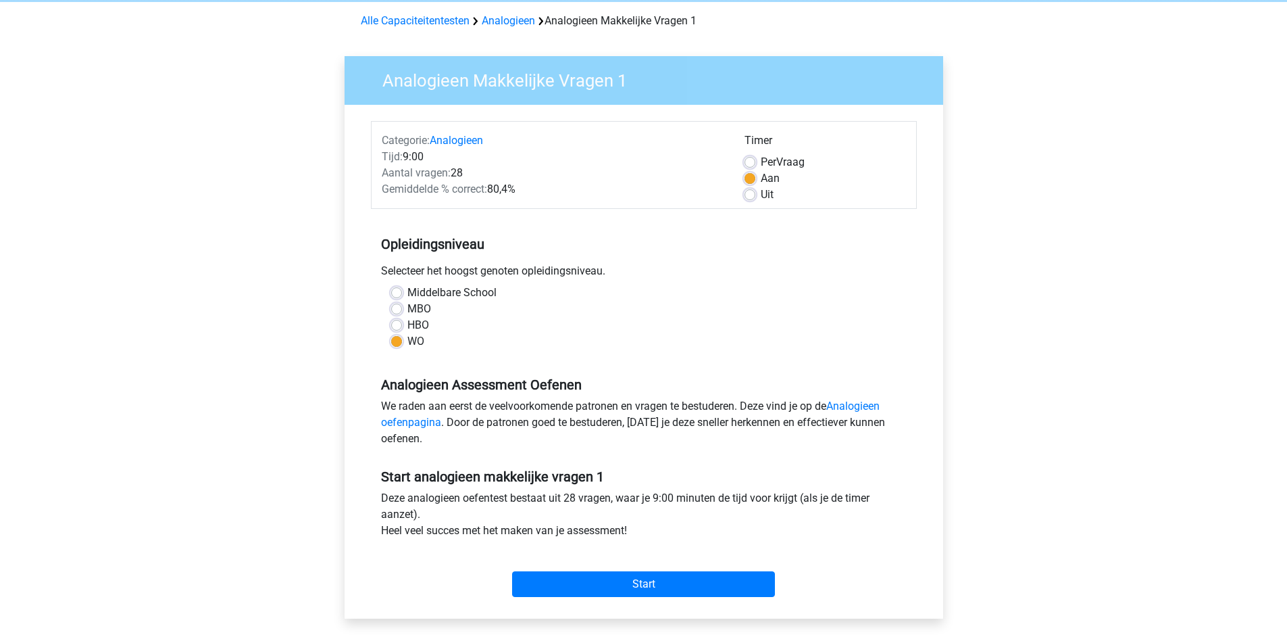
scroll to position [203, 0]
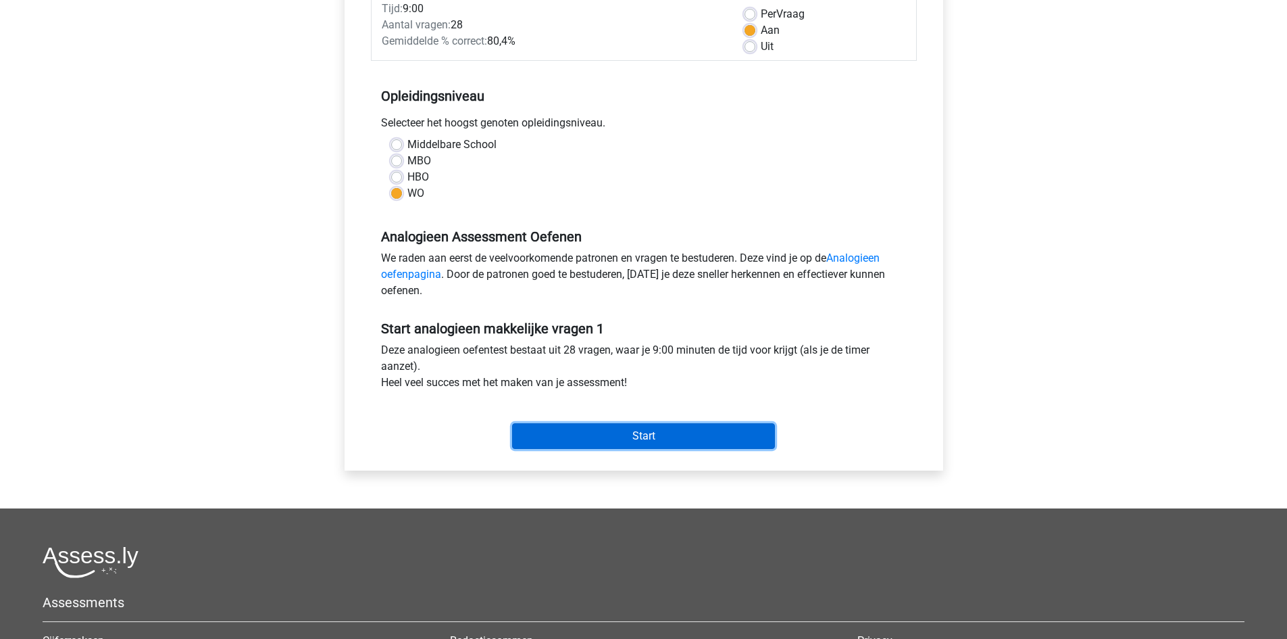
click at [628, 433] on input "Start" at bounding box center [643, 436] width 263 height 26
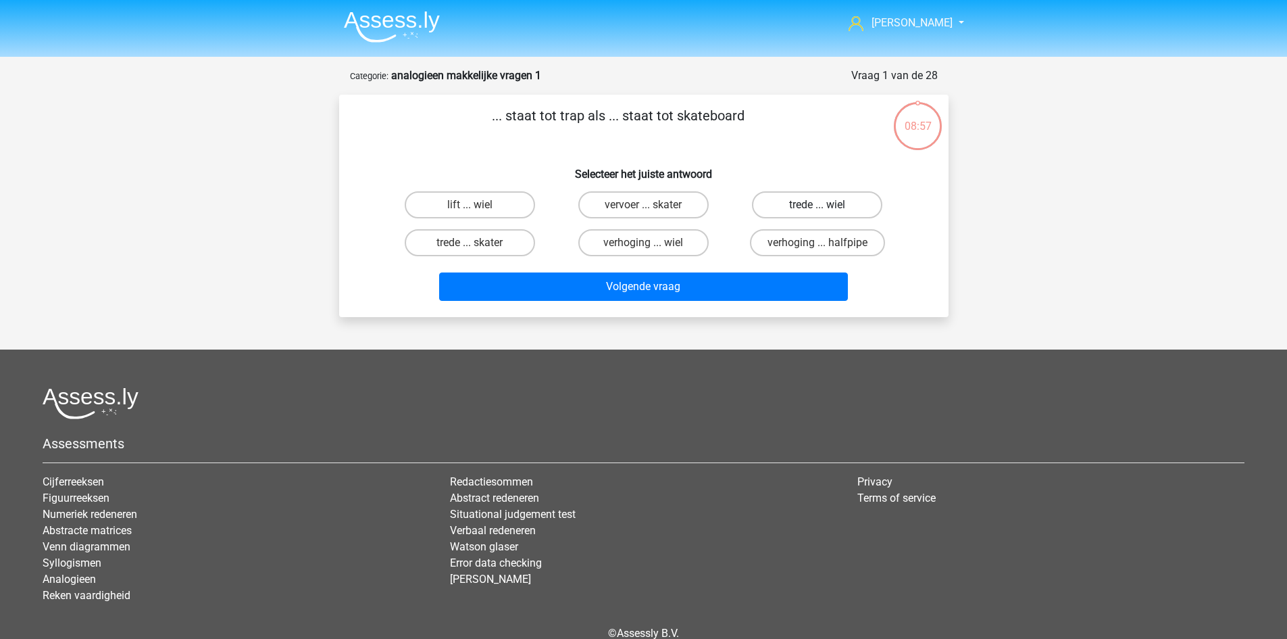
click at [811, 207] on label "trede ... wiel" at bounding box center [817, 204] width 130 height 27
click at [818, 207] on input "trede ... wiel" at bounding box center [822, 209] width 9 height 9
radio input "true"
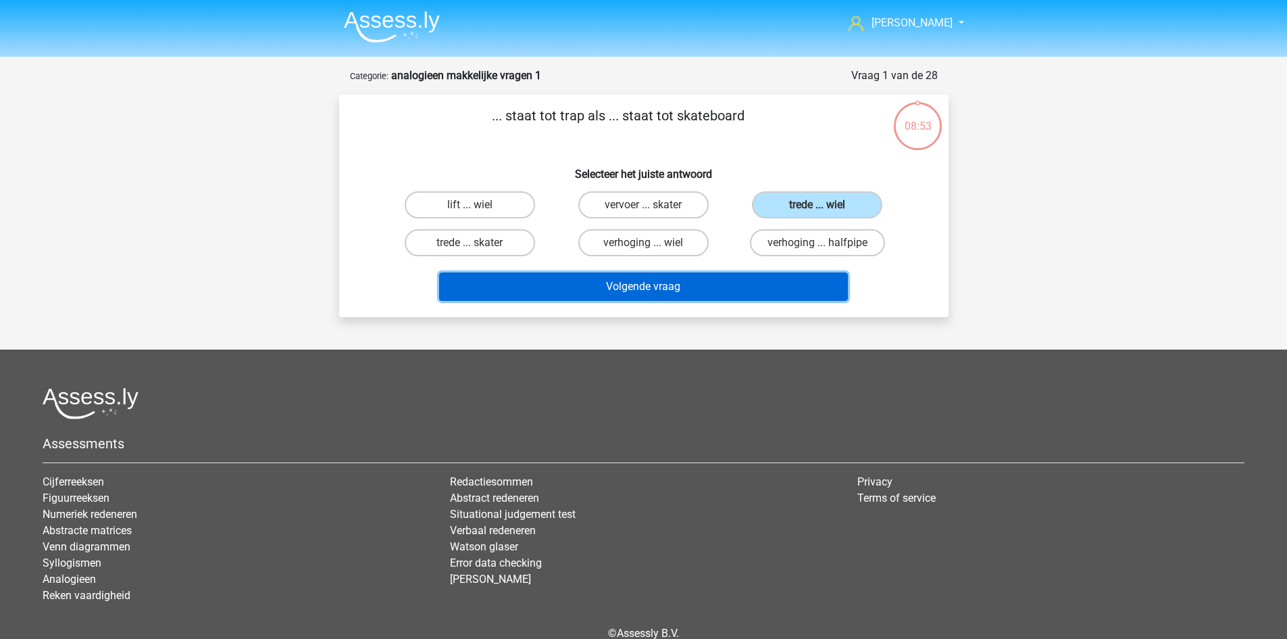
click at [750, 295] on button "Volgende vraag" at bounding box center [643, 286] width 409 height 28
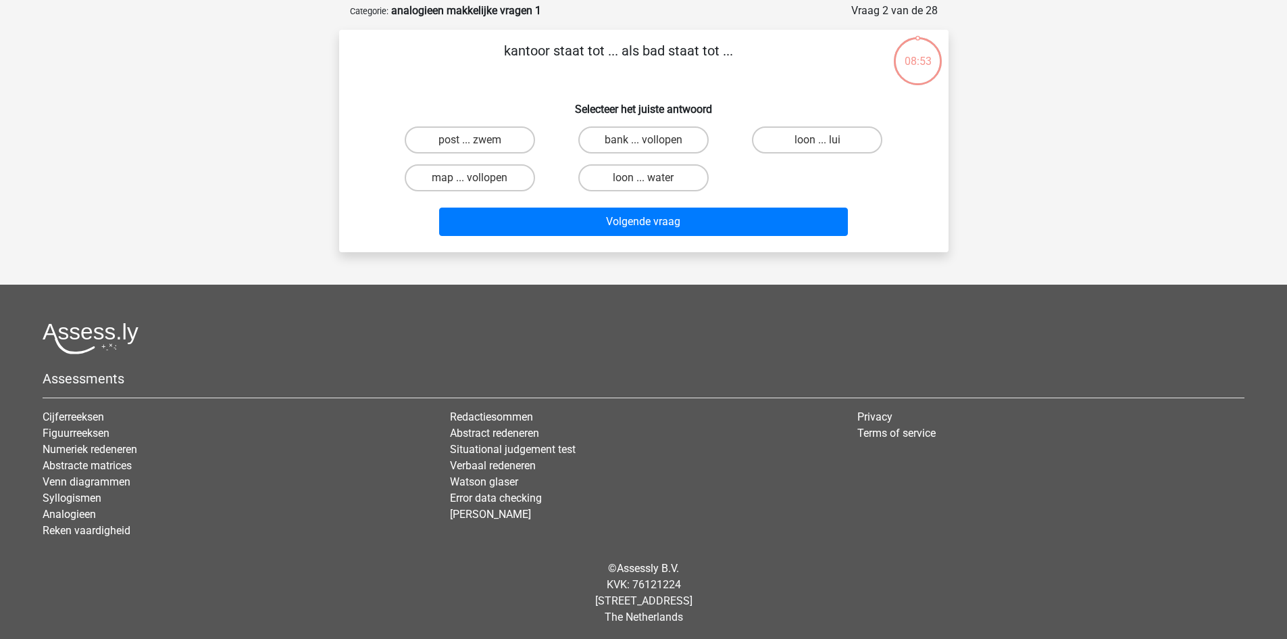
scroll to position [68, 0]
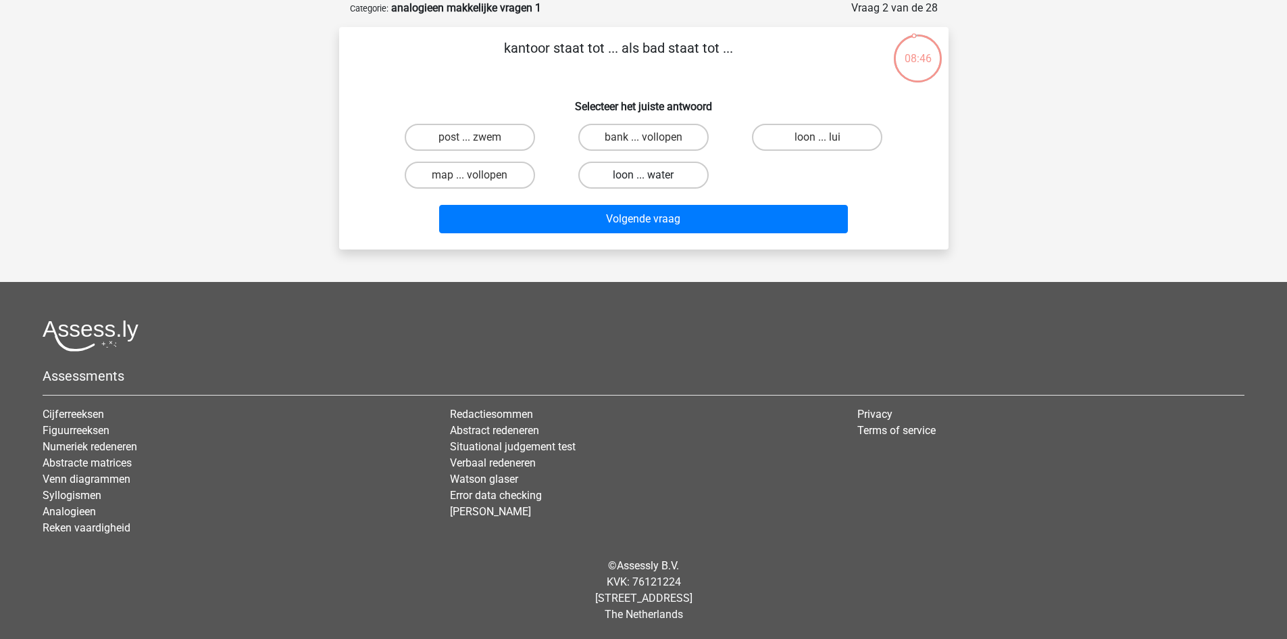
click at [642, 185] on label "loon ... water" at bounding box center [644, 175] width 130 height 27
click at [643, 184] on input "loon ... water" at bounding box center [647, 179] width 9 height 9
radio input "true"
click at [497, 145] on label "post ... zwem" at bounding box center [470, 137] width 130 height 27
click at [479, 145] on input "post ... zwem" at bounding box center [474, 141] width 9 height 9
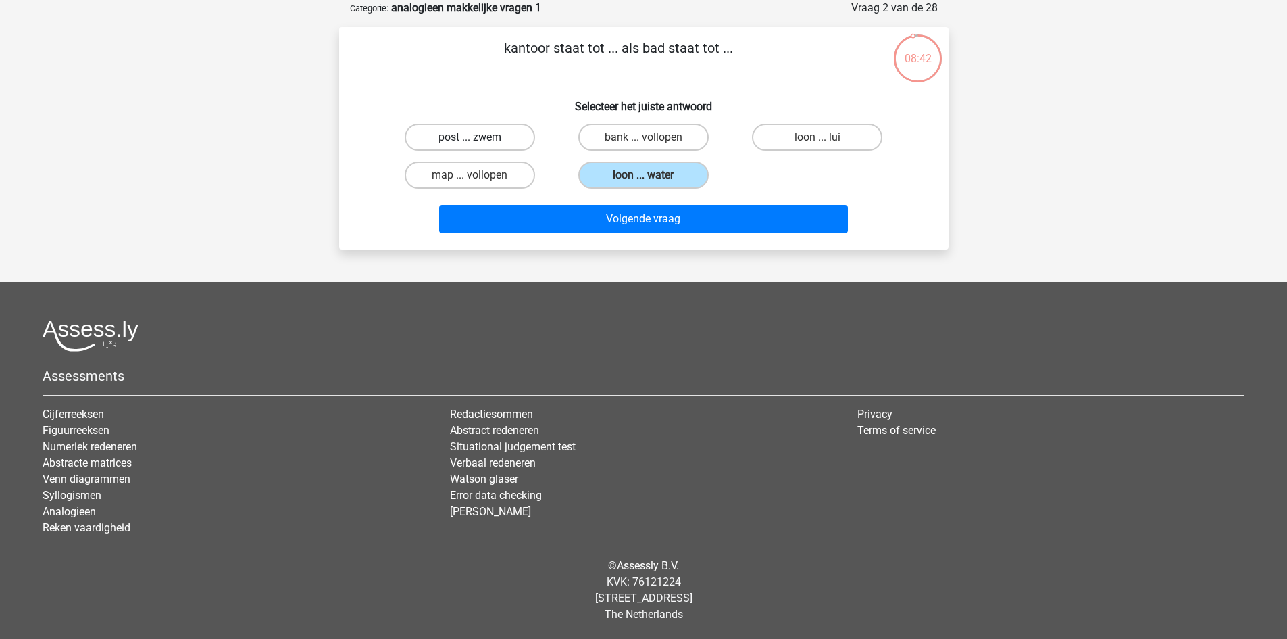
radio input "true"
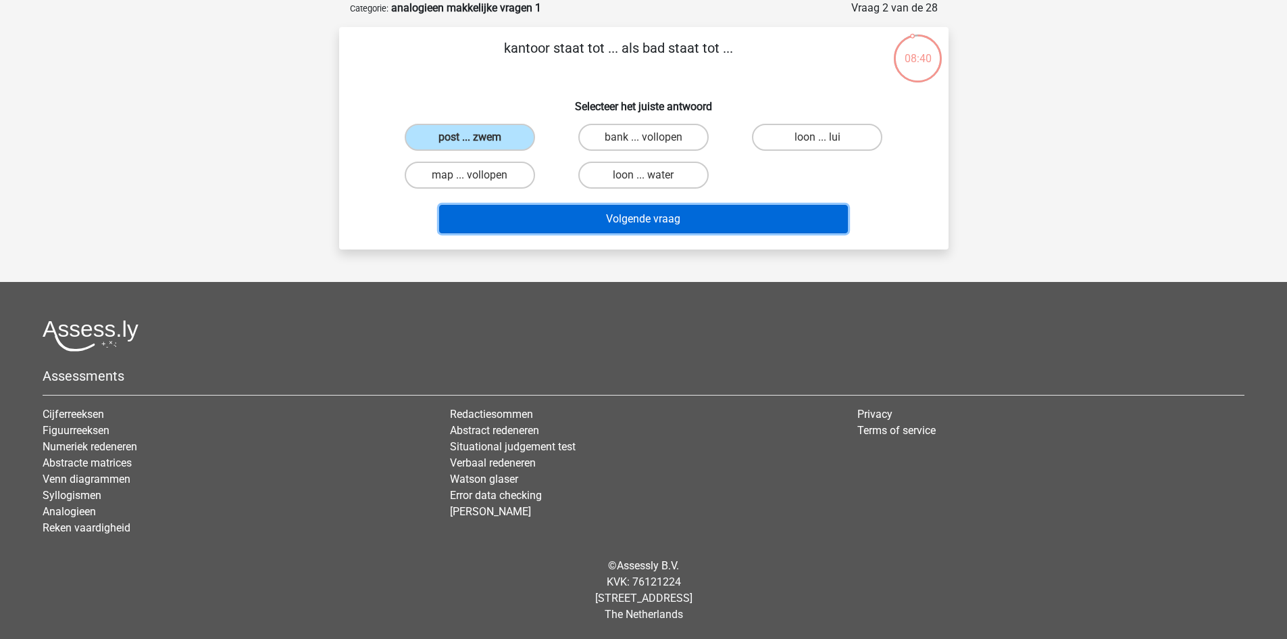
click at [578, 206] on button "Volgende vraag" at bounding box center [643, 219] width 409 height 28
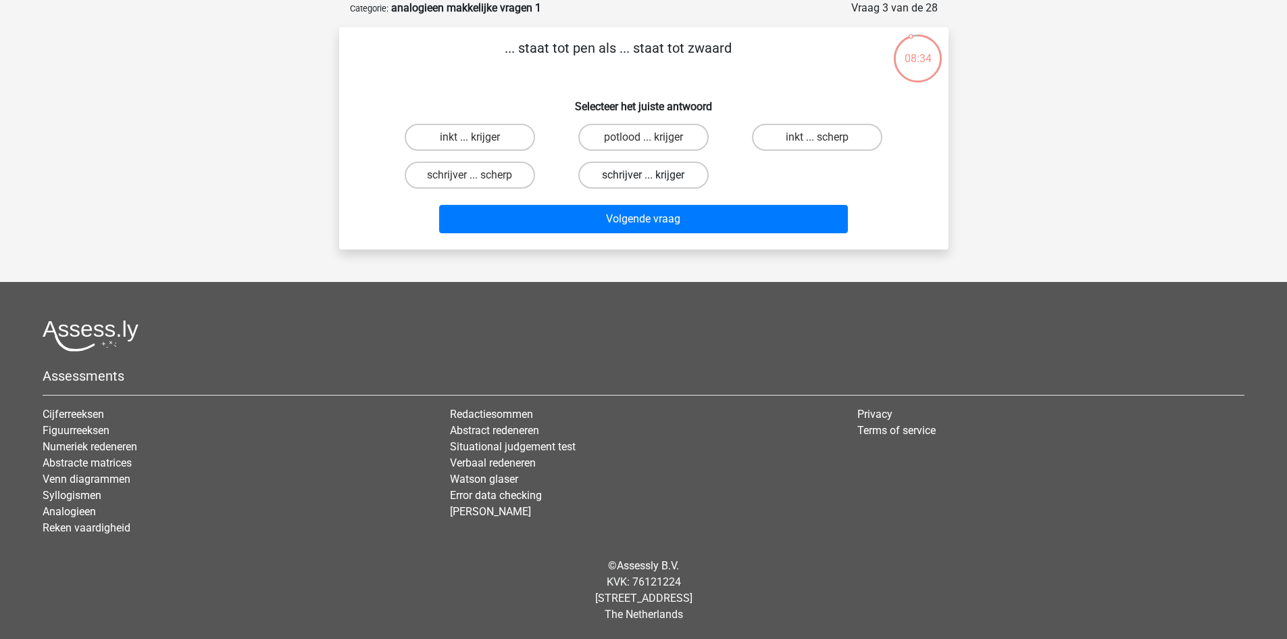
click at [618, 173] on label "schrijver ... krijger" at bounding box center [644, 175] width 130 height 27
click at [643, 175] on input "schrijver ... krijger" at bounding box center [647, 179] width 9 height 9
radio input "true"
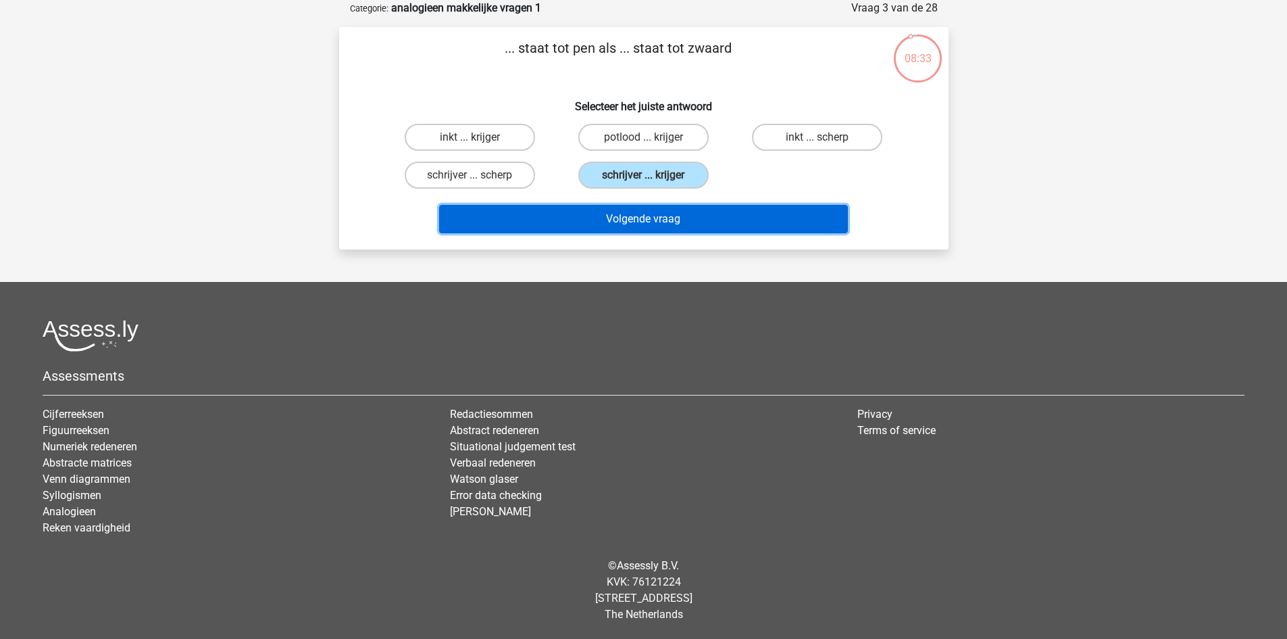
click at [604, 218] on button "Volgende vraag" at bounding box center [643, 219] width 409 height 28
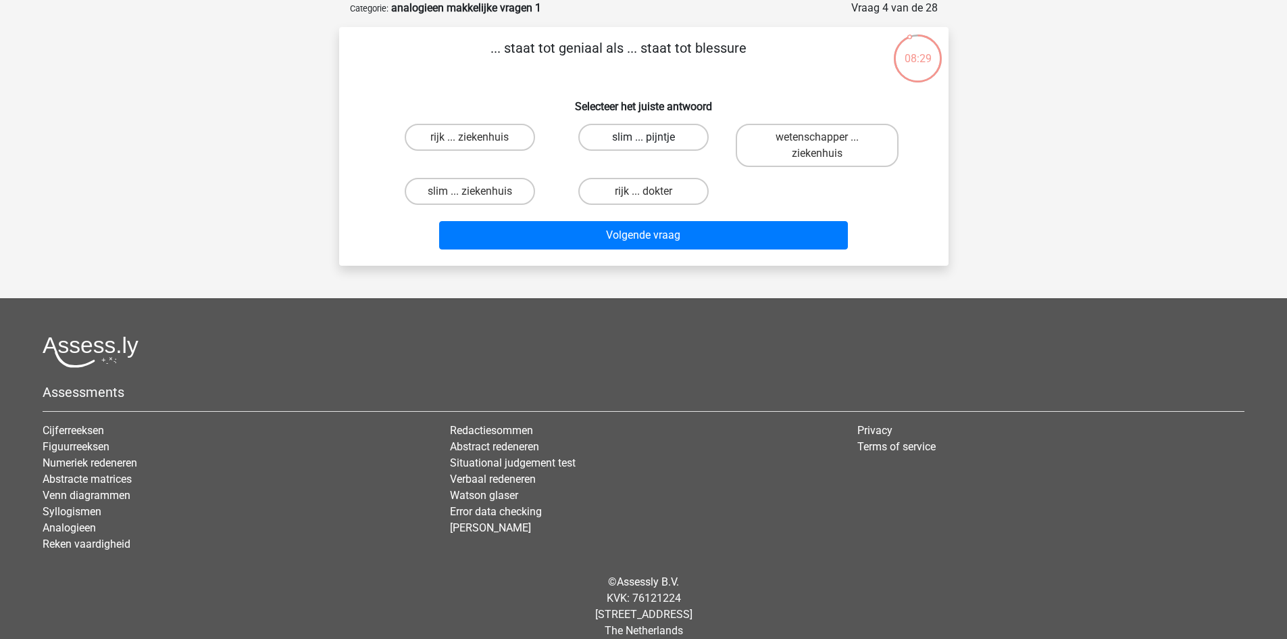
click at [647, 134] on label "slim ... pijntje" at bounding box center [644, 137] width 130 height 27
click at [647, 137] on input "slim ... pijntje" at bounding box center [647, 141] width 9 height 9
radio input "true"
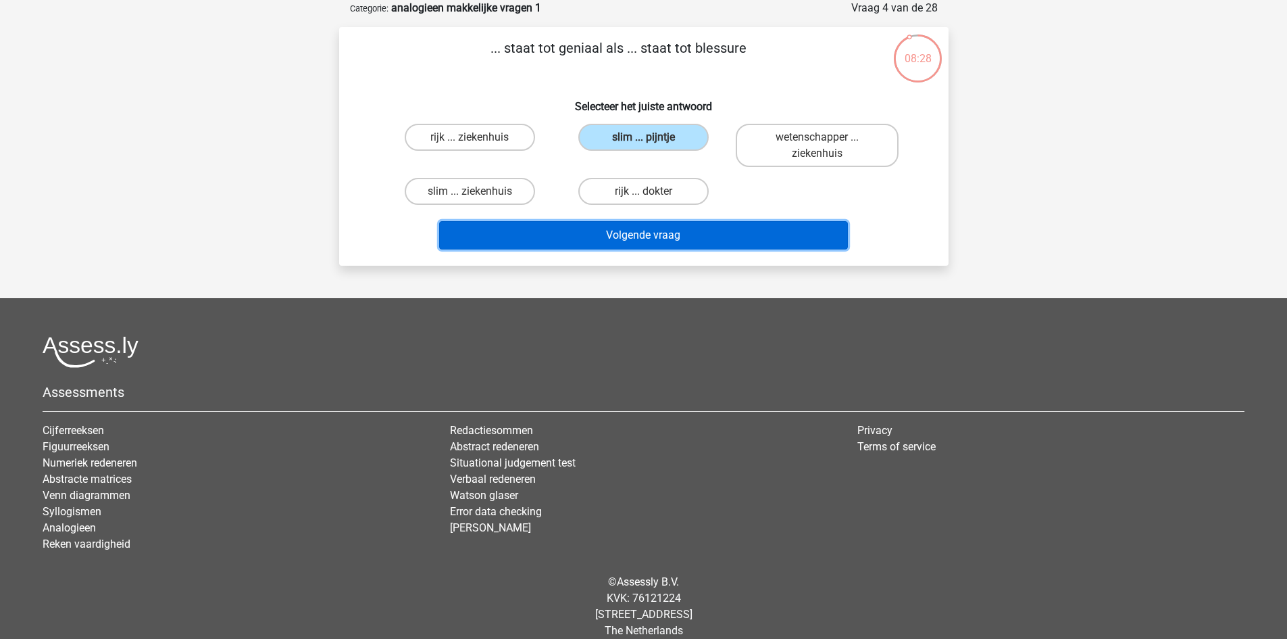
click at [670, 237] on button "Volgende vraag" at bounding box center [643, 235] width 409 height 28
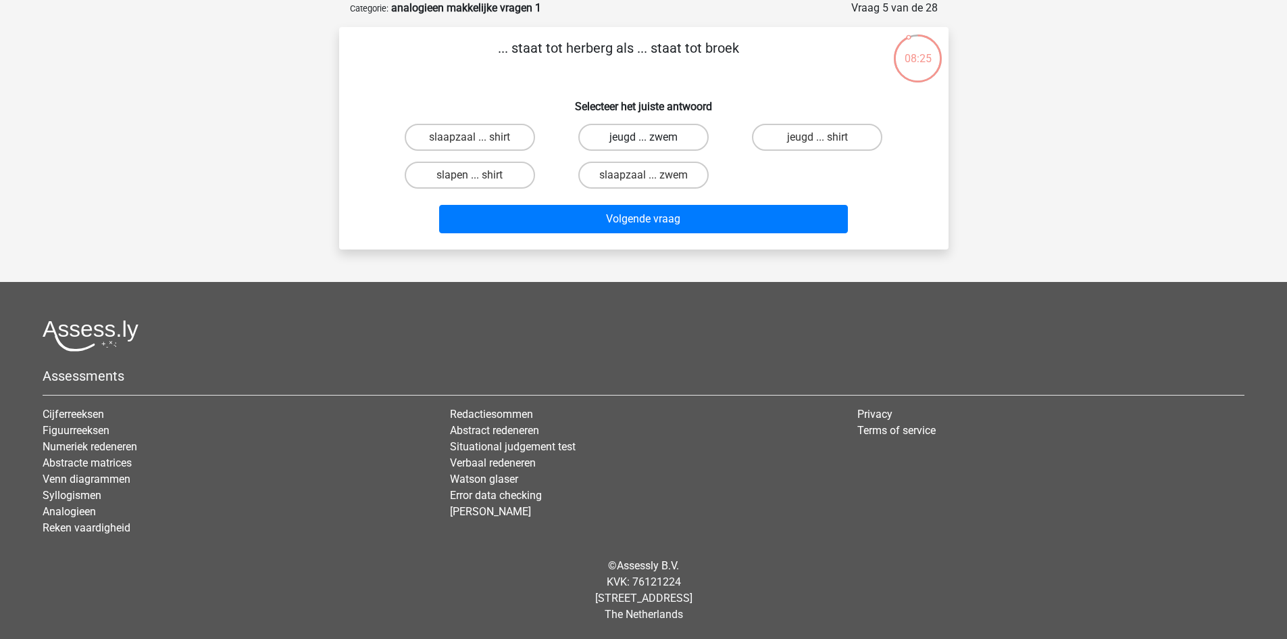
click at [664, 141] on label "jeugd ... zwem" at bounding box center [644, 137] width 130 height 27
click at [652, 141] on input "jeugd ... zwem" at bounding box center [647, 141] width 9 height 9
radio input "true"
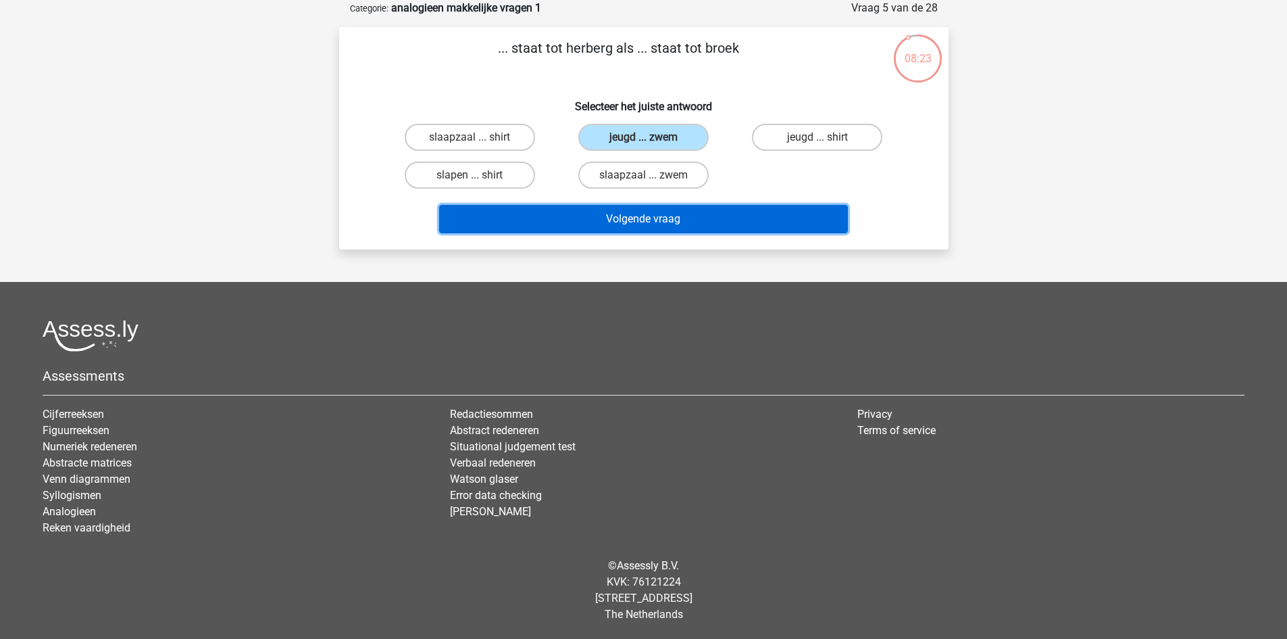
click at [665, 213] on button "Volgende vraag" at bounding box center [643, 219] width 409 height 28
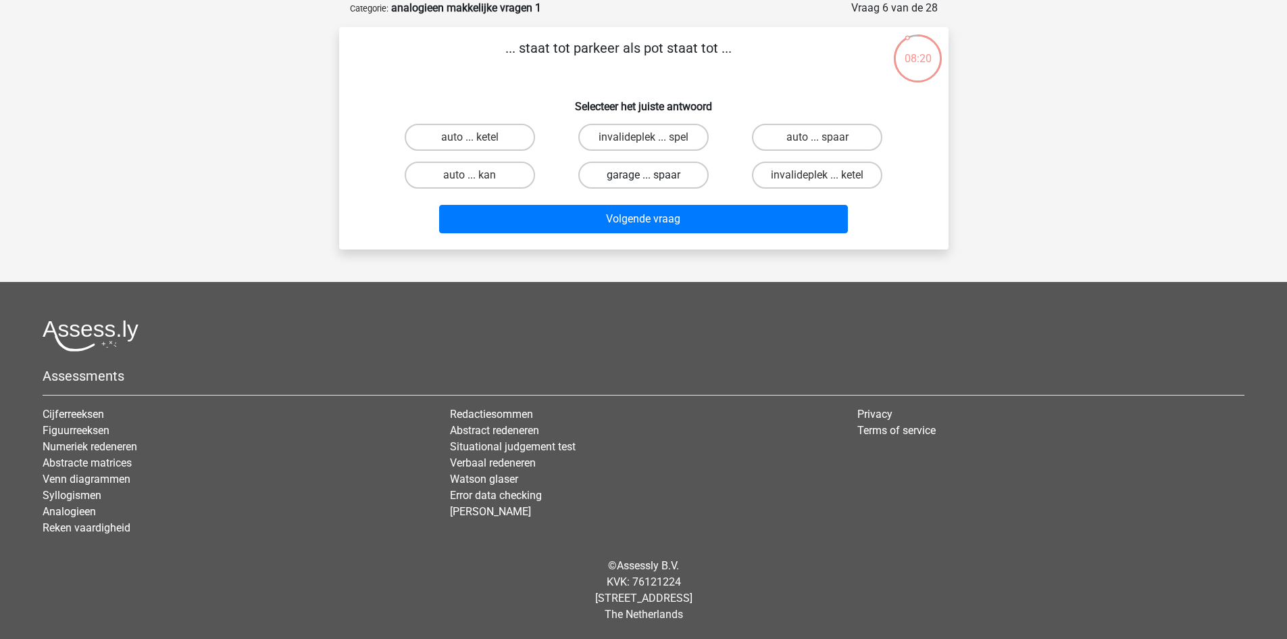
click at [658, 176] on label "garage ... spaar" at bounding box center [644, 175] width 130 height 27
click at [652, 176] on input "garage ... spaar" at bounding box center [647, 179] width 9 height 9
radio input "true"
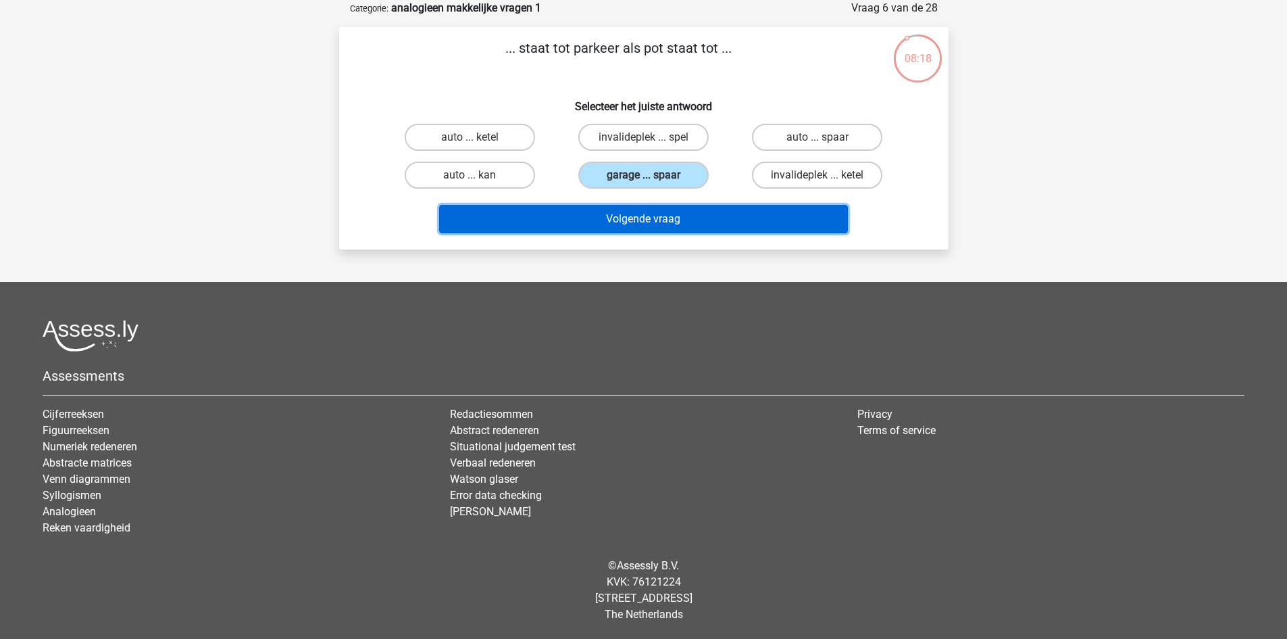
click at [677, 214] on button "Volgende vraag" at bounding box center [643, 219] width 409 height 28
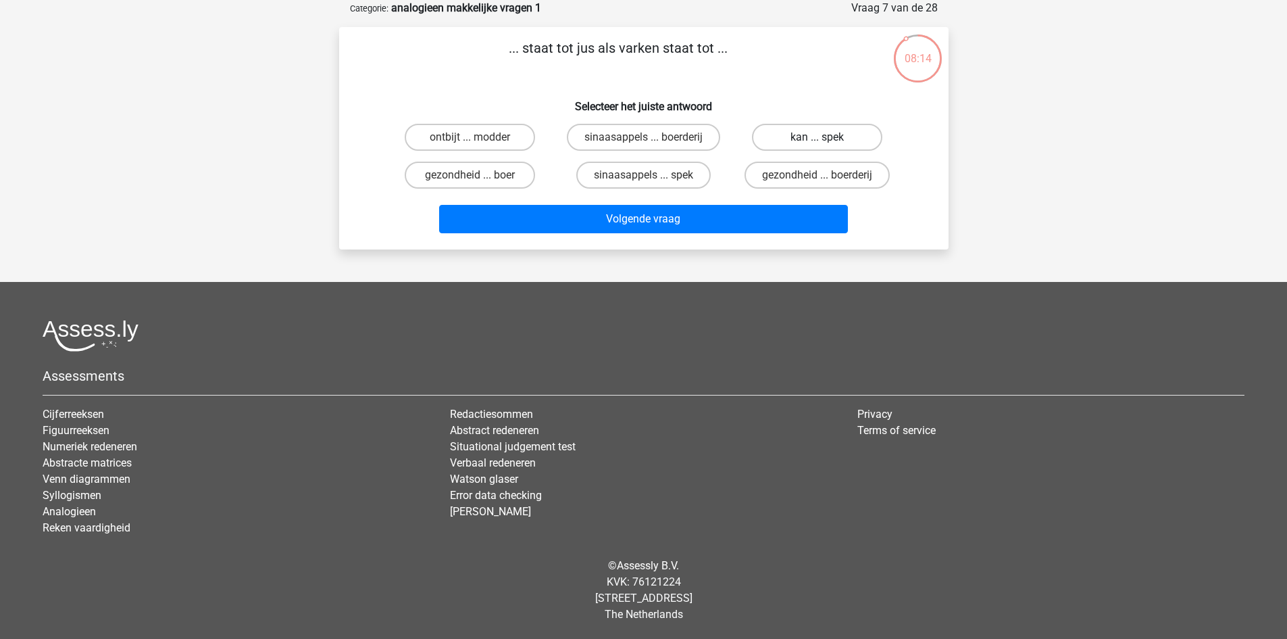
click at [803, 135] on label "kan ... spek" at bounding box center [817, 137] width 130 height 27
click at [818, 137] on input "kan ... spek" at bounding box center [822, 141] width 9 height 9
radio input "true"
click at [655, 180] on label "sinaasappels ... spek" at bounding box center [643, 175] width 134 height 27
click at [652, 180] on input "sinaasappels ... spek" at bounding box center [647, 179] width 9 height 9
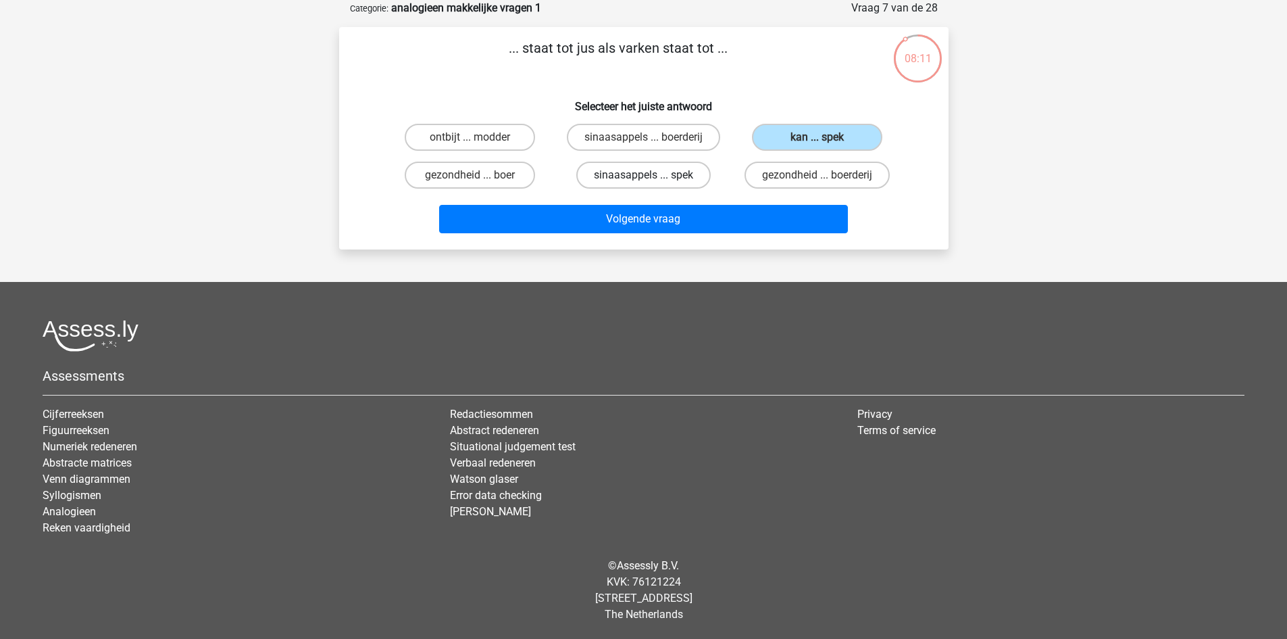
radio input "true"
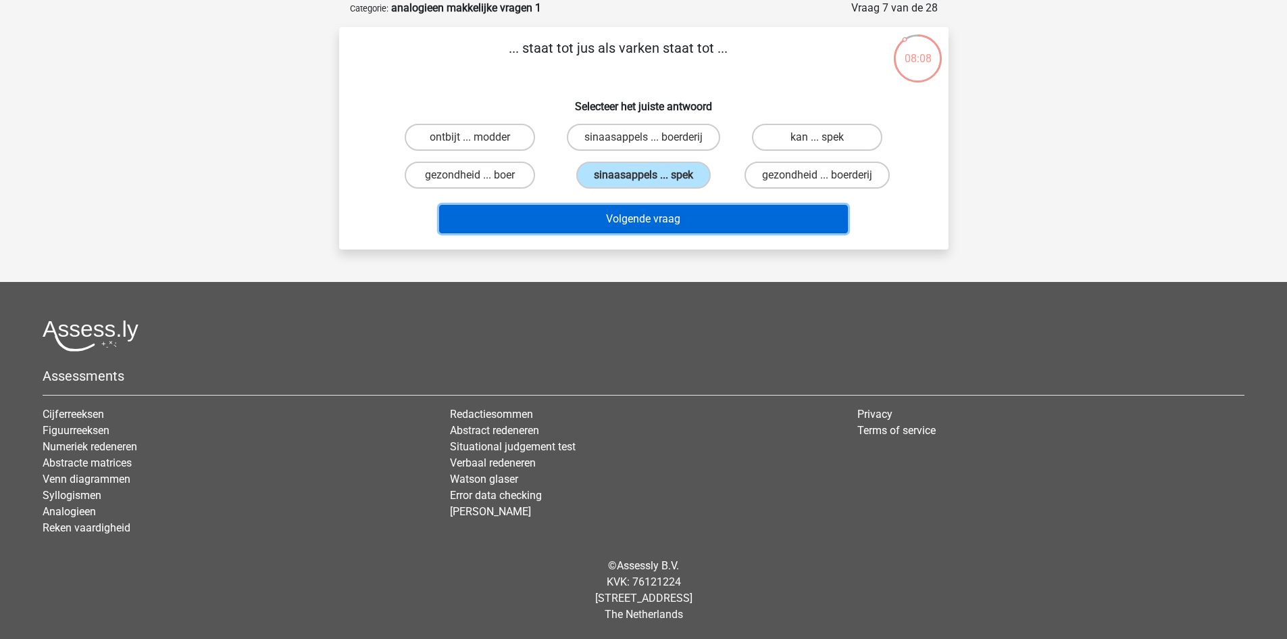
click at [652, 216] on button "Volgende vraag" at bounding box center [643, 219] width 409 height 28
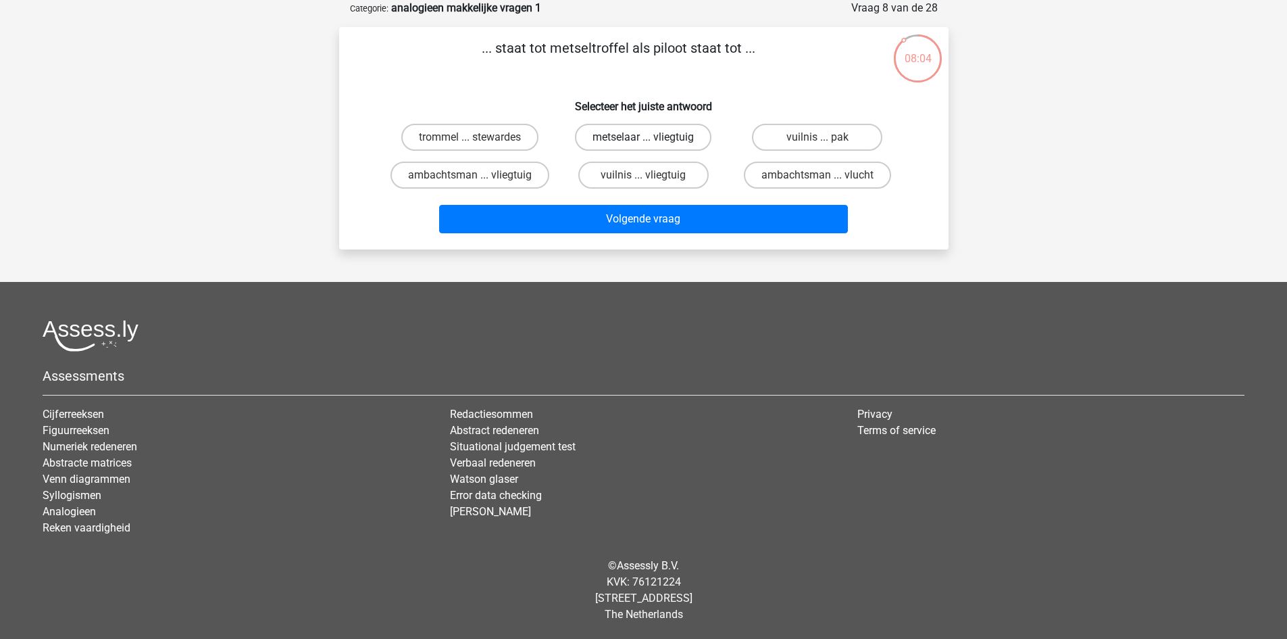
click at [629, 137] on label "metselaar ... vliegtuig" at bounding box center [643, 137] width 137 height 27
click at [643, 137] on input "metselaar ... vliegtuig" at bounding box center [647, 141] width 9 height 9
radio input "true"
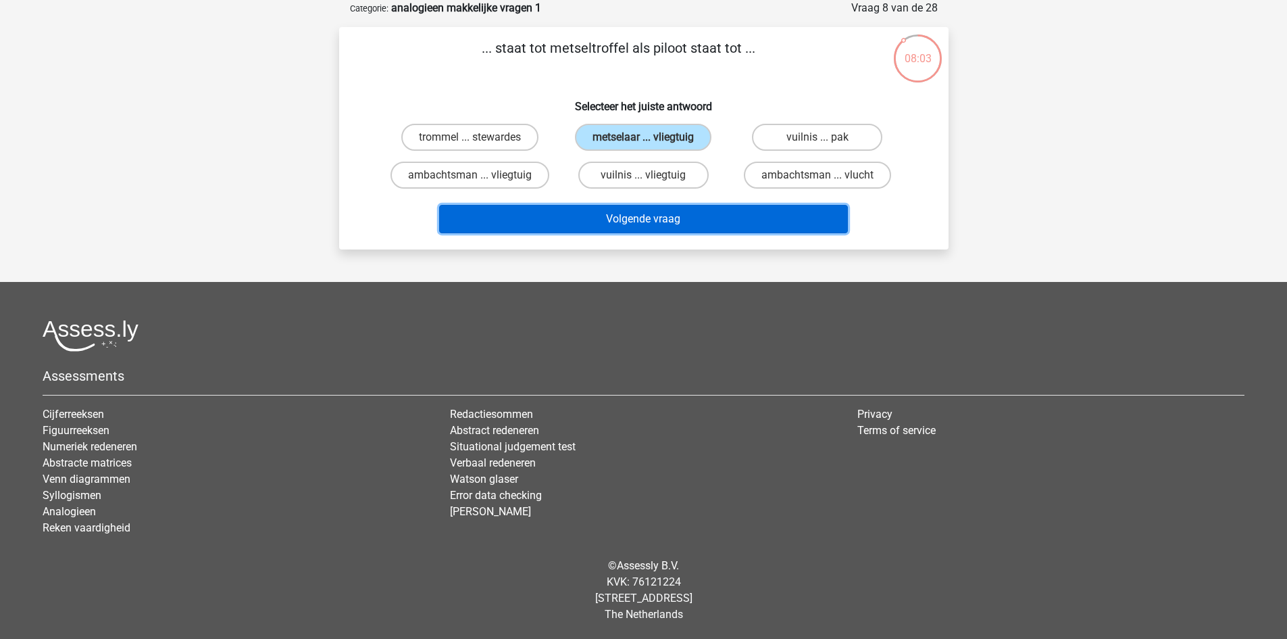
click at [633, 220] on button "Volgende vraag" at bounding box center [643, 219] width 409 height 28
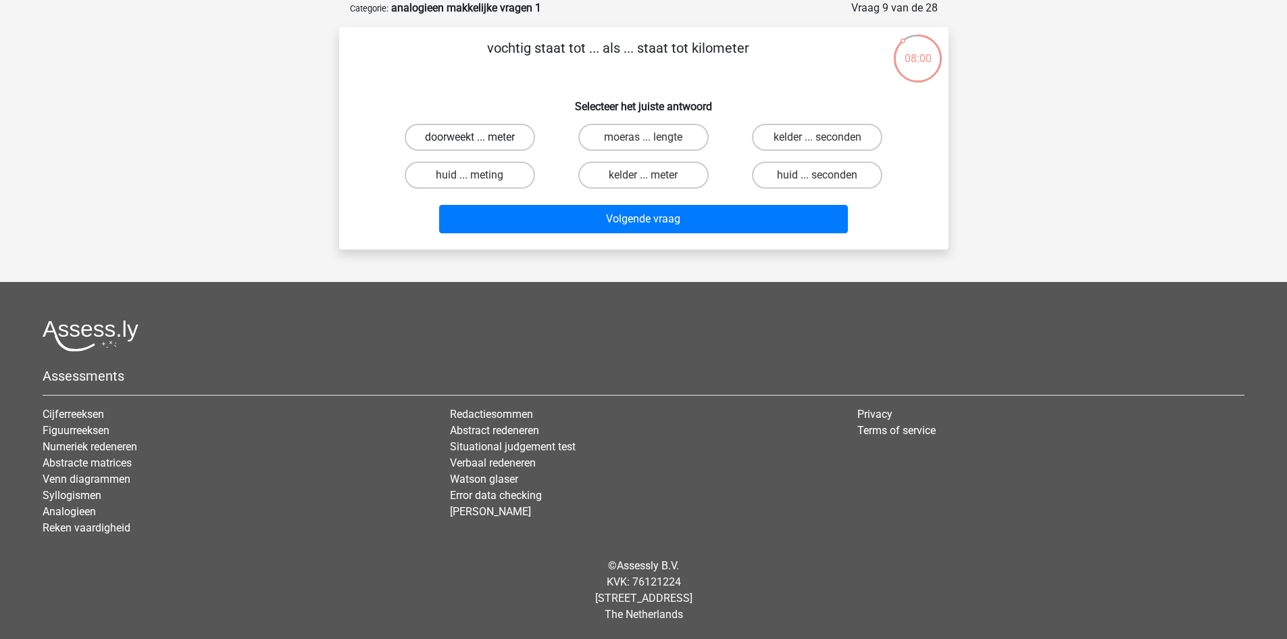
click at [501, 139] on label "doorweekt ... meter" at bounding box center [470, 137] width 130 height 27
click at [479, 139] on input "doorweekt ... meter" at bounding box center [474, 141] width 9 height 9
radio input "true"
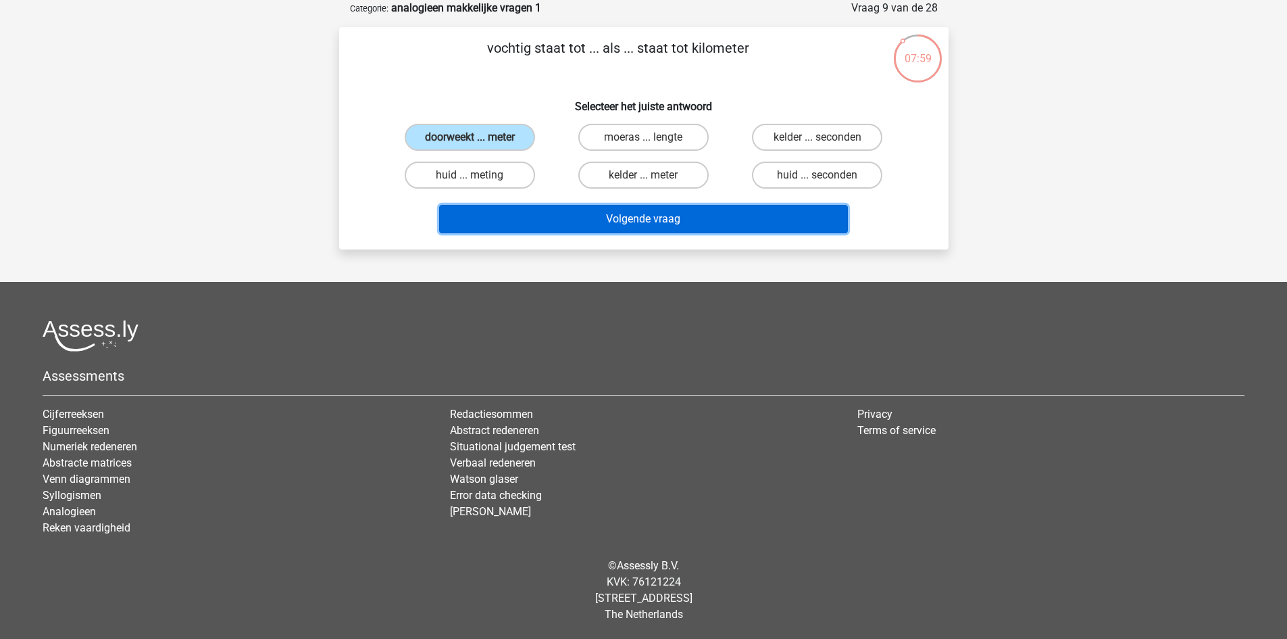
click at [608, 220] on button "Volgende vraag" at bounding box center [643, 219] width 409 height 28
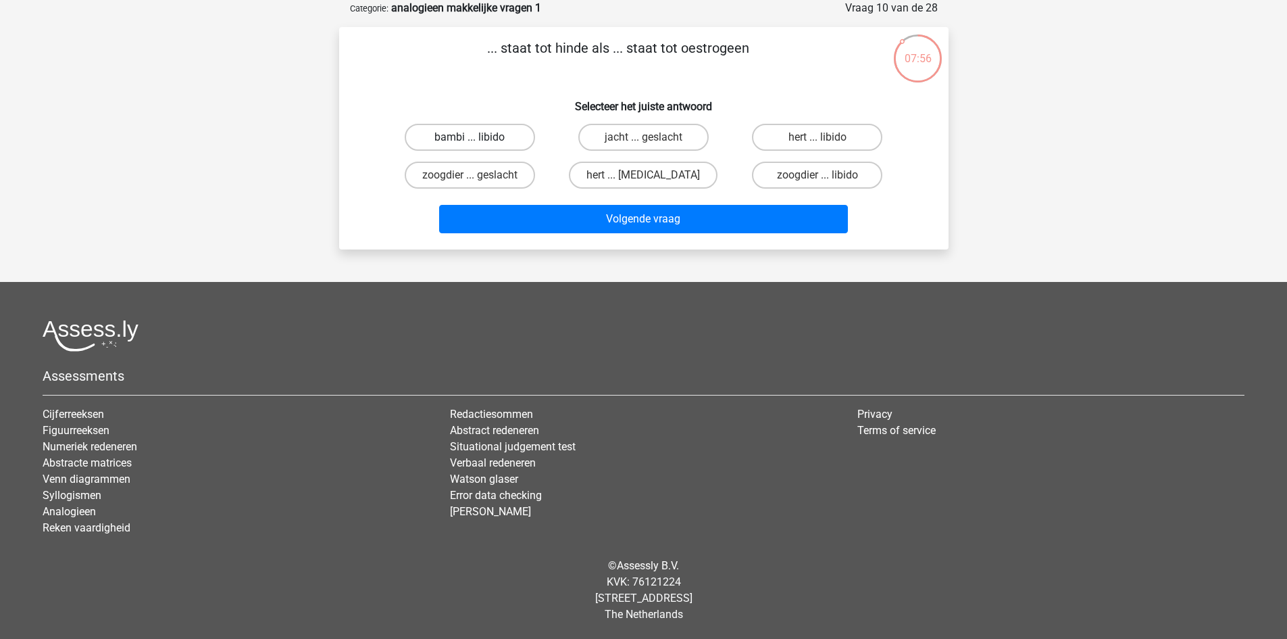
click at [475, 137] on label "bambi ... libido" at bounding box center [470, 137] width 130 height 27
click at [475, 137] on input "bambi ... libido" at bounding box center [474, 141] width 9 height 9
radio input "true"
click at [801, 140] on label "hert ... libido" at bounding box center [817, 137] width 130 height 27
click at [818, 140] on input "hert ... libido" at bounding box center [822, 141] width 9 height 9
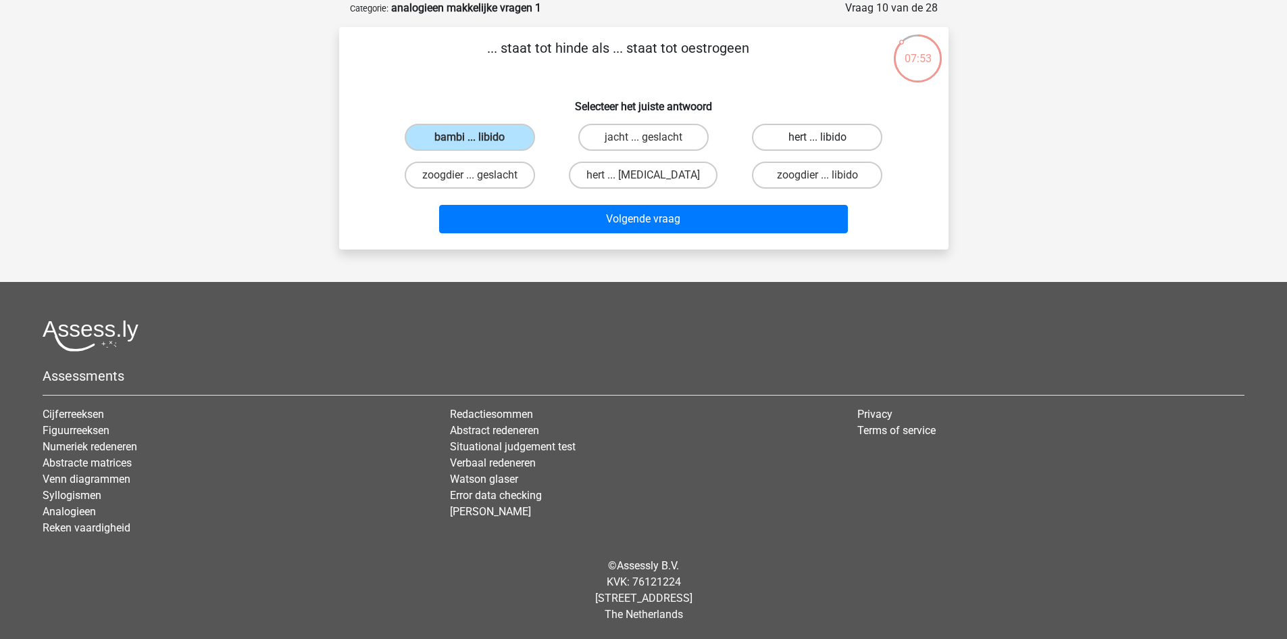
radio input "true"
click at [679, 180] on label "hert ... testosteron" at bounding box center [643, 175] width 149 height 27
click at [652, 180] on input "hert ... testosteron" at bounding box center [647, 179] width 9 height 9
radio input "true"
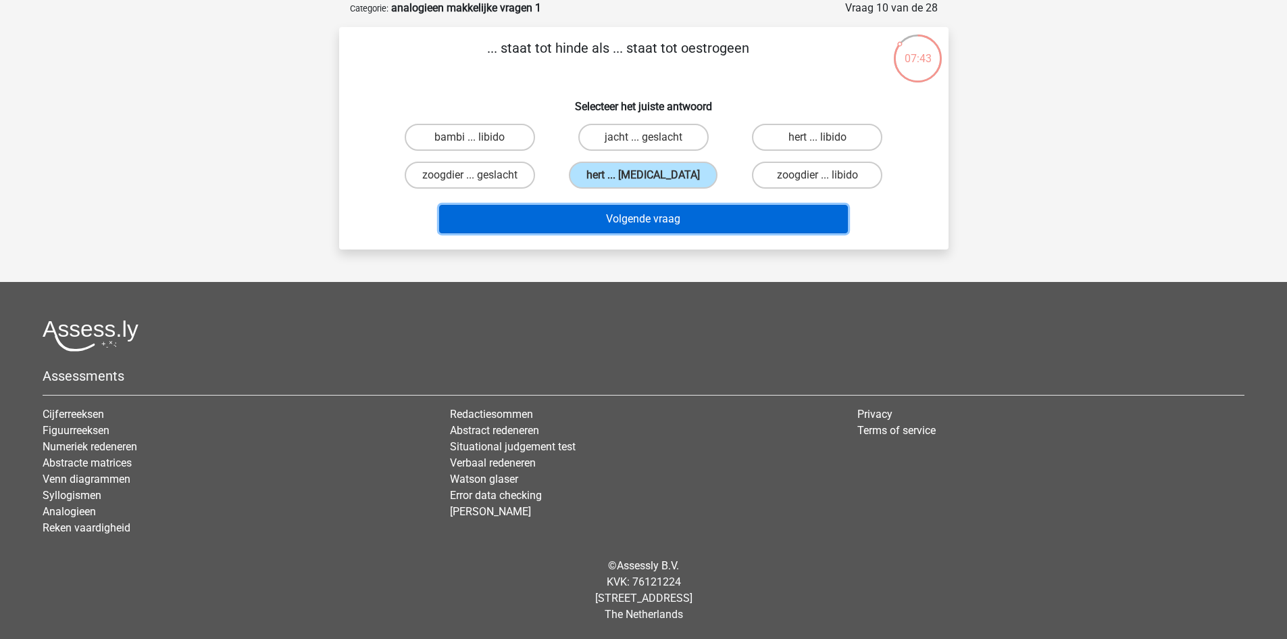
click at [695, 215] on button "Volgende vraag" at bounding box center [643, 219] width 409 height 28
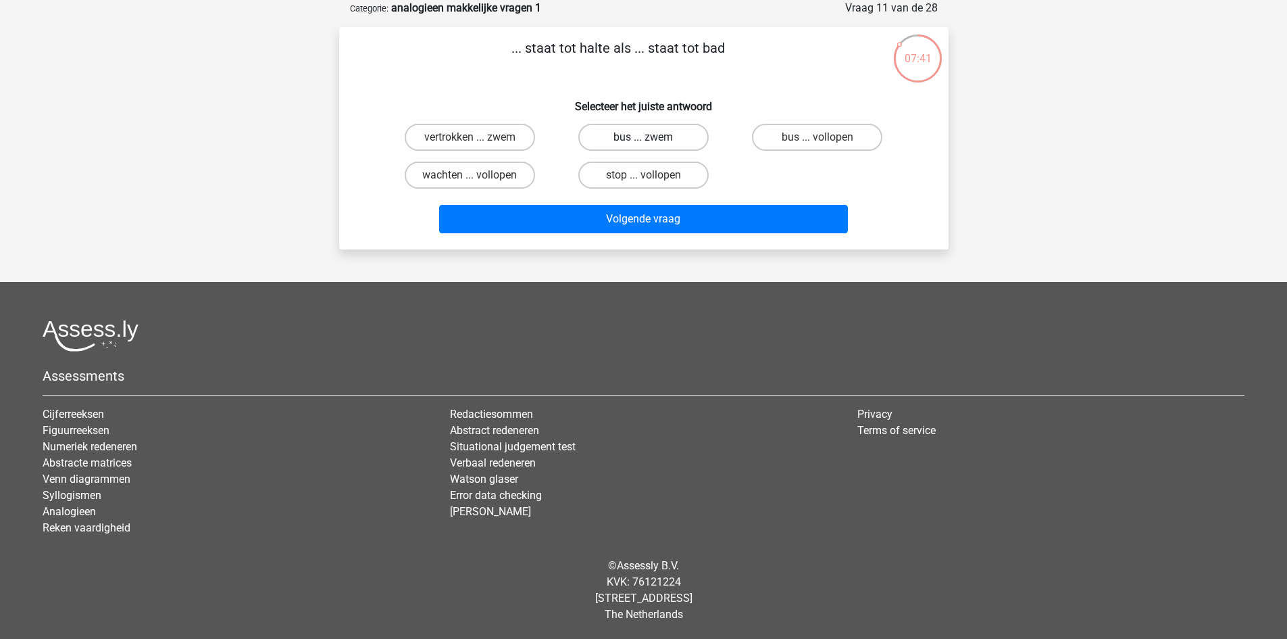
click at [666, 141] on label "bus ... zwem" at bounding box center [644, 137] width 130 height 27
click at [652, 141] on input "bus ... zwem" at bounding box center [647, 141] width 9 height 9
radio input "true"
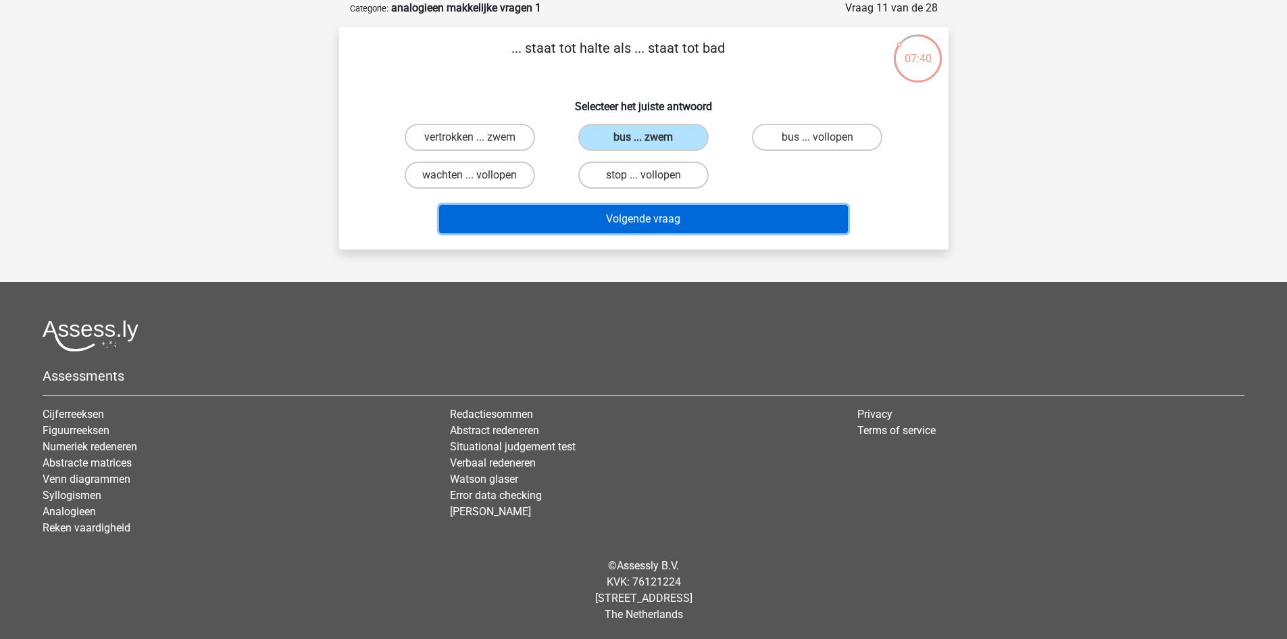
click at [671, 214] on button "Volgende vraag" at bounding box center [643, 219] width 409 height 28
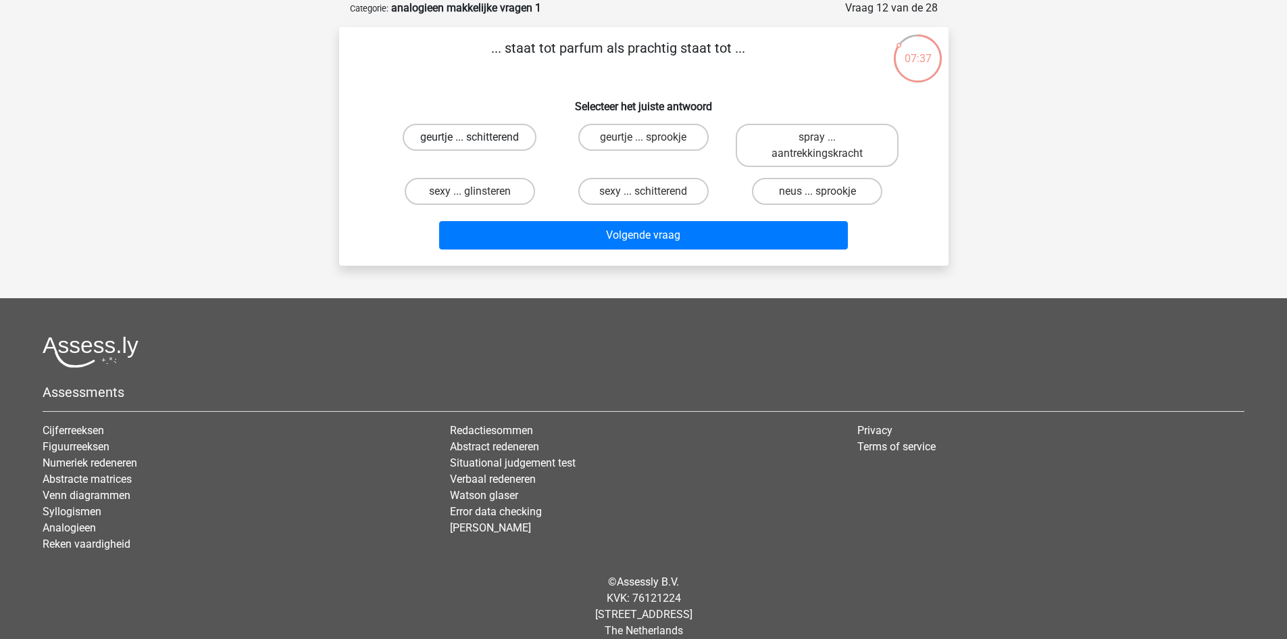
click at [501, 133] on label "geurtje ... schitterend" at bounding box center [470, 137] width 134 height 27
click at [479, 137] on input "geurtje ... schitterend" at bounding box center [474, 141] width 9 height 9
radio input "true"
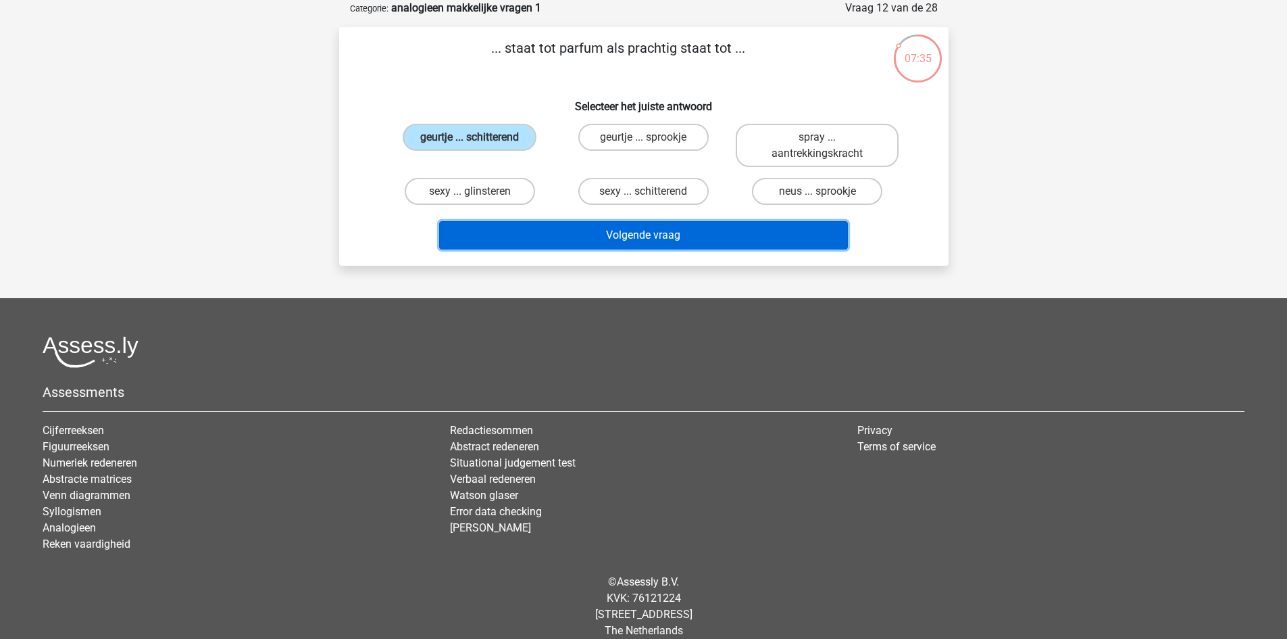
click at [641, 235] on button "Volgende vraag" at bounding box center [643, 235] width 409 height 28
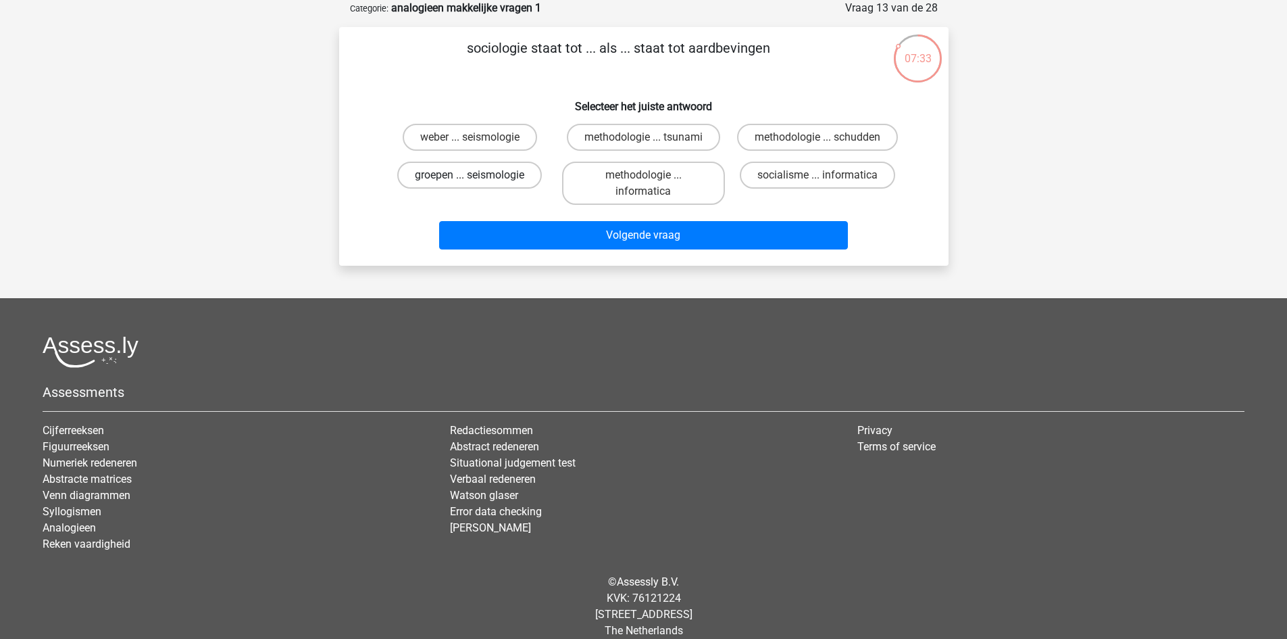
click at [497, 172] on label "groepen ... seismologie" at bounding box center [469, 175] width 145 height 27
click at [479, 175] on input "groepen ... seismologie" at bounding box center [474, 179] width 9 height 9
radio input "true"
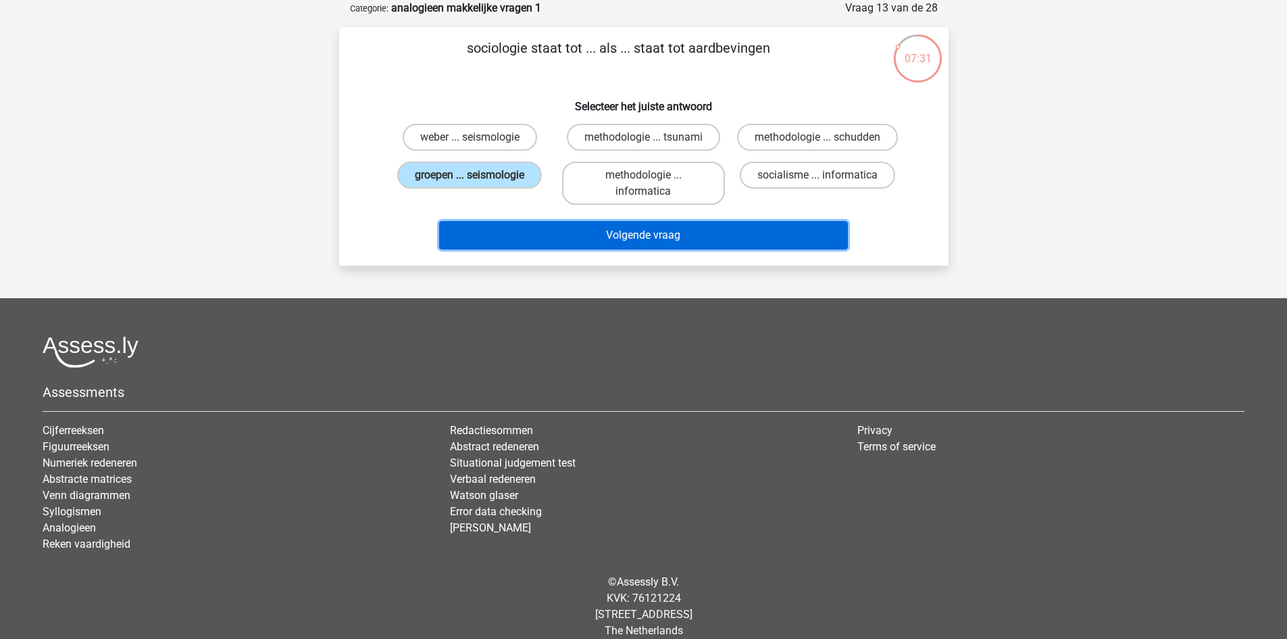
click at [694, 235] on button "Volgende vraag" at bounding box center [643, 235] width 409 height 28
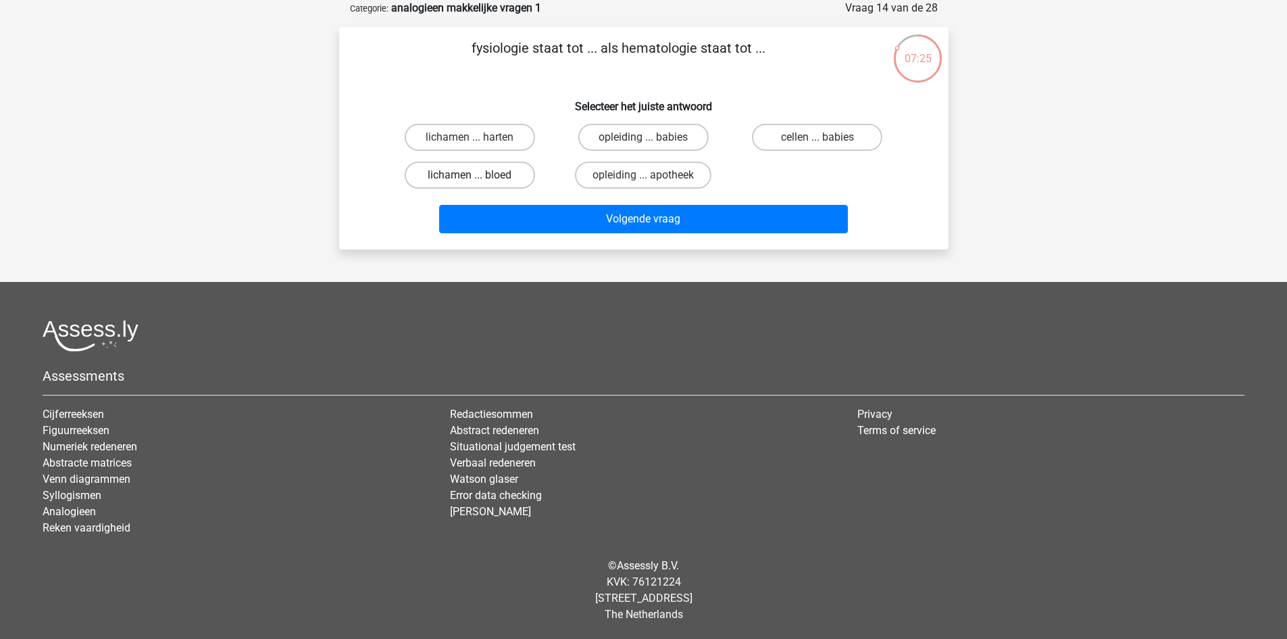
click at [524, 166] on label "lichamen ... bloed" at bounding box center [470, 175] width 130 height 27
click at [479, 175] on input "lichamen ... bloed" at bounding box center [474, 179] width 9 height 9
radio input "true"
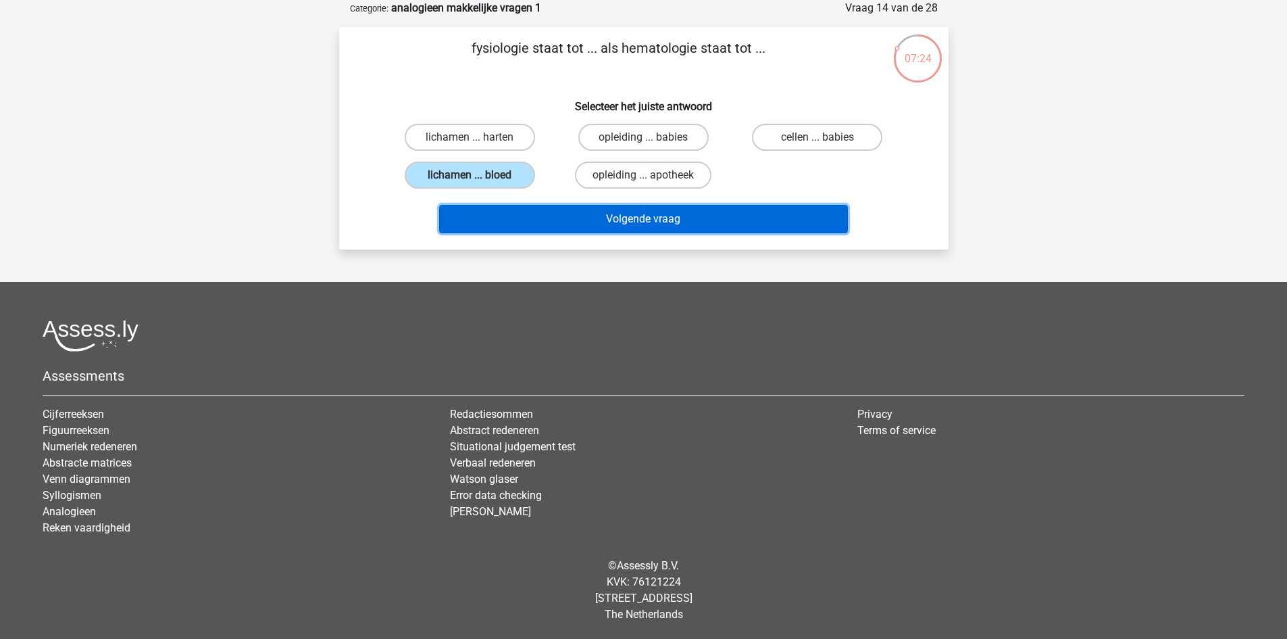
click at [649, 221] on button "Volgende vraag" at bounding box center [643, 219] width 409 height 28
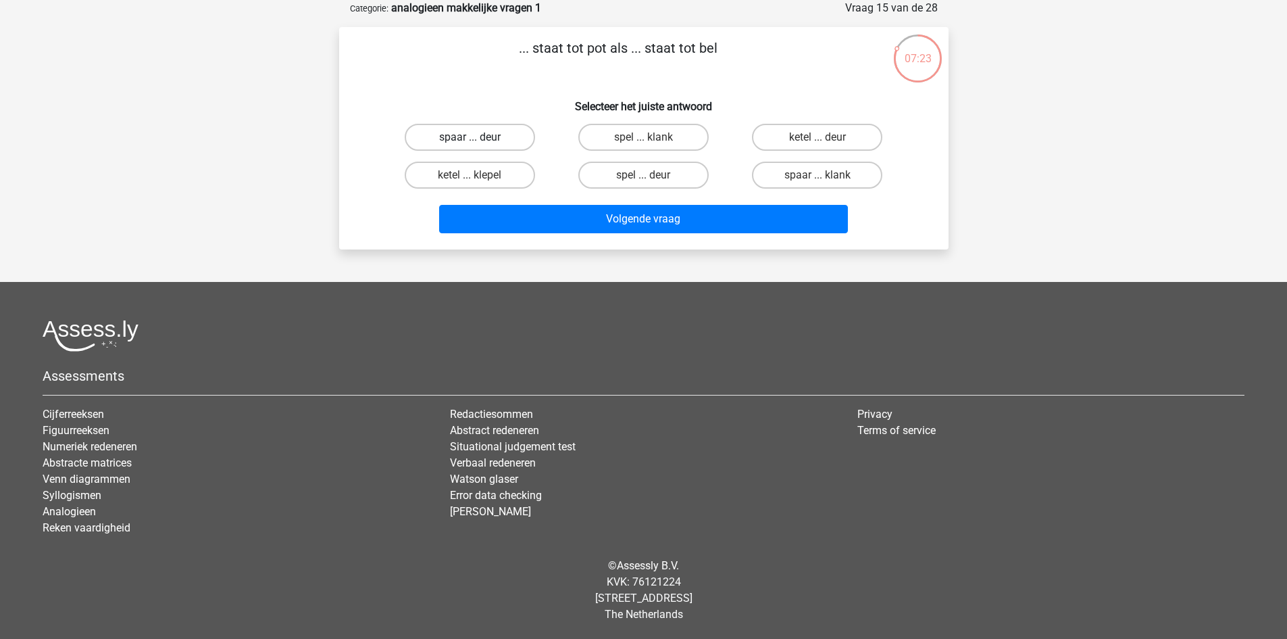
click at [490, 130] on label "spaar ... deur" at bounding box center [470, 137] width 130 height 27
click at [479, 137] on input "spaar ... deur" at bounding box center [474, 141] width 9 height 9
radio input "true"
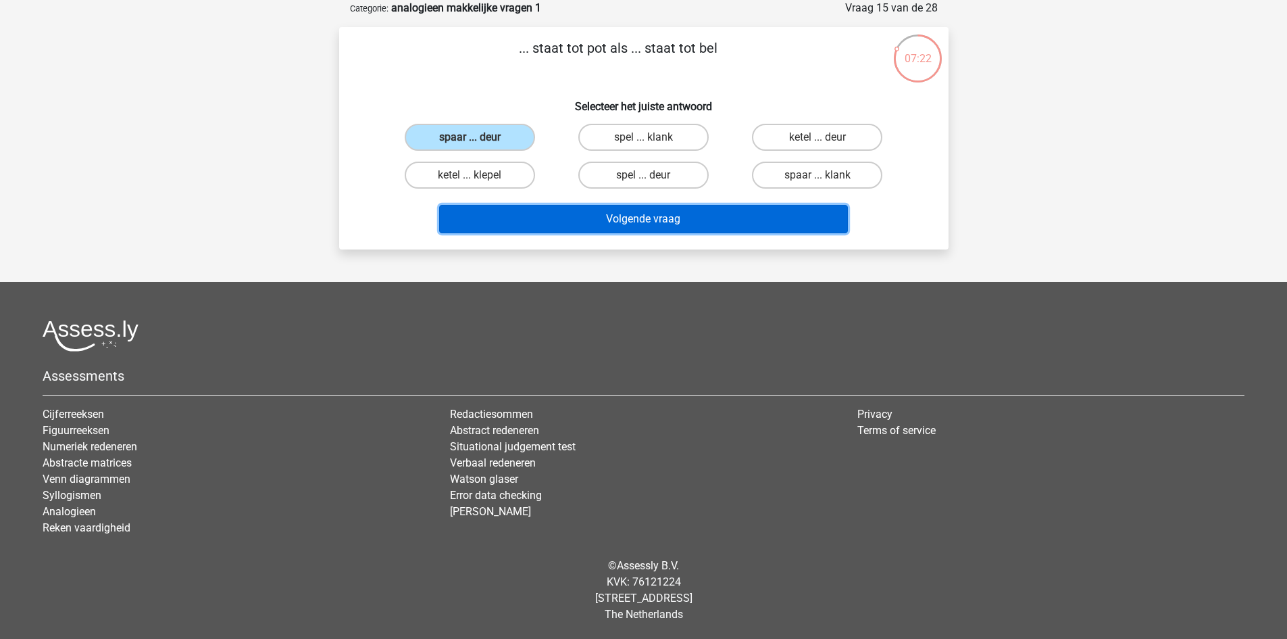
click at [633, 216] on button "Volgende vraag" at bounding box center [643, 219] width 409 height 28
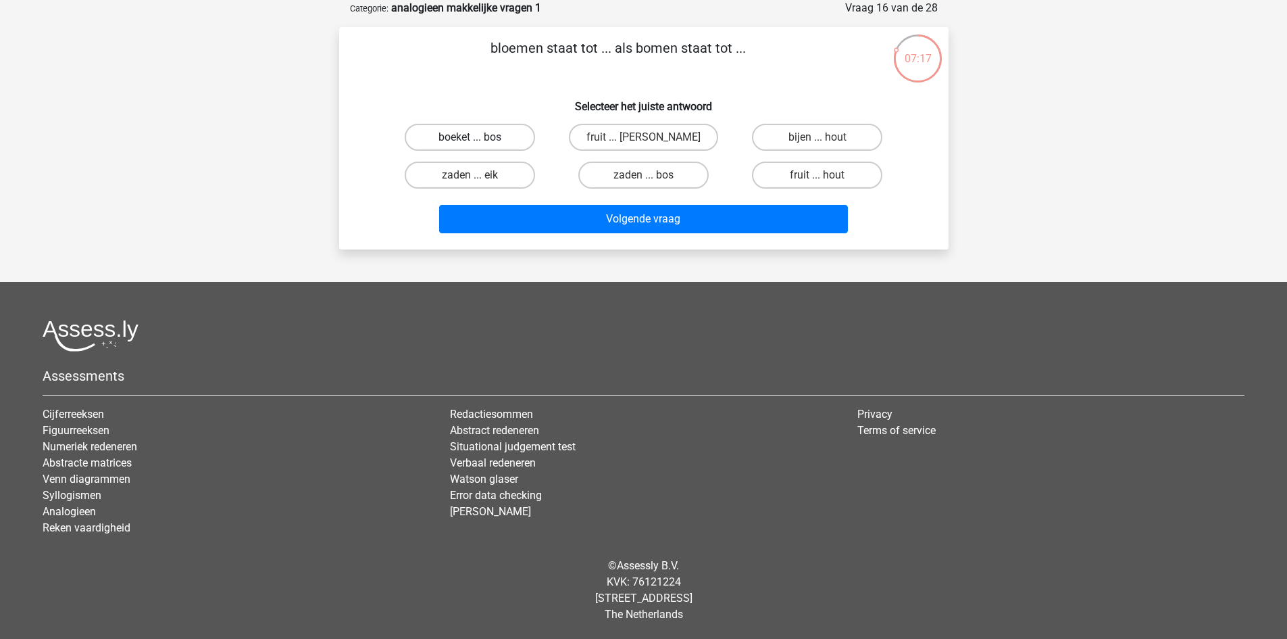
click at [500, 139] on label "boeket ... bos" at bounding box center [470, 137] width 130 height 27
click at [479, 139] on input "boeket ... bos" at bounding box center [474, 141] width 9 height 9
radio input "true"
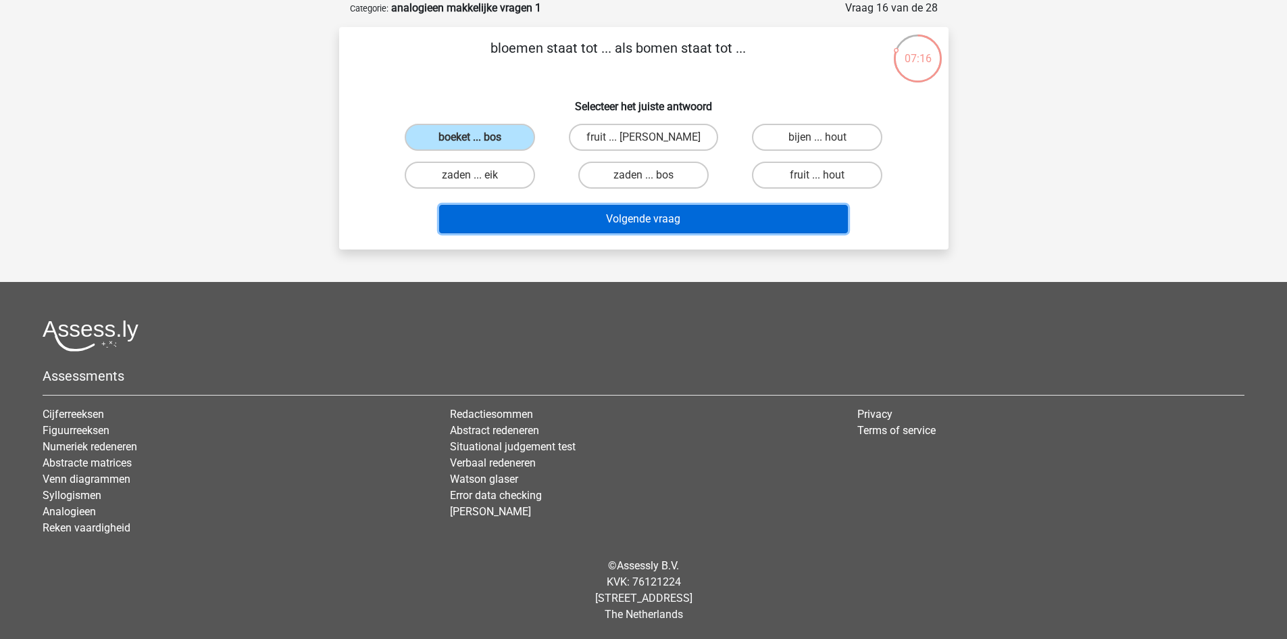
click at [672, 216] on button "Volgende vraag" at bounding box center [643, 219] width 409 height 28
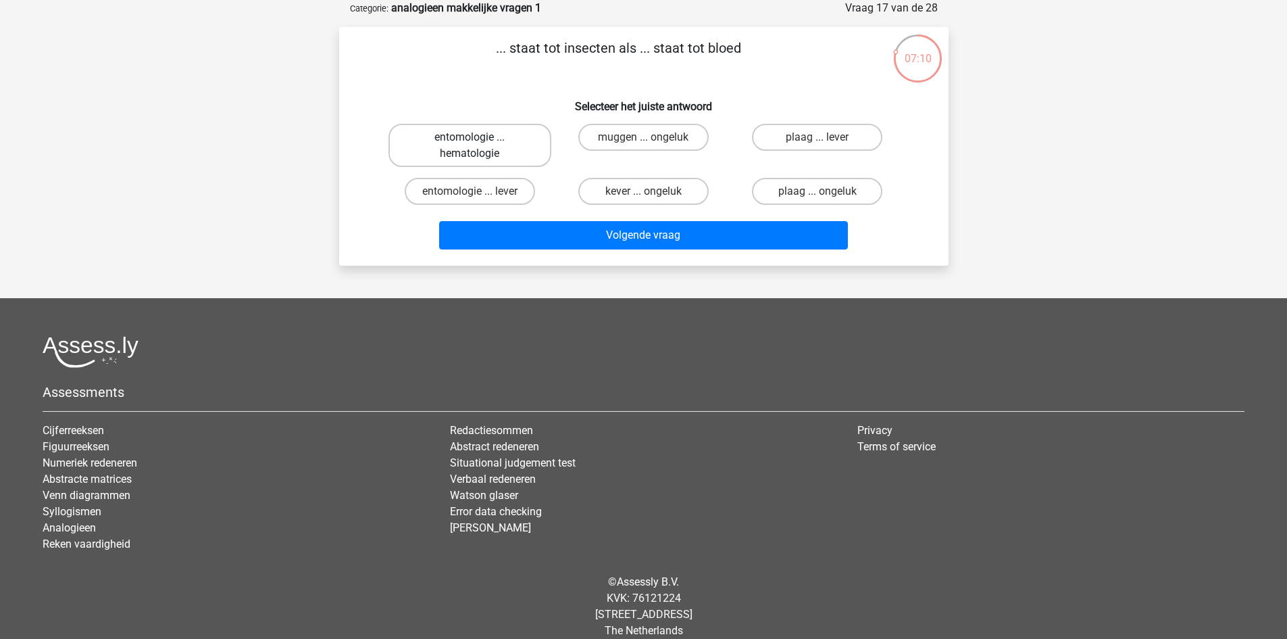
click at [510, 139] on label "entomologie ... hematologie" at bounding box center [470, 145] width 163 height 43
click at [479, 139] on input "entomologie ... hematologie" at bounding box center [474, 141] width 9 height 9
radio input "true"
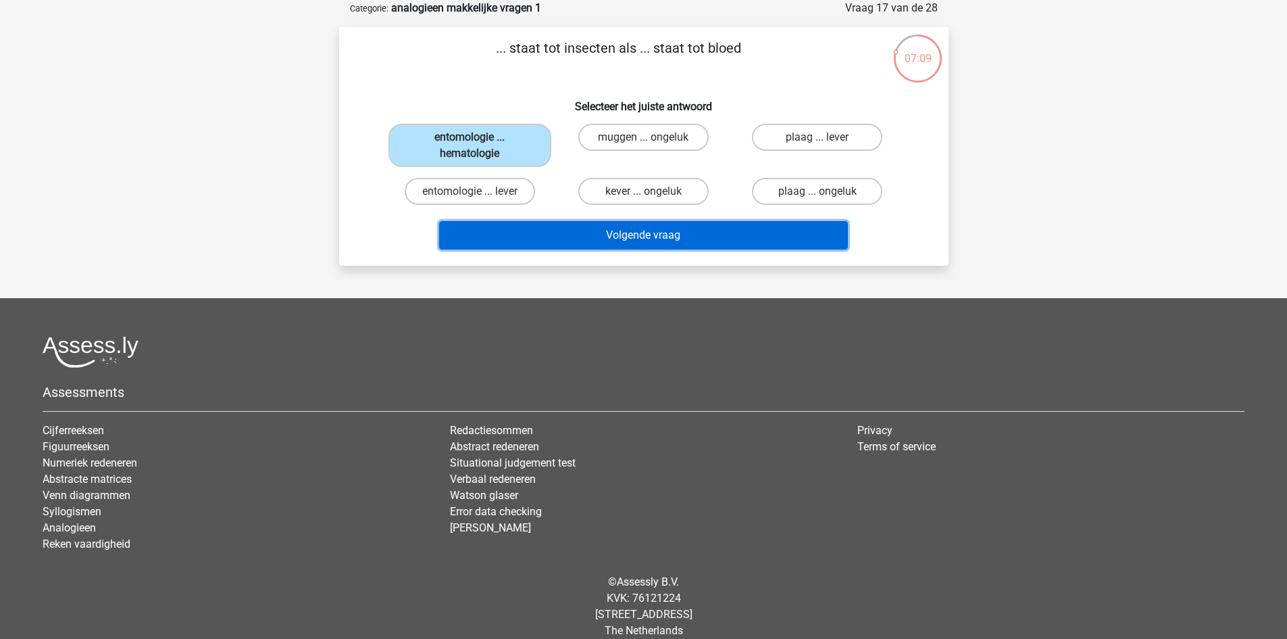
click at [670, 244] on button "Volgende vraag" at bounding box center [643, 235] width 409 height 28
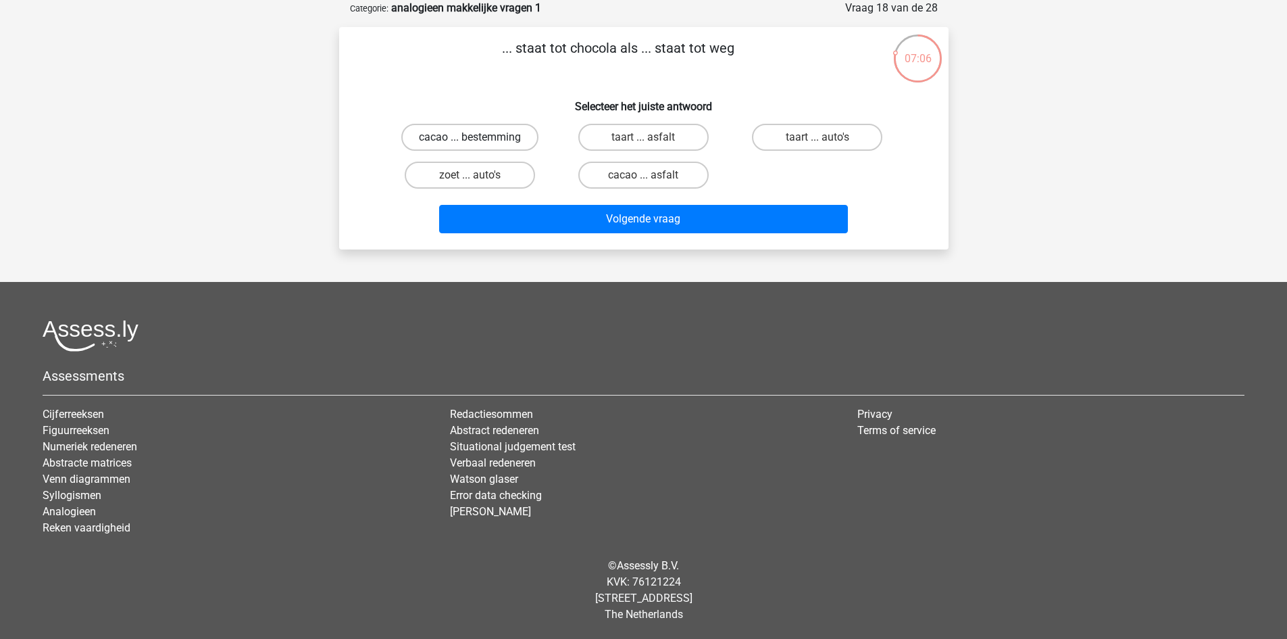
click at [513, 136] on label "cacao ... bestemming" at bounding box center [469, 137] width 137 height 27
click at [479, 137] on input "cacao ... bestemming" at bounding box center [474, 141] width 9 height 9
radio input "true"
click at [656, 172] on label "cacao ... asfalt" at bounding box center [644, 175] width 130 height 27
click at [652, 175] on input "cacao ... asfalt" at bounding box center [647, 179] width 9 height 9
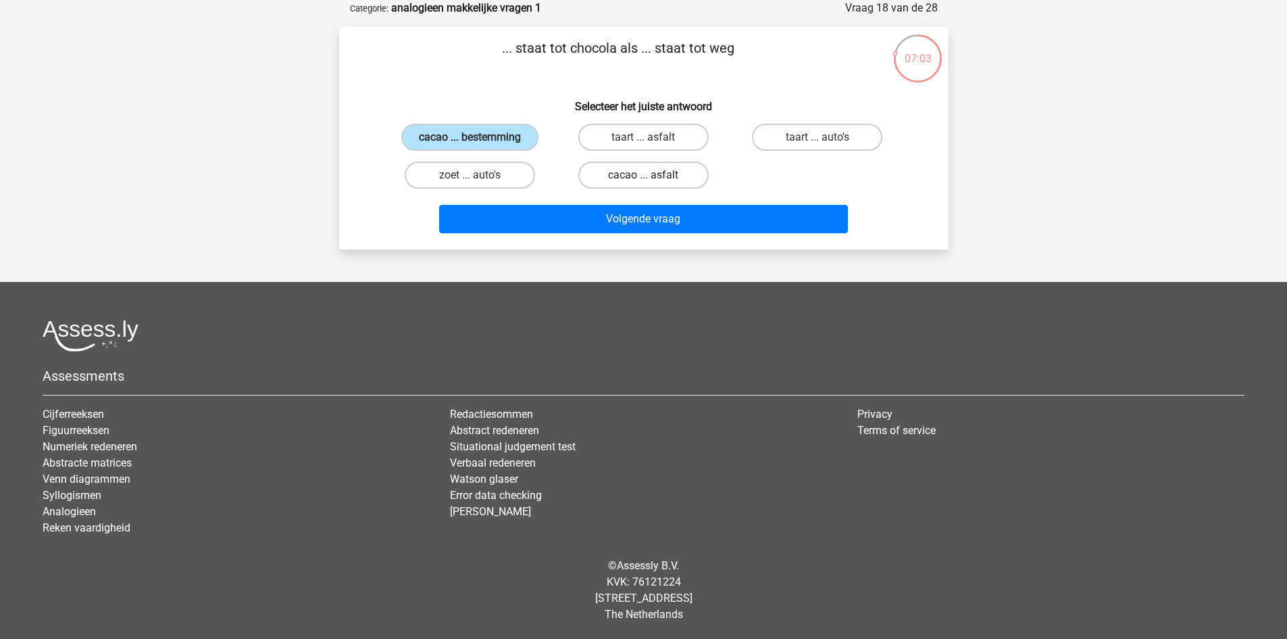
radio input "true"
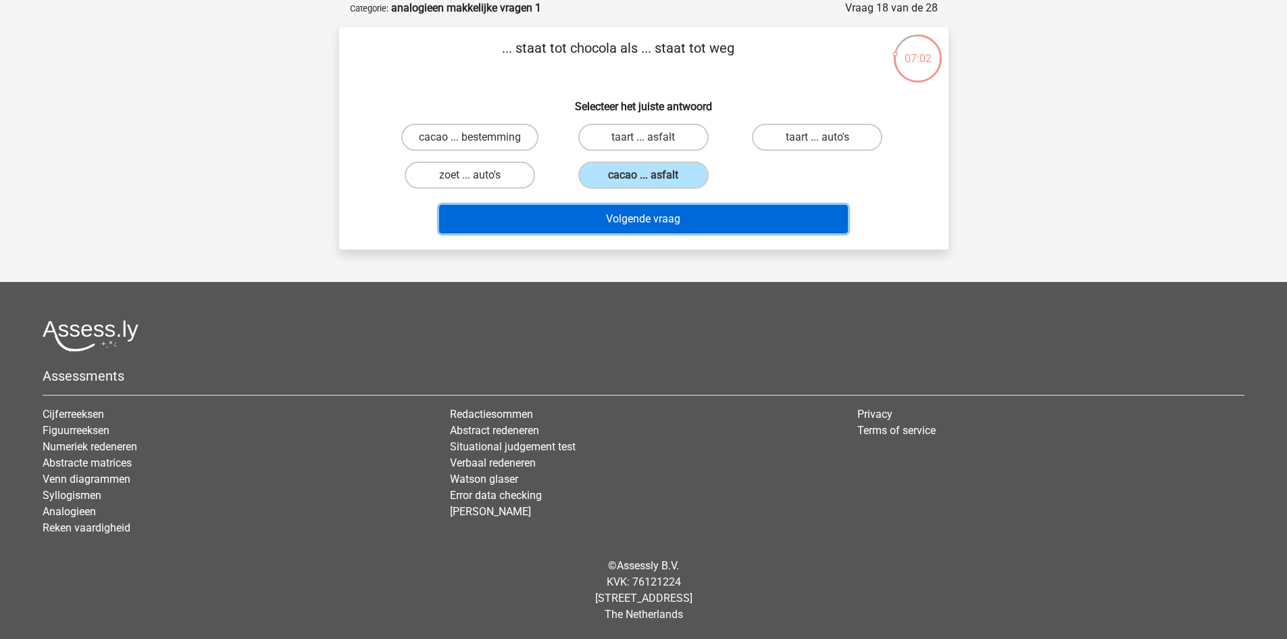
click at [709, 226] on button "Volgende vraag" at bounding box center [643, 219] width 409 height 28
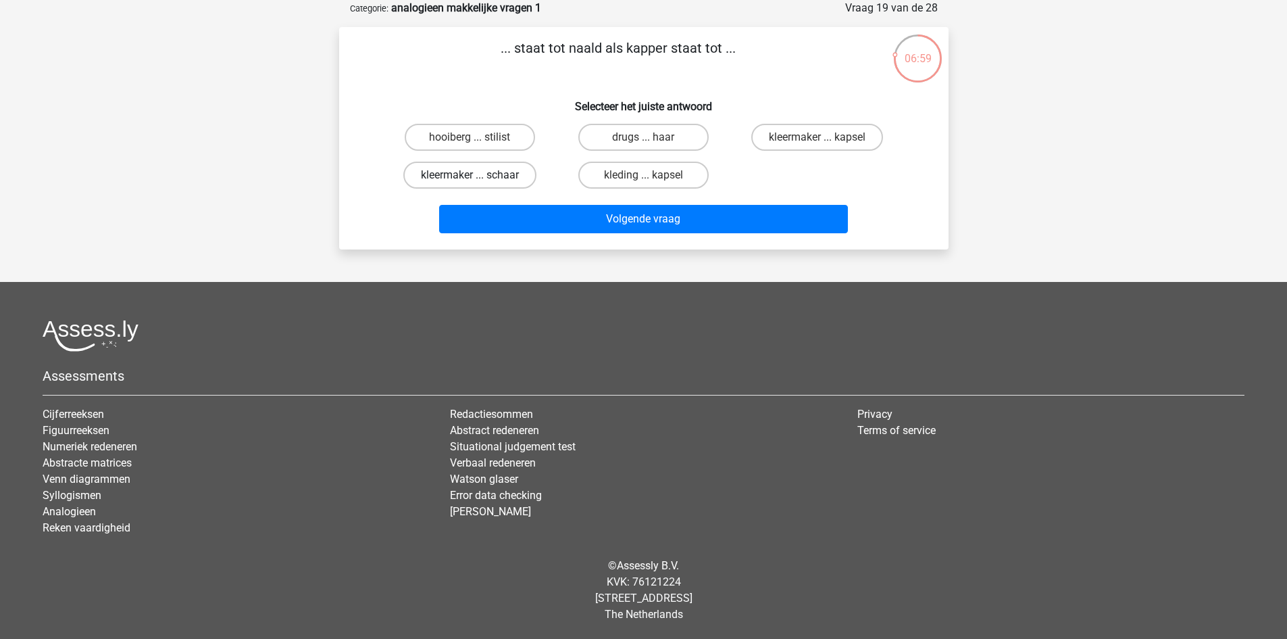
click at [513, 174] on label "kleermaker ... schaar" at bounding box center [469, 175] width 133 height 27
click at [479, 175] on input "kleermaker ... schaar" at bounding box center [474, 179] width 9 height 9
radio input "true"
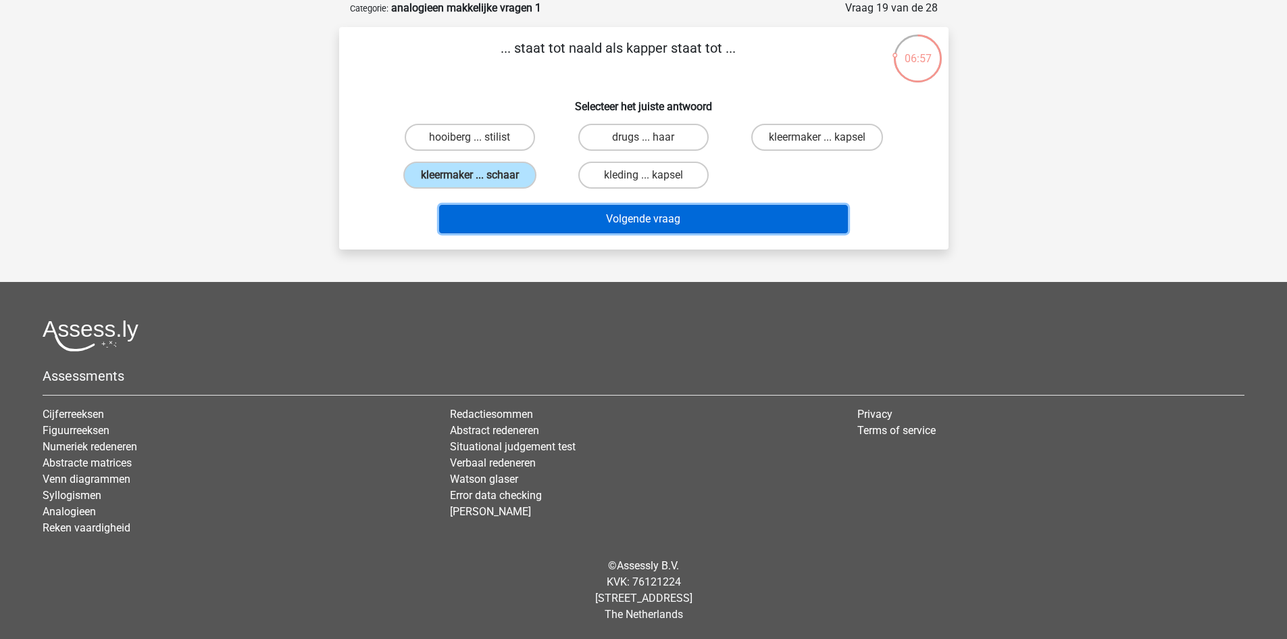
click at [699, 221] on button "Volgende vraag" at bounding box center [643, 219] width 409 height 28
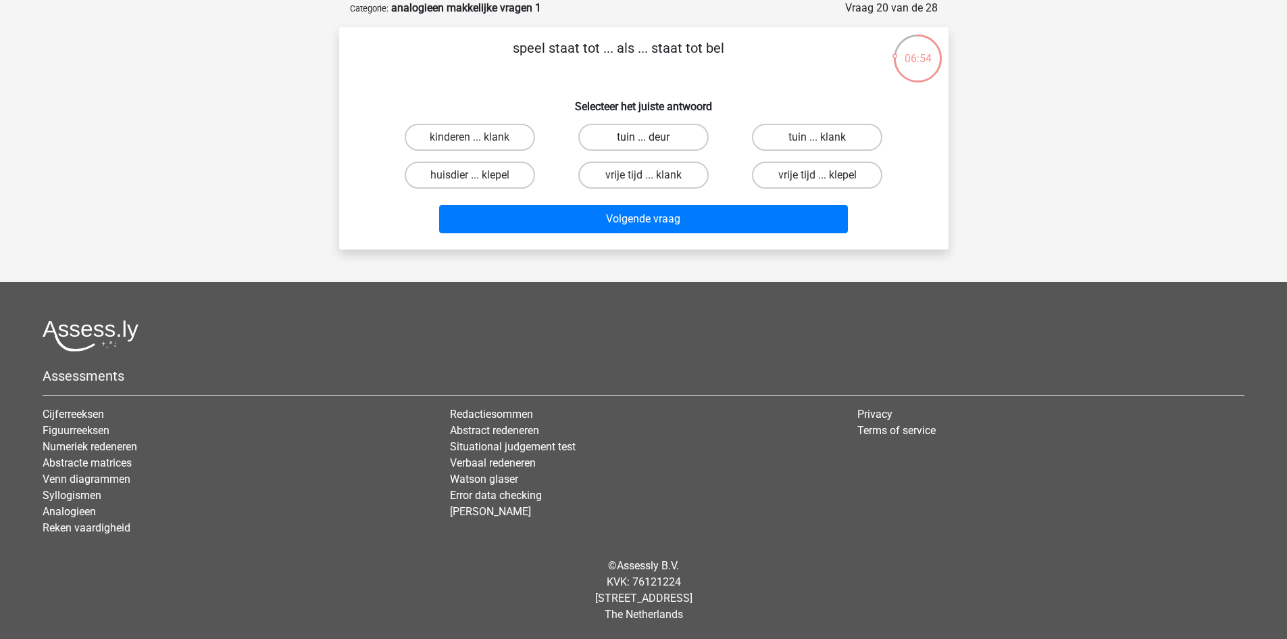
click at [618, 148] on label "tuin ... deur" at bounding box center [644, 137] width 130 height 27
click at [643, 146] on input "tuin ... deur" at bounding box center [647, 141] width 9 height 9
radio input "true"
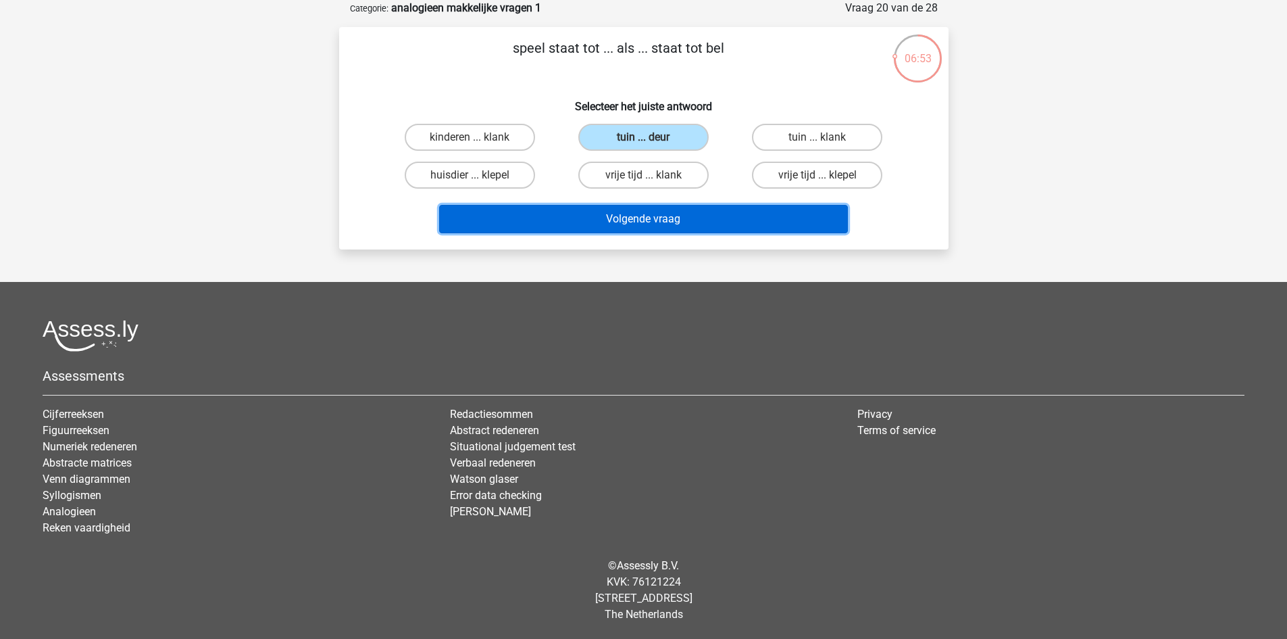
click at [709, 219] on button "Volgende vraag" at bounding box center [643, 219] width 409 height 28
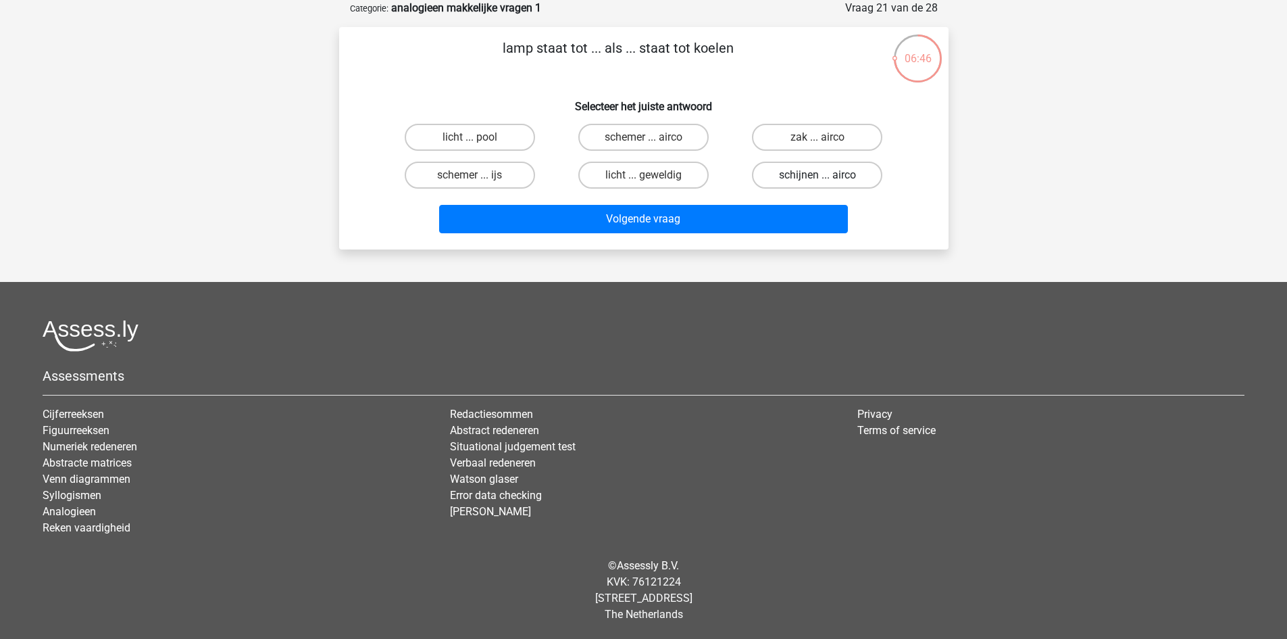
click at [767, 178] on label "schijnen ... airco" at bounding box center [817, 175] width 130 height 27
click at [818, 178] on input "schijnen ... airco" at bounding box center [822, 179] width 9 height 9
radio input "true"
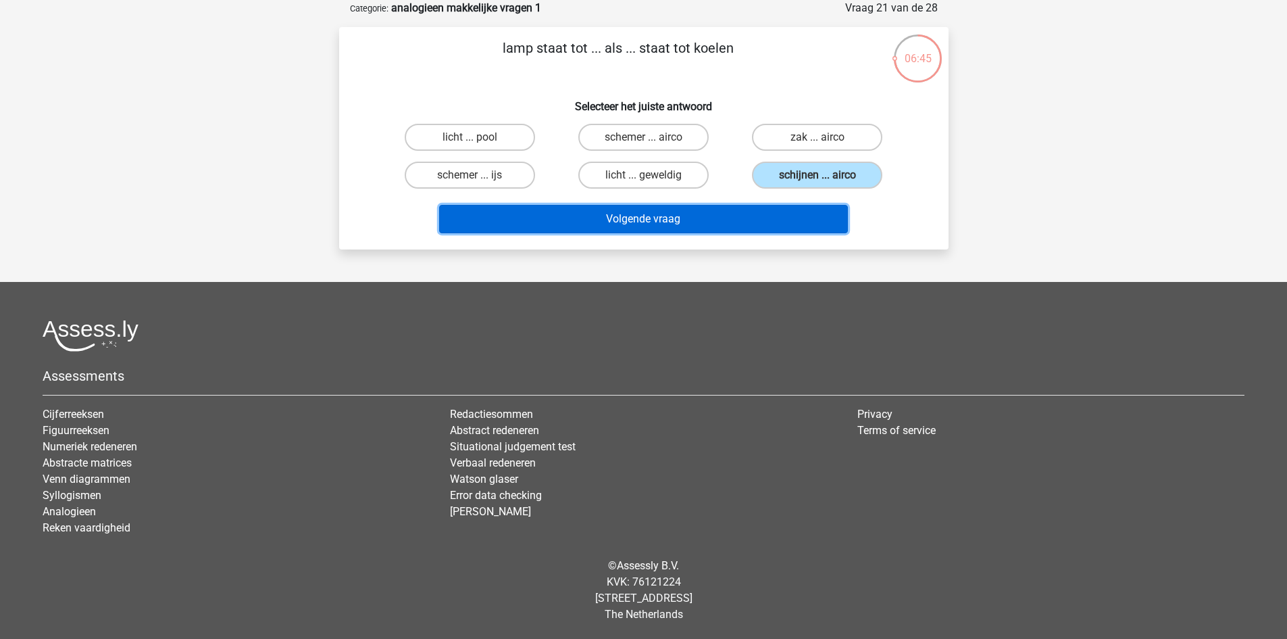
click at [754, 219] on button "Volgende vraag" at bounding box center [643, 219] width 409 height 28
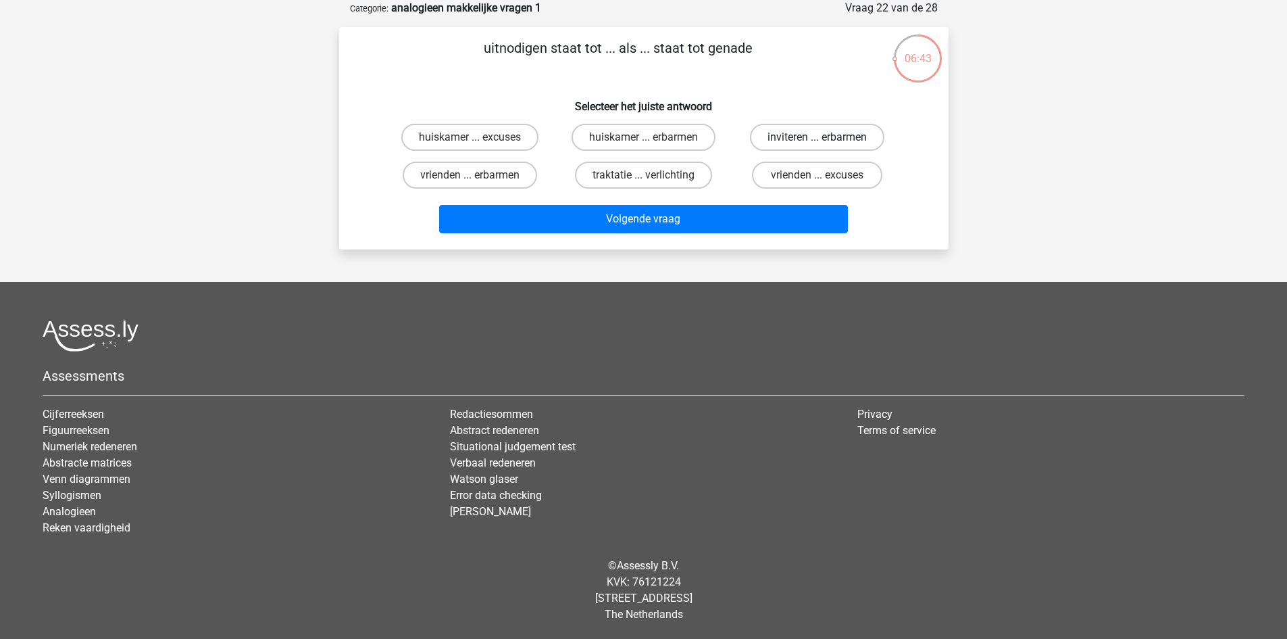
click at [796, 135] on label "inviteren ... erbarmen" at bounding box center [817, 137] width 134 height 27
click at [818, 137] on input "inviteren ... erbarmen" at bounding box center [822, 141] width 9 height 9
radio input "true"
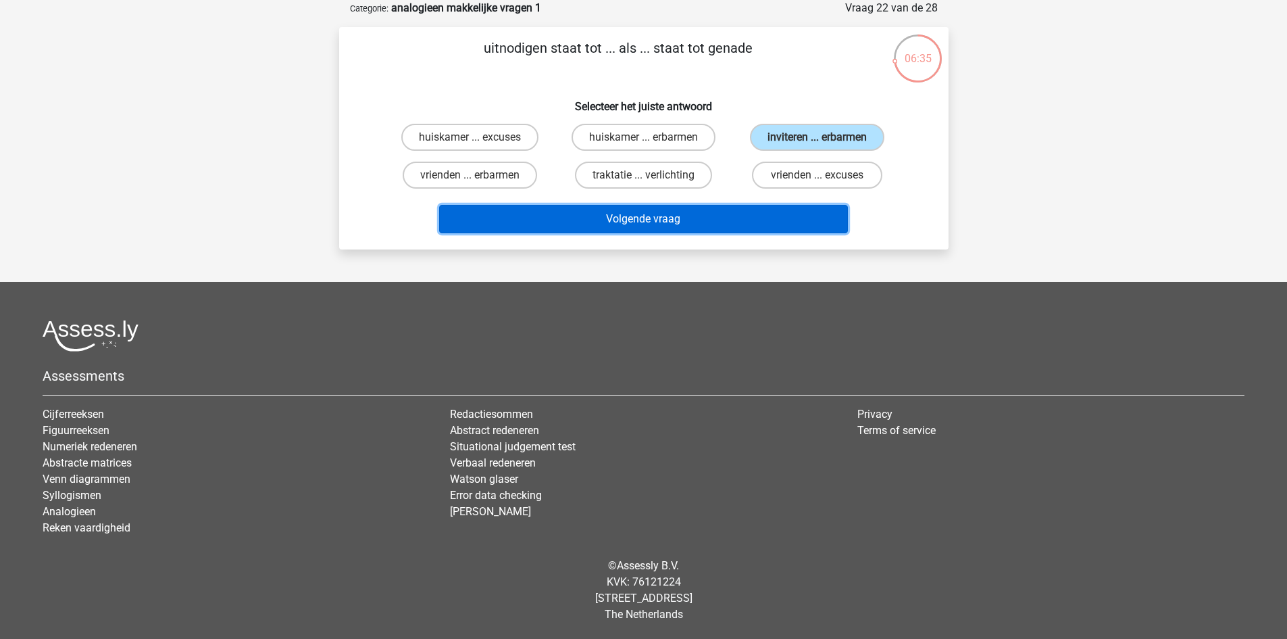
click at [737, 218] on button "Volgende vraag" at bounding box center [643, 219] width 409 height 28
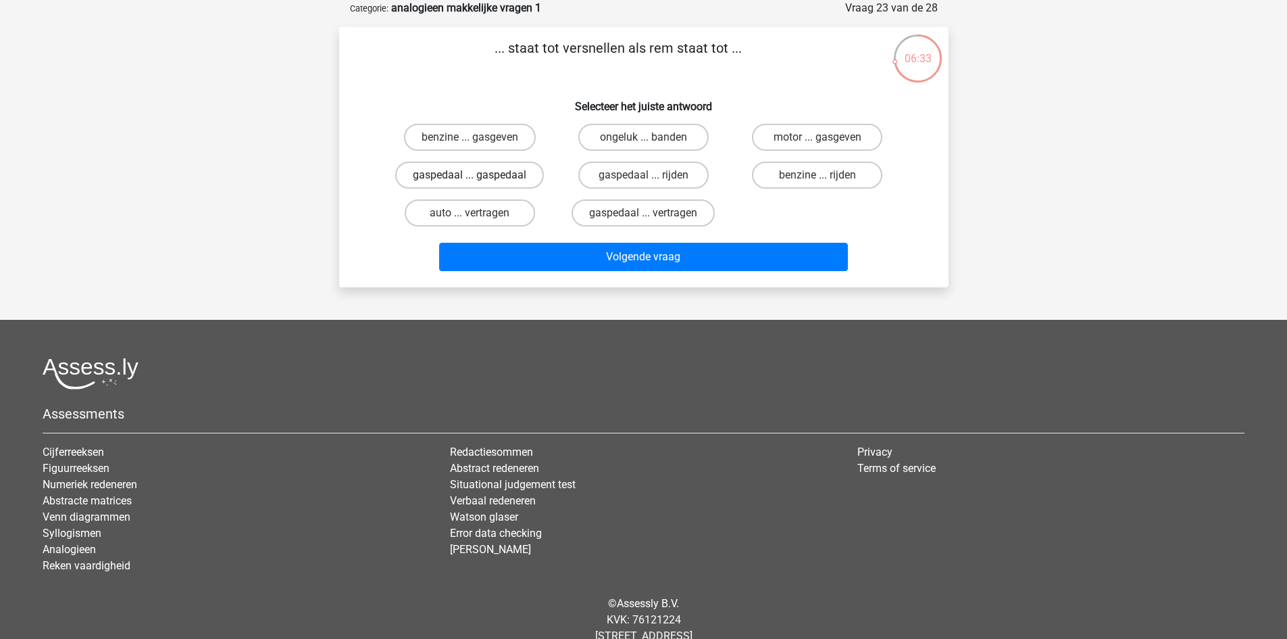
click at [505, 168] on label "gaspedaal ... gaspedaal" at bounding box center [469, 175] width 149 height 27
click at [479, 175] on input "gaspedaal ... gaspedaal" at bounding box center [474, 179] width 9 height 9
radio input "true"
click at [666, 214] on label "gaspedaal ... vertragen" at bounding box center [643, 212] width 143 height 27
click at [652, 214] on input "gaspedaal ... vertragen" at bounding box center [647, 217] width 9 height 9
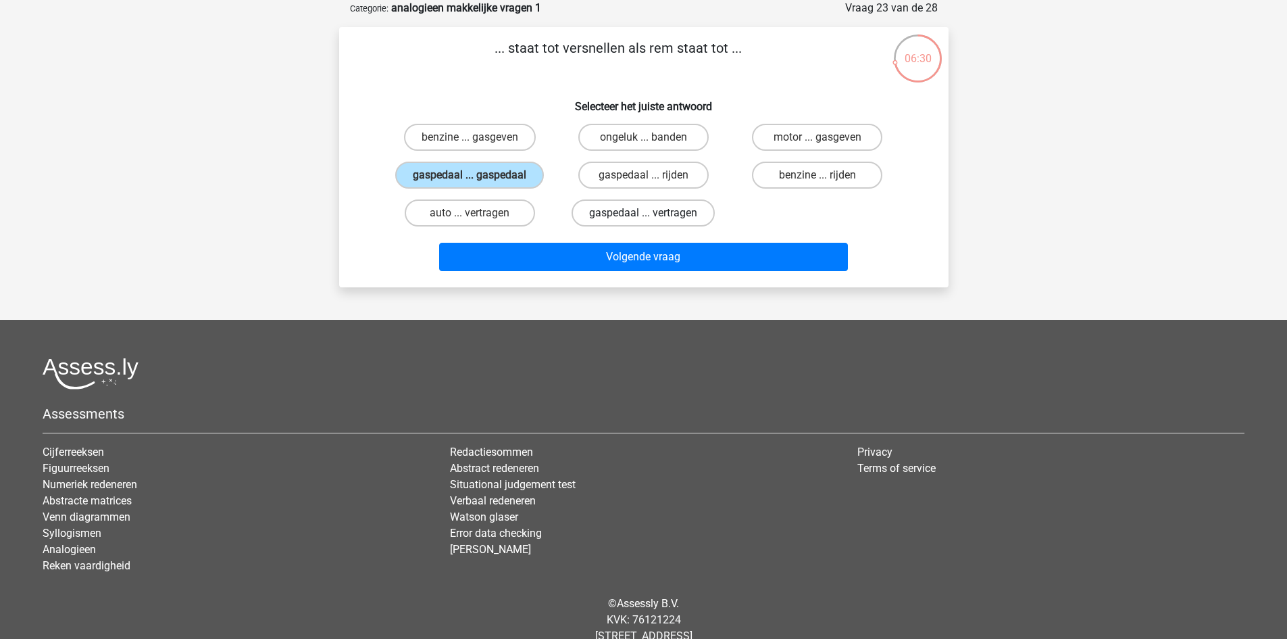
radio input "true"
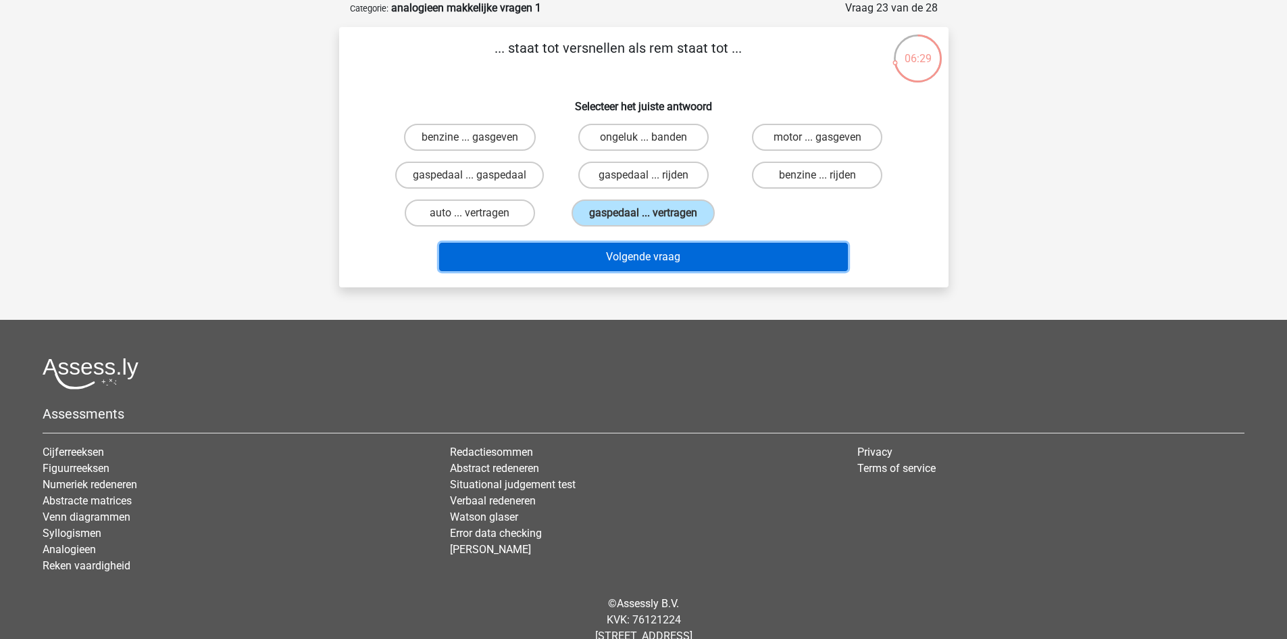
click at [662, 249] on button "Volgende vraag" at bounding box center [643, 257] width 409 height 28
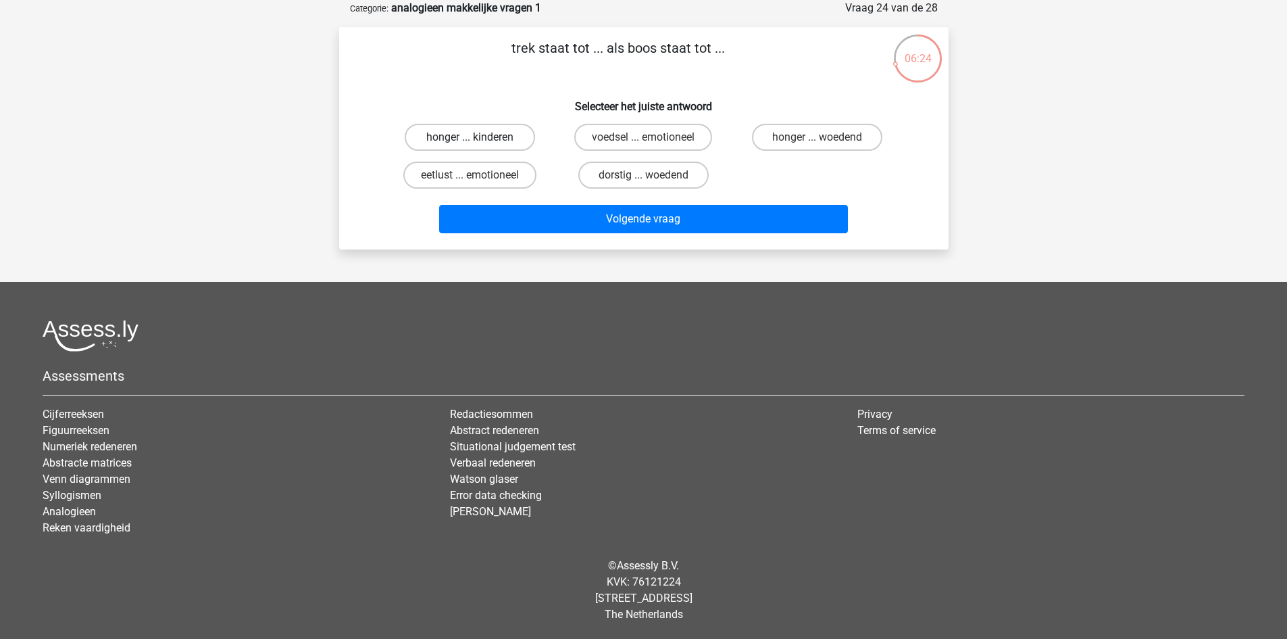
click at [503, 137] on label "honger ... kinderen" at bounding box center [470, 137] width 130 height 27
click at [479, 137] on input "honger ... kinderen" at bounding box center [474, 141] width 9 height 9
radio input "true"
click at [636, 172] on label "dorstig ... woedend" at bounding box center [644, 175] width 130 height 27
click at [643, 175] on input "dorstig ... woedend" at bounding box center [647, 179] width 9 height 9
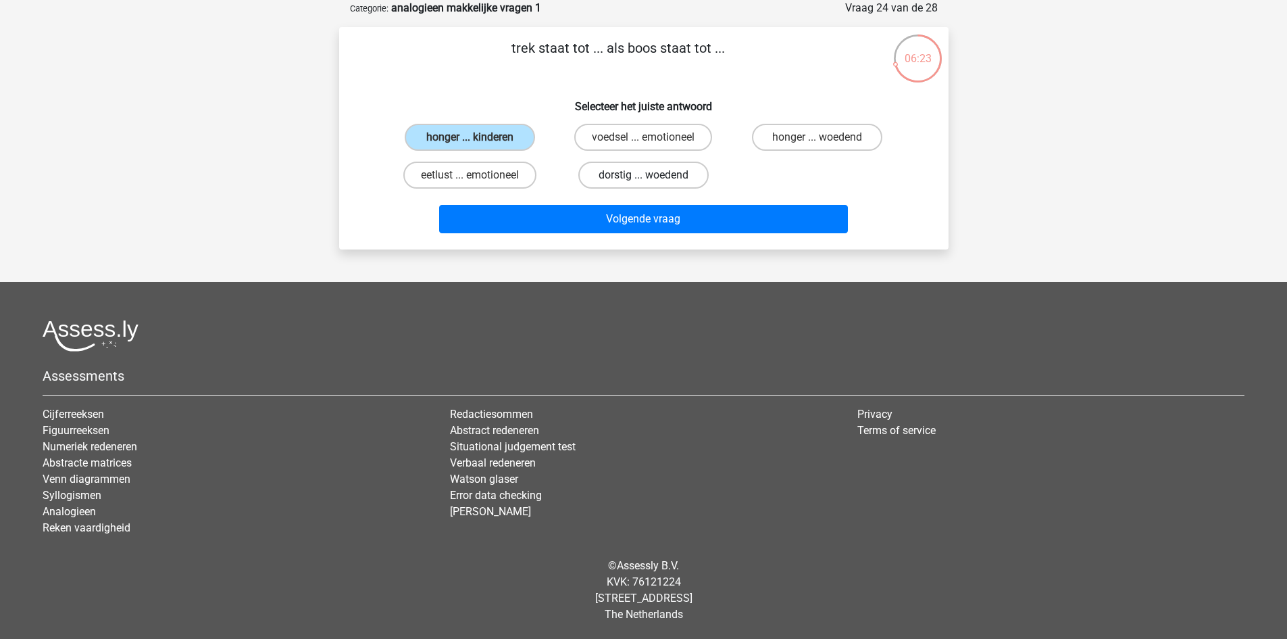
radio input "true"
click at [825, 125] on label "honger ... woedend" at bounding box center [817, 137] width 130 height 27
click at [825, 137] on input "honger ... woedend" at bounding box center [822, 141] width 9 height 9
radio input "true"
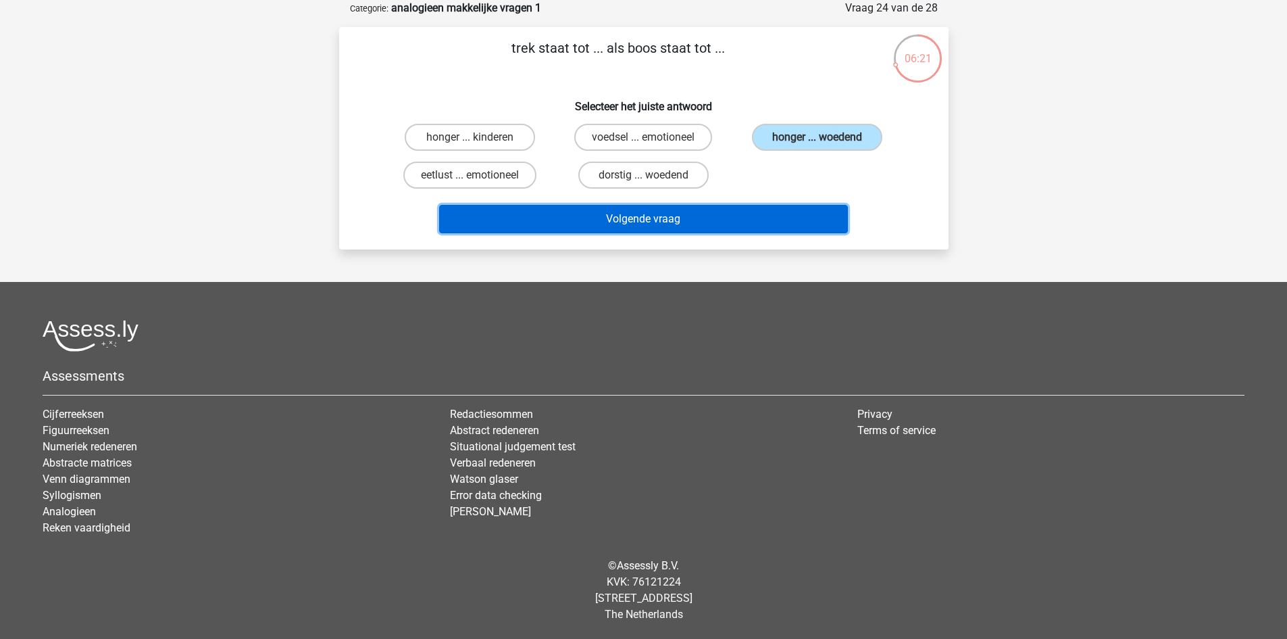
click at [779, 220] on button "Volgende vraag" at bounding box center [643, 219] width 409 height 28
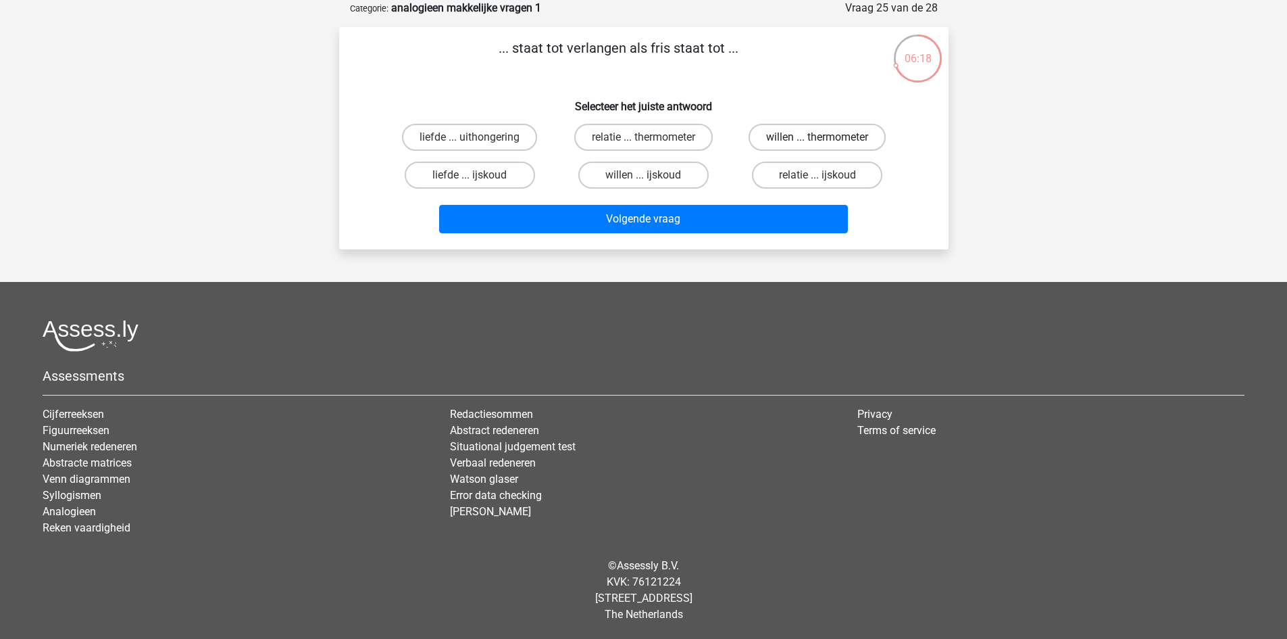
click at [798, 139] on label "willen ... thermometer" at bounding box center [817, 137] width 137 height 27
click at [818, 139] on input "willen ... thermometer" at bounding box center [822, 141] width 9 height 9
radio input "true"
click at [652, 172] on label "willen ... ijskoud" at bounding box center [644, 175] width 130 height 27
click at [652, 175] on input "willen ... ijskoud" at bounding box center [647, 179] width 9 height 9
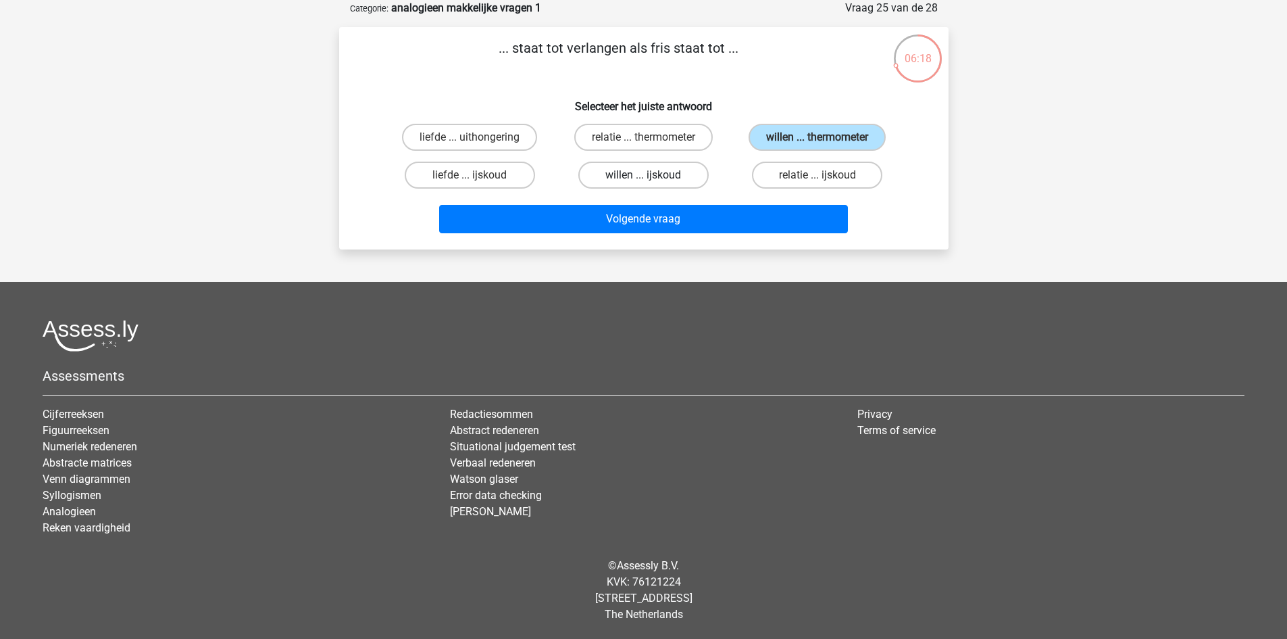
radio input "true"
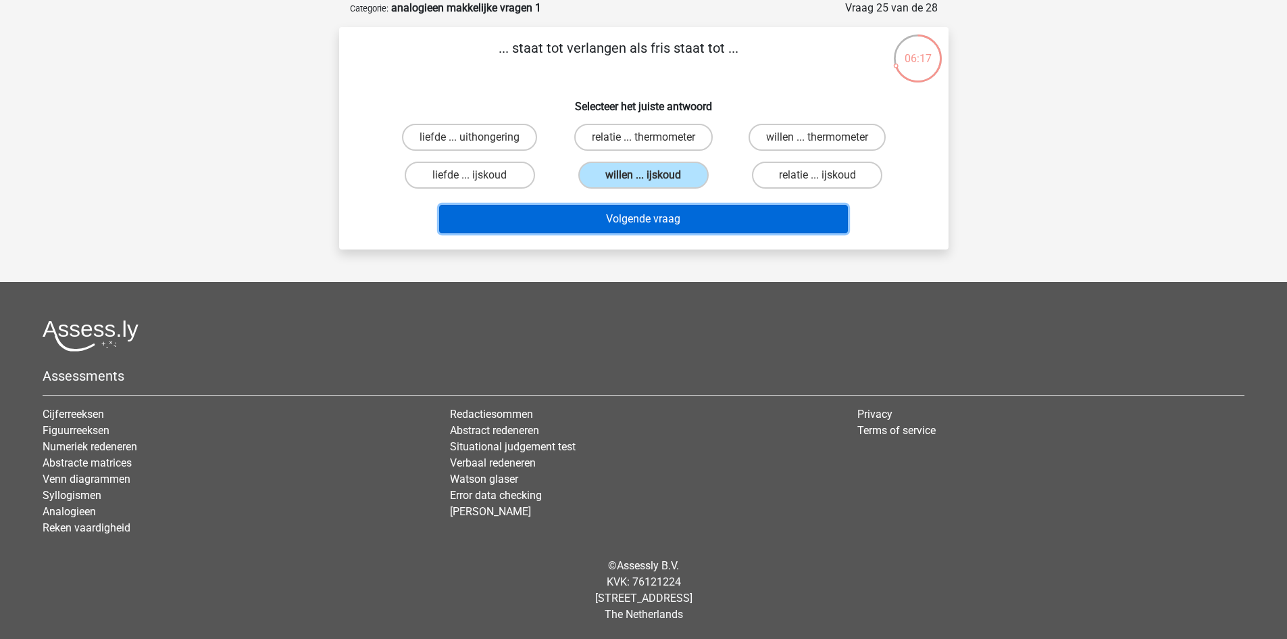
click at [667, 219] on button "Volgende vraag" at bounding box center [643, 219] width 409 height 28
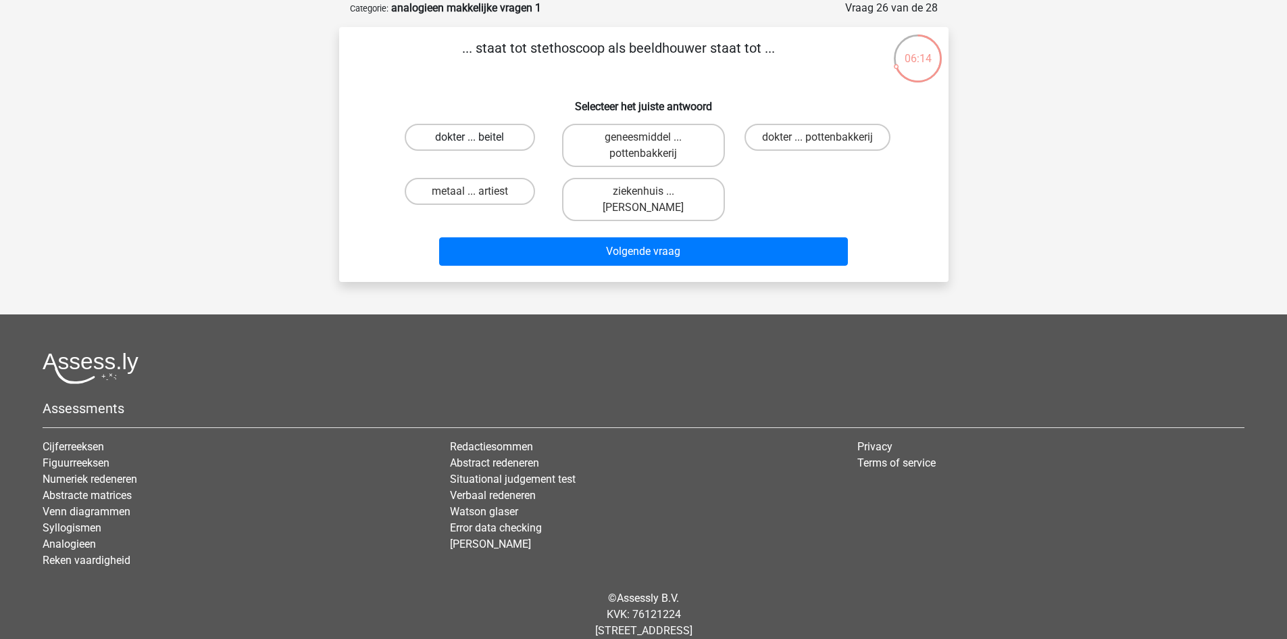
click at [506, 144] on label "dokter ... beitel" at bounding box center [470, 137] width 130 height 27
click at [479, 144] on input "dokter ... beitel" at bounding box center [474, 141] width 9 height 9
radio input "true"
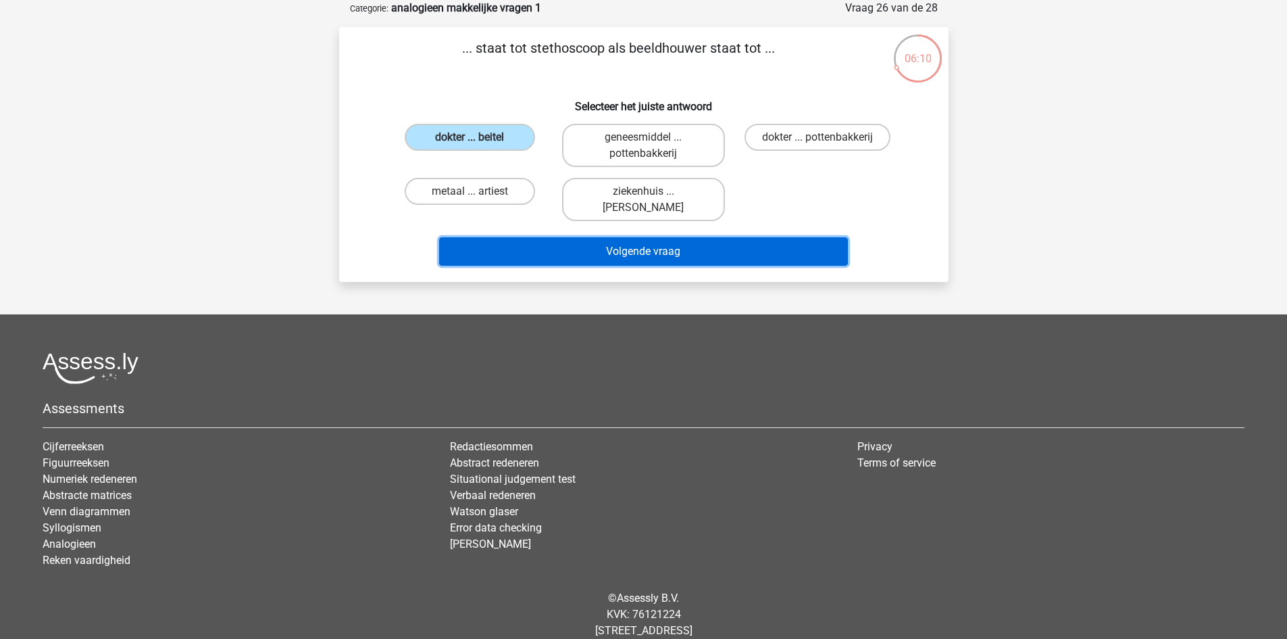
click at [691, 252] on button "Volgende vraag" at bounding box center [643, 251] width 409 height 28
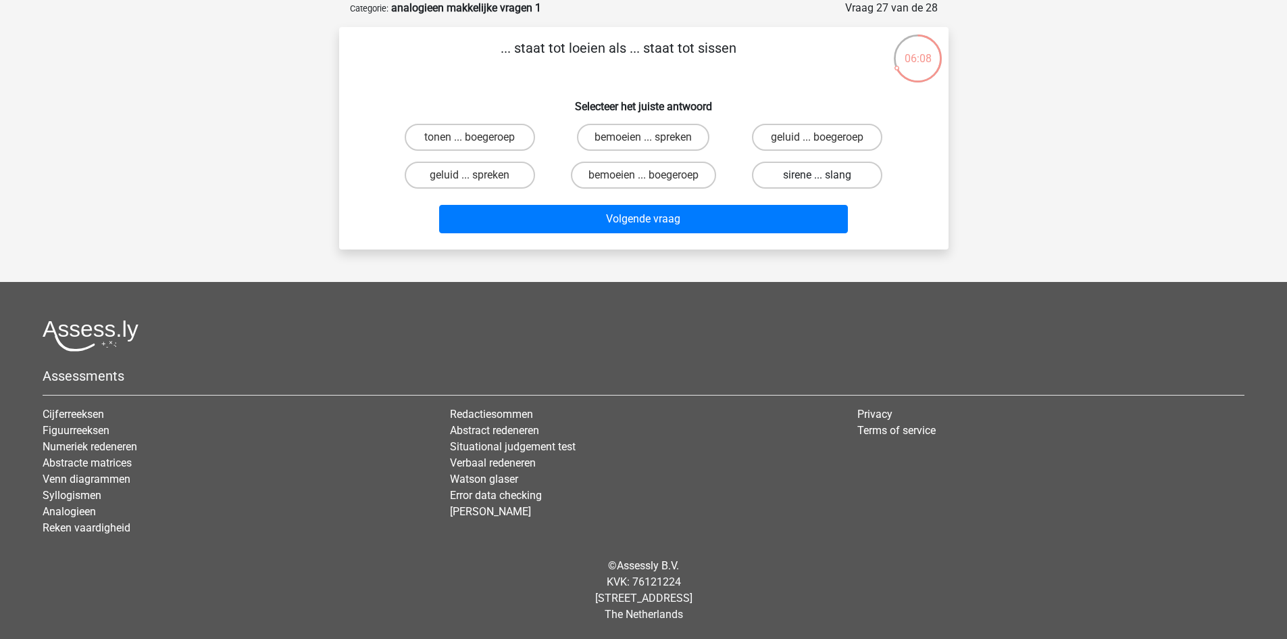
click at [810, 169] on label "sirene ... slang" at bounding box center [817, 175] width 130 height 27
click at [818, 175] on input "sirene ... slang" at bounding box center [822, 179] width 9 height 9
radio input "true"
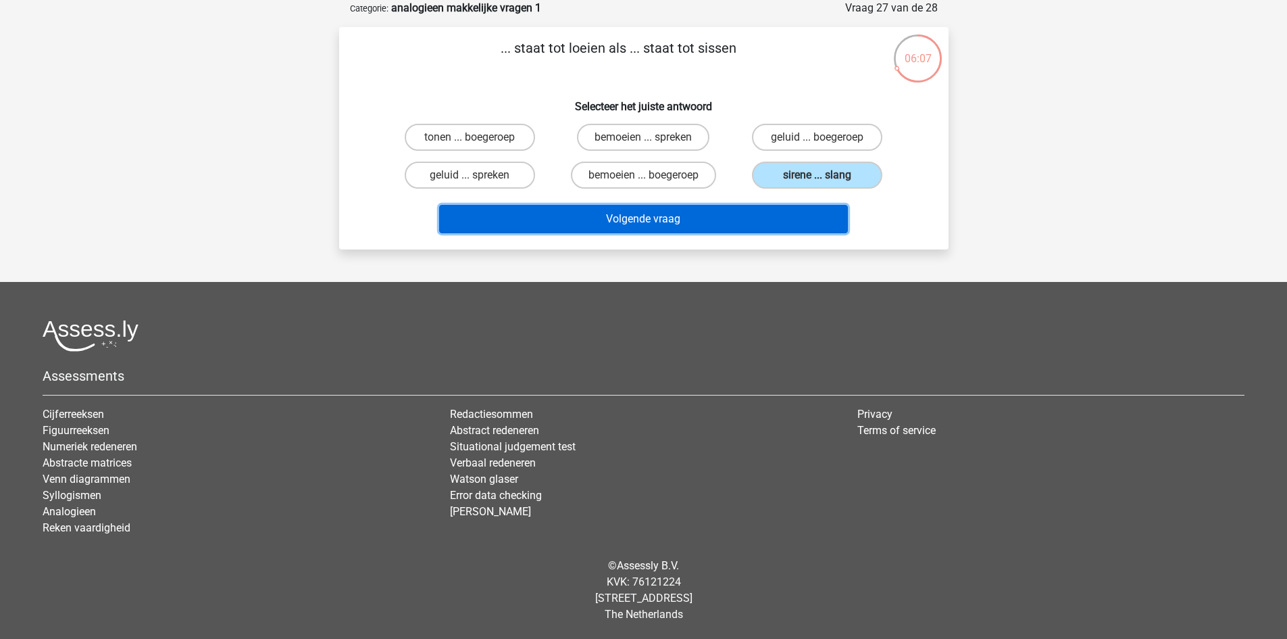
click at [760, 214] on button "Volgende vraag" at bounding box center [643, 219] width 409 height 28
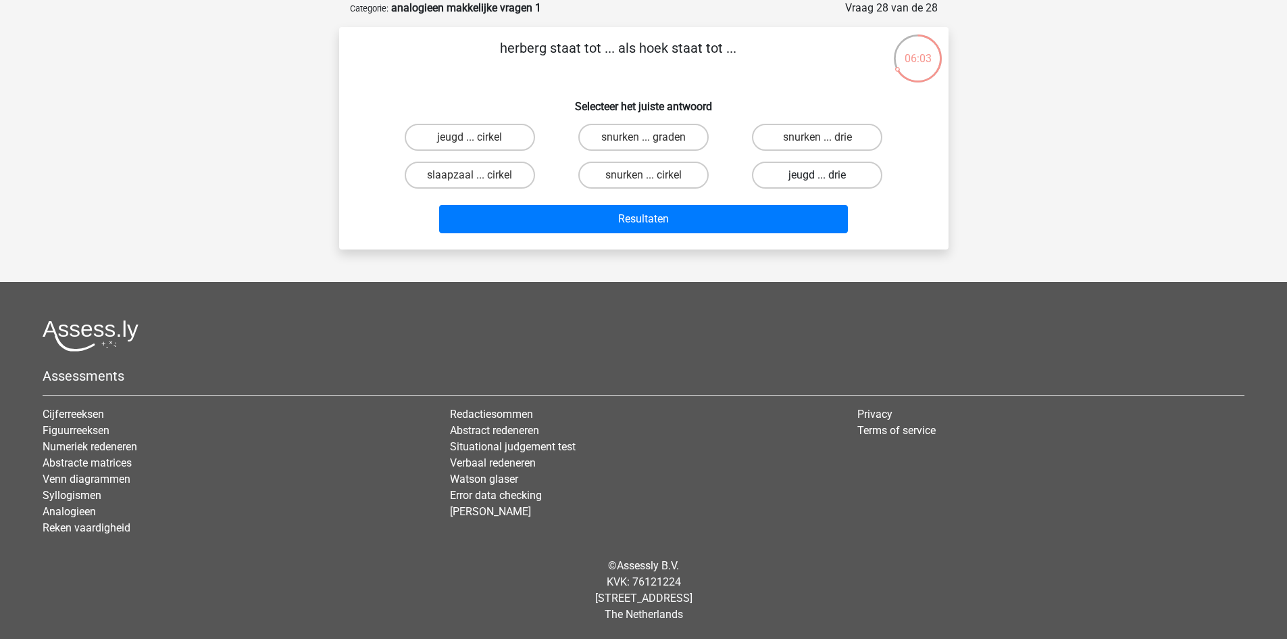
click at [815, 170] on label "jeugd ... drie" at bounding box center [817, 175] width 130 height 27
click at [818, 175] on input "jeugd ... drie" at bounding box center [822, 179] width 9 height 9
radio input "true"
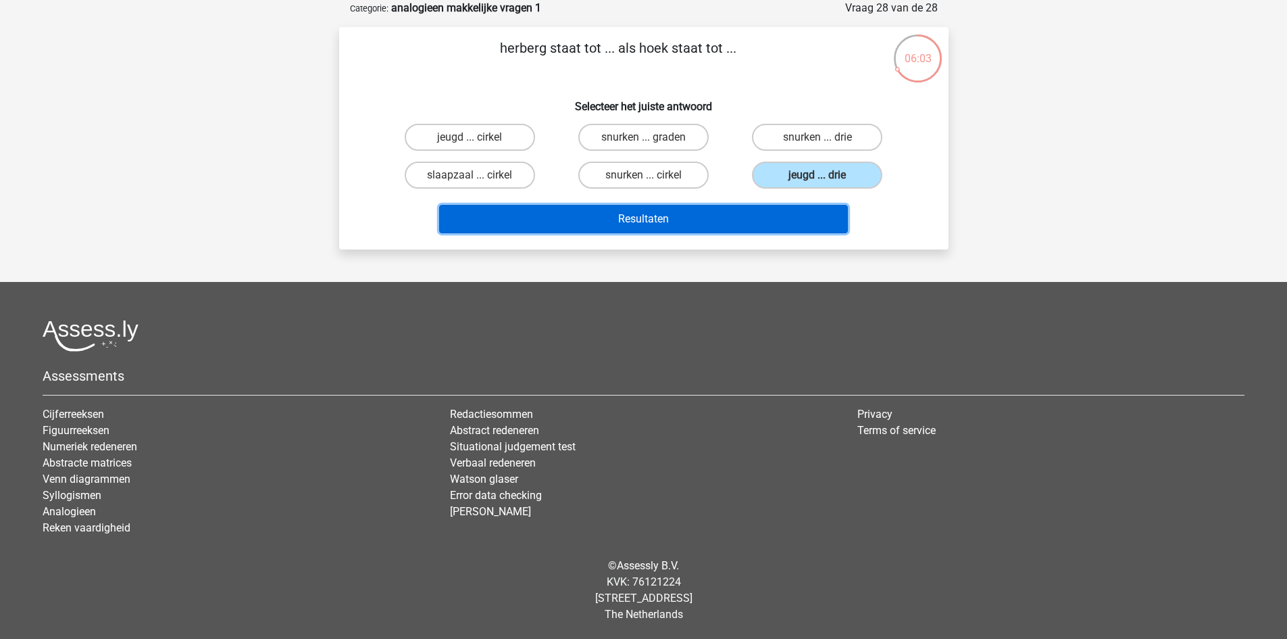
click at [713, 210] on button "Resultaten" at bounding box center [643, 219] width 409 height 28
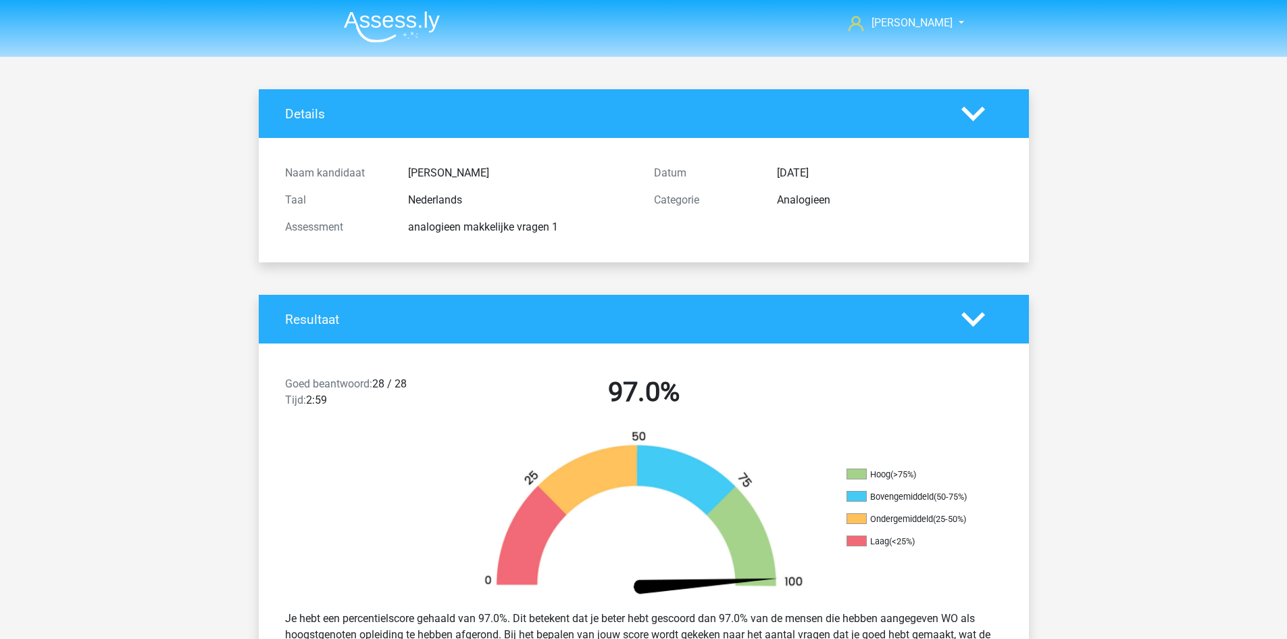
click at [397, 17] on img at bounding box center [392, 27] width 96 height 32
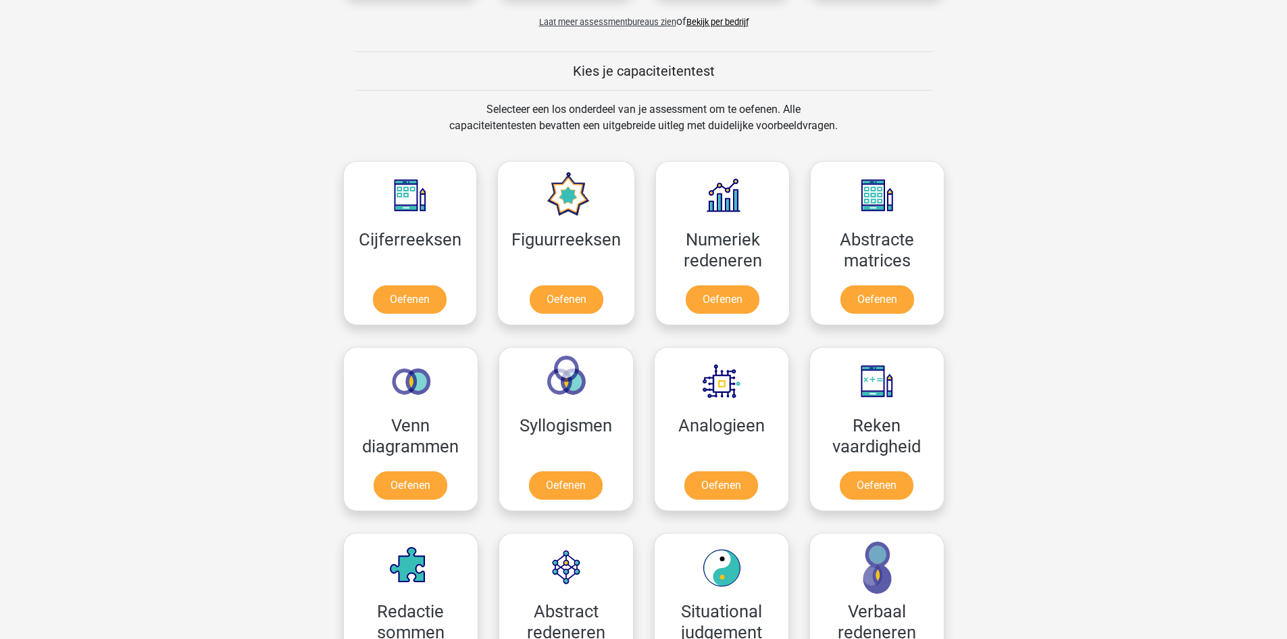
scroll to position [473, 0]
click at [752, 473] on link "Oefenen" at bounding box center [721, 488] width 77 height 30
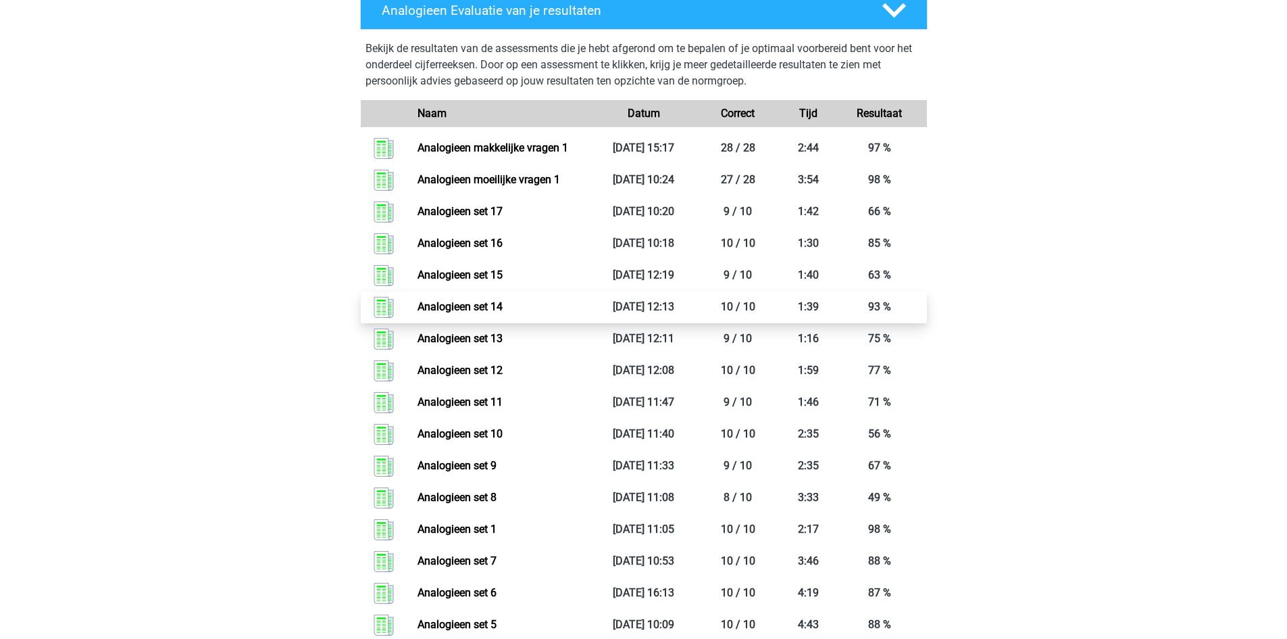
scroll to position [608, 0]
